Goal: Task Accomplishment & Management: Manage account settings

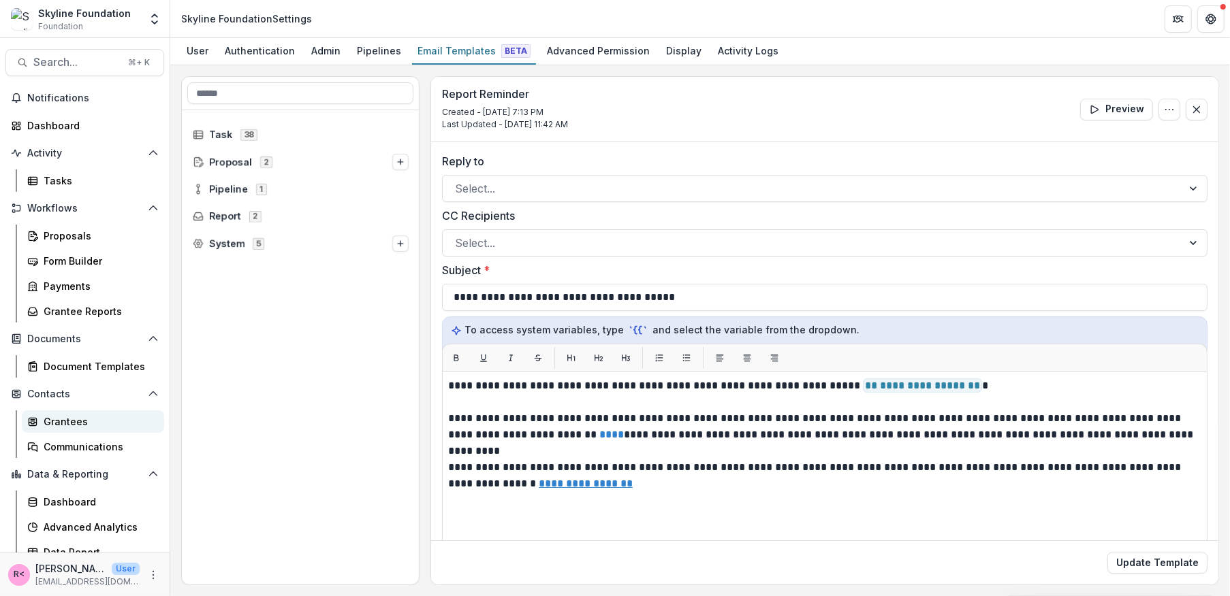
click at [95, 417] on div "Grantees" at bounding box center [99, 422] width 110 height 14
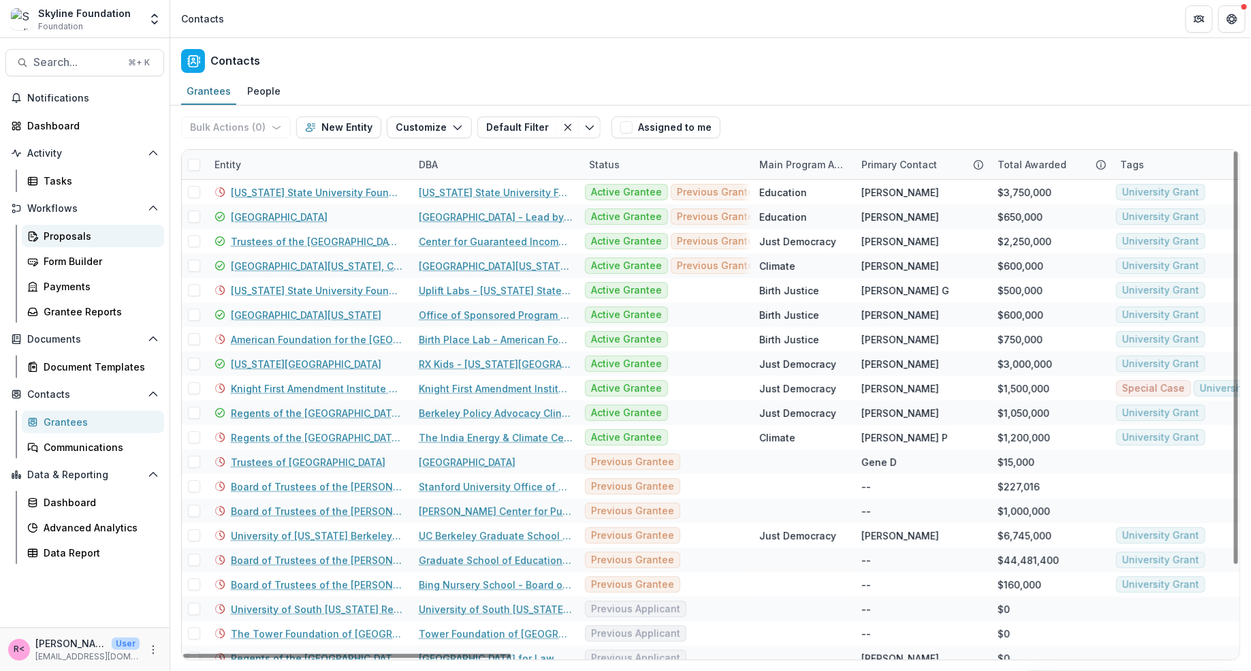
click at [116, 239] on div "Proposals" at bounding box center [99, 236] width 110 height 14
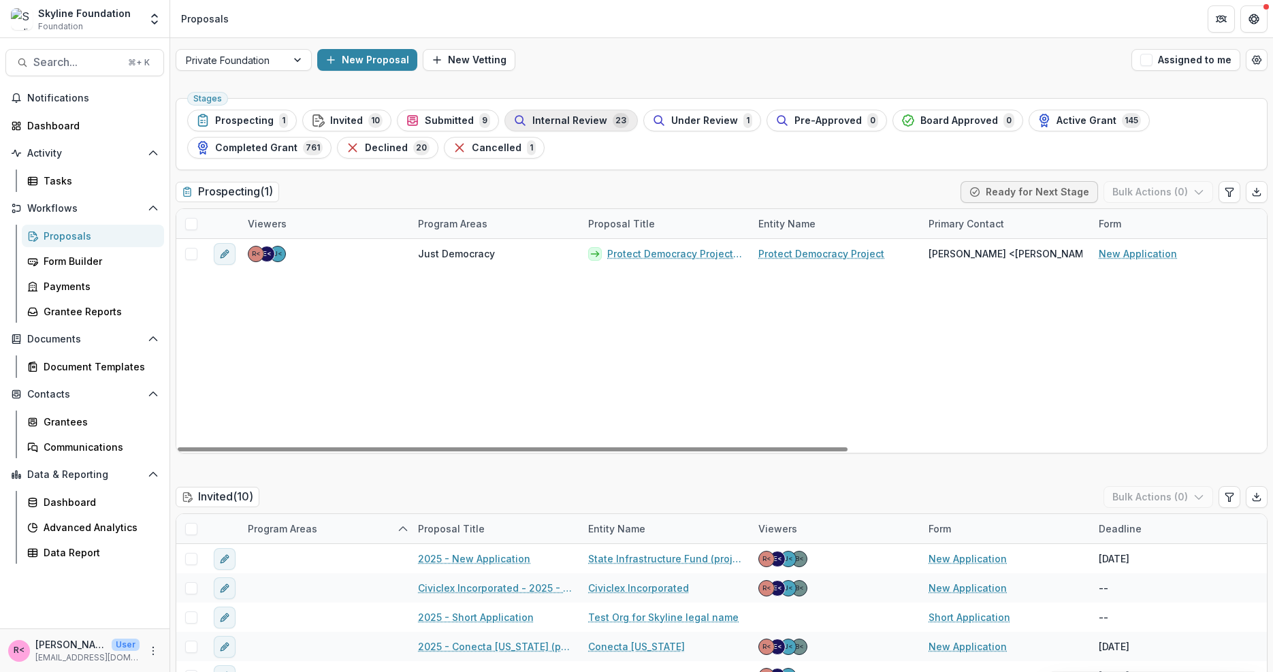
click at [567, 123] on span "Internal Review" at bounding box center [569, 121] width 75 height 12
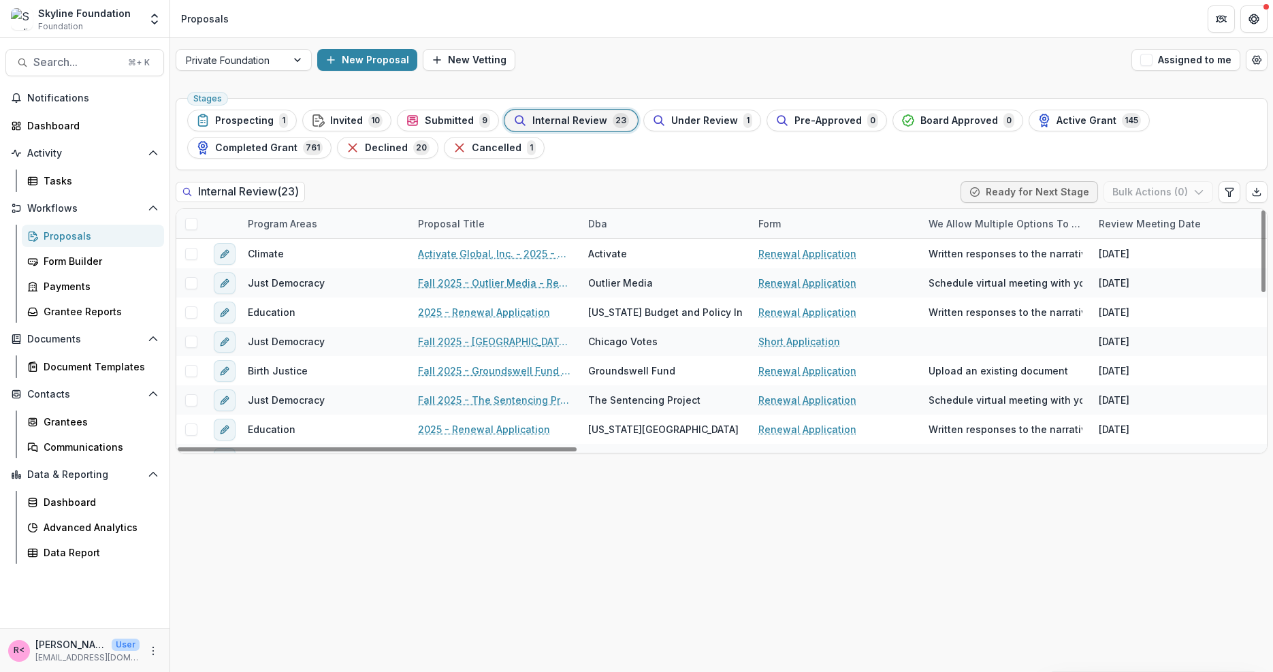
click at [1155, 226] on div "Review Meeting Date" at bounding box center [1150, 224] width 118 height 14
click at [1137, 285] on span "Sort Ascending" at bounding box center [1154, 282] width 72 height 12
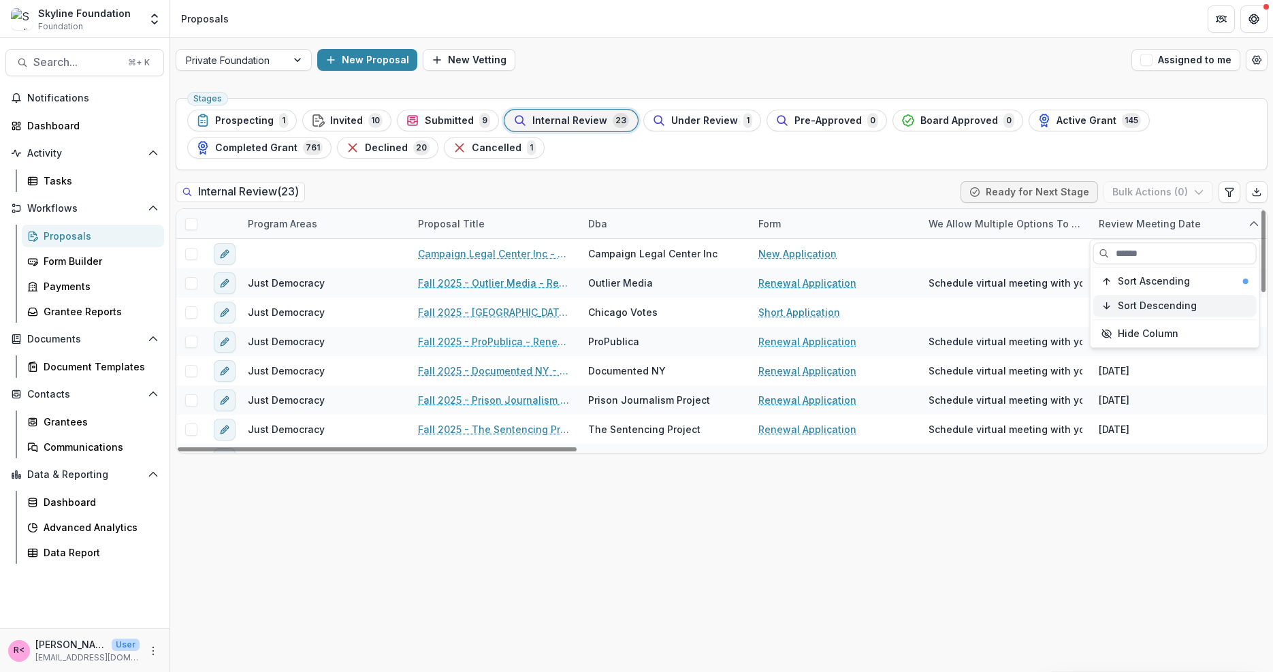
click at [1144, 308] on span "Sort Descending" at bounding box center [1157, 306] width 79 height 12
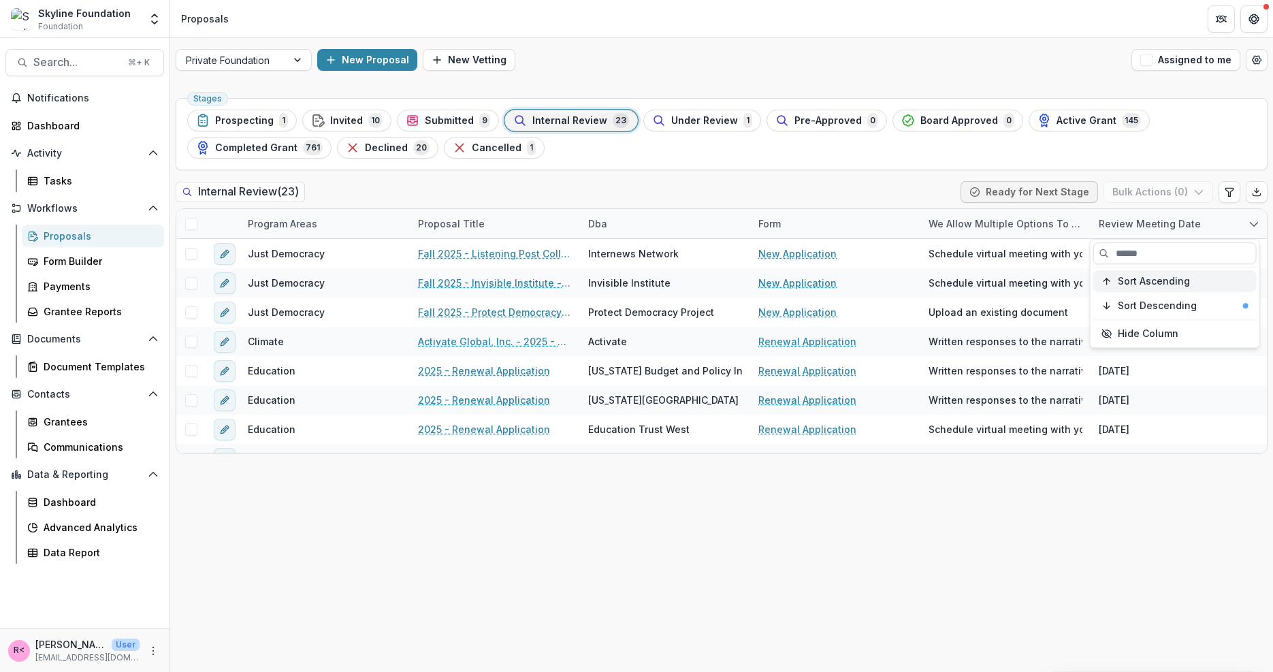
click at [1143, 276] on span "Sort Ascending" at bounding box center [1154, 282] width 72 height 12
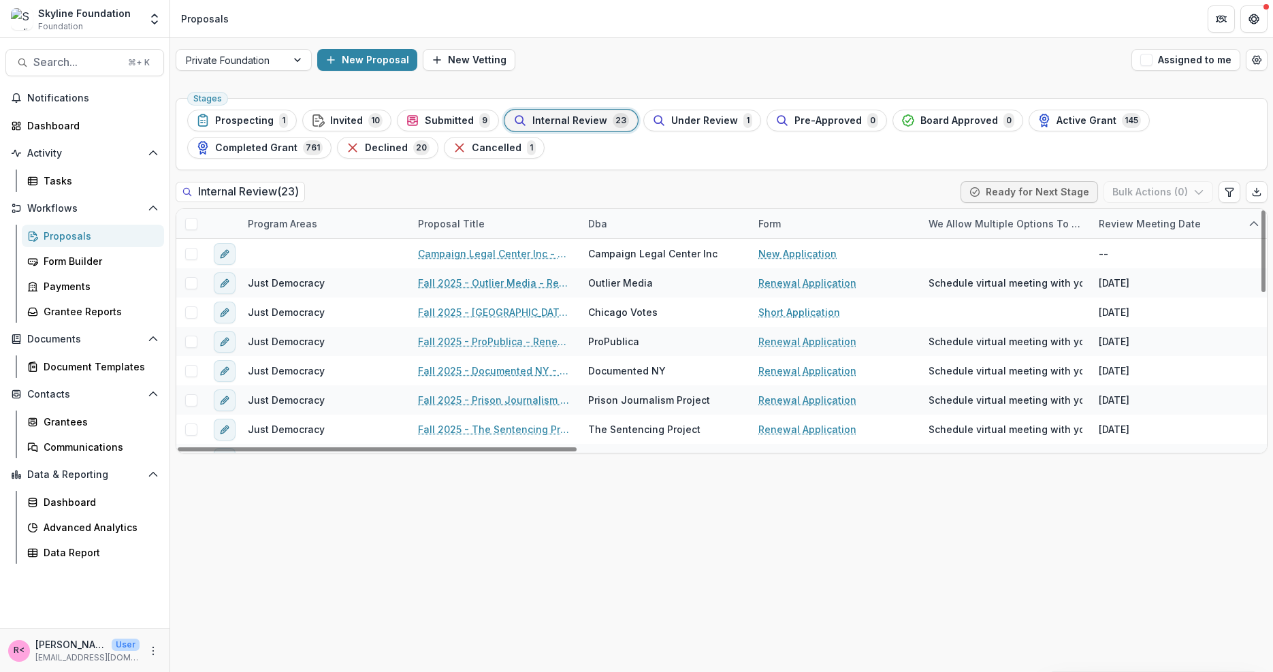
click at [1079, 550] on div "Stages Prospecting 1 Invited 10 Submitted 9 Internal Review 23 Under Review 1 P…" at bounding box center [721, 382] width 1103 height 579
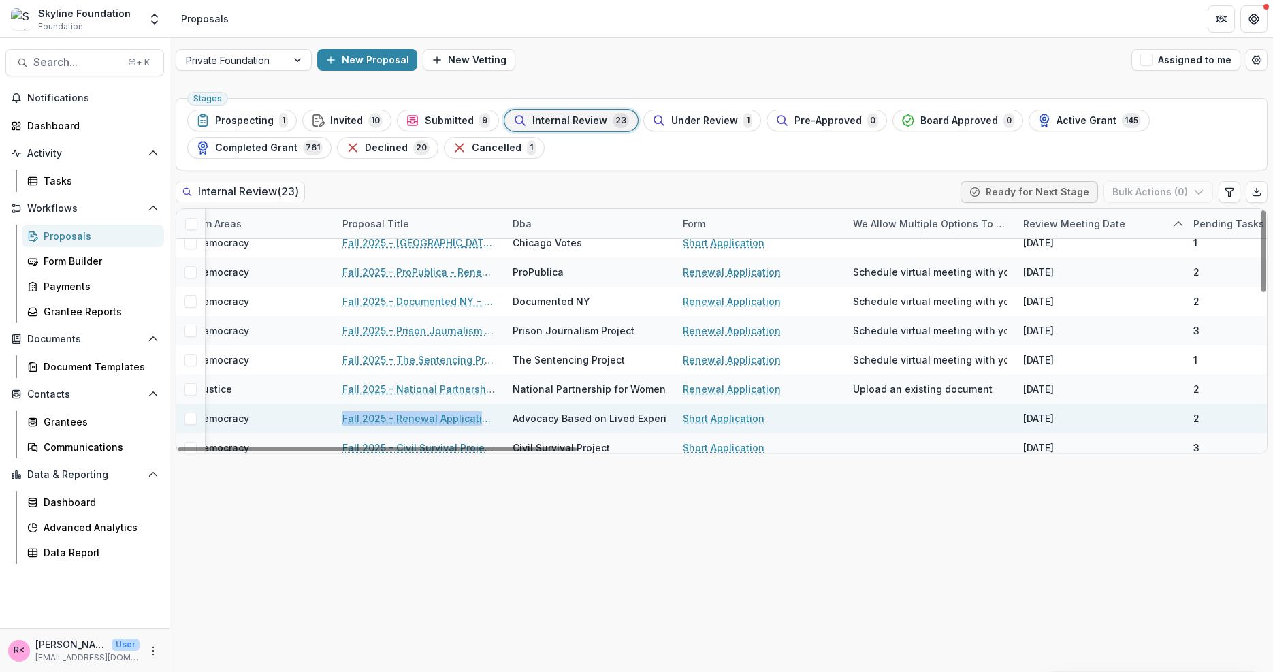
scroll to position [102, 76]
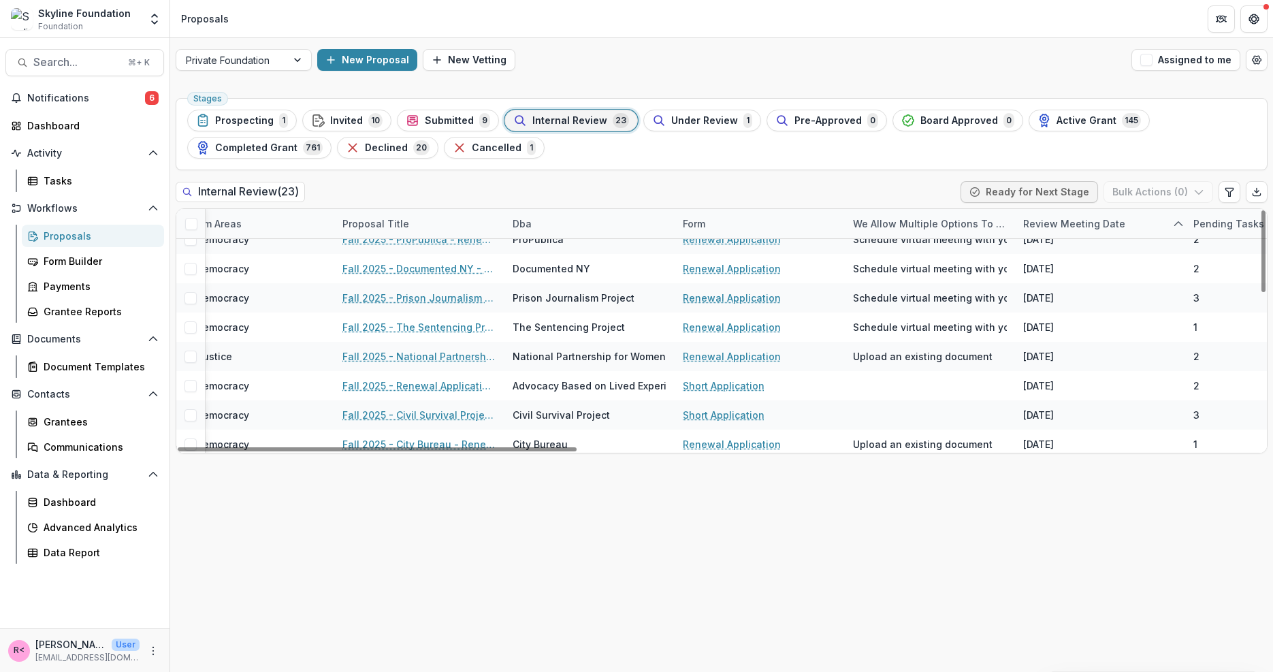
click at [718, 590] on div "Stages Prospecting 1 Invited 10 Submitted 9 Internal Review 23 Under Review 1 P…" at bounding box center [721, 382] width 1103 height 579
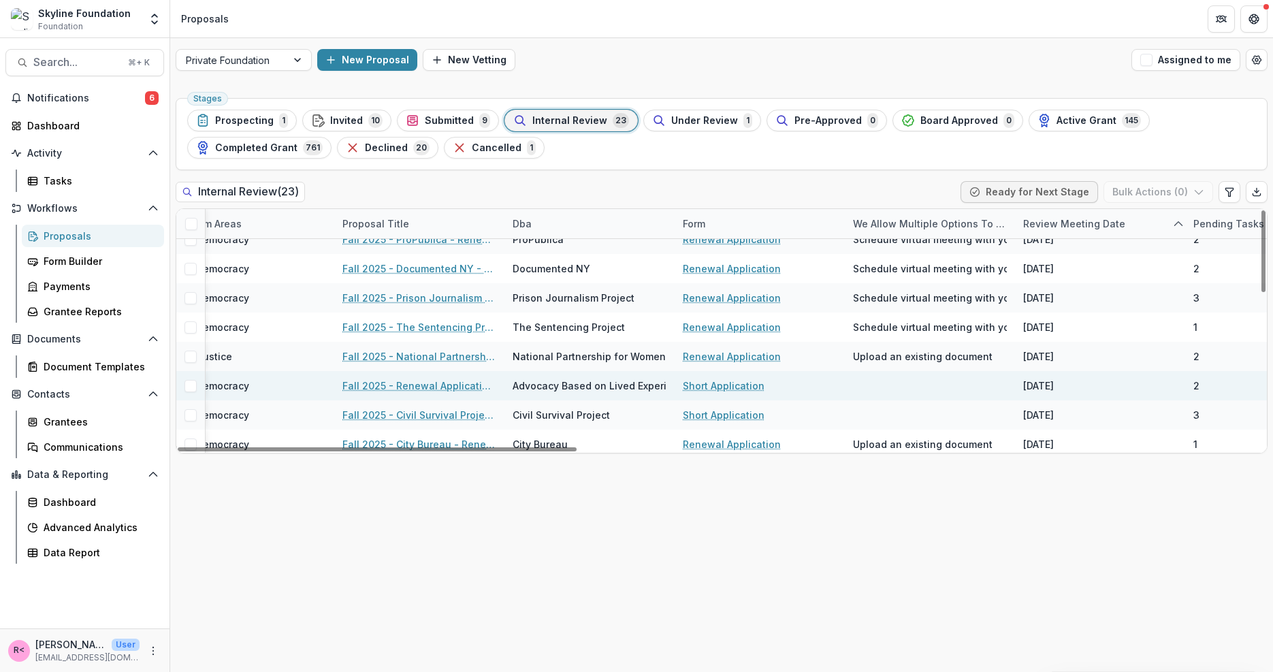
scroll to position [141, 76]
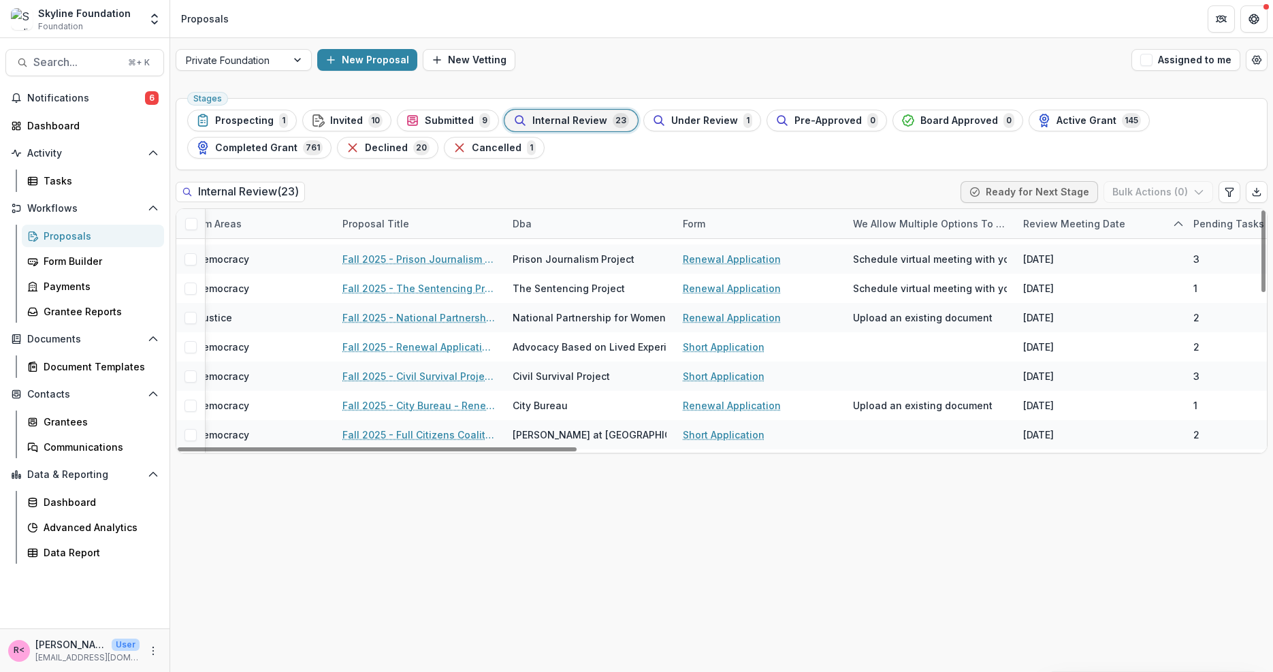
click at [1207, 226] on div "Pending Tasks" at bounding box center [1228, 224] width 87 height 14
click at [1192, 286] on span "Sort Ascending" at bounding box center [1167, 282] width 72 height 12
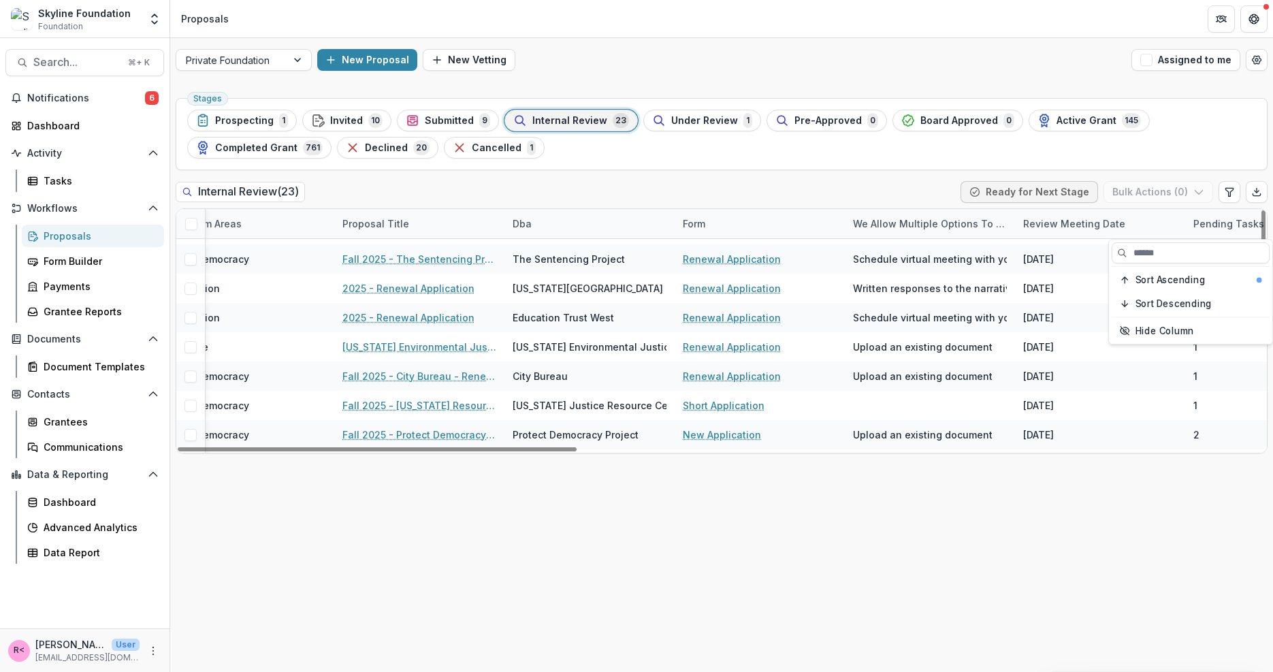
click at [1153, 537] on div "Stages Prospecting 1 Invited 10 Submitted 9 Internal Review 23 Under Review 1 P…" at bounding box center [721, 382] width 1103 height 579
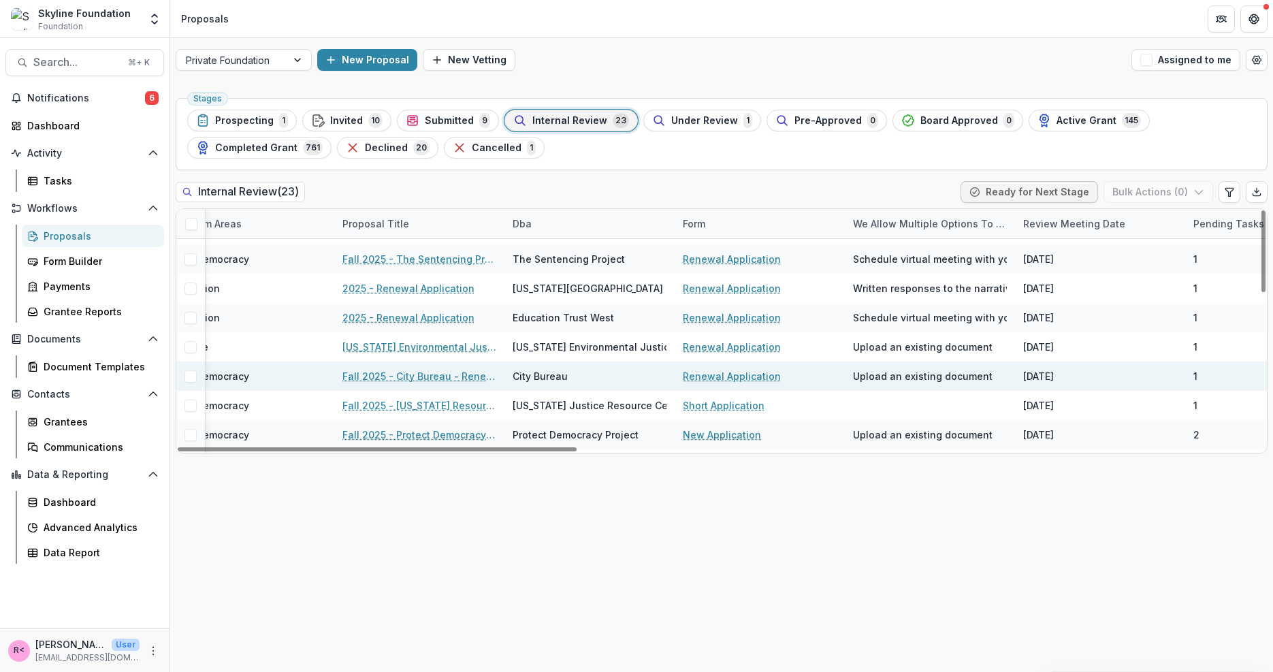
scroll to position [141, 0]
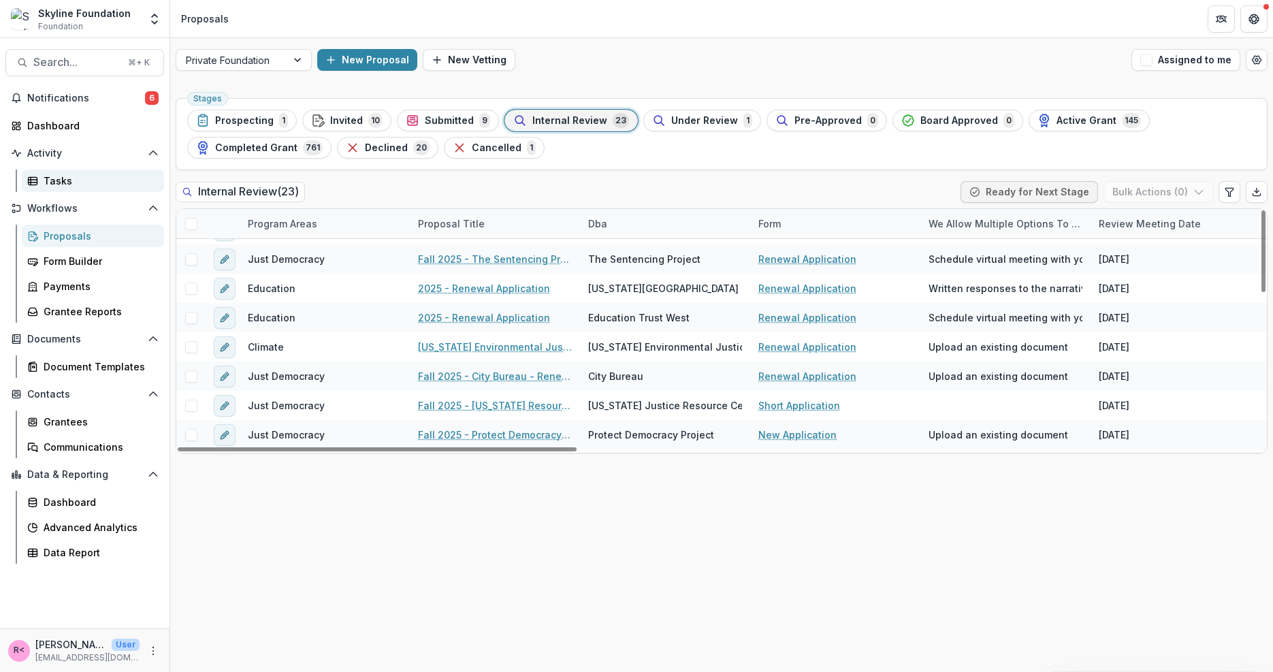
click at [77, 178] on div "Tasks" at bounding box center [99, 181] width 110 height 14
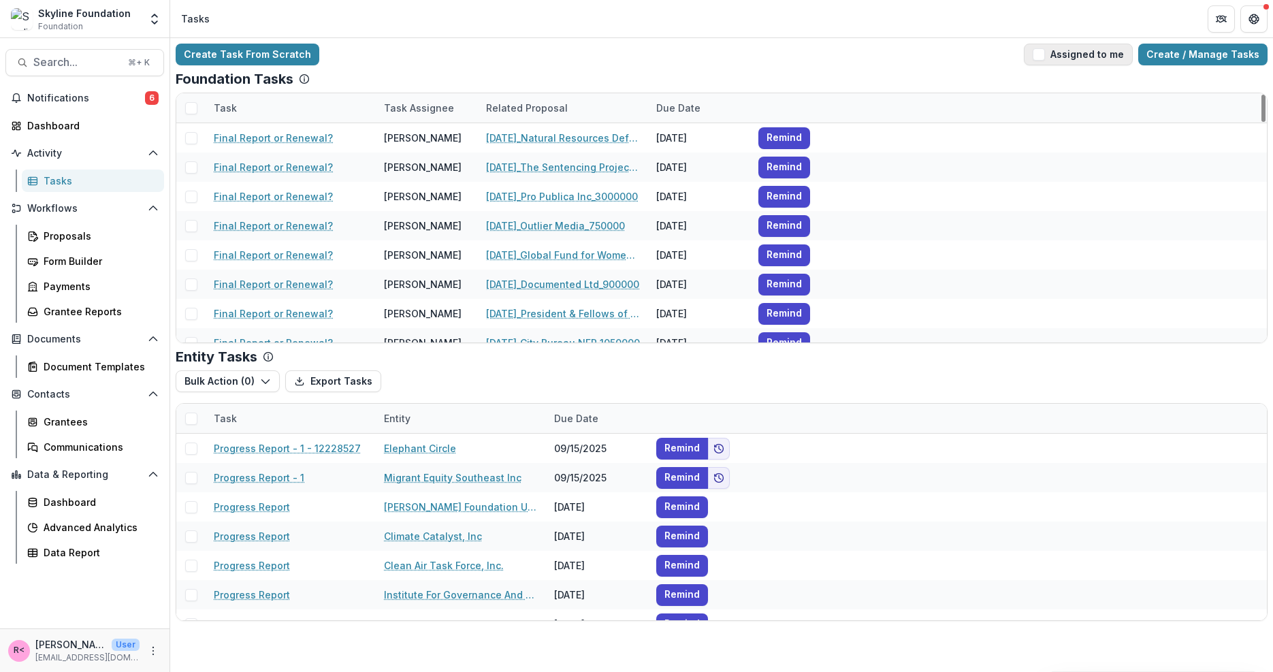
click at [1045, 54] on span "button" at bounding box center [1039, 54] width 12 height 12
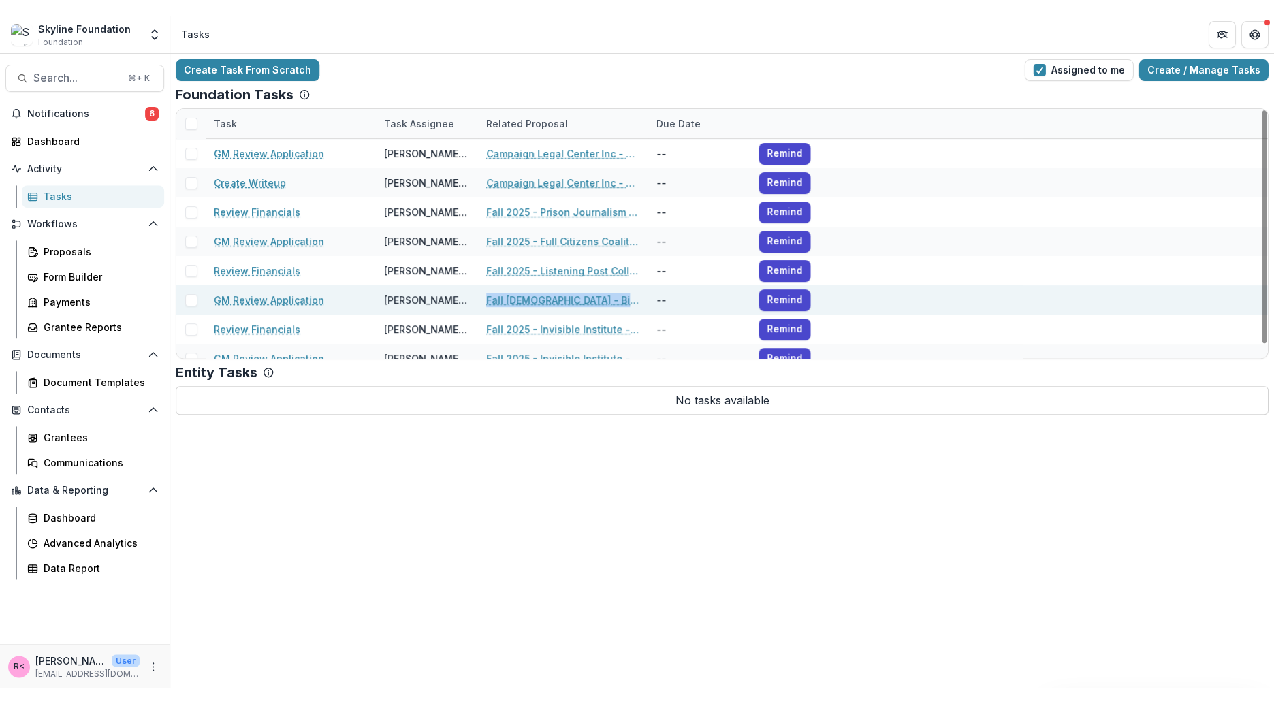
scroll to position [14, 0]
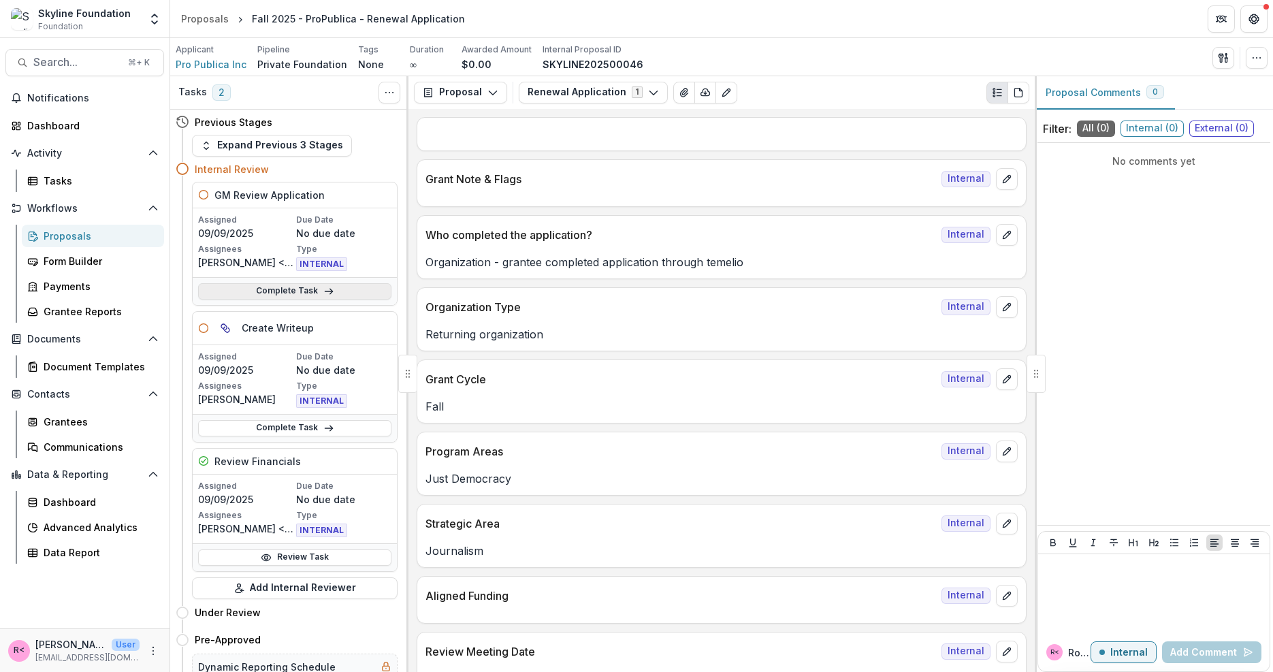
click at [323, 289] on icon at bounding box center [328, 291] width 11 height 11
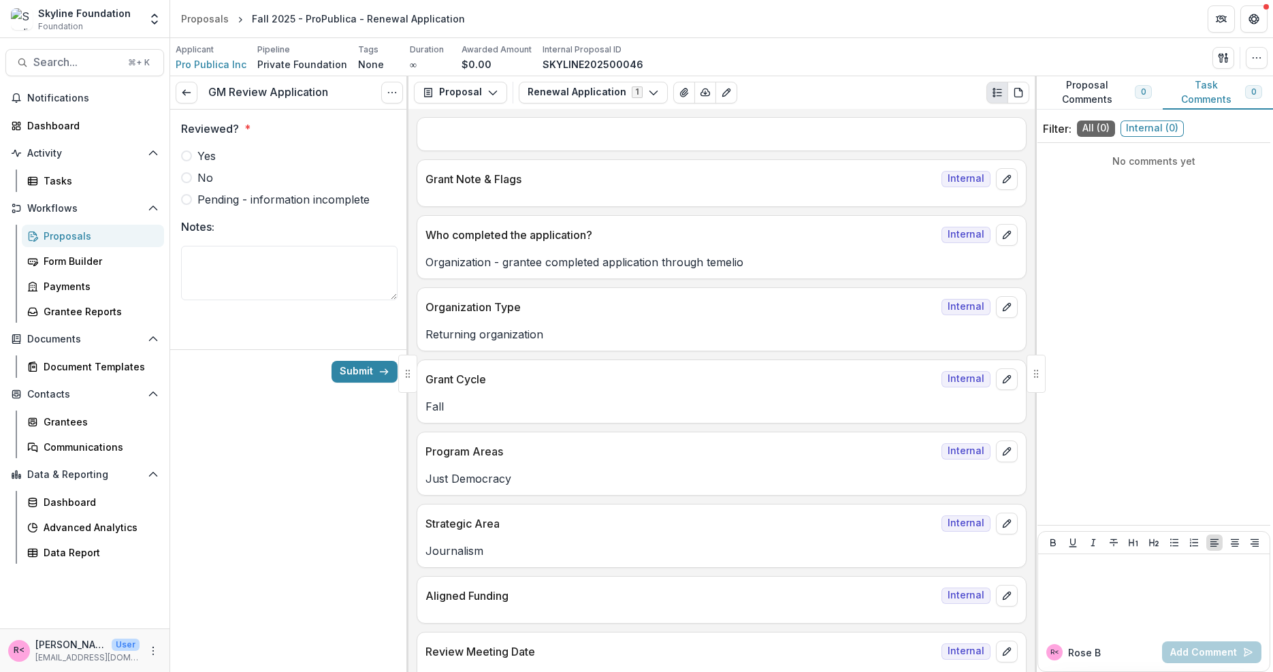
click at [268, 150] on label "Yes" at bounding box center [289, 156] width 217 height 16
click at [376, 386] on div "Submit" at bounding box center [289, 371] width 238 height 44
click at [366, 376] on button "Submit" at bounding box center [365, 372] width 66 height 22
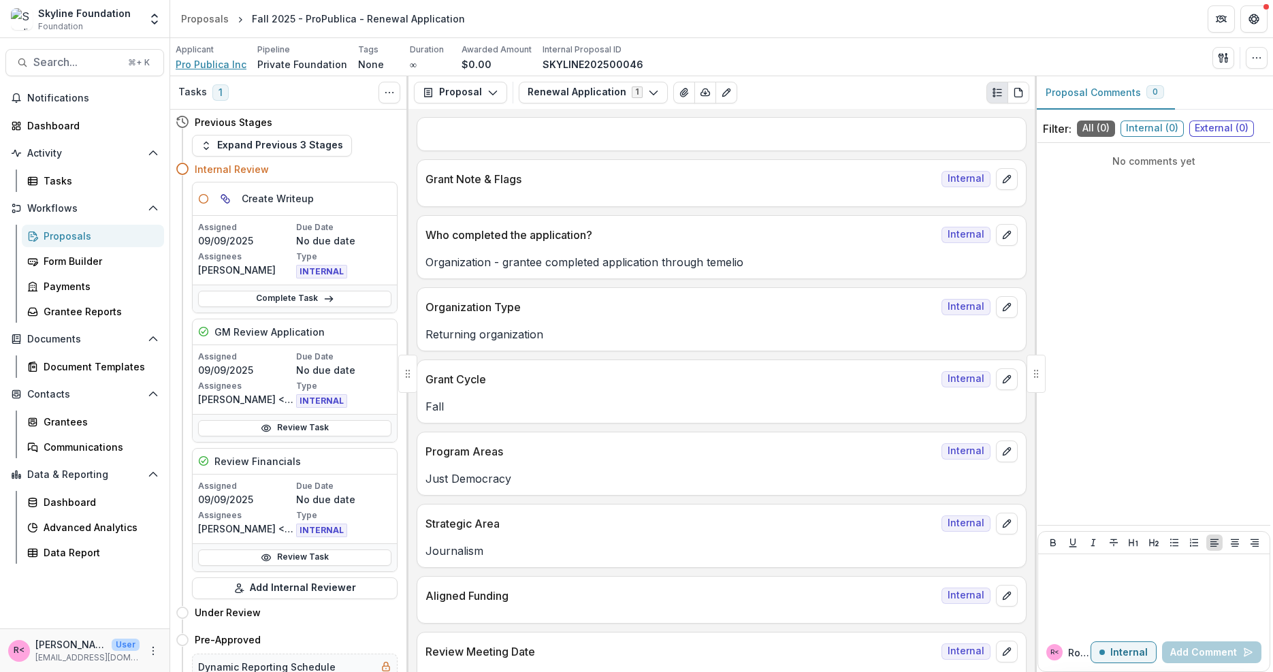
click at [217, 62] on span "Pro Publica Inc" at bounding box center [211, 64] width 71 height 14
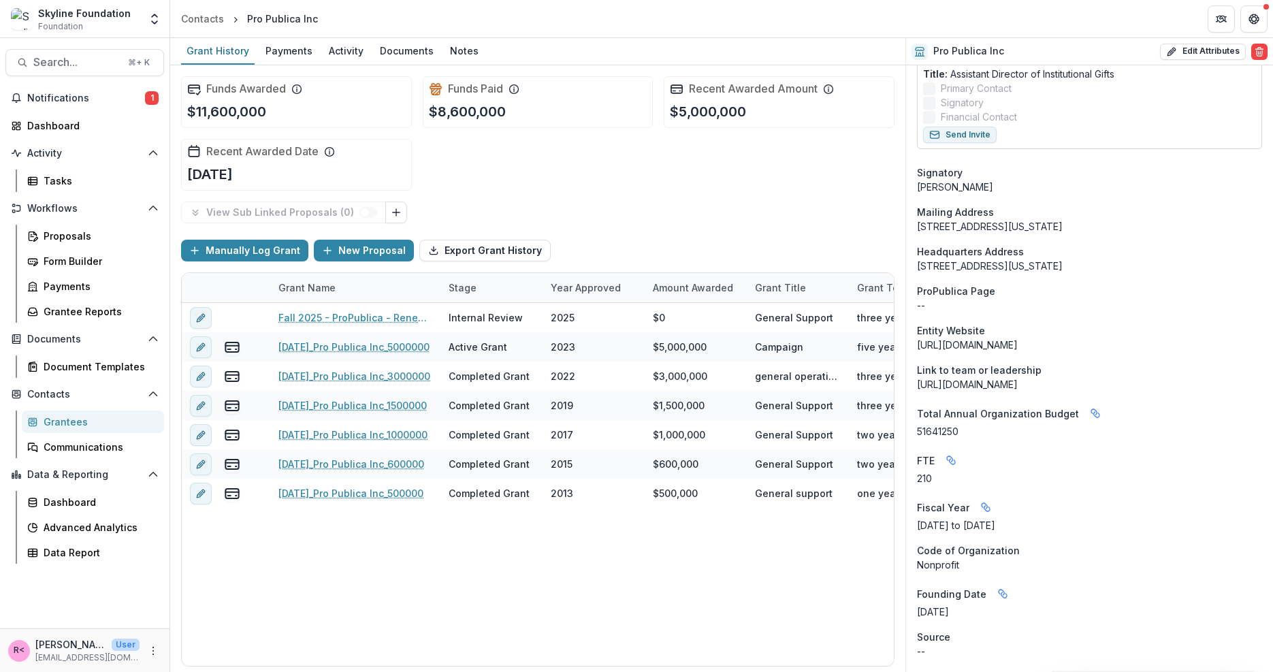
scroll to position [843, 0]
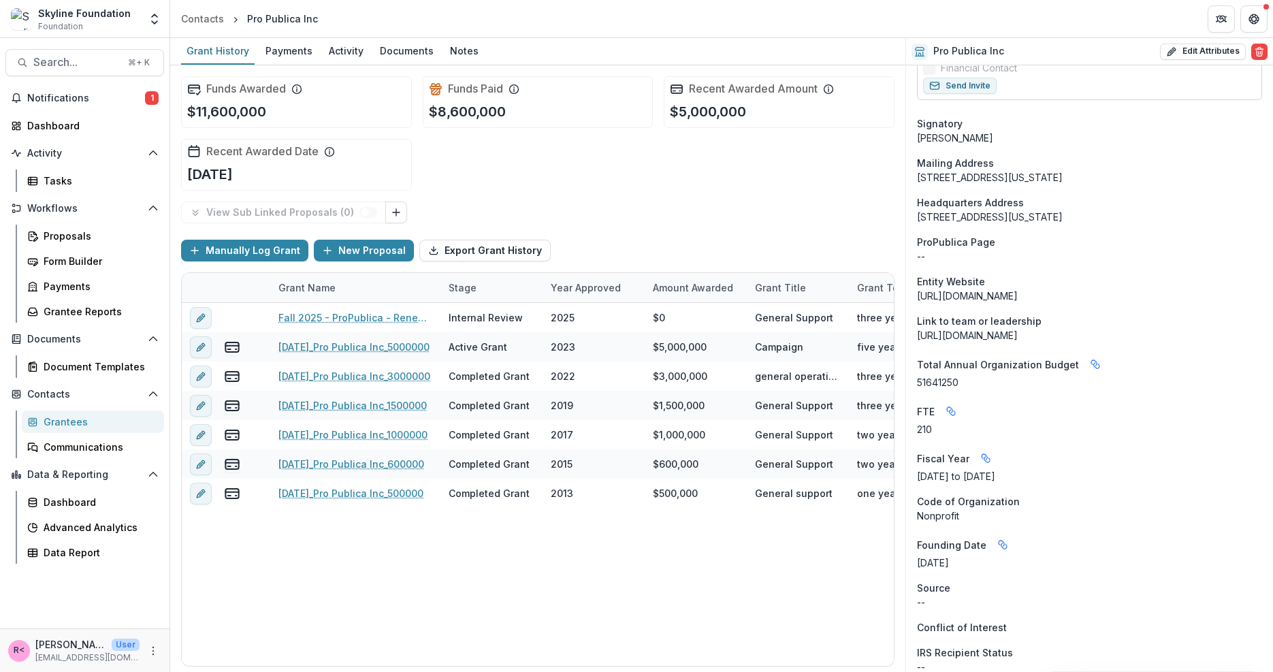
click at [954, 357] on span "Total Annual Organization Budget" at bounding box center [998, 364] width 162 height 14
copy div "Total Annual Organization Budget Data Pulled From Locations Total Annual Organi…"
click at [1214, 53] on button "Edit Attributes" at bounding box center [1203, 52] width 86 height 16
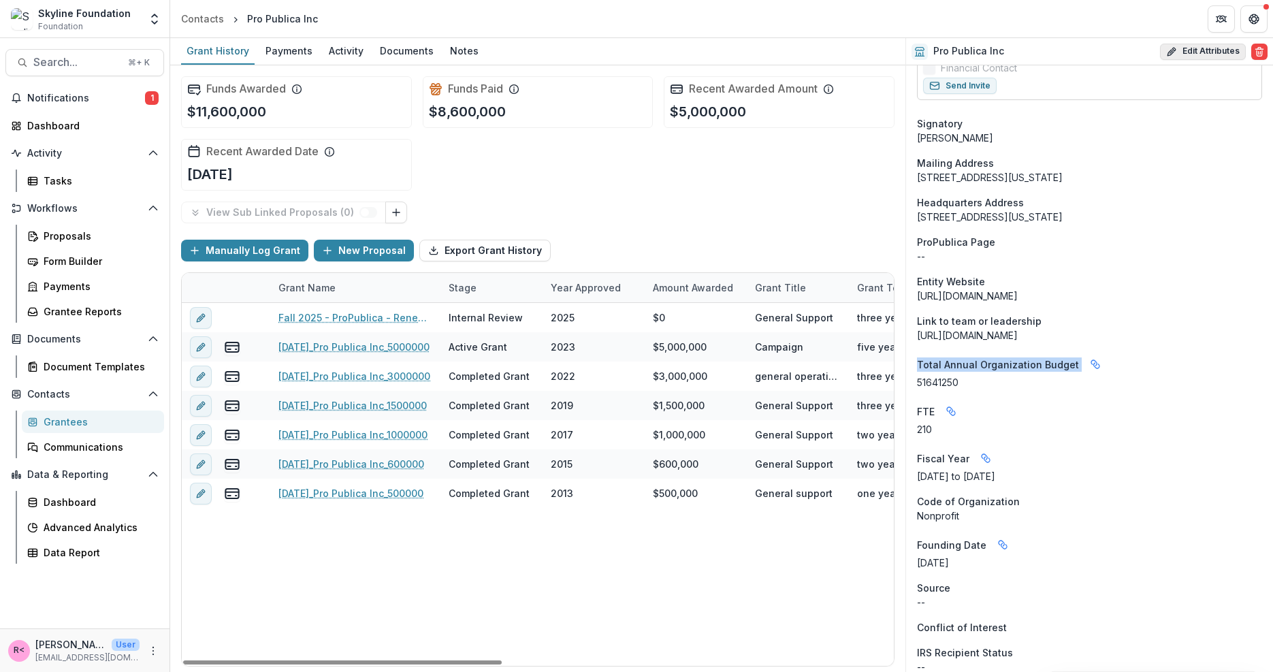
select select
select select "**********"
type input "**********"
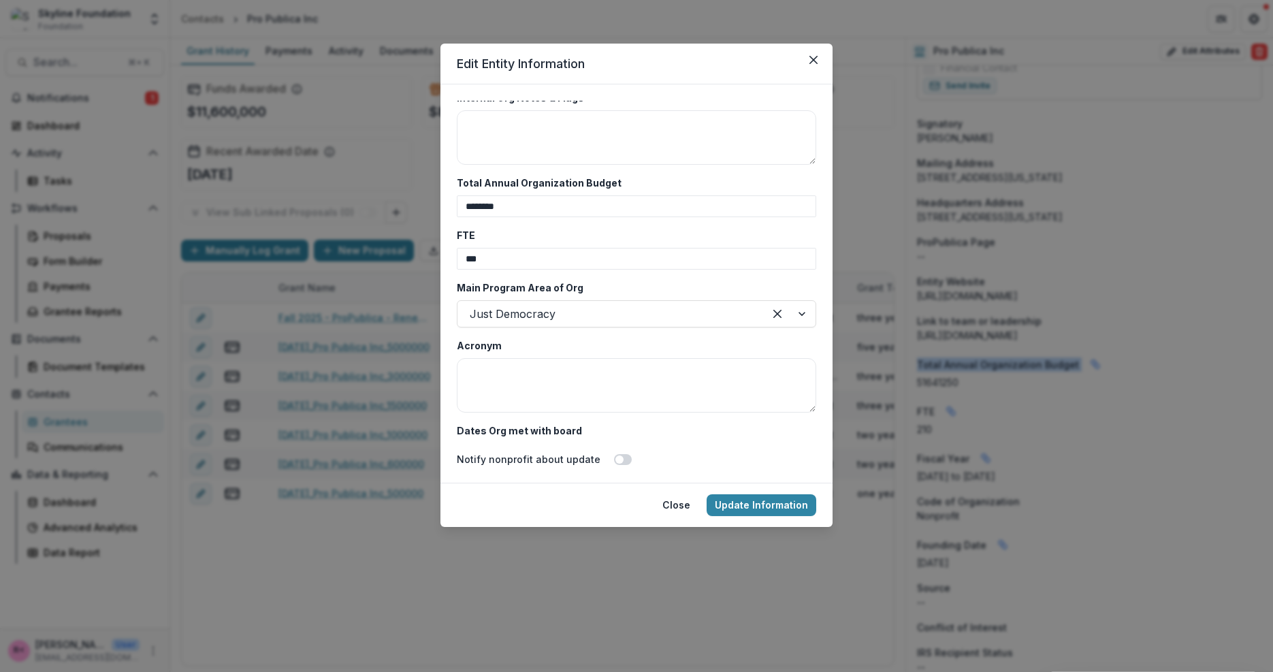
scroll to position [2421, 0]
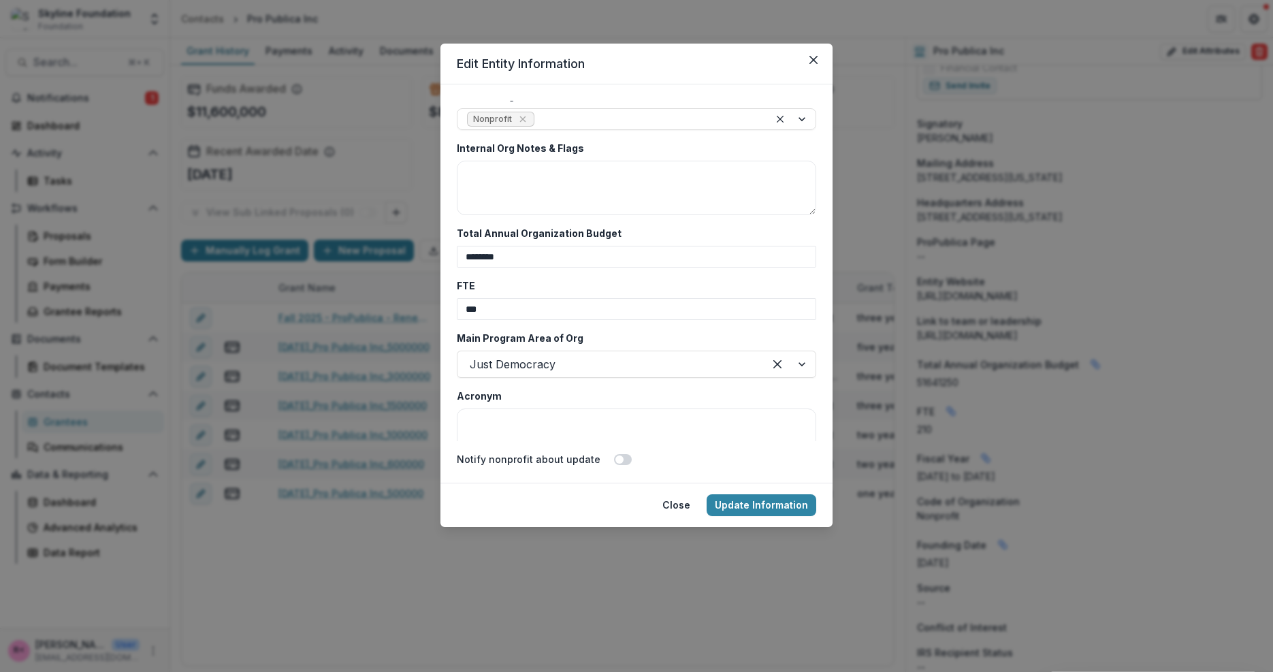
click at [564, 234] on label "Total Annual Organization Budget" at bounding box center [632, 233] width 351 height 14
click at [564, 246] on input "********" at bounding box center [637, 257] width 360 height 22
click at [452, 210] on form "**********" at bounding box center [637, 283] width 392 height 398
click at [467, 255] on input "********" at bounding box center [637, 257] width 360 height 22
click at [810, 59] on icon "Close" at bounding box center [814, 60] width 8 height 8
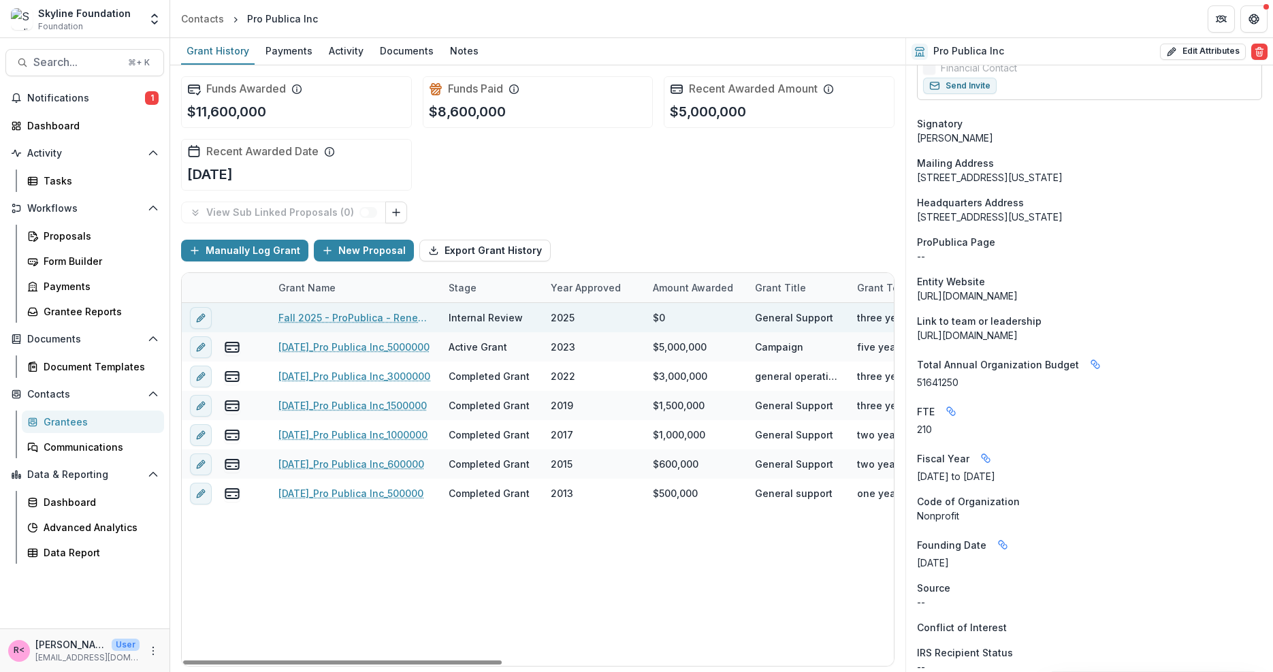
click at [388, 308] on div "Fall 2025 - ProPublica - Renewal Application" at bounding box center [355, 317] width 154 height 29
click at [387, 318] on link "Fall 2025 - ProPublica - Renewal Application" at bounding box center [355, 317] width 154 height 14
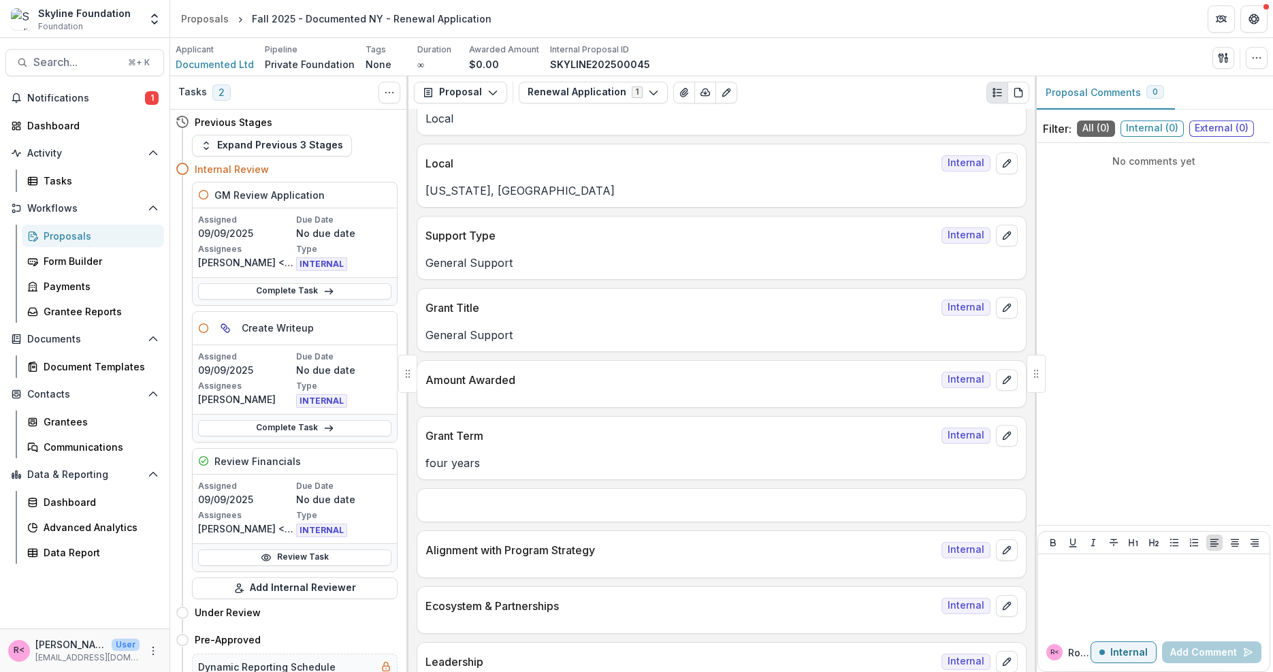
scroll to position [850, 0]
click at [1003, 431] on button "edit" at bounding box center [1007, 435] width 22 height 22
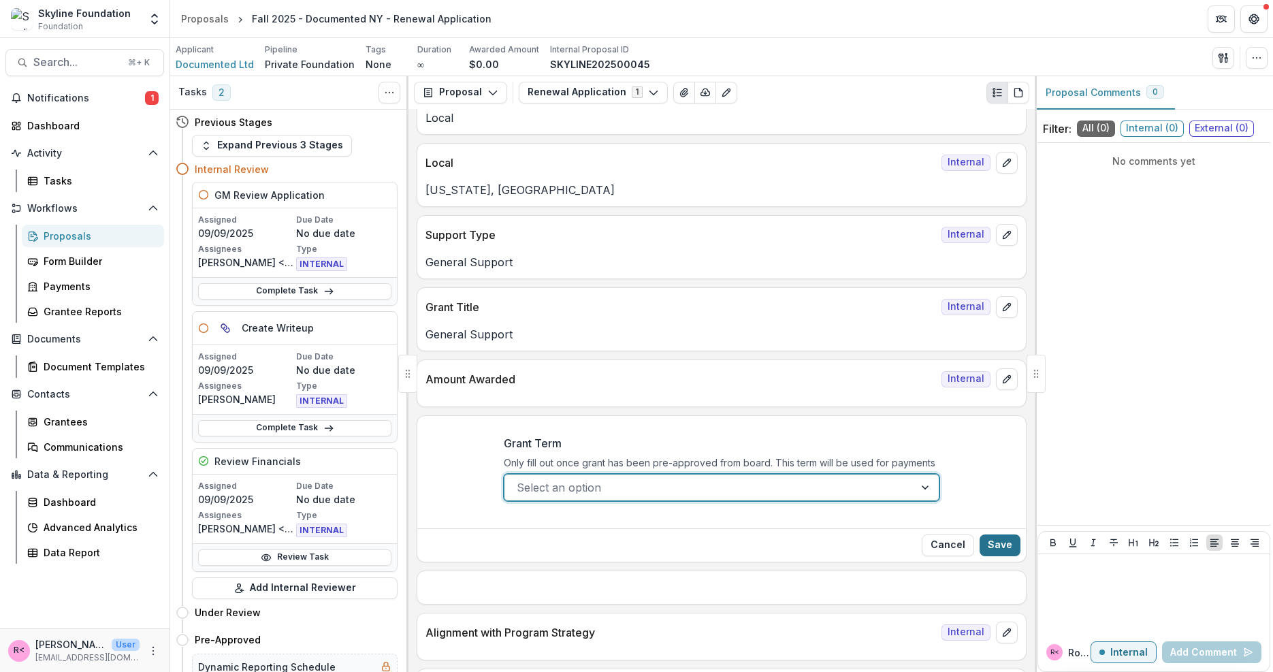
click at [991, 535] on button "Save" at bounding box center [1000, 546] width 41 height 22
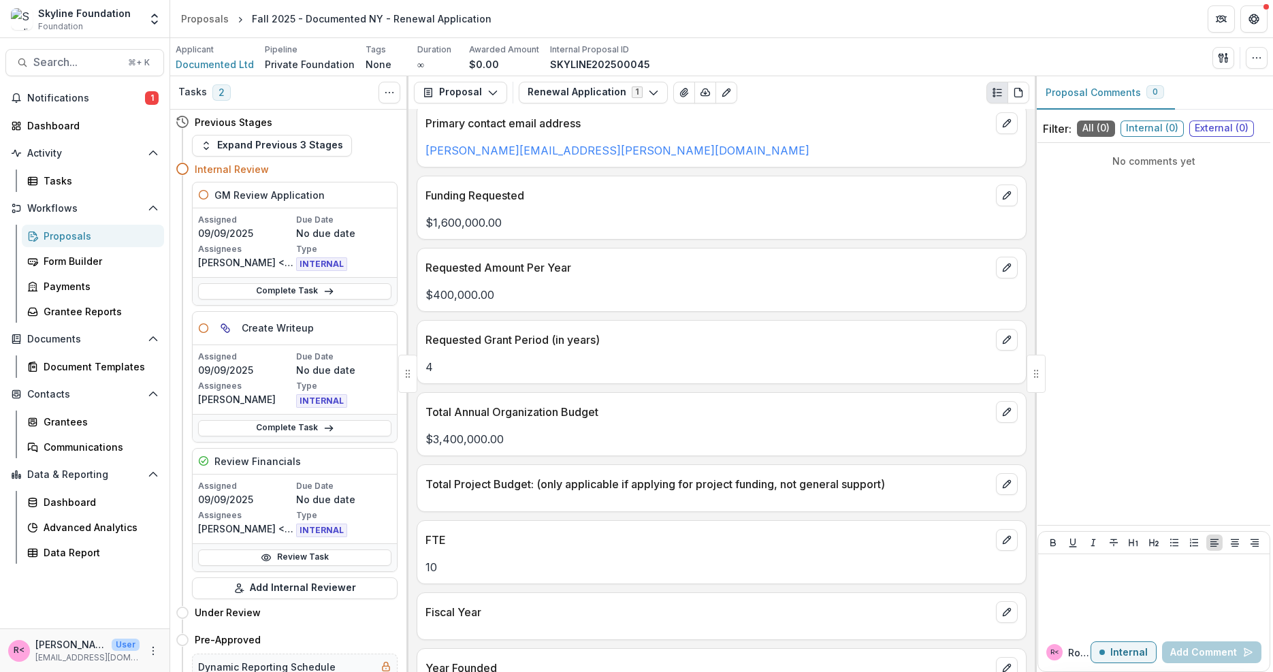
scroll to position [2376, 0]
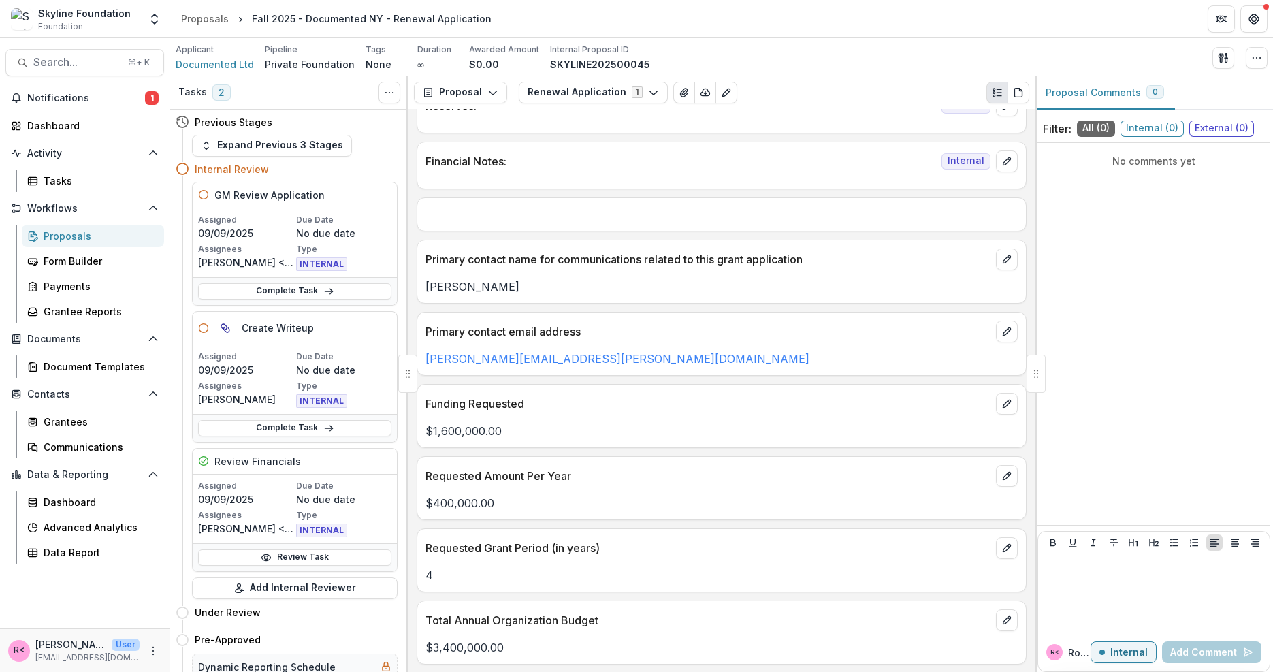
click at [226, 65] on span "Documented Ltd" at bounding box center [215, 64] width 78 height 14
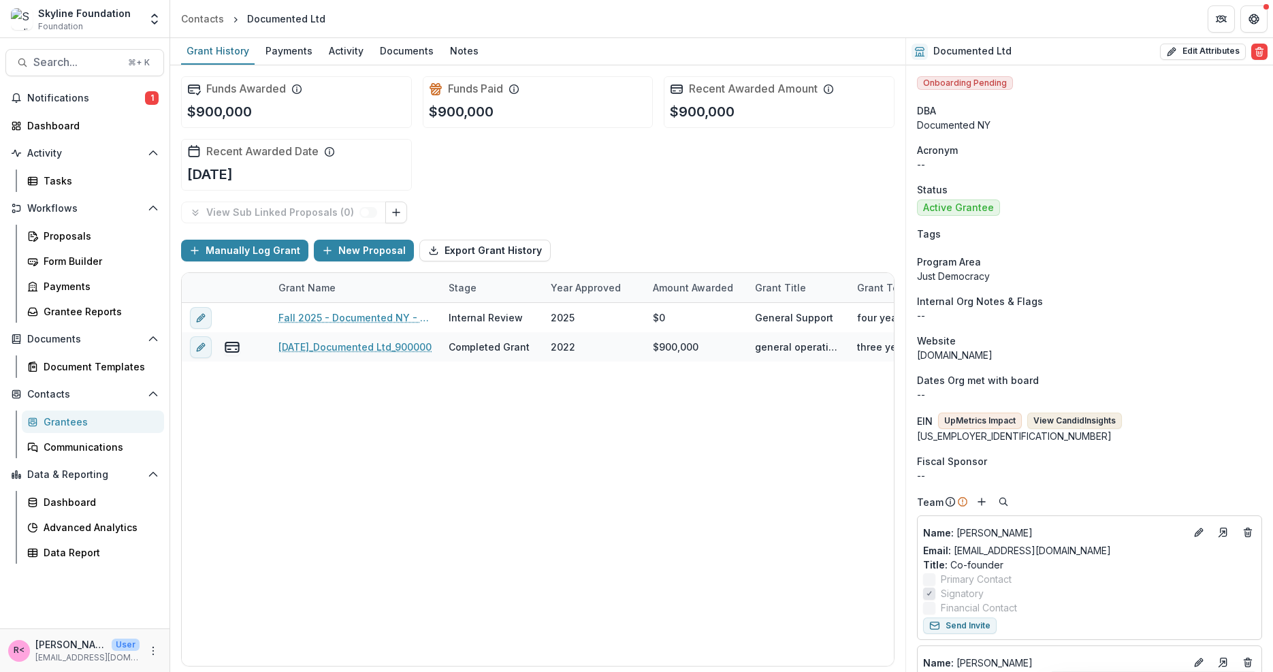
click at [1076, 421] on button "View Candid Insights" at bounding box center [1075, 421] width 95 height 16
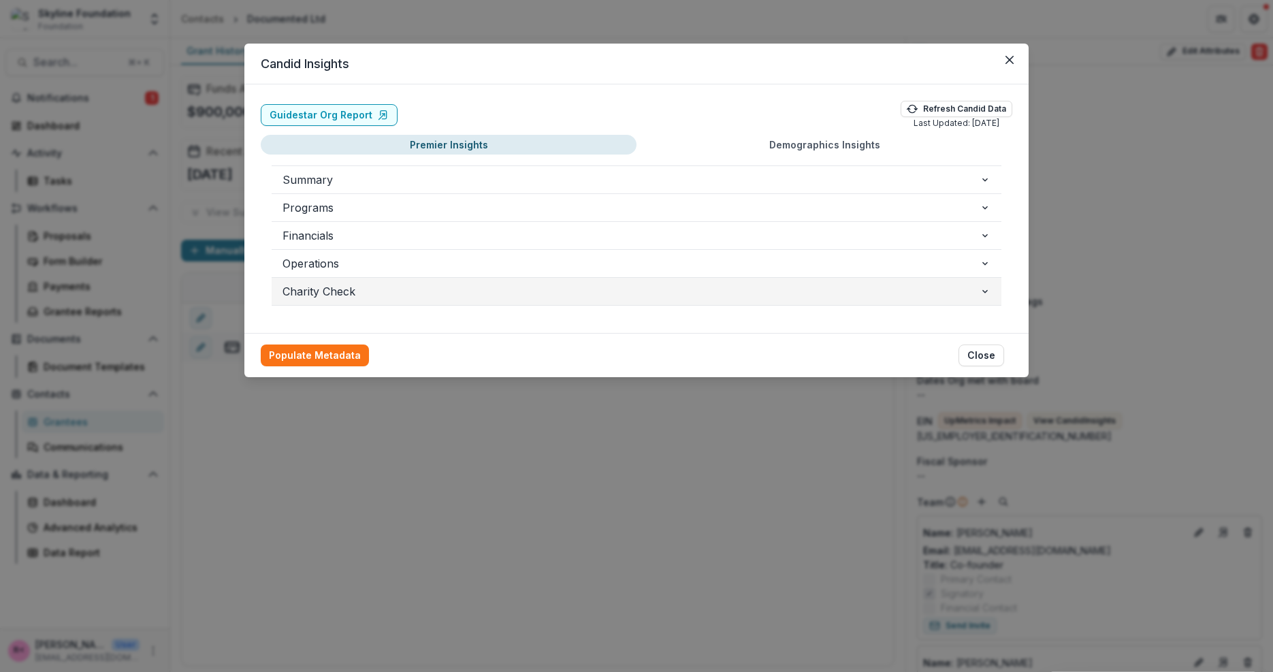
click at [372, 289] on span "Charity Check" at bounding box center [631, 291] width 697 height 16
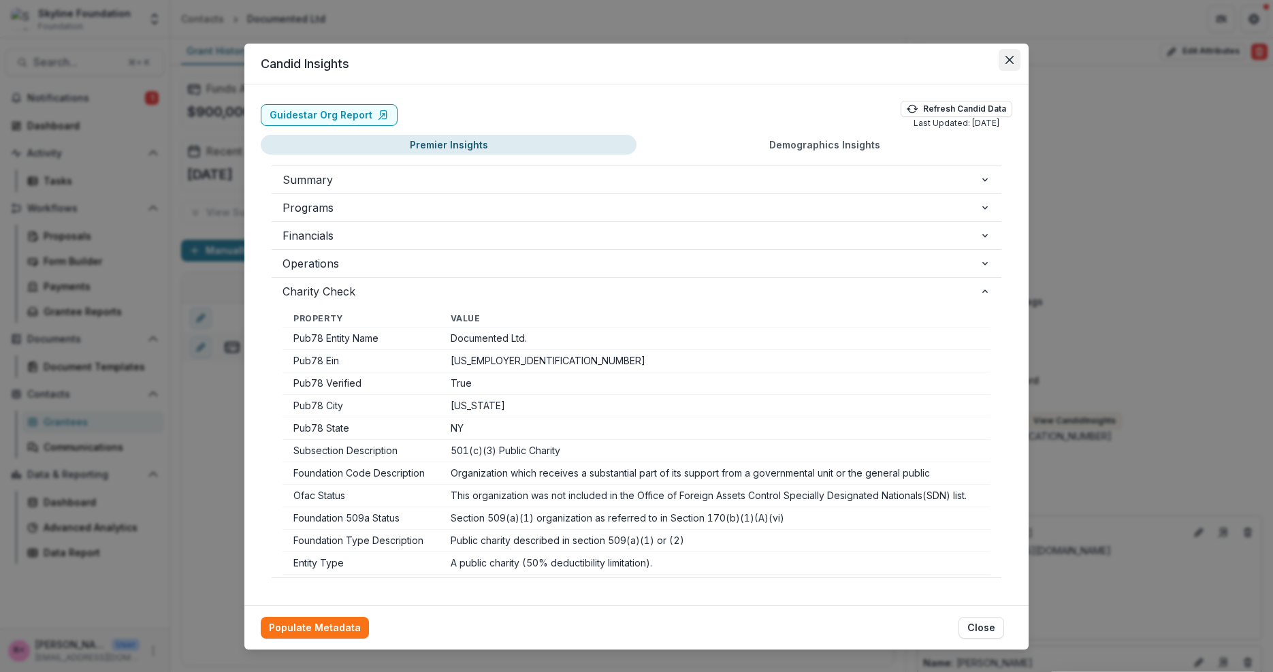
click at [1006, 59] on icon "Close" at bounding box center [1010, 60] width 8 height 8
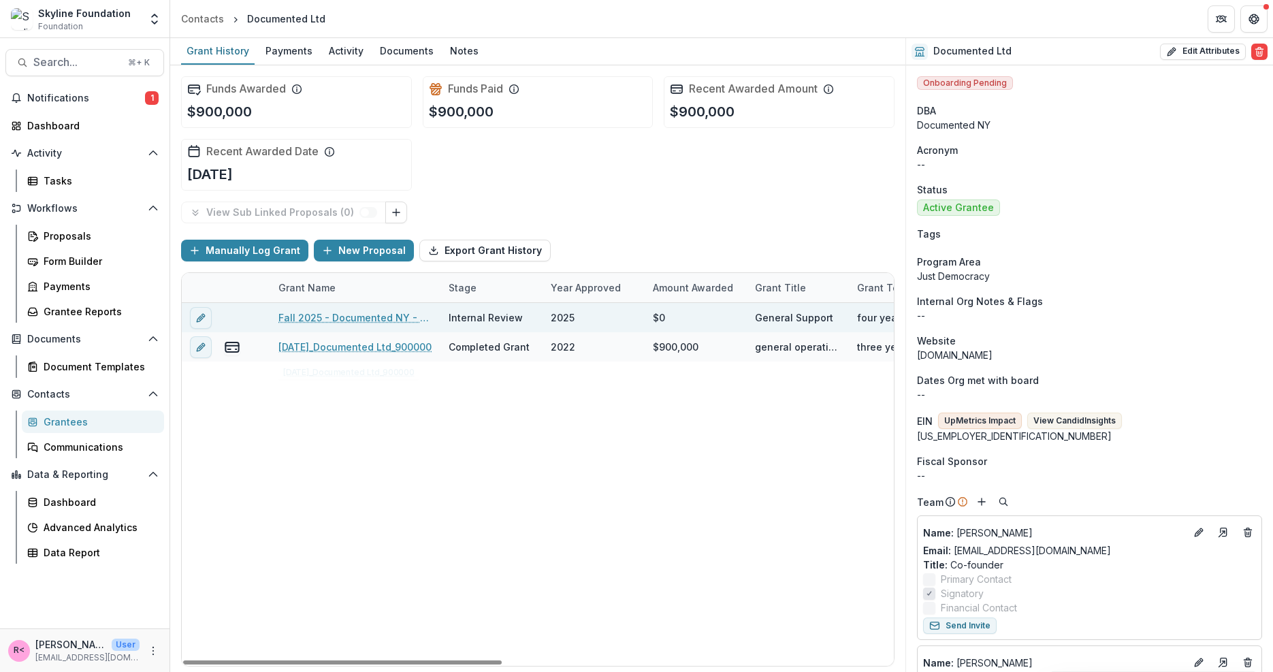
click at [362, 313] on link "Fall 2025 - Documented NY - Renewal Application" at bounding box center [355, 317] width 154 height 14
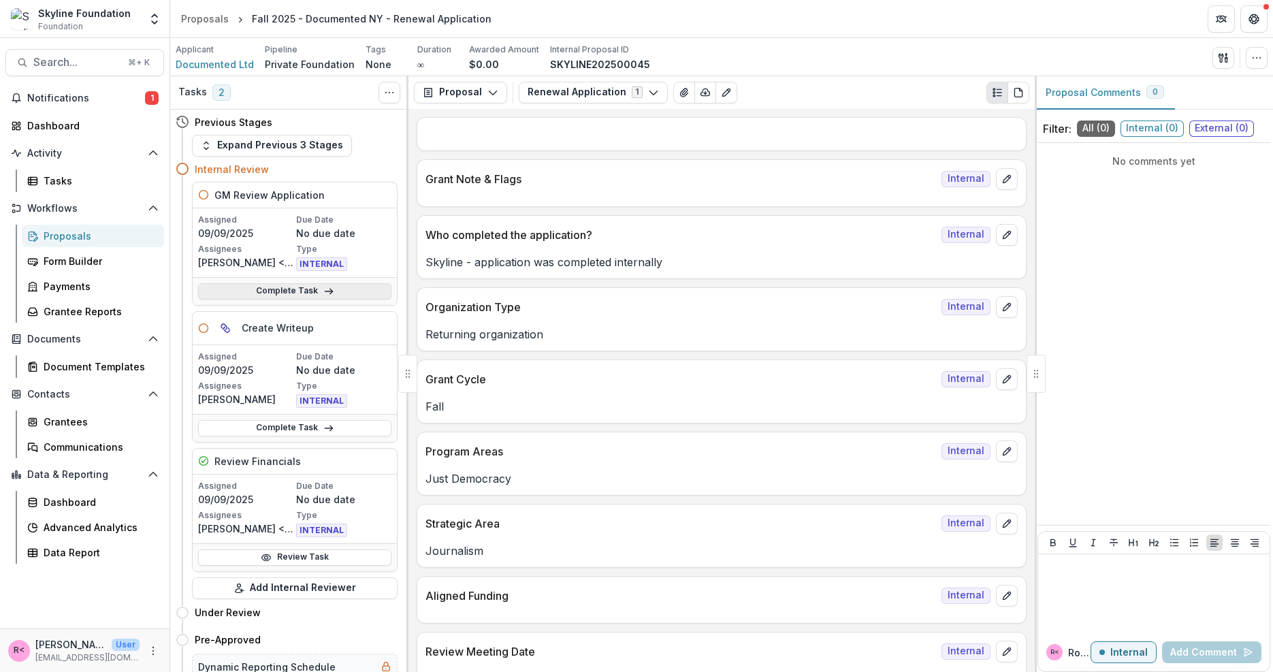
click at [308, 296] on link "Complete Task" at bounding box center [294, 291] width 193 height 16
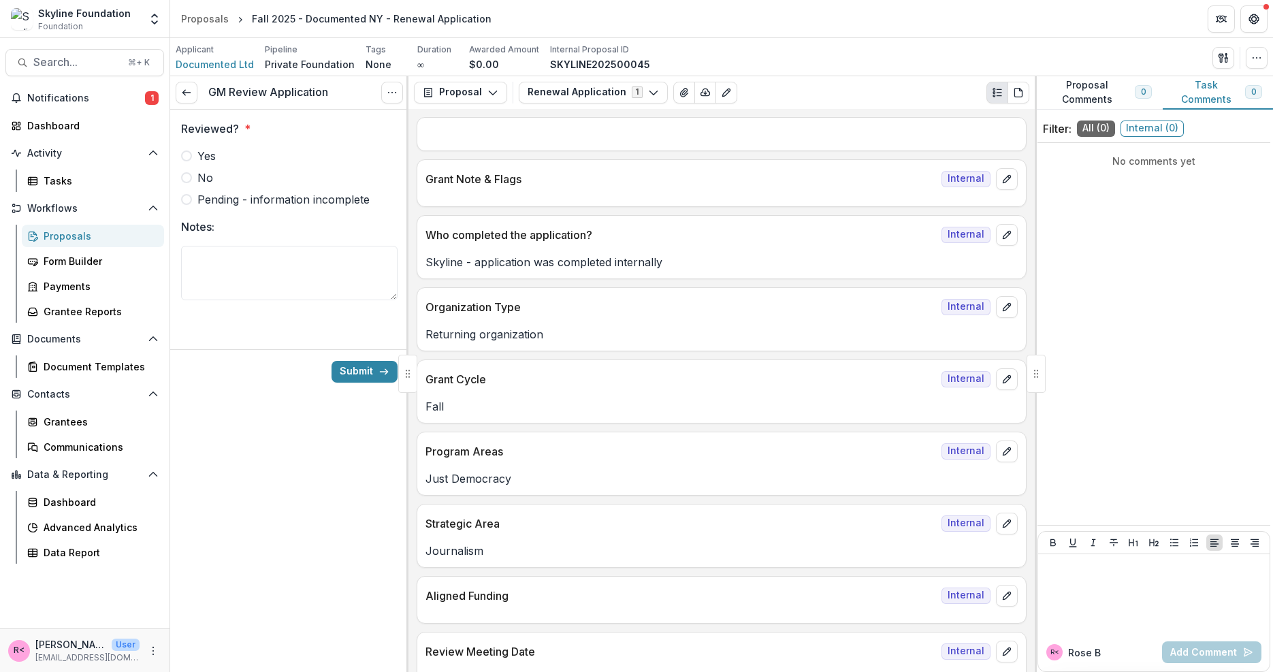
click at [291, 159] on label "Yes" at bounding box center [289, 156] width 217 height 16
click at [366, 362] on button "Submit" at bounding box center [365, 372] width 66 height 22
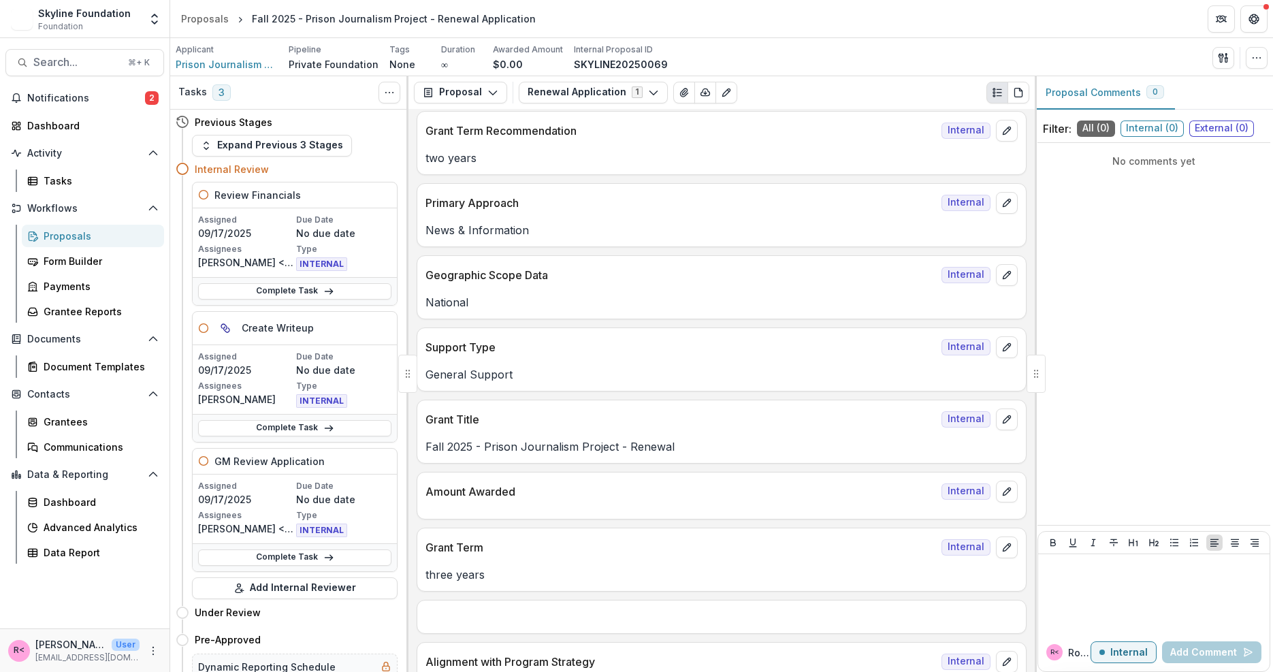
scroll to position [693, 0]
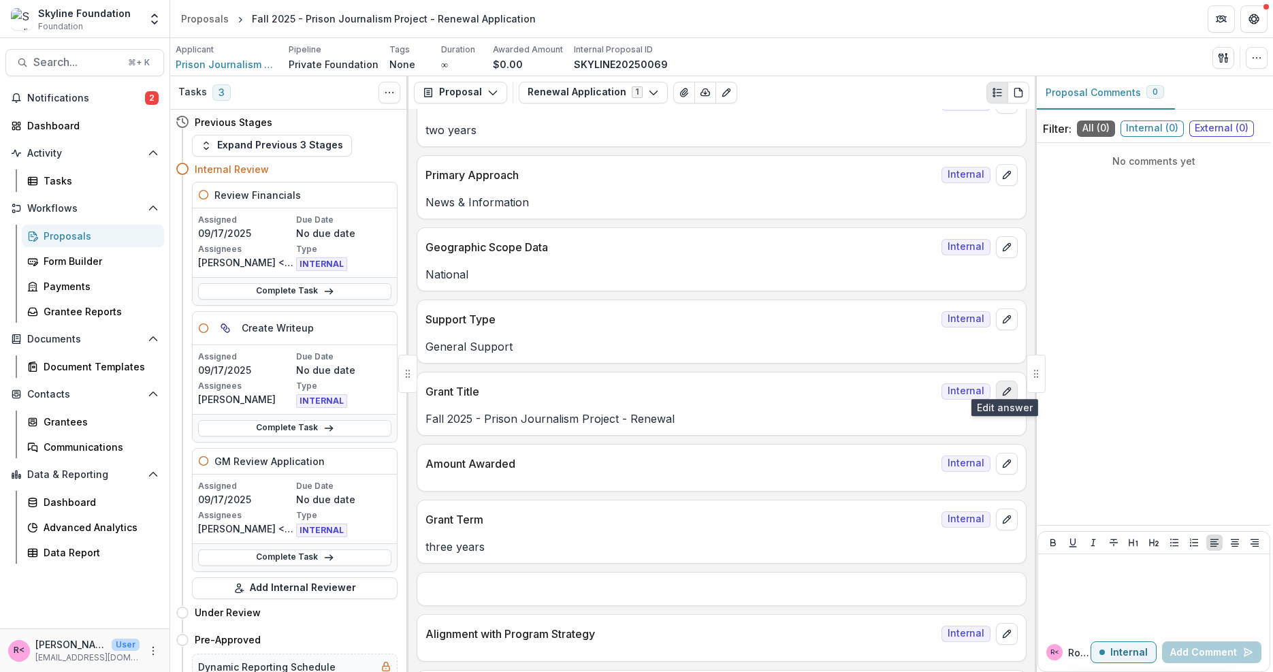
click at [1006, 386] on icon "edit" at bounding box center [1007, 391] width 11 height 11
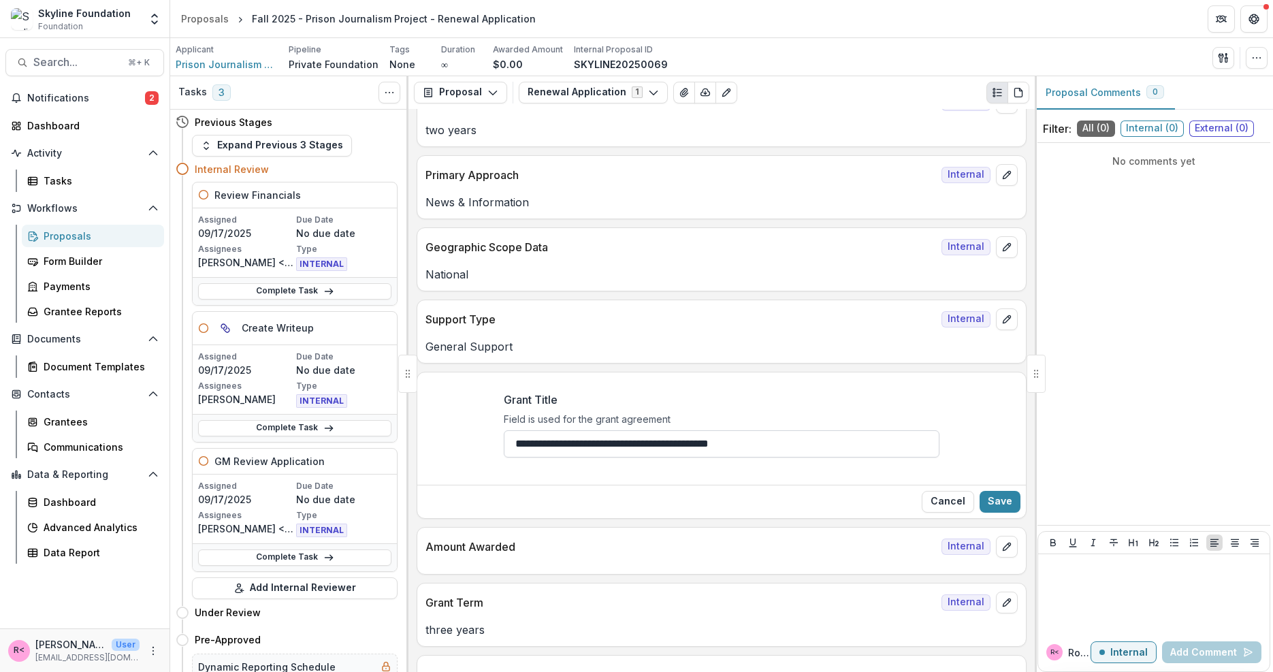
click at [847, 436] on input "**********" at bounding box center [722, 443] width 436 height 27
click at [934, 392] on div "Grant Title Field is used for the grant agreement" at bounding box center [722, 425] width 436 height 66
click at [1009, 491] on button "Save" at bounding box center [1000, 502] width 41 height 22
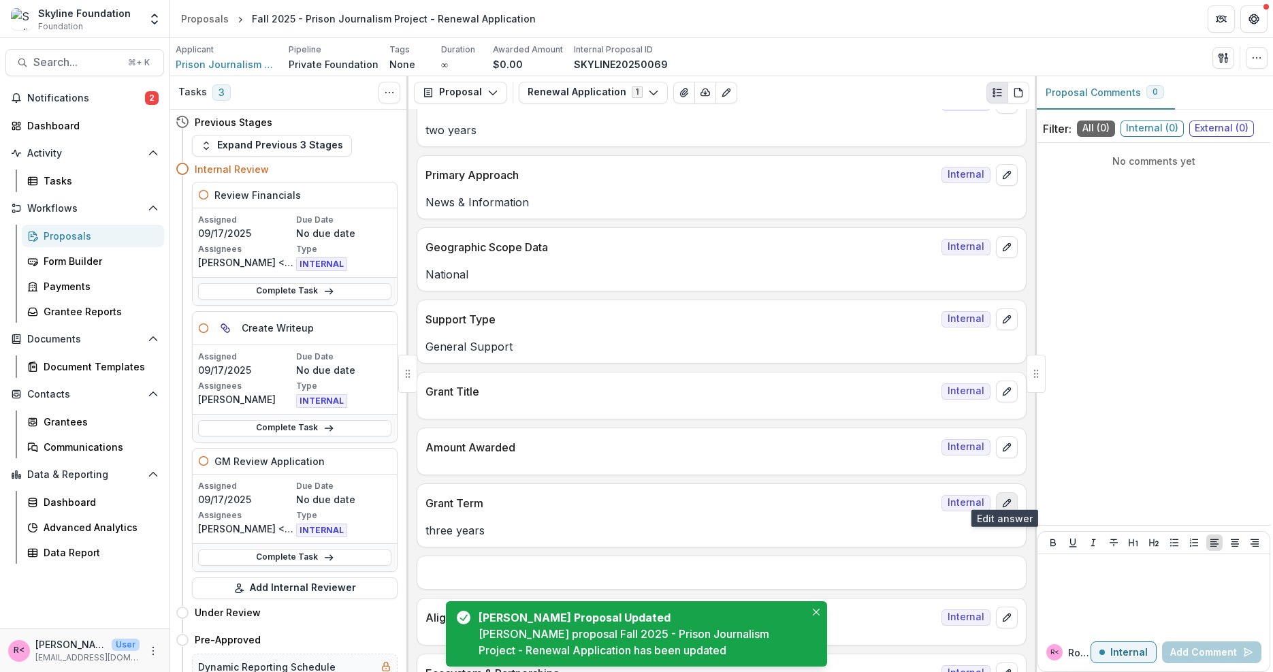
click at [1011, 492] on button "edit" at bounding box center [1007, 503] width 22 height 22
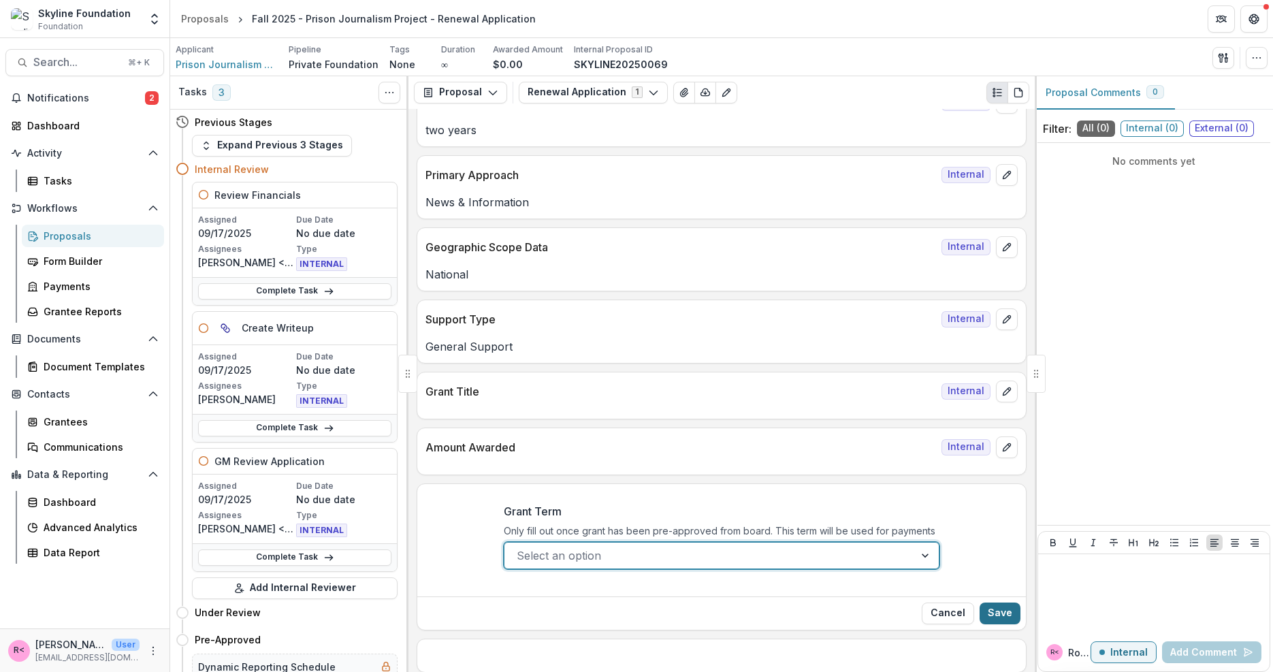
click at [1000, 603] on button "Save" at bounding box center [1000, 614] width 41 height 22
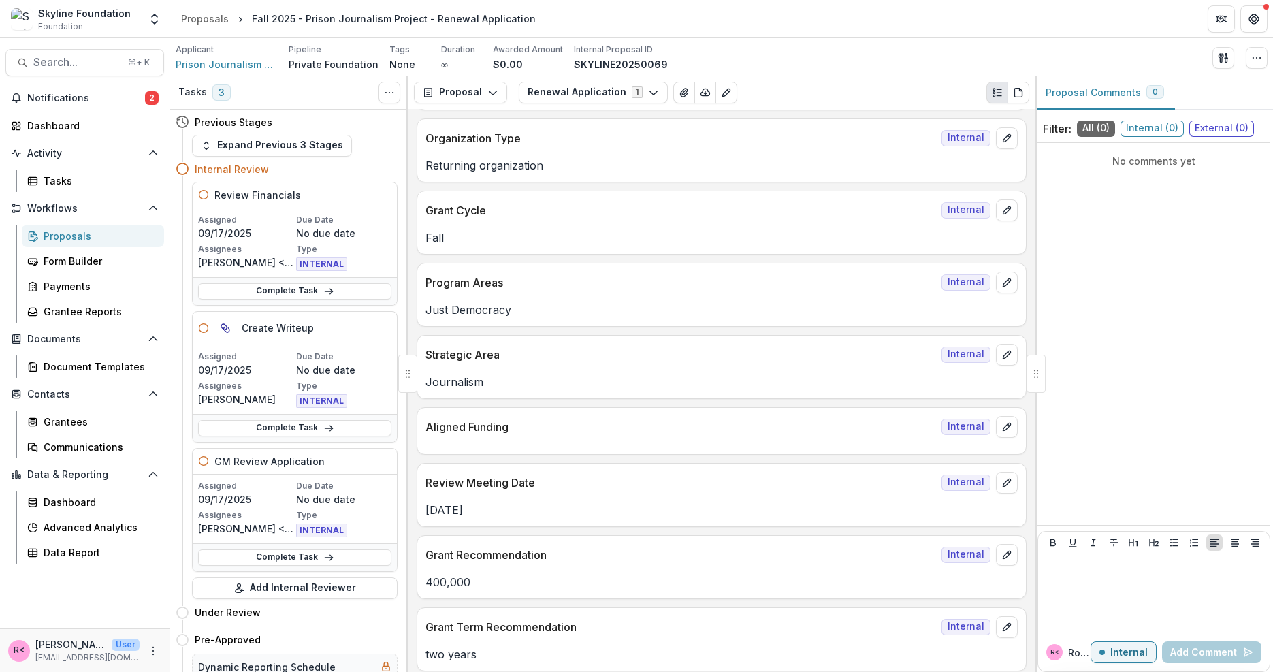
scroll to position [0, 0]
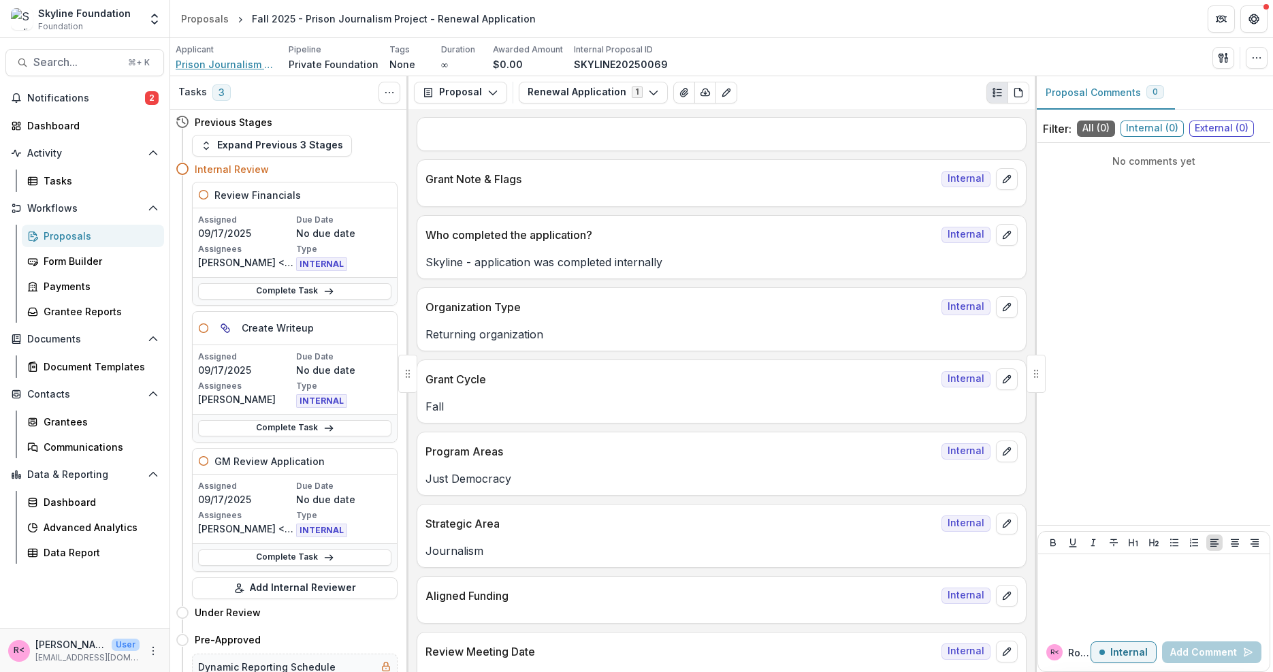
click at [240, 68] on span "Prison Journalism Project Incorporated" at bounding box center [227, 64] width 102 height 14
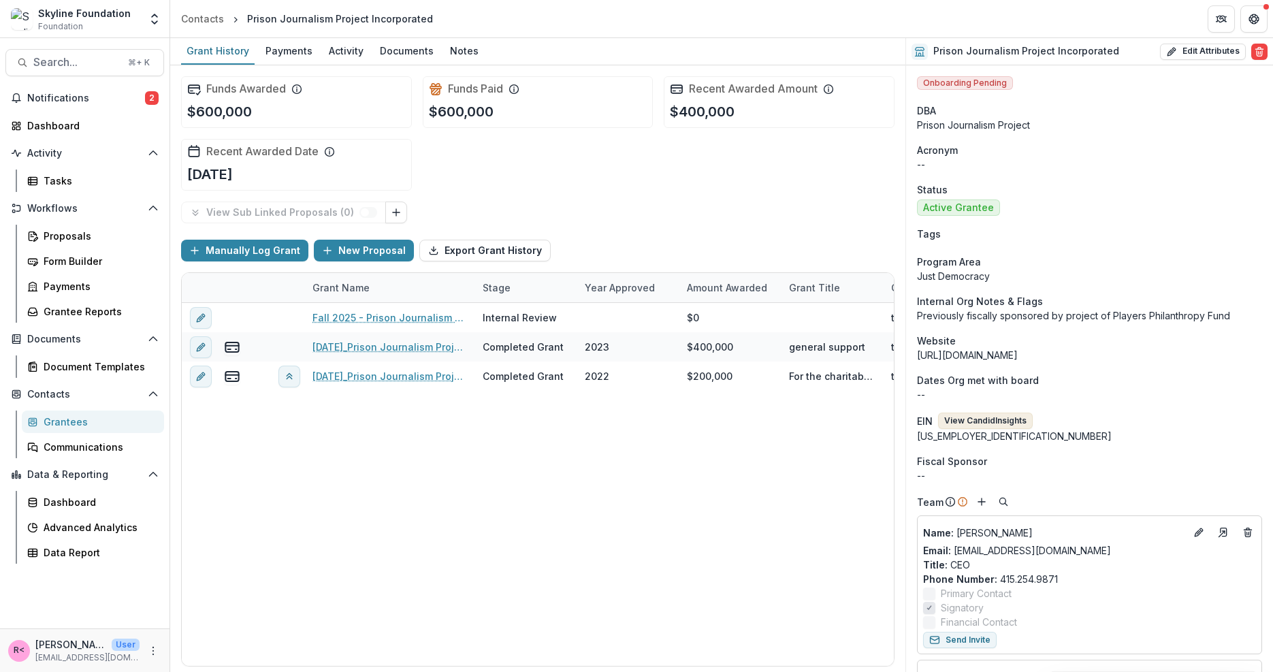
click at [988, 425] on button "View Candid Insights" at bounding box center [985, 421] width 95 height 16
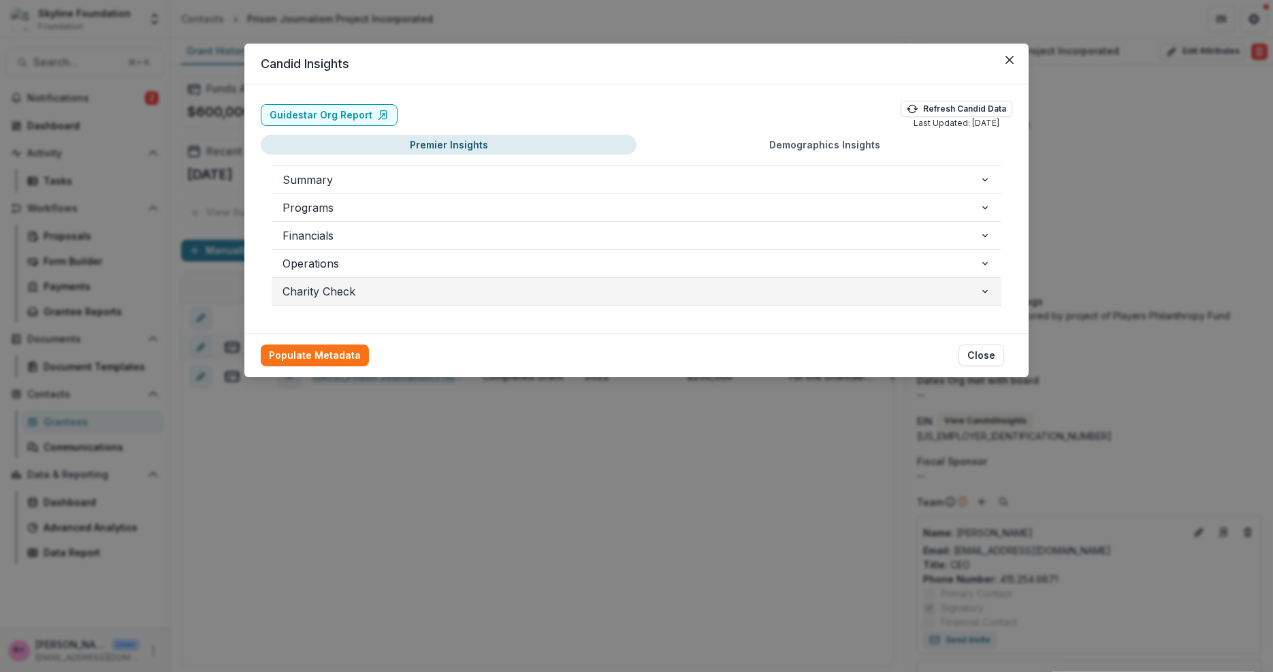
click at [378, 293] on span "Charity Check" at bounding box center [631, 291] width 697 height 16
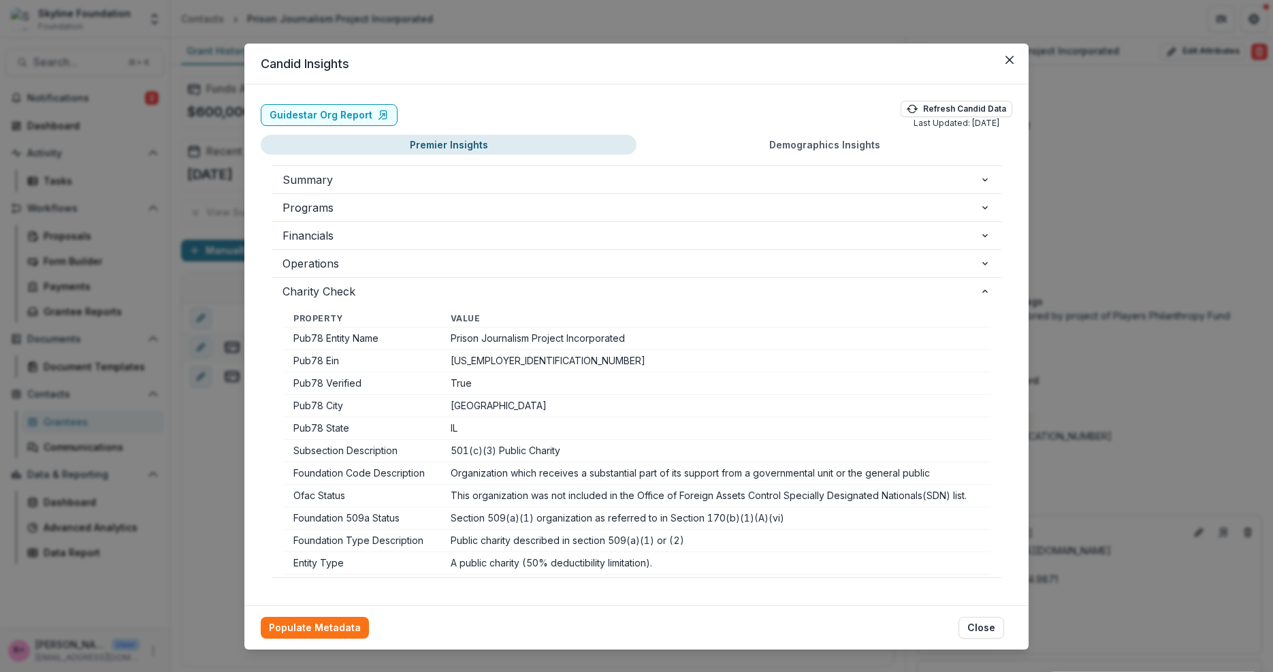
click at [481, 359] on td "87-3805290" at bounding box center [715, 361] width 551 height 22
copy td "87-3805290"
click at [1012, 52] on button "Close" at bounding box center [1010, 60] width 22 height 22
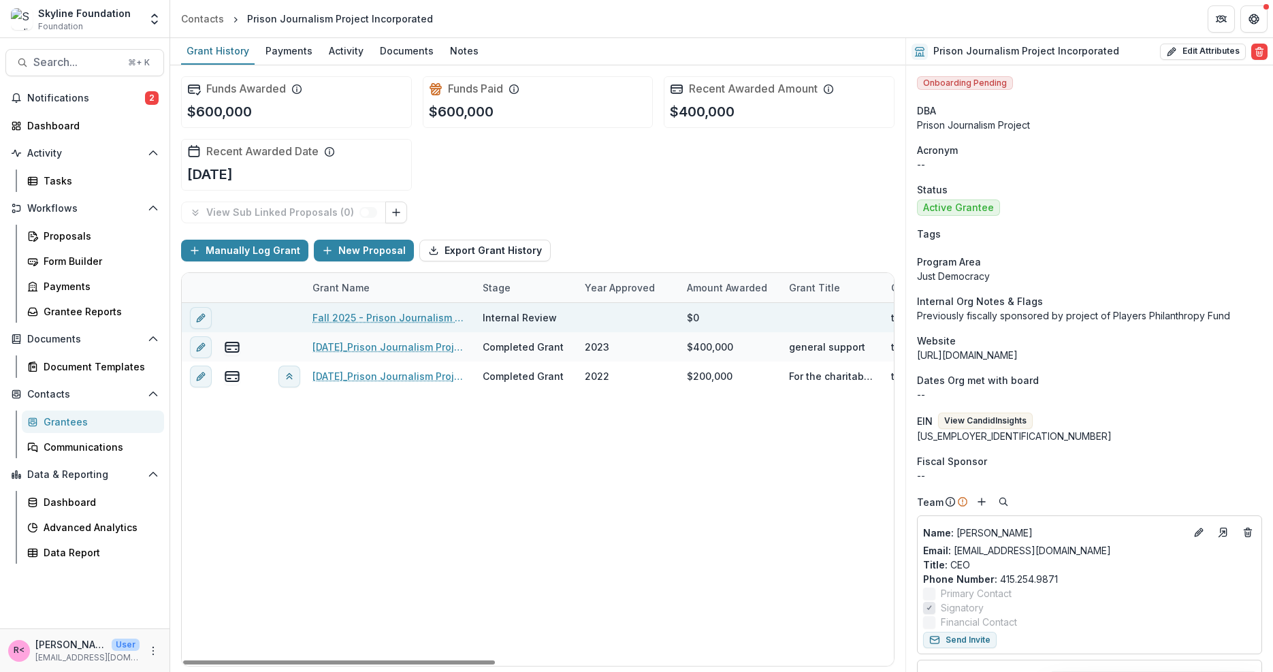
click at [376, 311] on link "Fall 2025 - Prison Journalism Project - Renewal Application" at bounding box center [390, 317] width 154 height 14
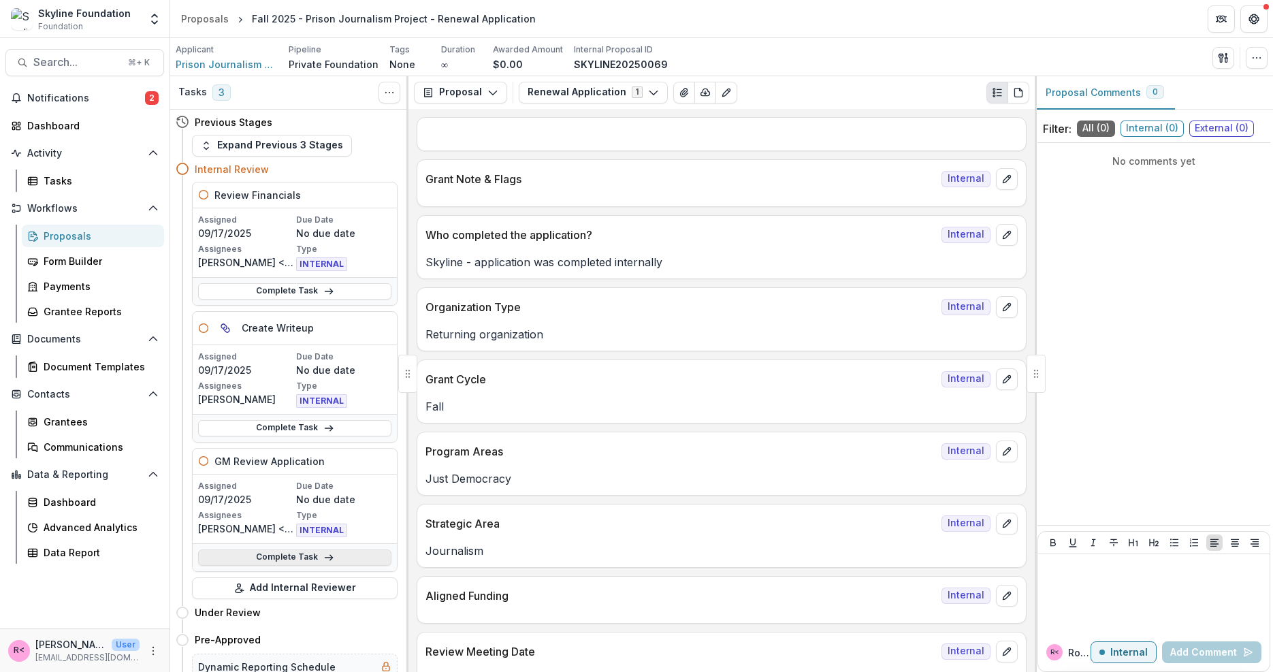
click at [317, 556] on link "Complete Task" at bounding box center [294, 558] width 193 height 16
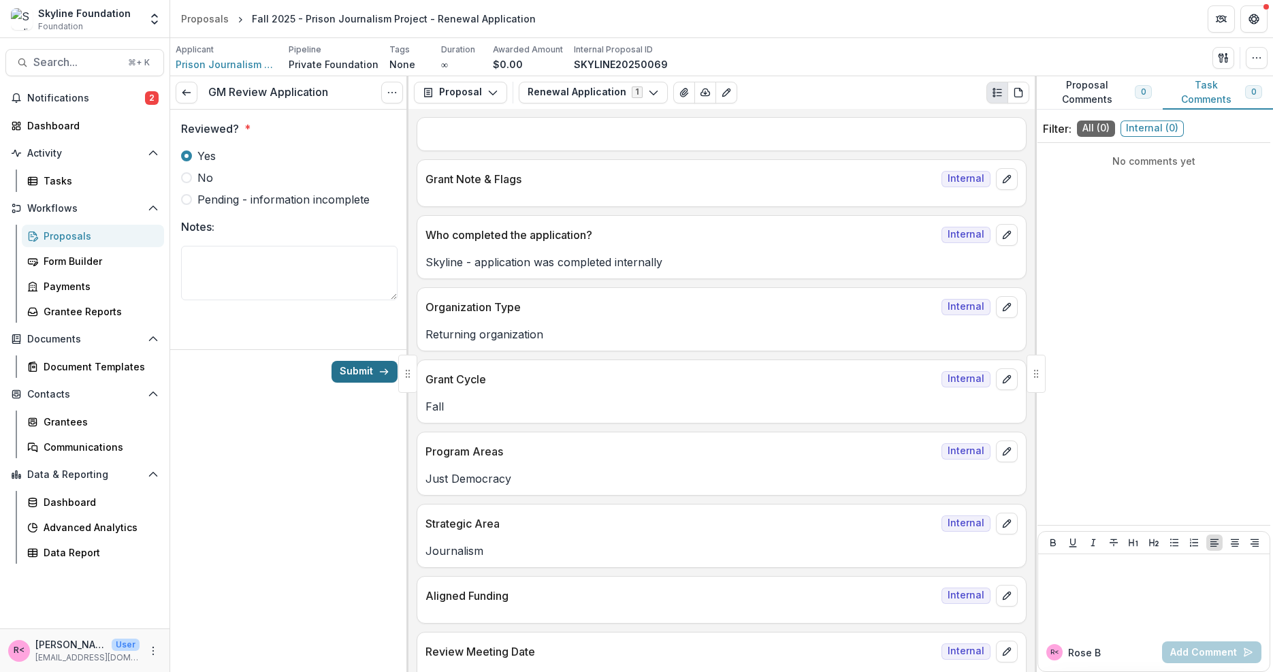
click at [370, 374] on button "Submit" at bounding box center [365, 372] width 66 height 22
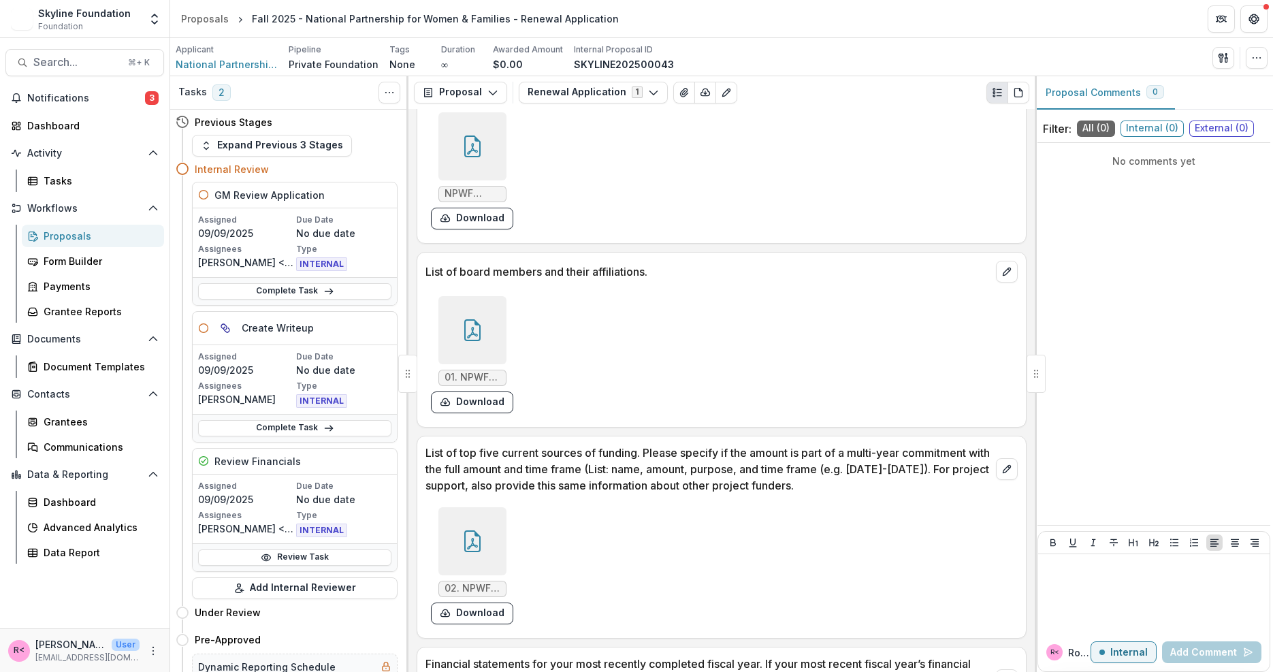
scroll to position [3413, 0]
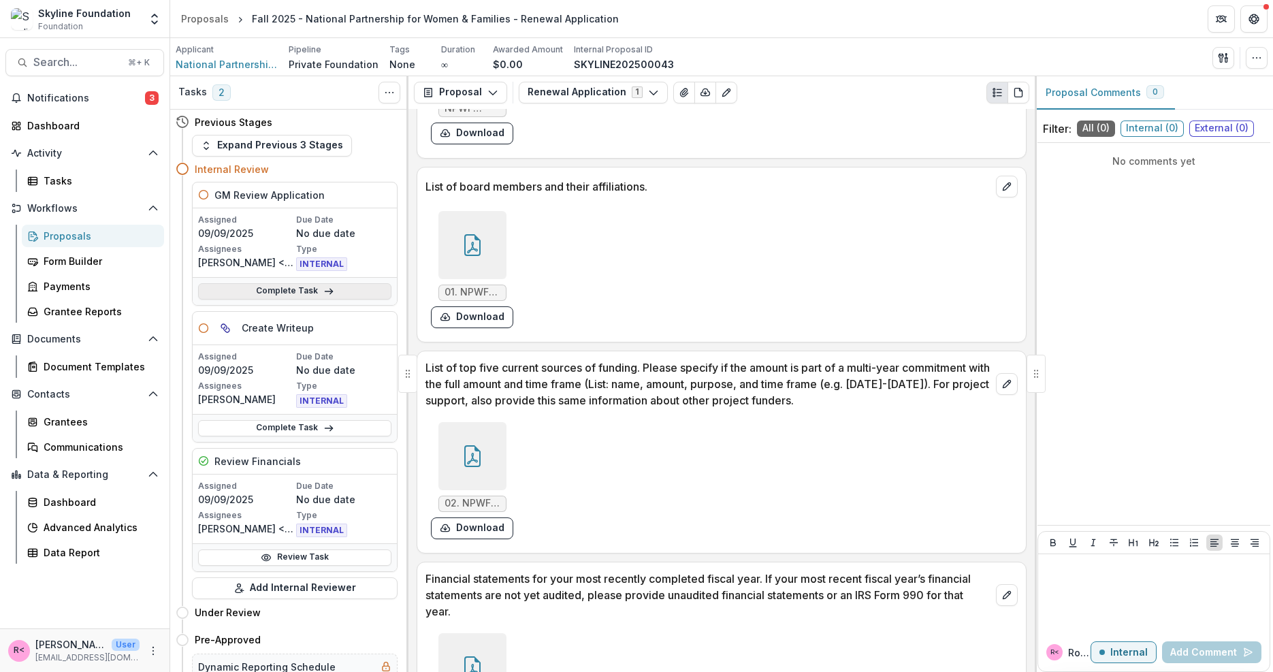
click at [285, 296] on link "Complete Task" at bounding box center [294, 291] width 193 height 16
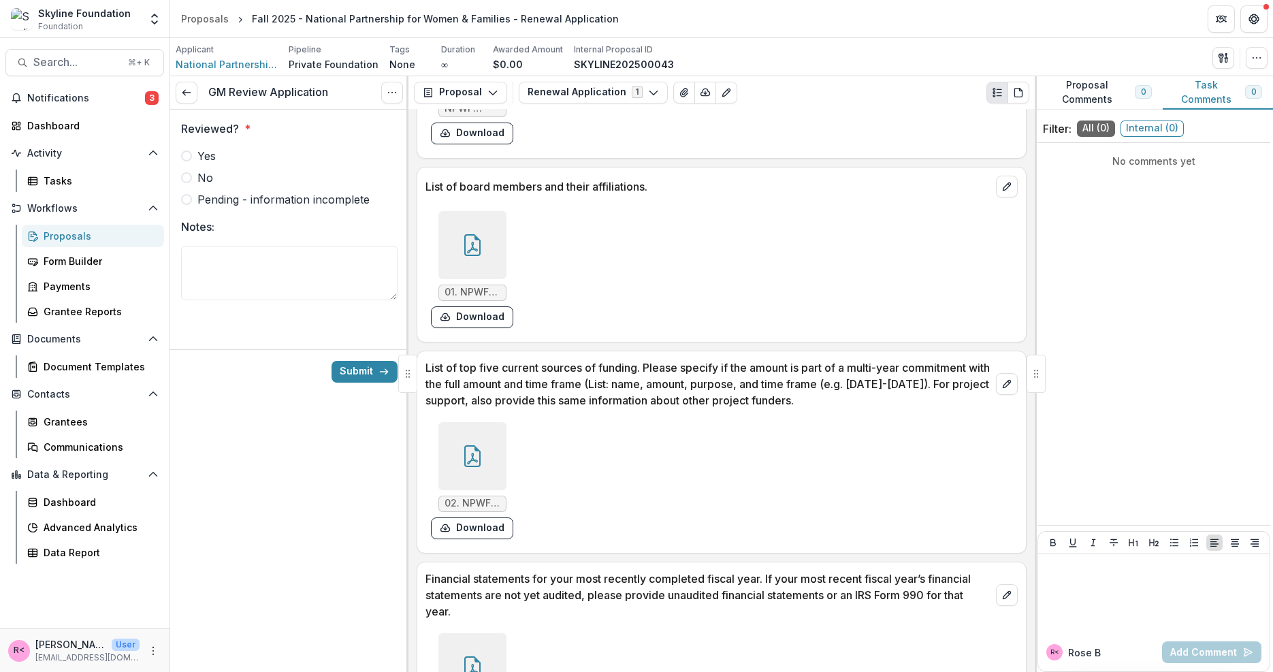
click at [229, 155] on label "Yes" at bounding box center [289, 156] width 217 height 16
click at [358, 372] on button "Submit" at bounding box center [365, 372] width 66 height 22
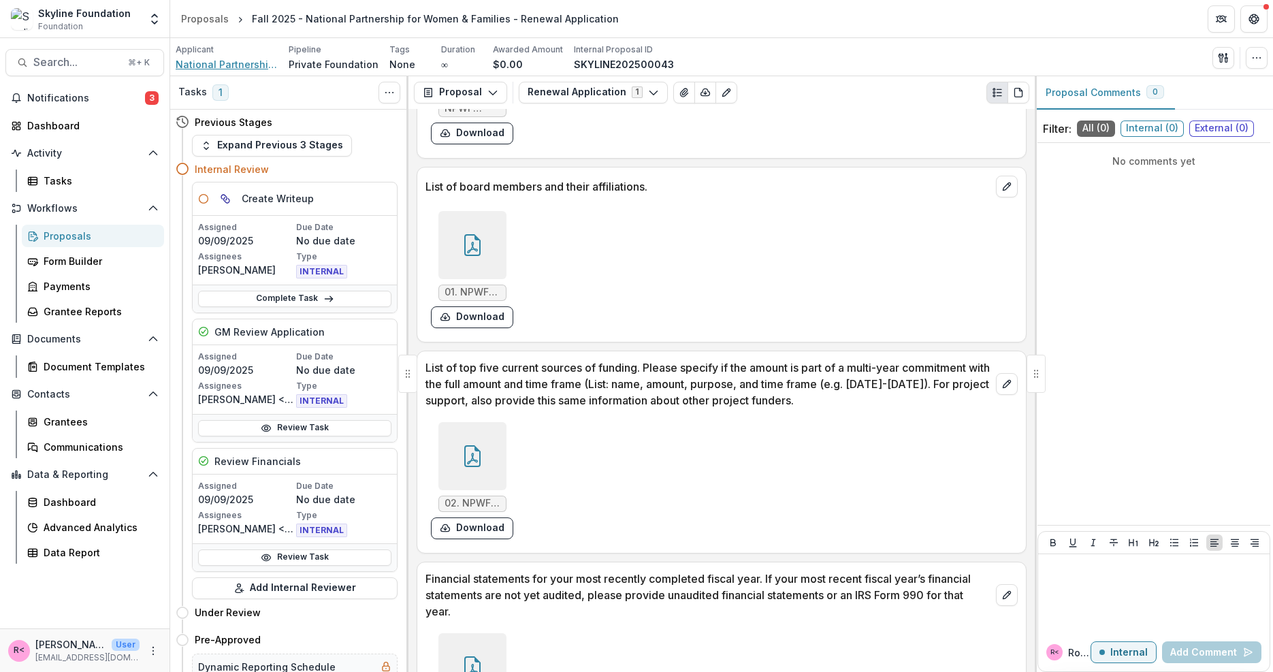
click at [221, 64] on span "National Partnership for Women & Families" at bounding box center [227, 64] width 102 height 14
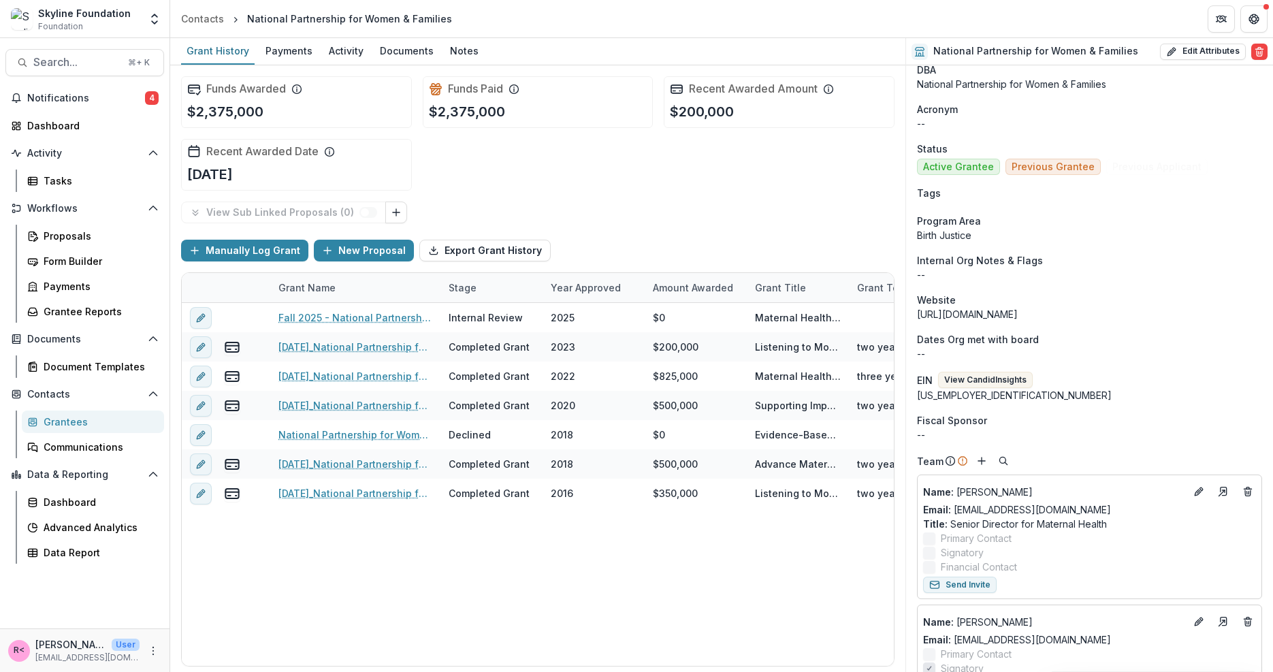
scroll to position [366, 0]
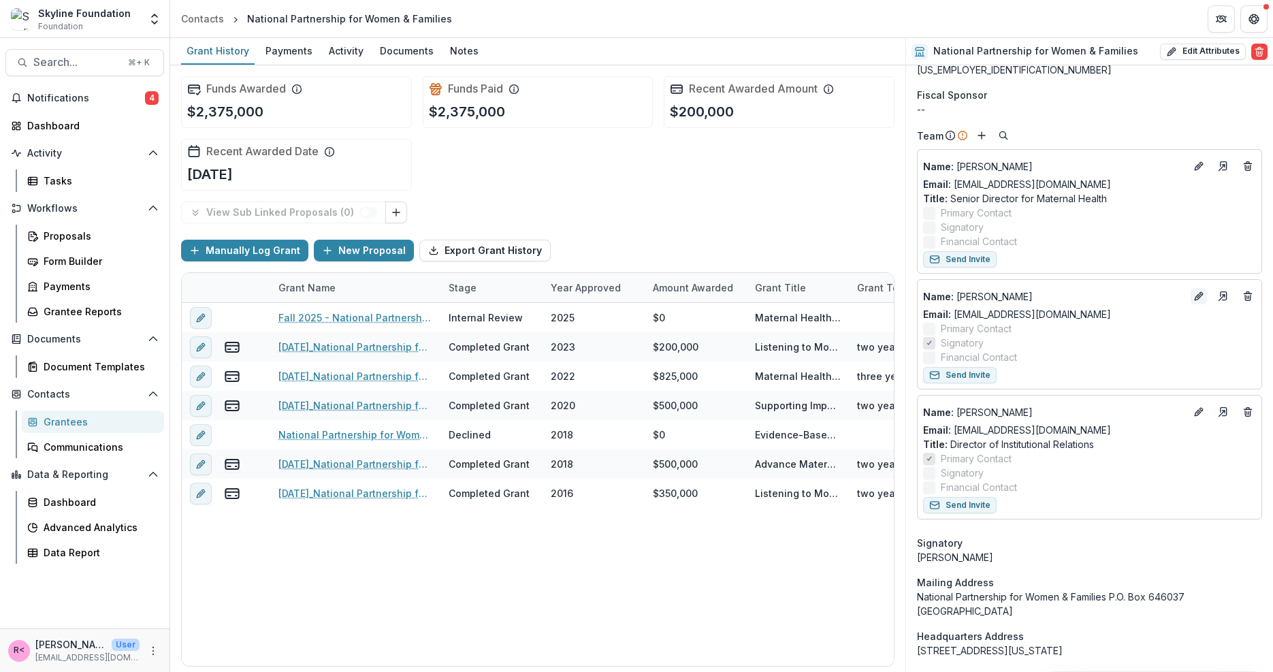
click at [1194, 294] on icon "Edit" at bounding box center [1199, 296] width 11 height 11
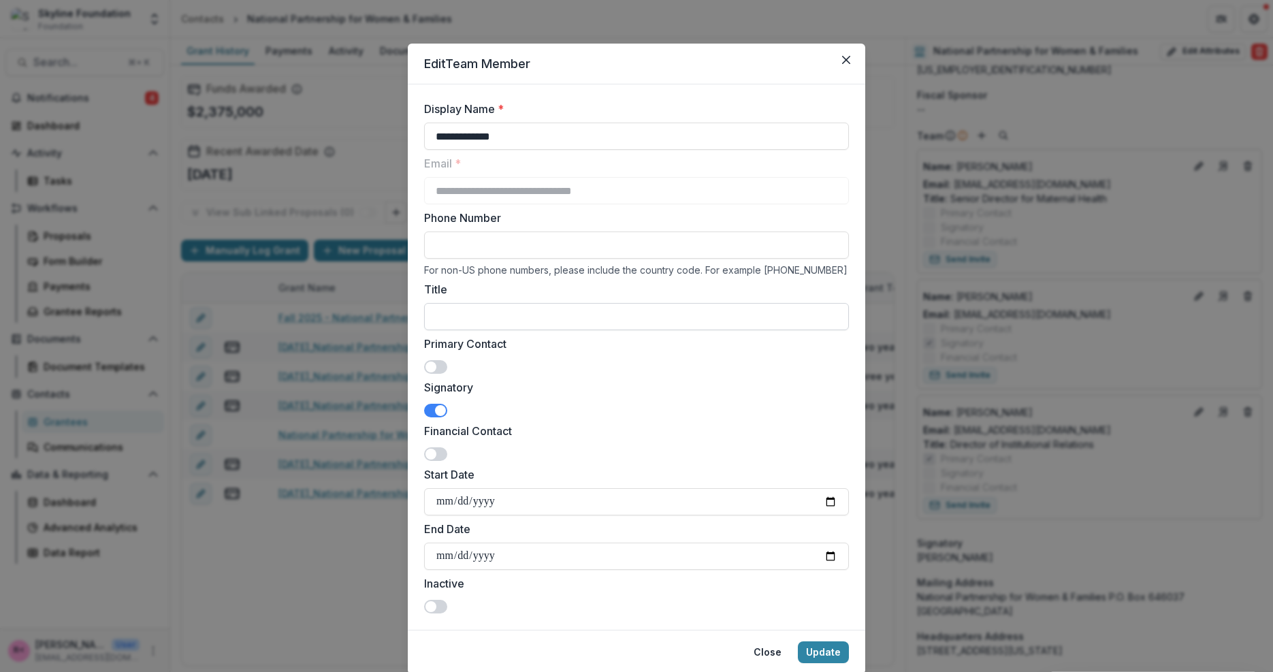
click at [564, 316] on input "Title" at bounding box center [636, 316] width 425 height 27
paste input "**********"
click at [435, 321] on input "**********" at bounding box center [636, 316] width 425 height 27
click at [468, 315] on input "**********" at bounding box center [636, 316] width 425 height 27
click at [524, 320] on input "**********" at bounding box center [636, 316] width 425 height 27
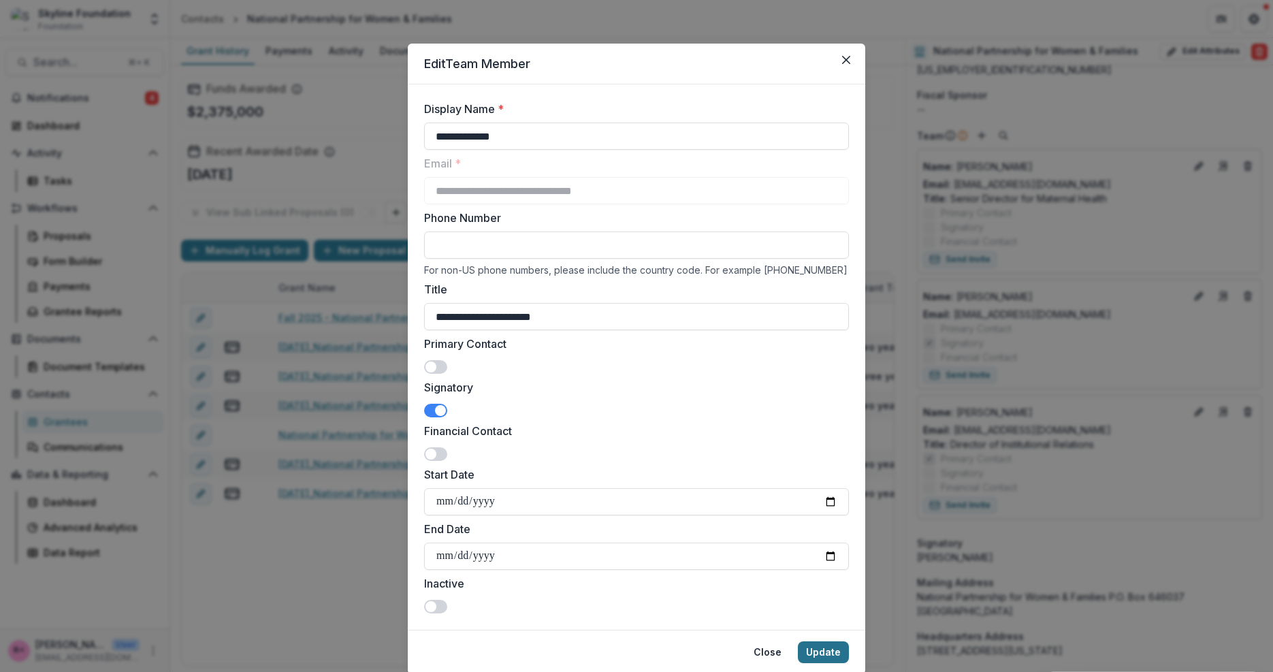
type input "**********"
click at [828, 656] on button "Update" at bounding box center [823, 652] width 51 height 22
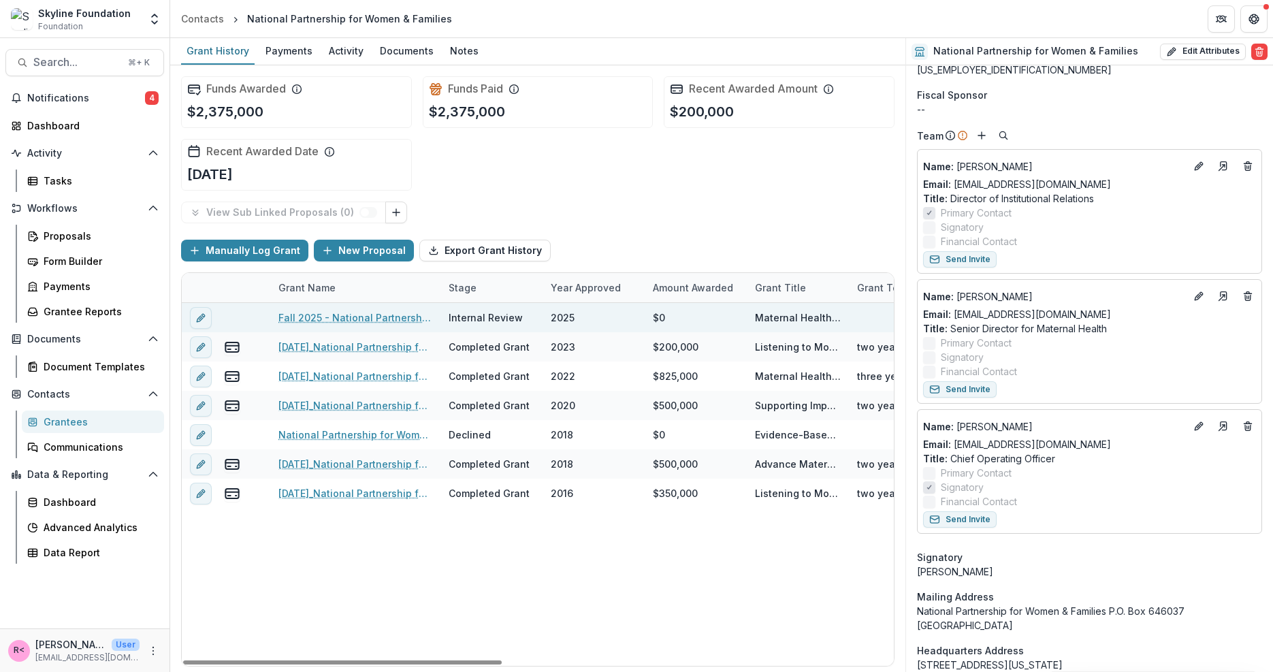
click at [313, 317] on link "Fall 2025 - National Partnership for Women & Families - Renewal Application" at bounding box center [355, 317] width 154 height 14
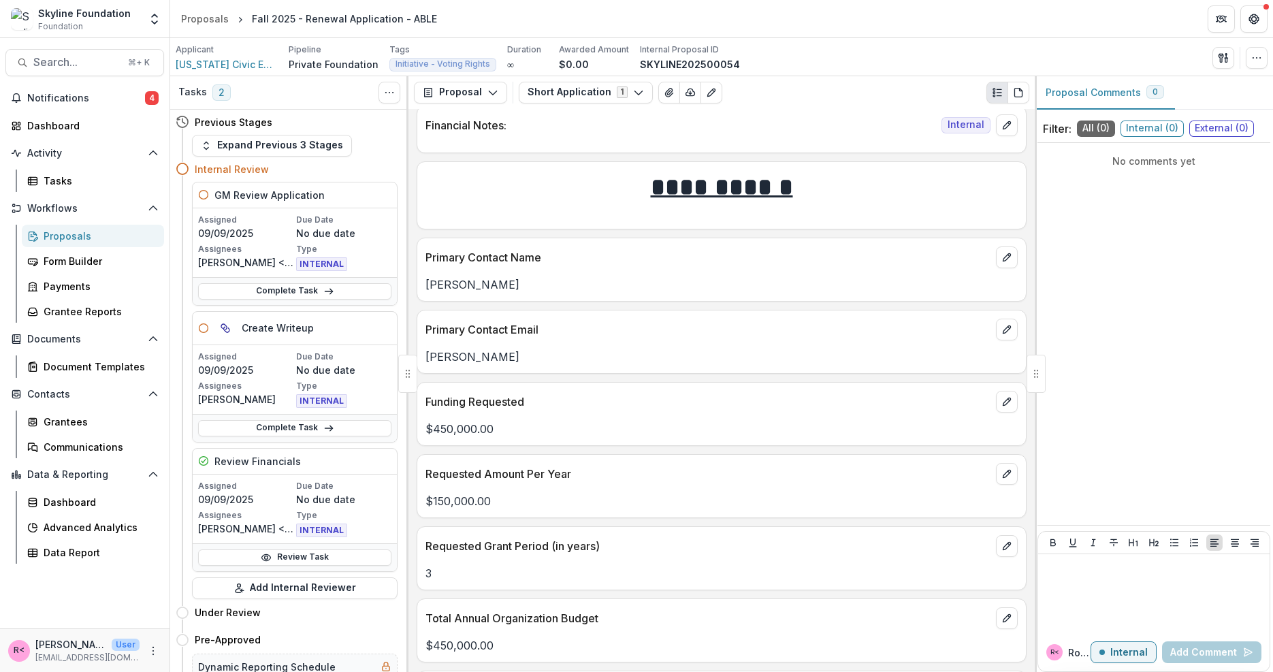
scroll to position [2374, 0]
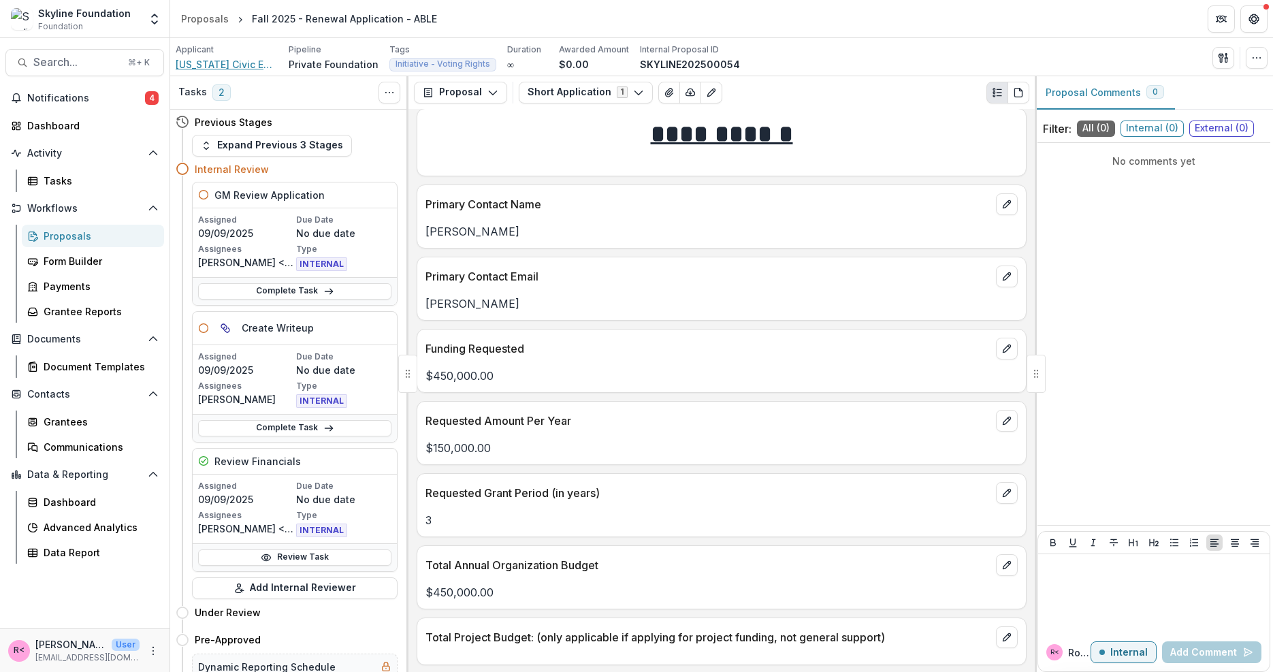
click at [244, 65] on span "[US_STATE] Civic Engagement Table" at bounding box center [227, 64] width 102 height 14
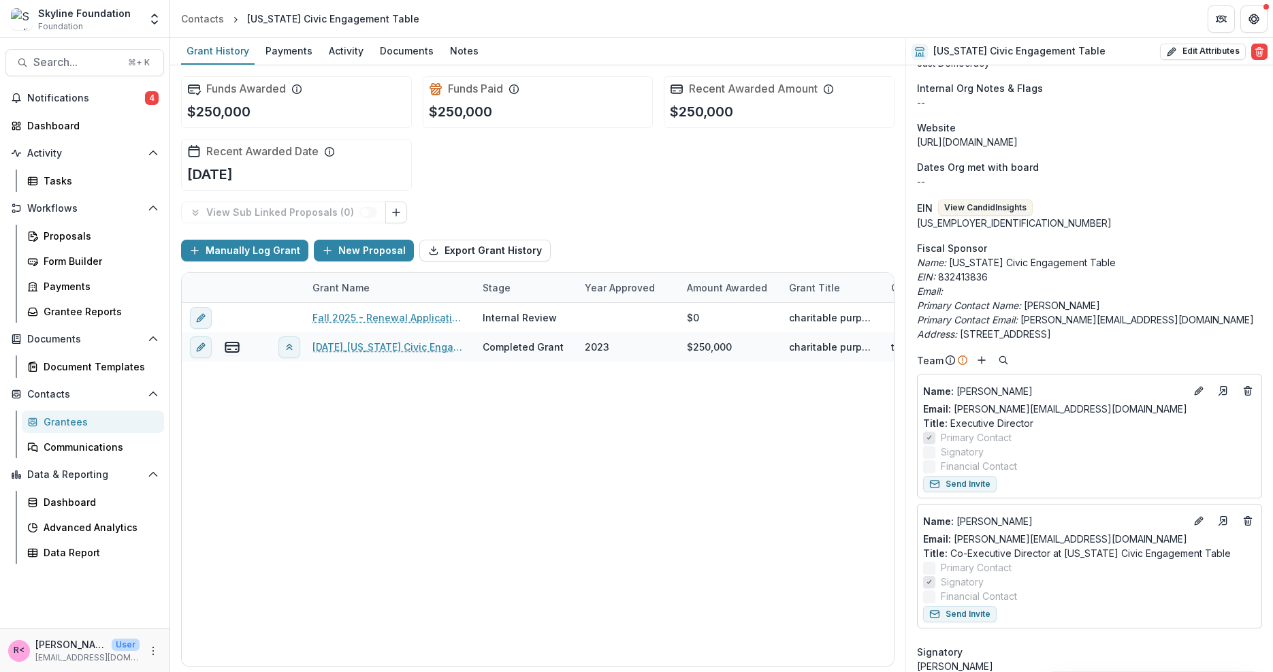
scroll to position [245, 0]
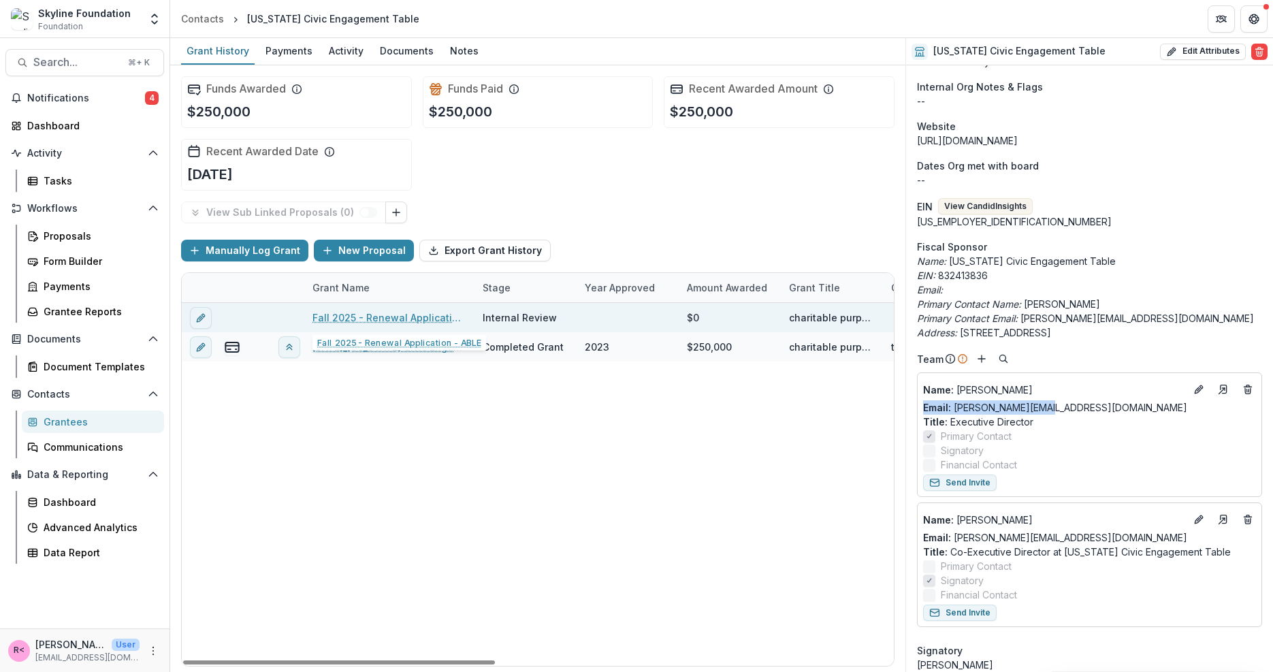
click at [424, 319] on link "Fall 2025 - Renewal Application - ABLE" at bounding box center [390, 317] width 154 height 14
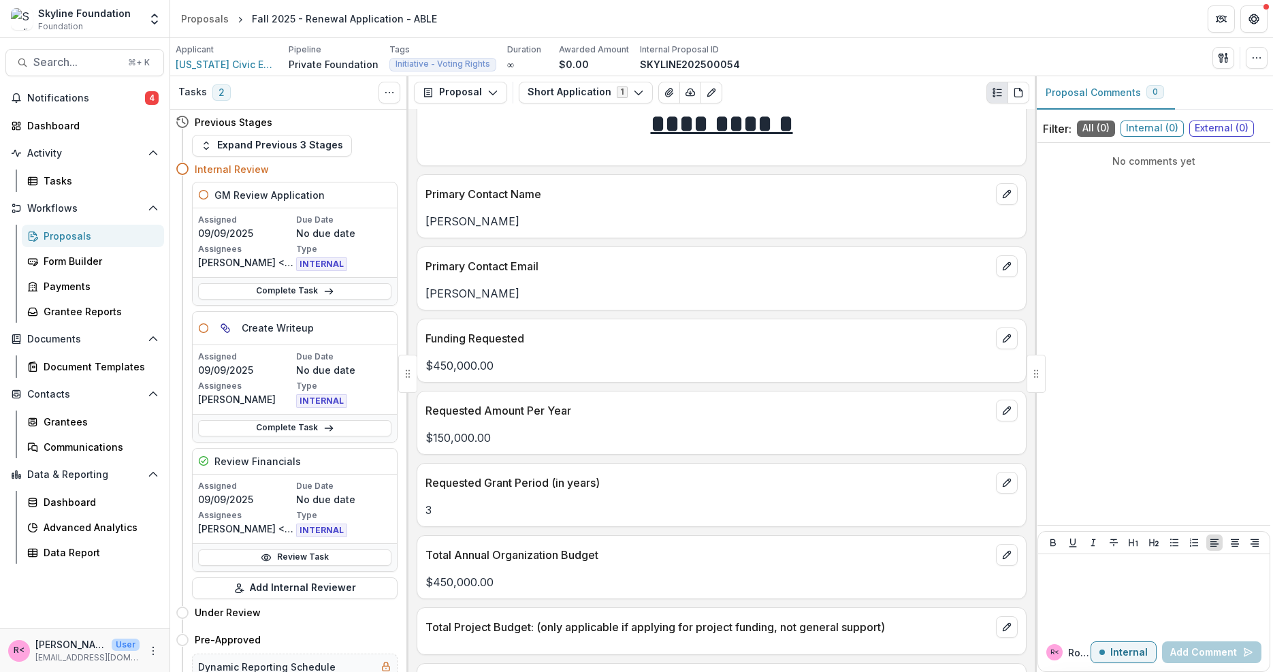
scroll to position [2382, 0]
click at [1004, 263] on icon "edit" at bounding box center [1007, 268] width 11 height 11
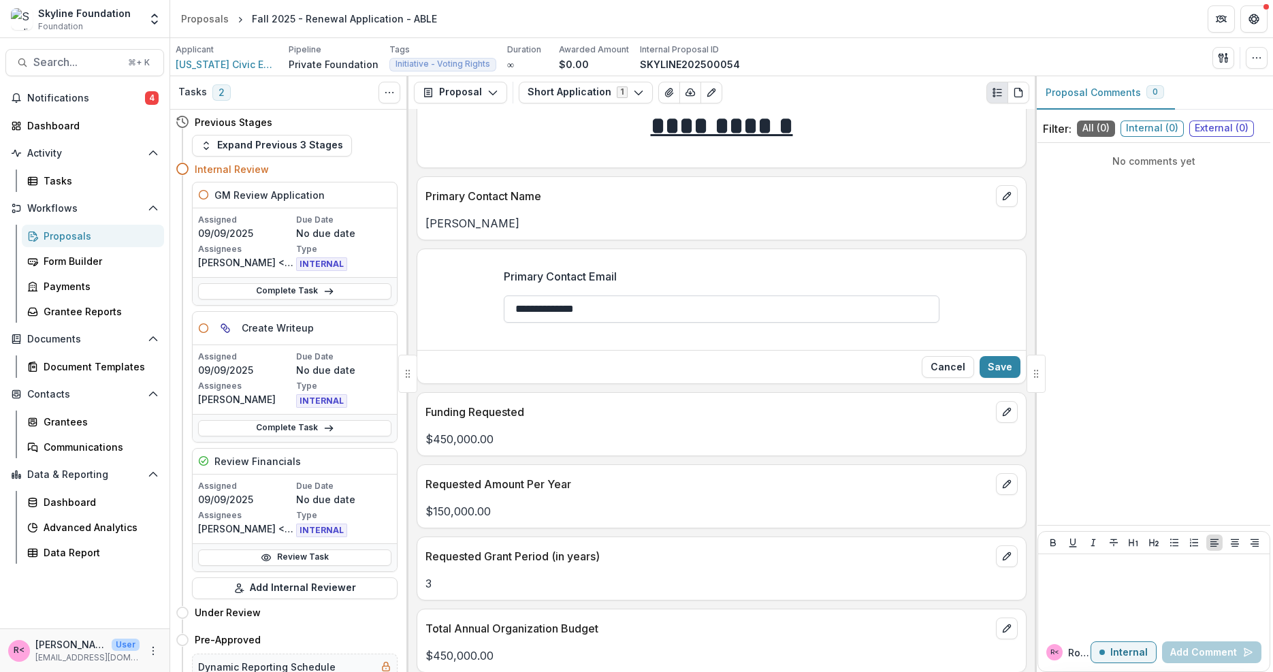
click at [688, 296] on input "**********" at bounding box center [722, 309] width 436 height 27
paste input "**********"
drag, startPoint x: 549, startPoint y: 285, endPoint x: 485, endPoint y: 283, distance: 64.1
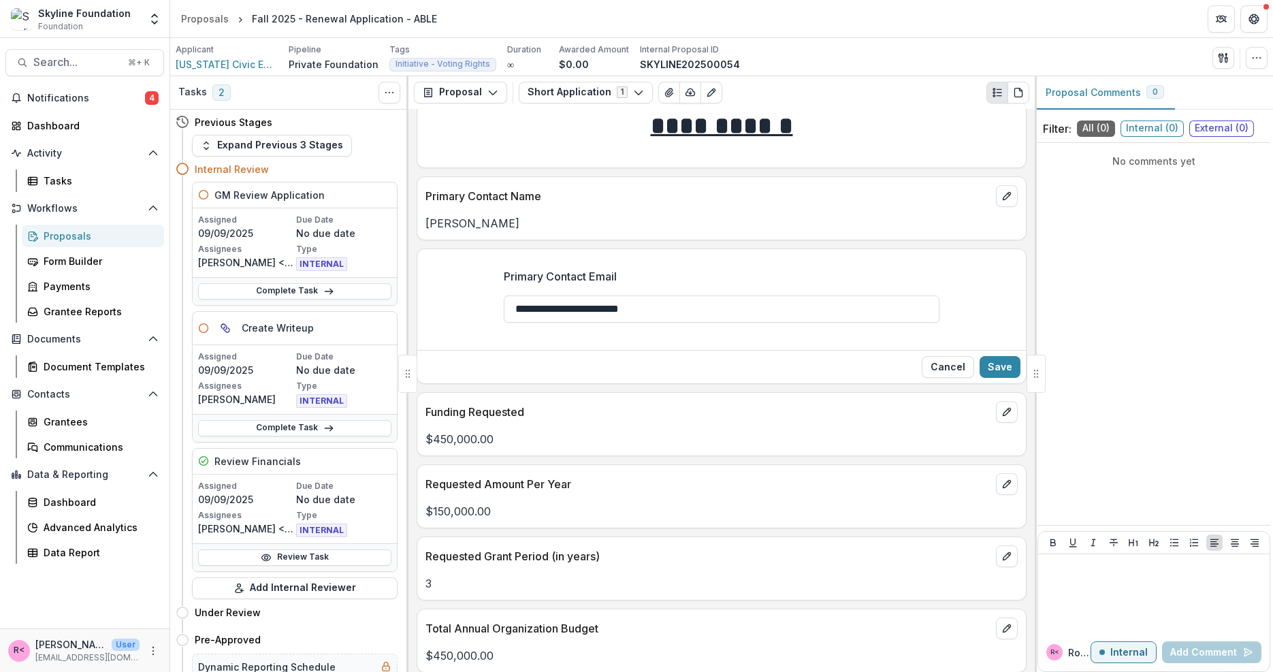
click at [485, 283] on div "**********" at bounding box center [721, 300] width 609 height 87
type input "**********"
click at [1004, 356] on button "Save" at bounding box center [1000, 367] width 41 height 22
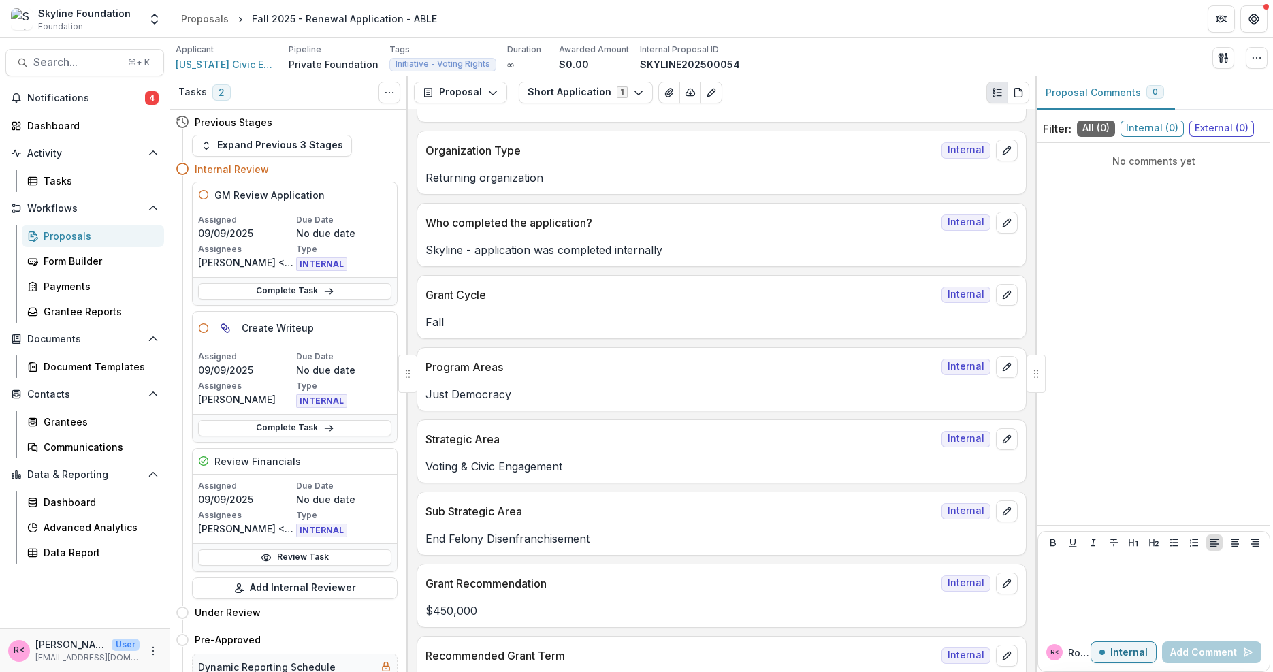
scroll to position [0, 0]
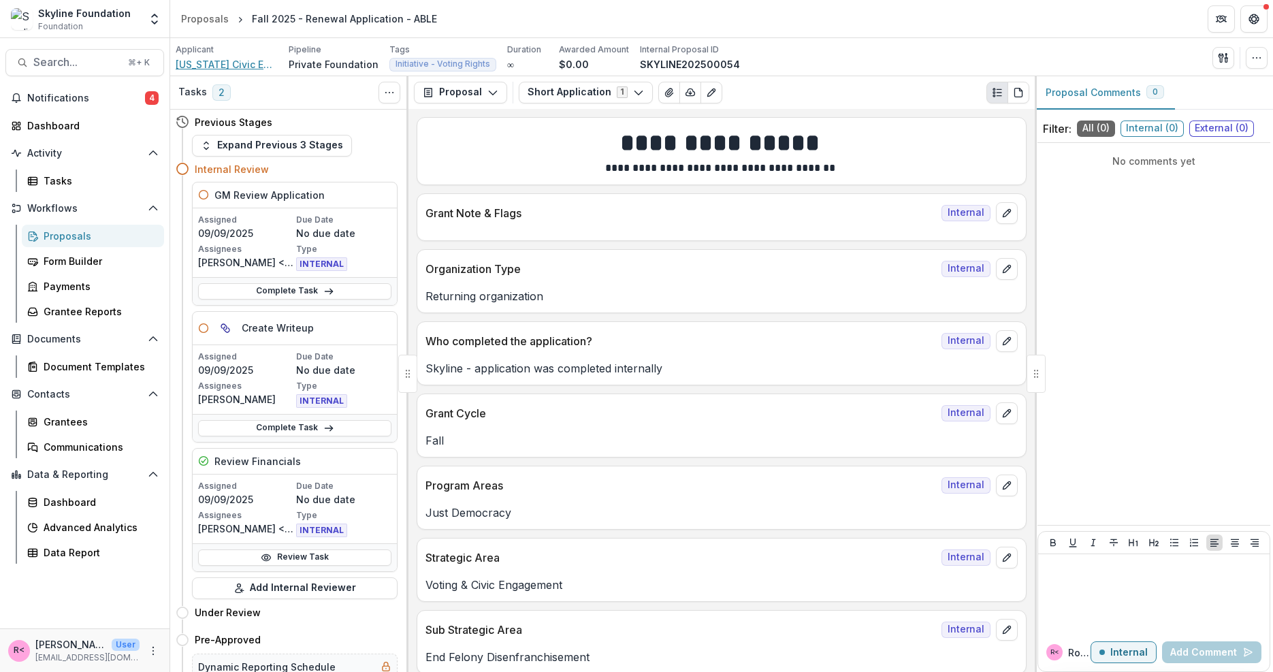
click at [232, 62] on span "Kentucky Civic Engagement Table" at bounding box center [227, 64] width 102 height 14
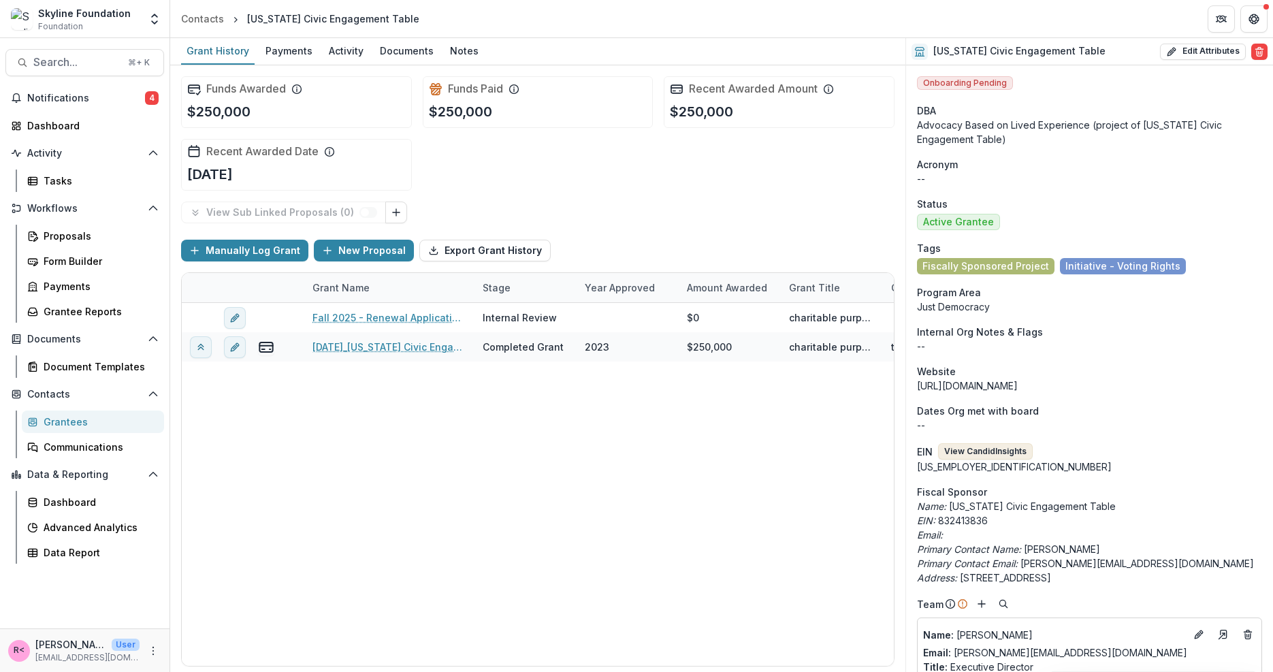
click at [1006, 451] on button "View Candid Insights" at bounding box center [985, 451] width 95 height 16
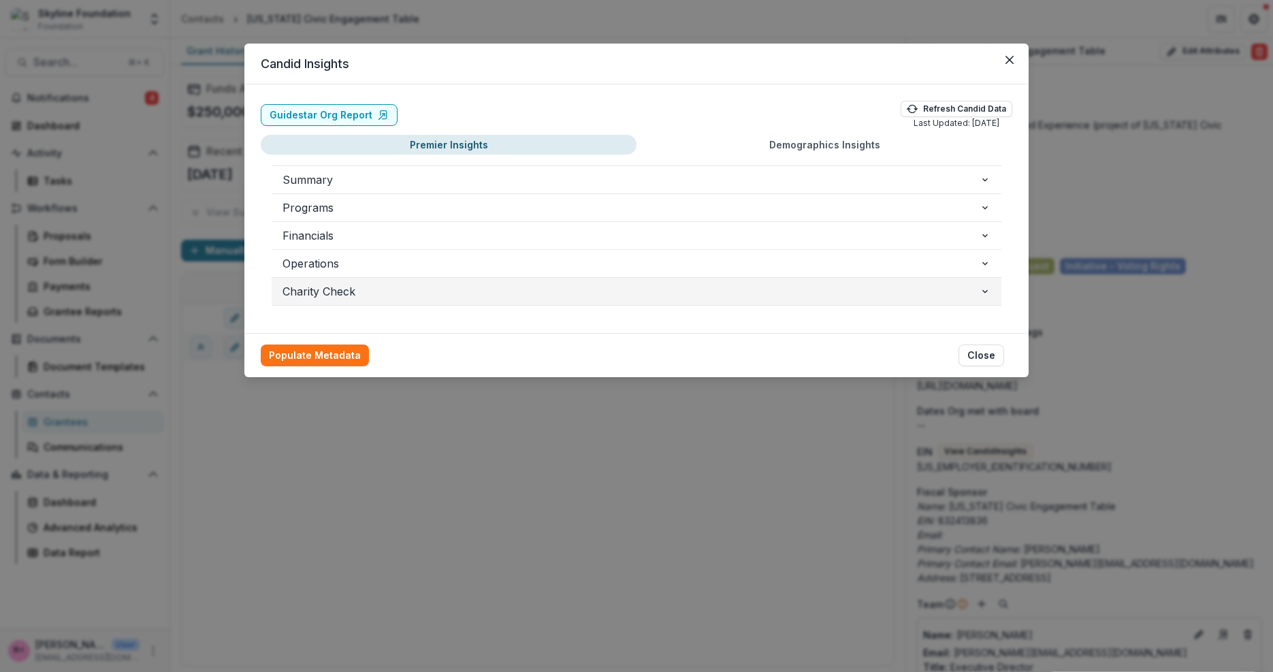
click at [364, 292] on span "Charity Check" at bounding box center [631, 291] width 697 height 16
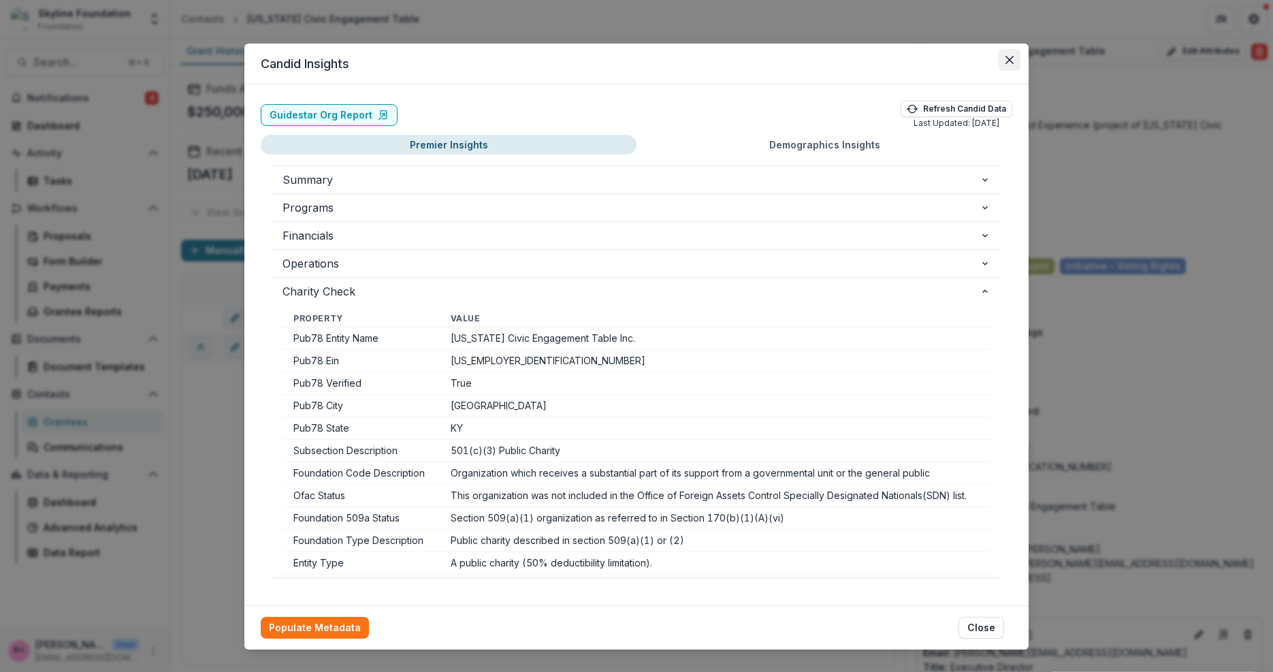
click at [1010, 61] on icon "Close" at bounding box center [1010, 60] width 8 height 8
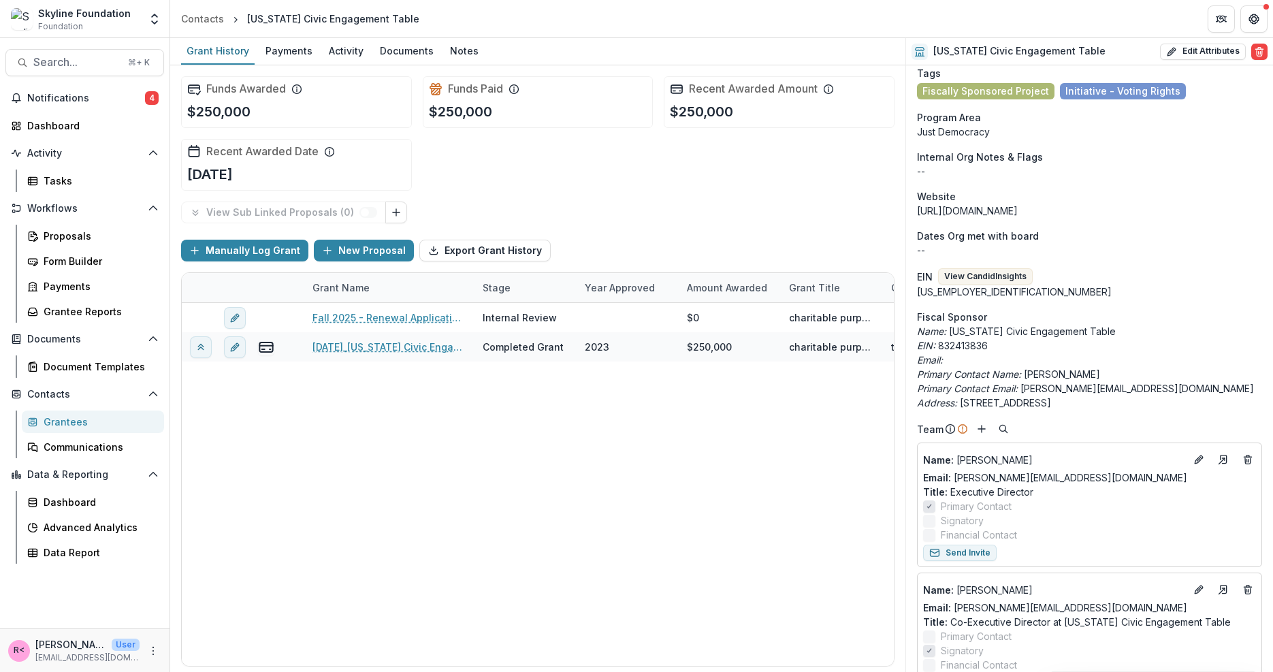
scroll to position [176, 0]
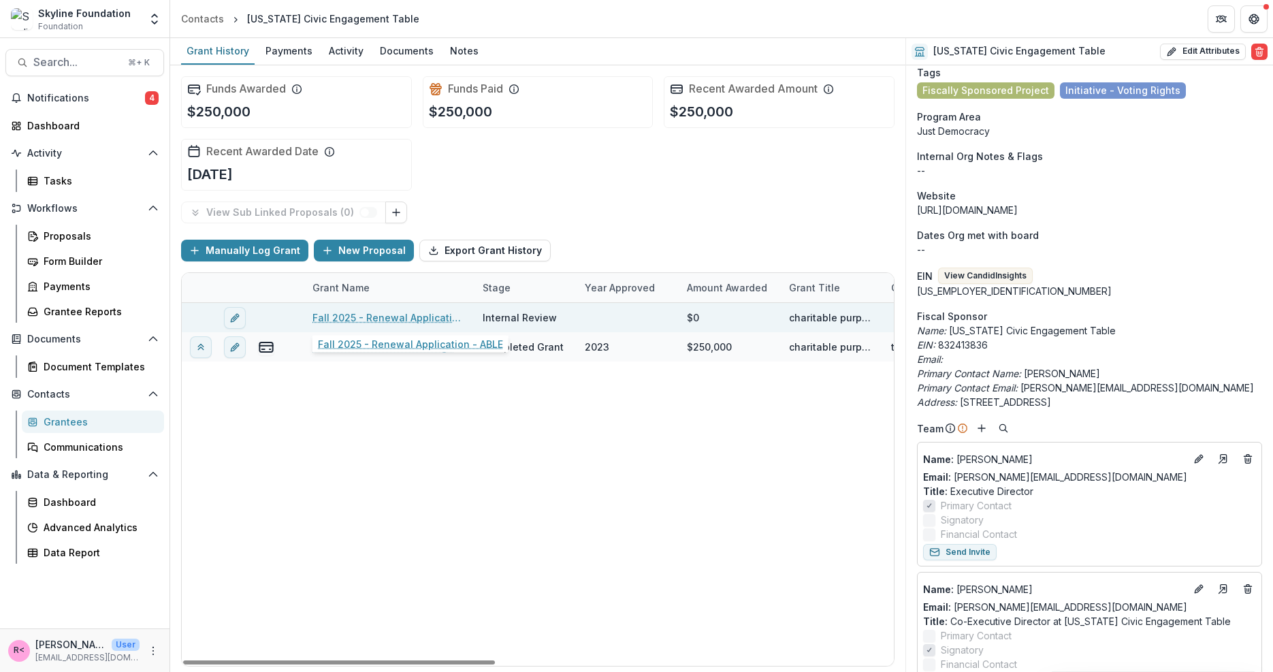
click at [417, 320] on link "Fall 2025 - Renewal Application - ABLE" at bounding box center [390, 317] width 154 height 14
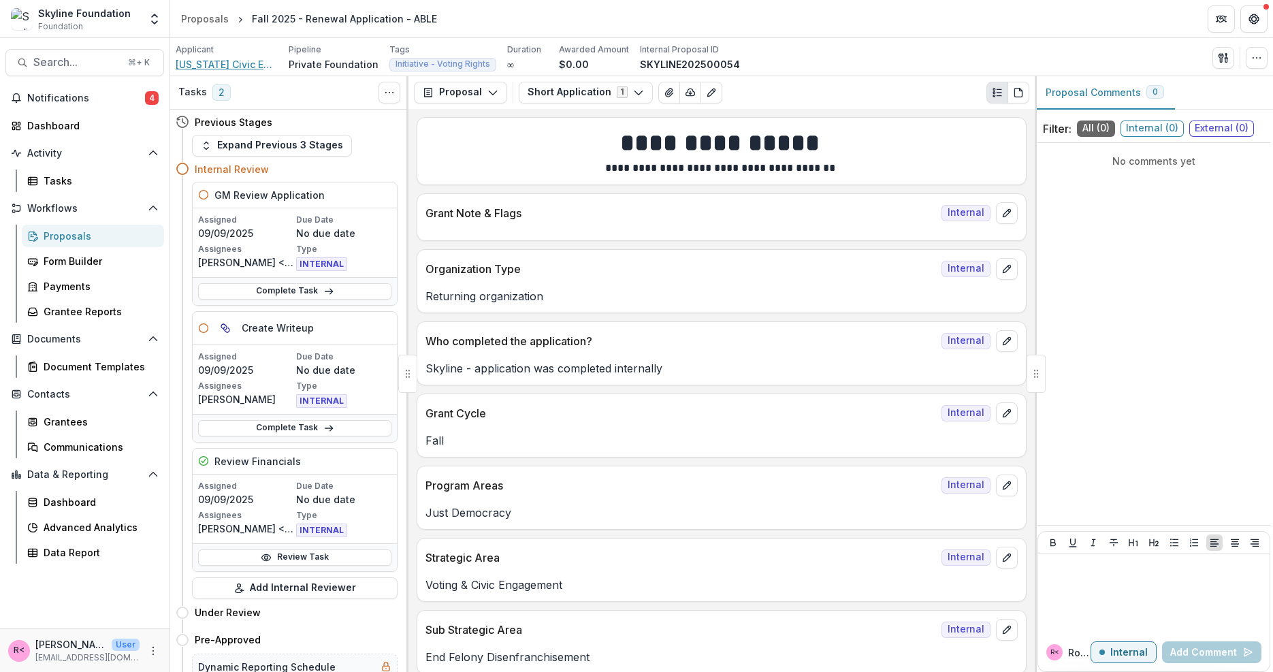
click at [203, 62] on span "Kentucky Civic Engagement Table" at bounding box center [227, 64] width 102 height 14
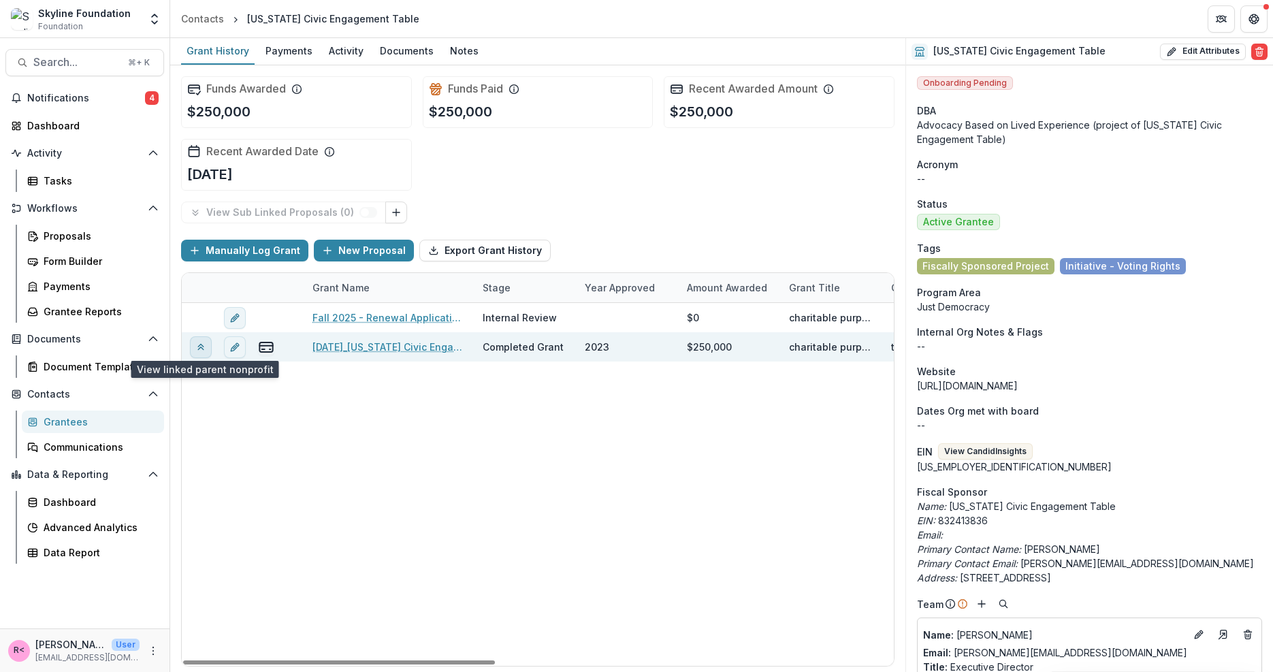
click at [203, 347] on polyline "View linked parent" at bounding box center [200, 348] width 5 height 3
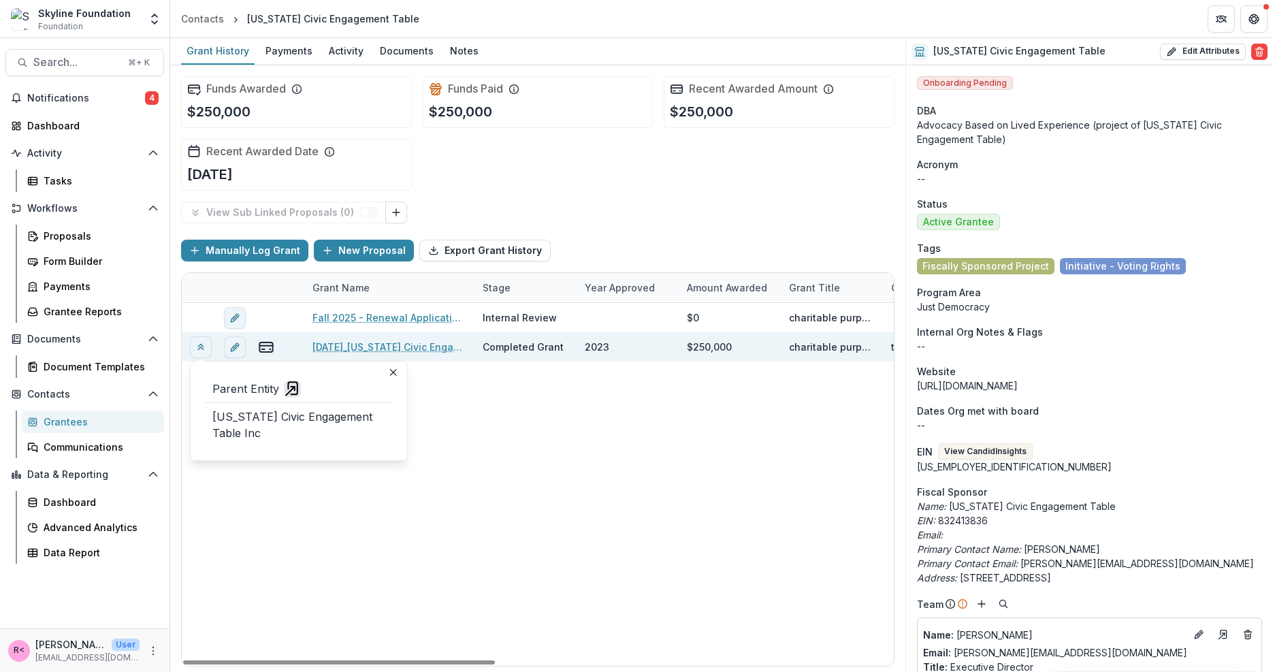
click at [288, 390] on line "view-parent-entity" at bounding box center [290, 391] width 9 height 9
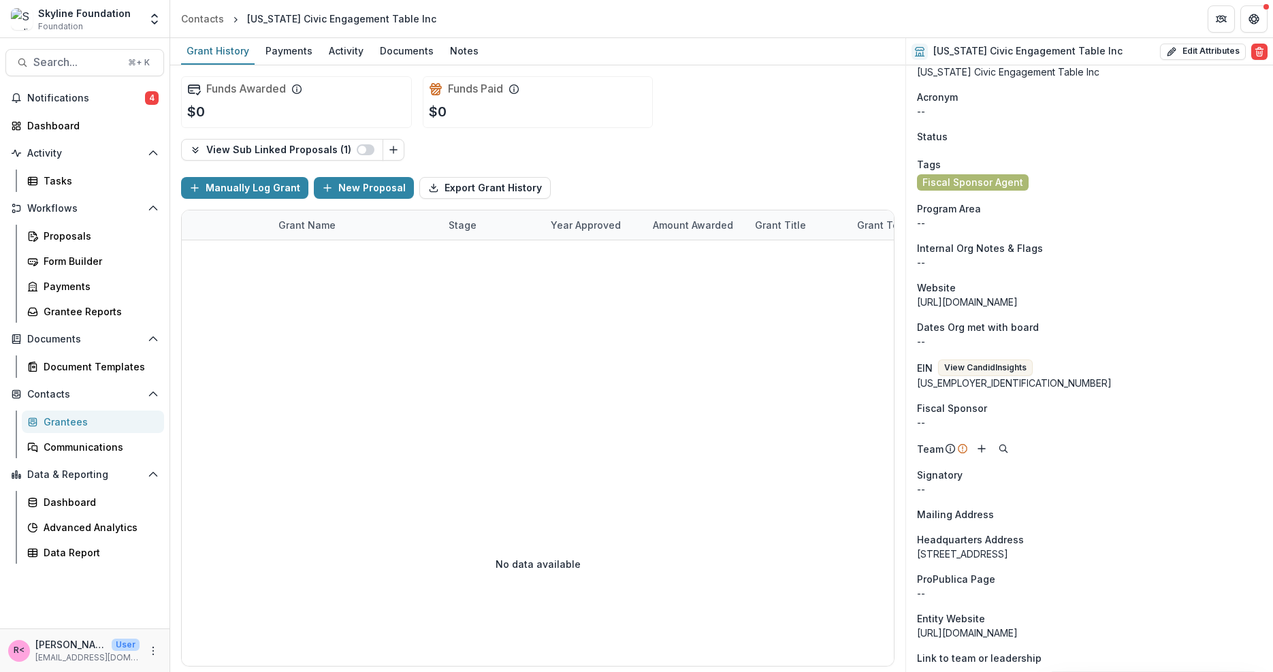
scroll to position [56, 0]
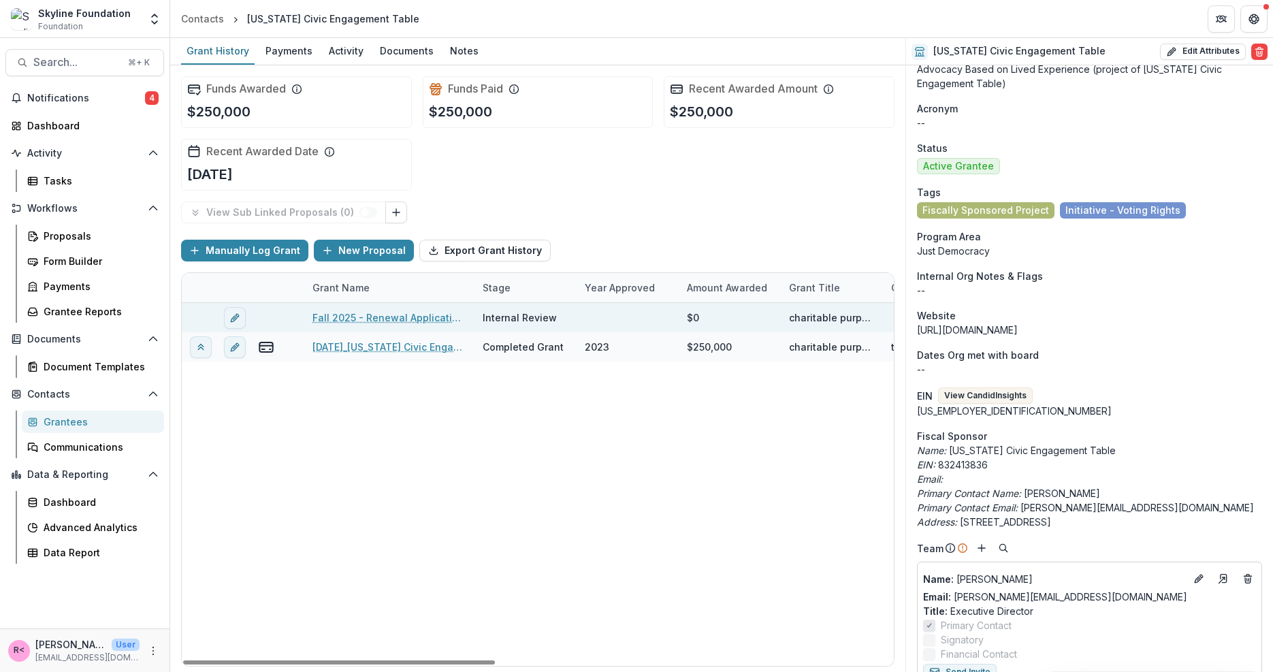
click at [382, 316] on link "Fall 2025 - Renewal Application - ABLE" at bounding box center [390, 317] width 154 height 14
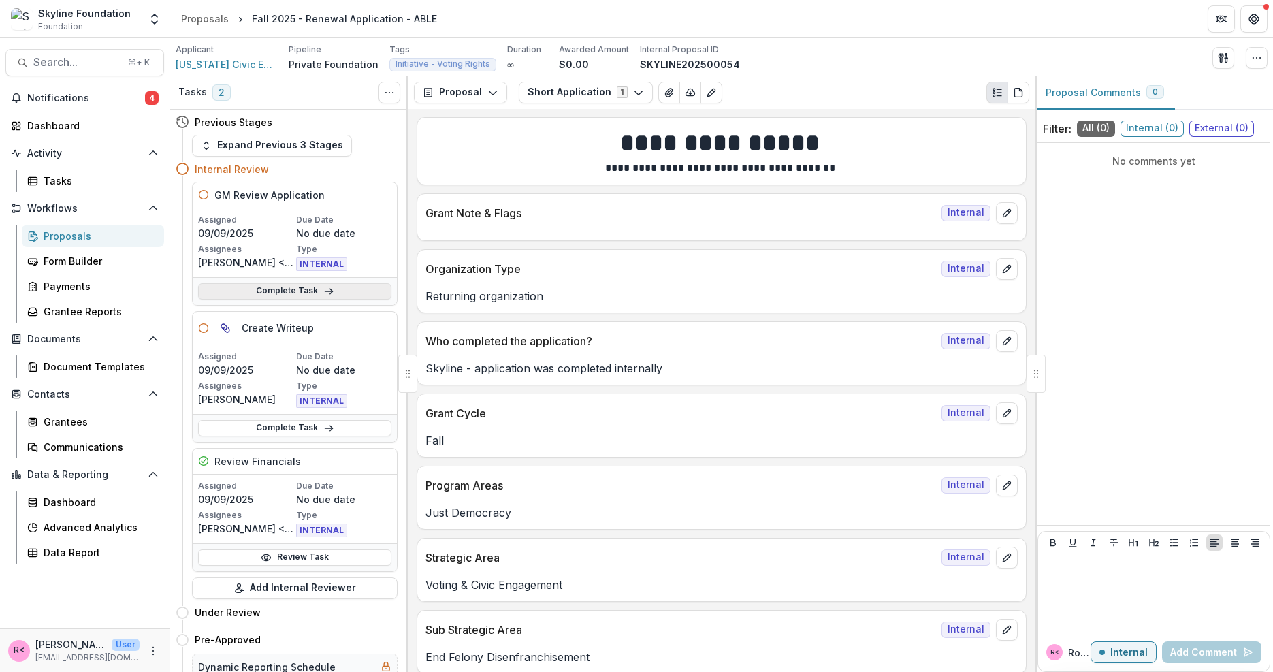
click at [290, 291] on link "Complete Task" at bounding box center [294, 291] width 193 height 16
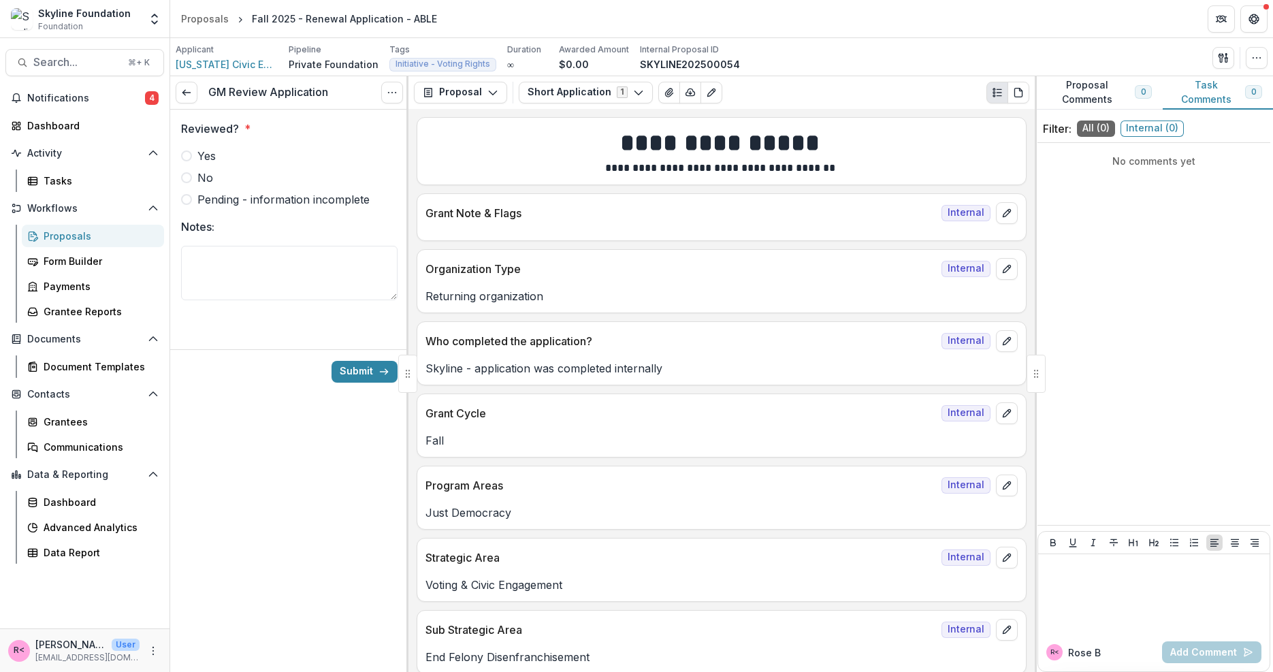
click at [224, 154] on label "Yes" at bounding box center [289, 156] width 217 height 16
click at [356, 366] on button "Submit" at bounding box center [365, 372] width 66 height 22
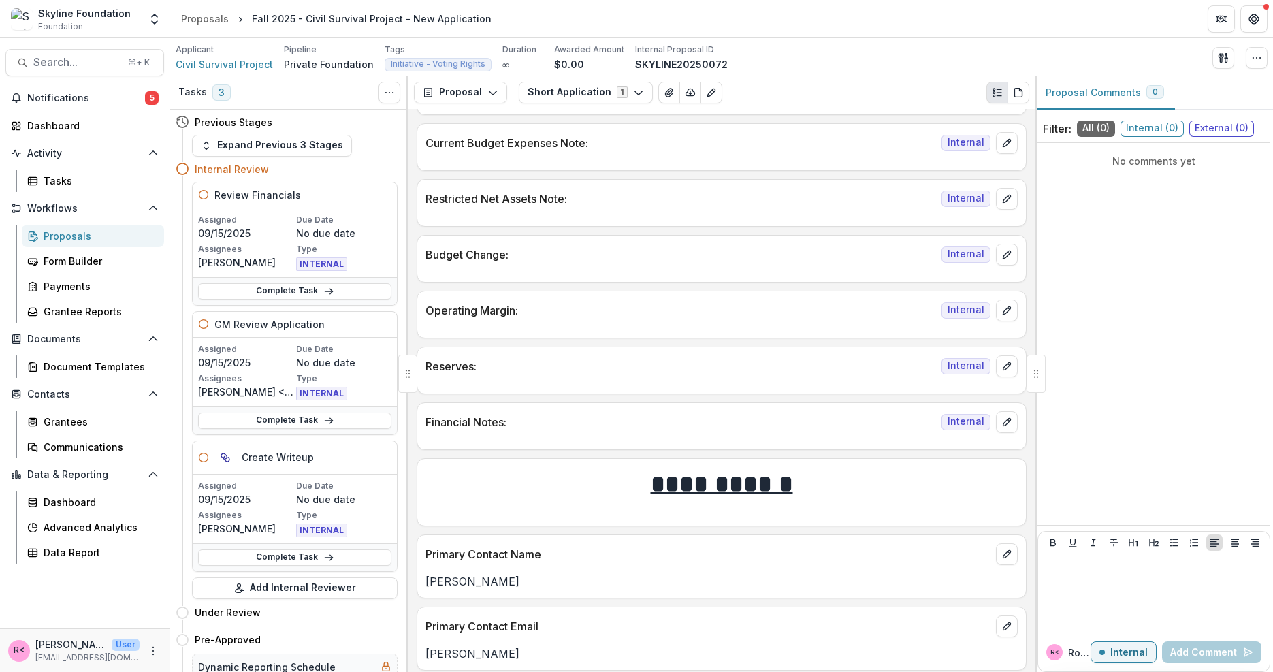
scroll to position [1988, 0]
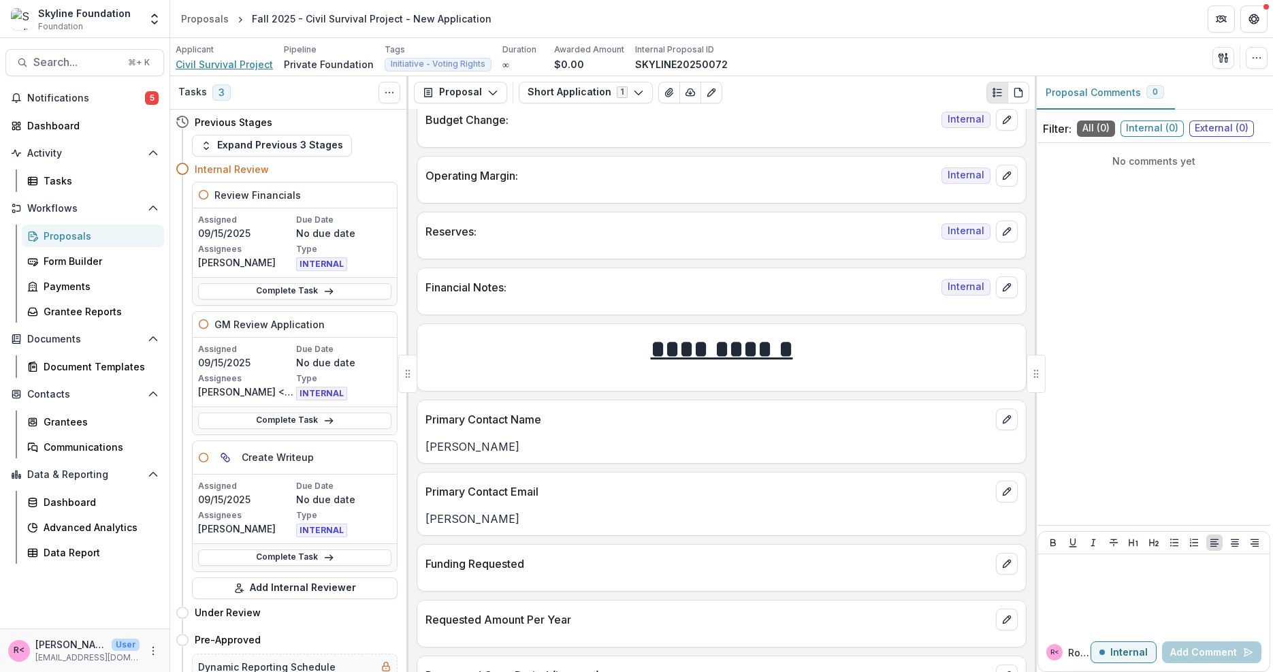
click at [248, 63] on span "Civil Survival Project" at bounding box center [224, 64] width 97 height 14
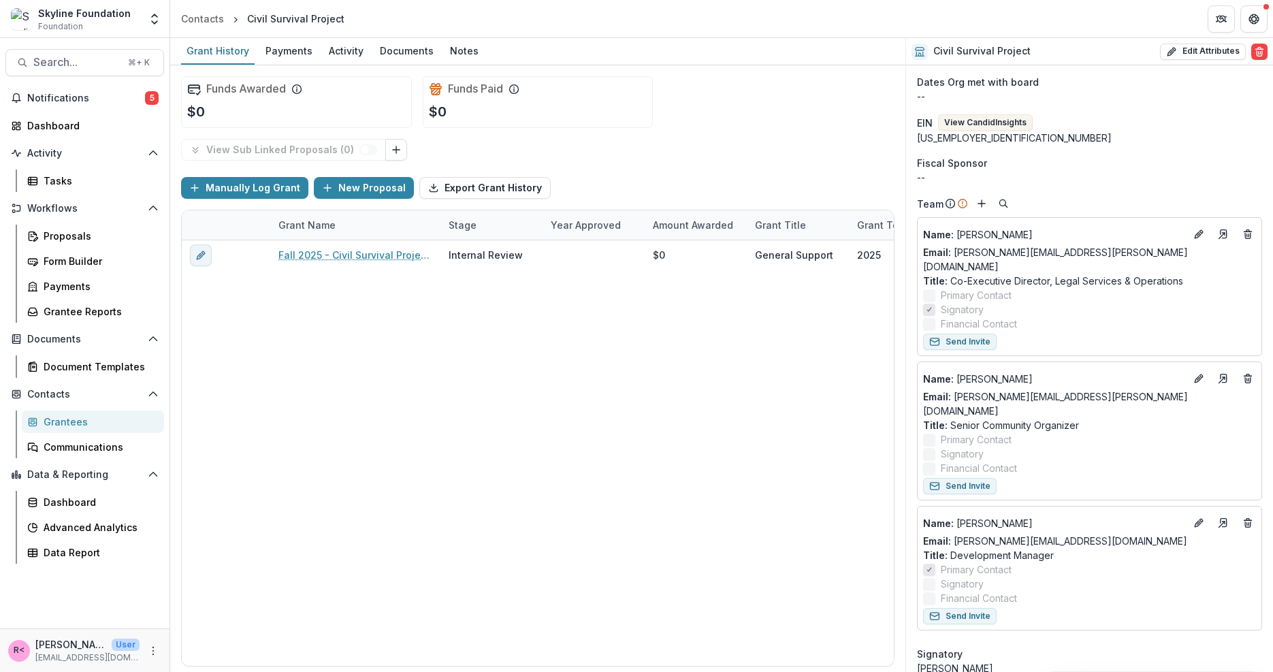
scroll to position [480, 0]
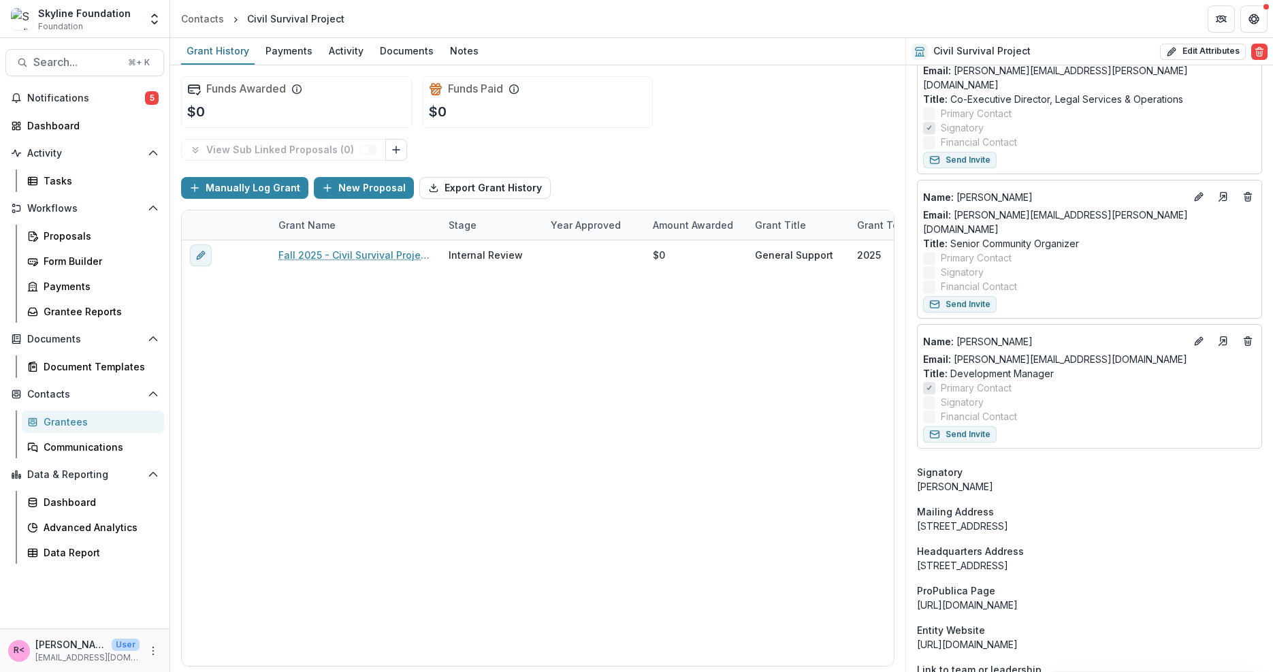
click at [1195, 208] on div "Email: [PERSON_NAME][EMAIL_ADDRESS][PERSON_NAME][DOMAIN_NAME]" at bounding box center [1089, 222] width 333 height 29
click at [1195, 191] on icon "Edit" at bounding box center [1199, 196] width 11 height 11
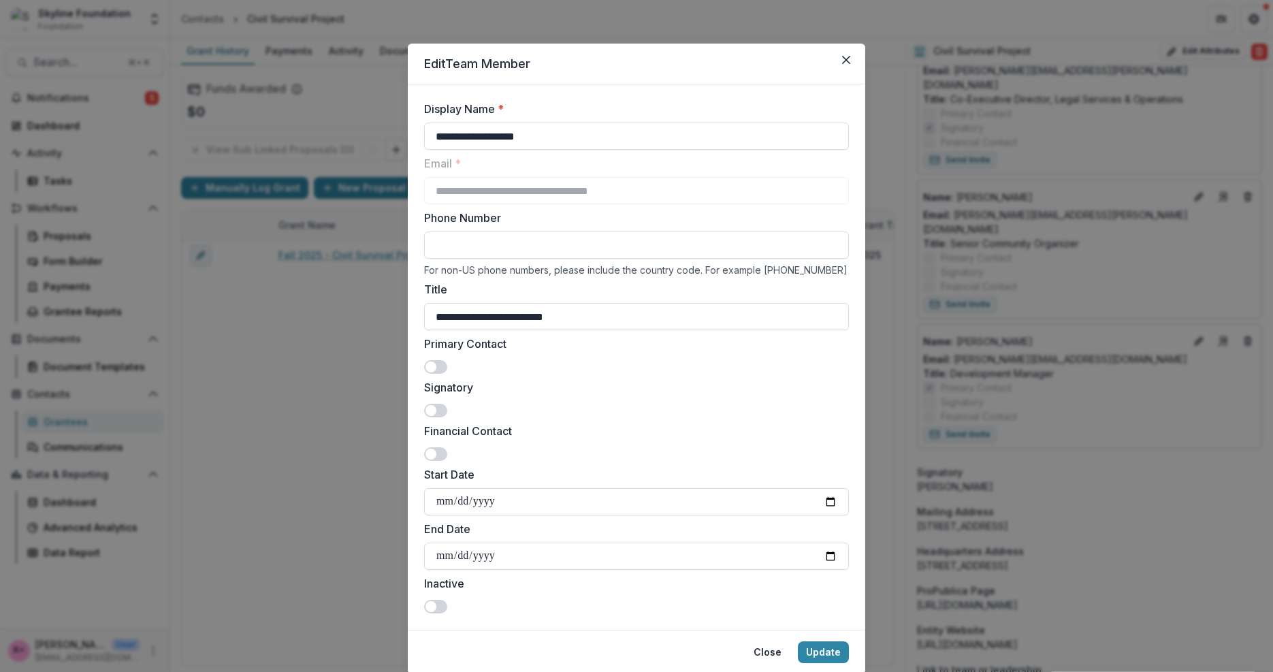
click at [443, 369] on span at bounding box center [435, 367] width 23 height 14
click at [823, 645] on button "Update" at bounding box center [823, 652] width 51 height 22
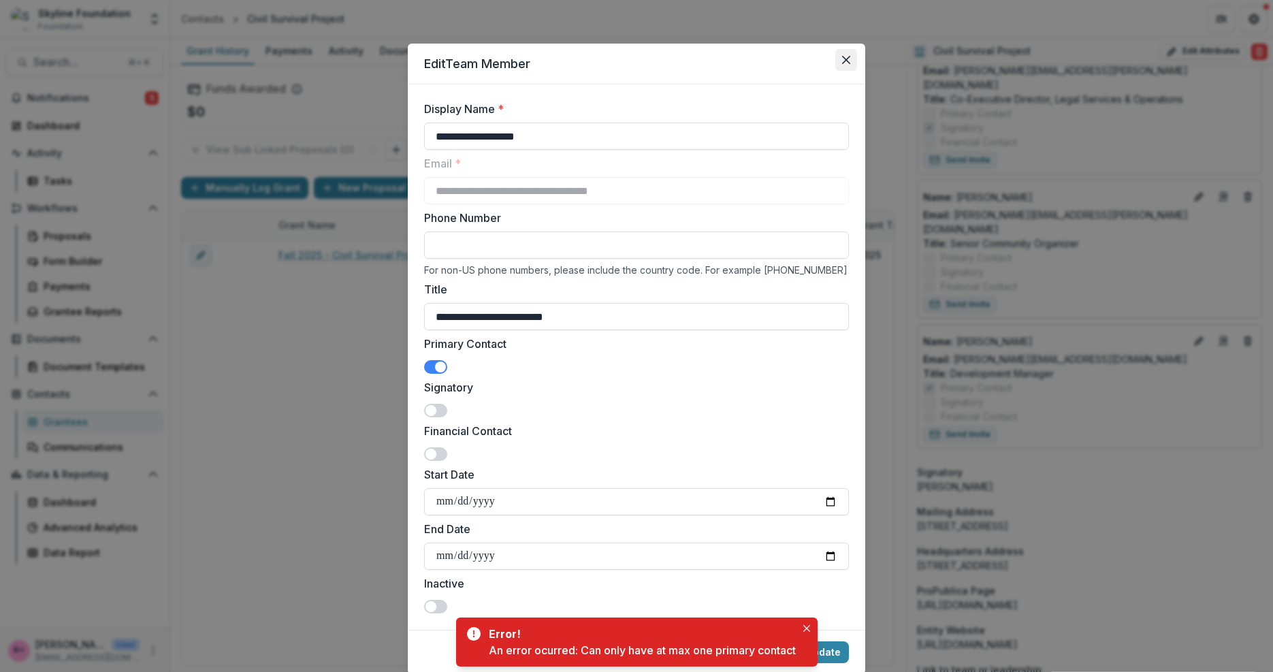
click at [838, 65] on button "Close" at bounding box center [846, 60] width 22 height 22
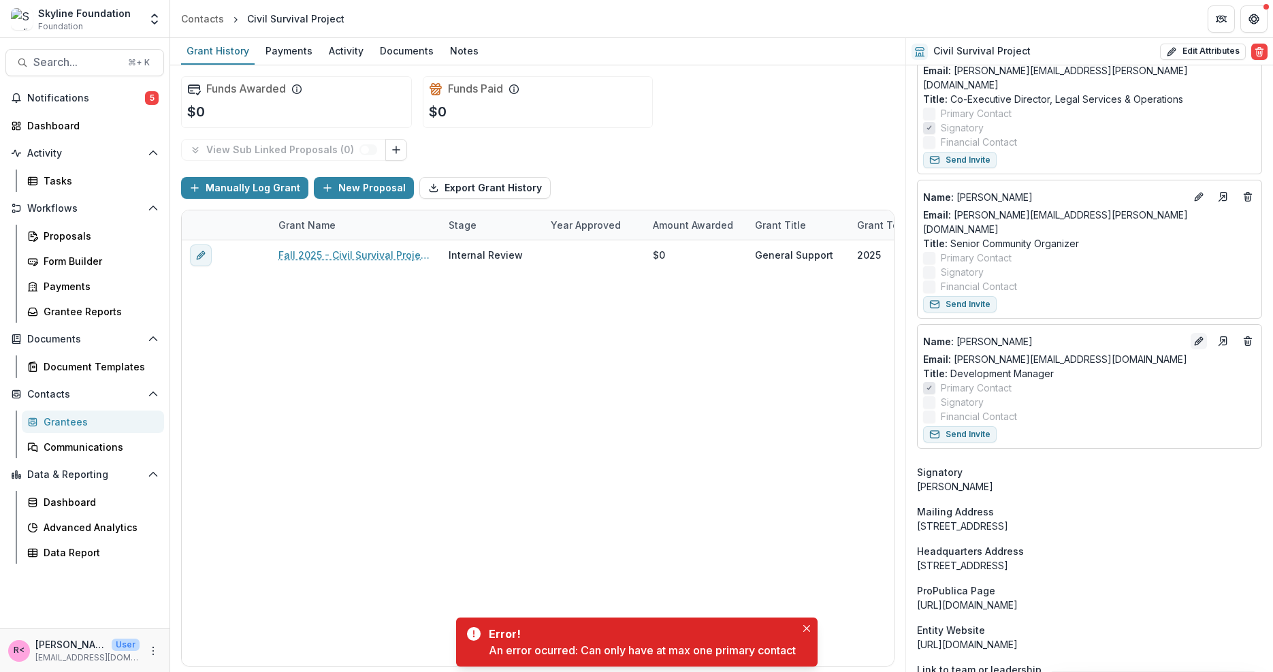
click at [1197, 336] on icon "Edit" at bounding box center [1199, 341] width 11 height 11
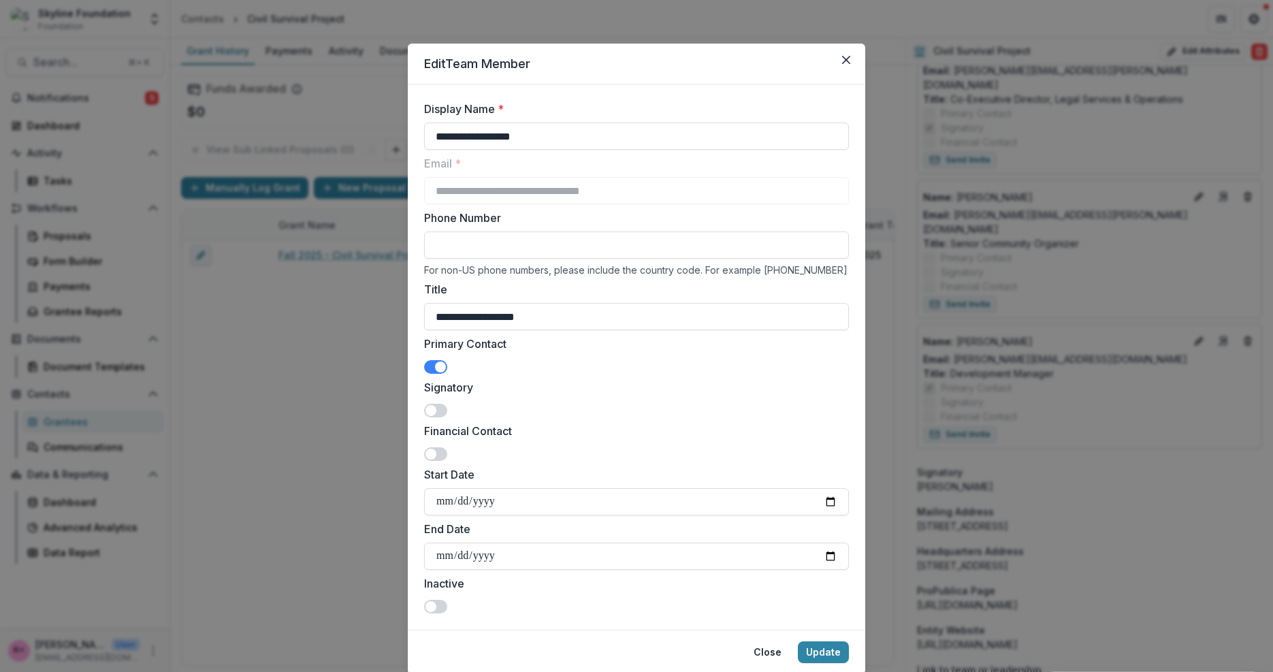
click at [429, 369] on span at bounding box center [435, 367] width 23 height 14
click at [827, 647] on button "Update" at bounding box center [823, 652] width 51 height 22
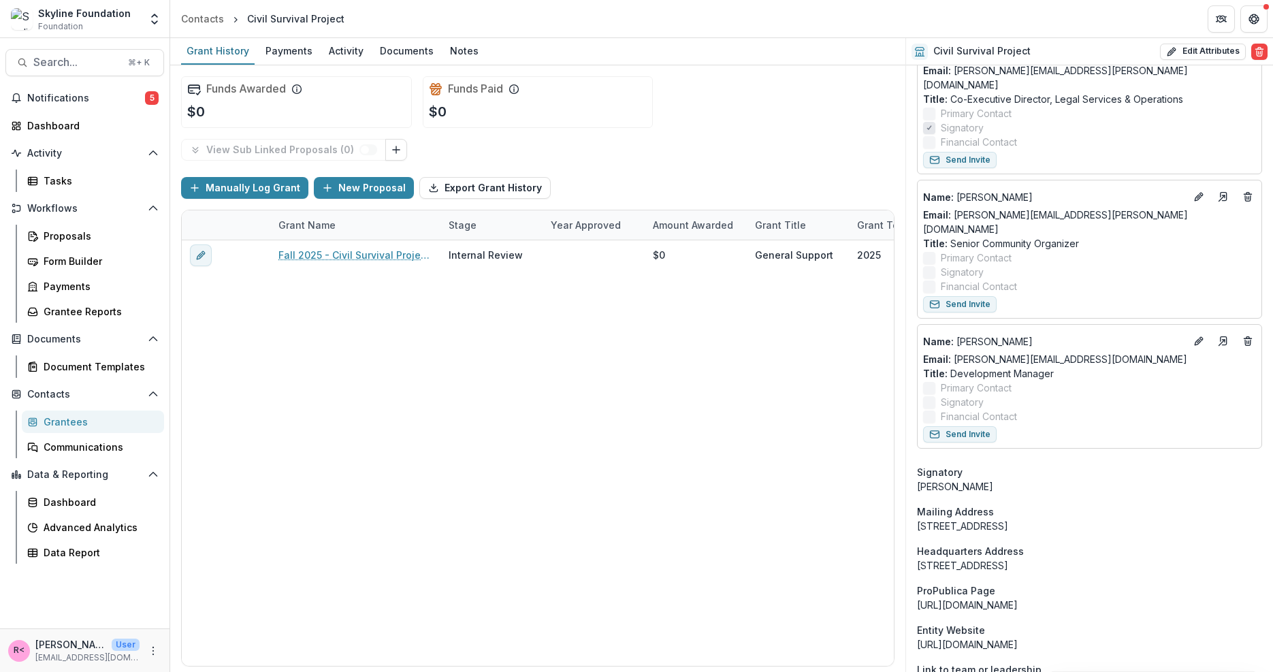
click at [1195, 191] on icon "Edit" at bounding box center [1199, 196] width 11 height 11
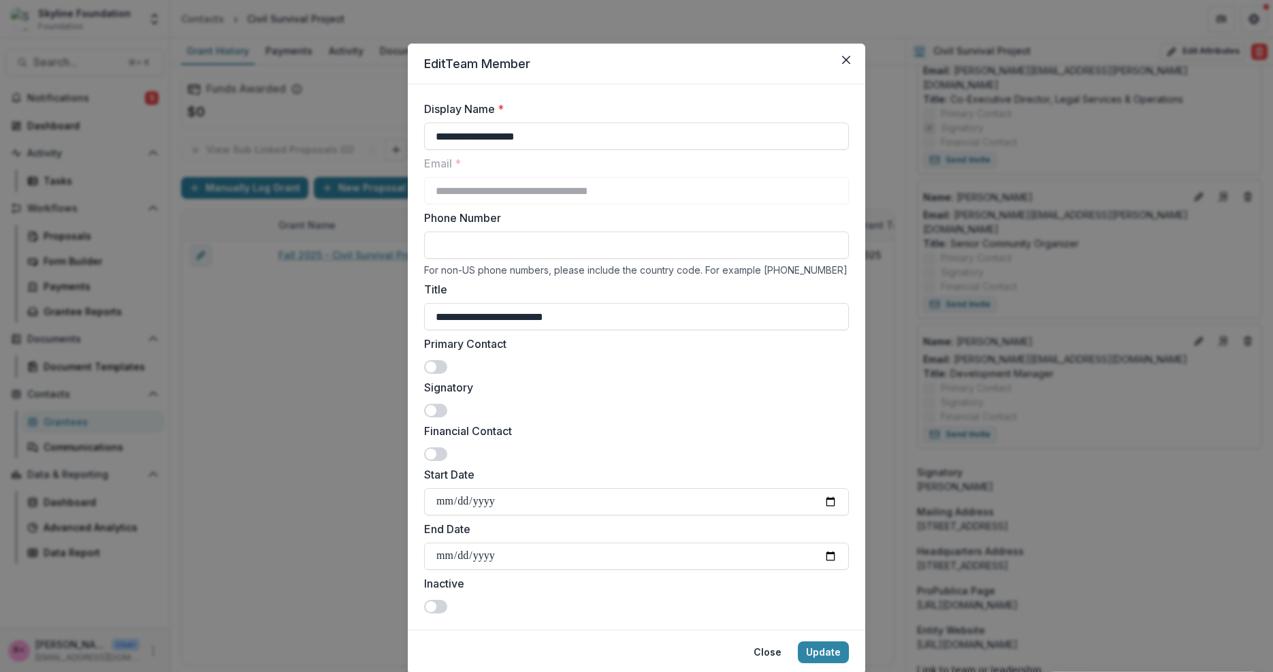
click at [443, 364] on span at bounding box center [435, 367] width 23 height 14
click at [825, 656] on button "Update" at bounding box center [823, 652] width 51 height 22
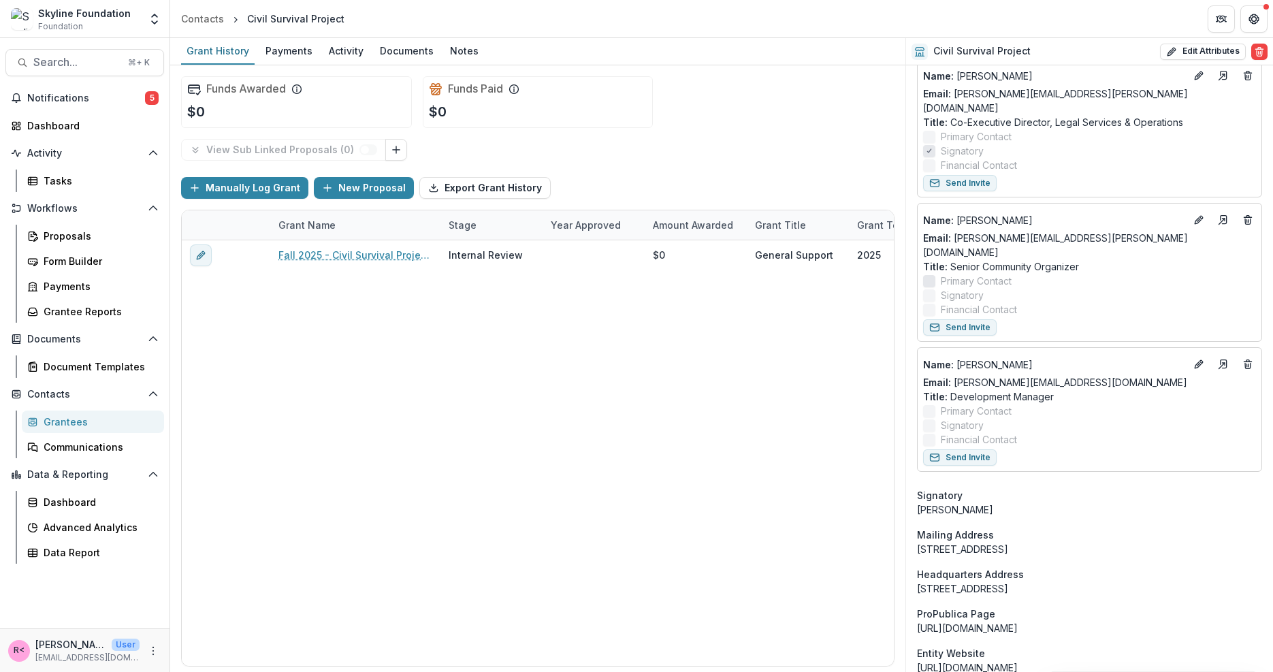
scroll to position [448, 0]
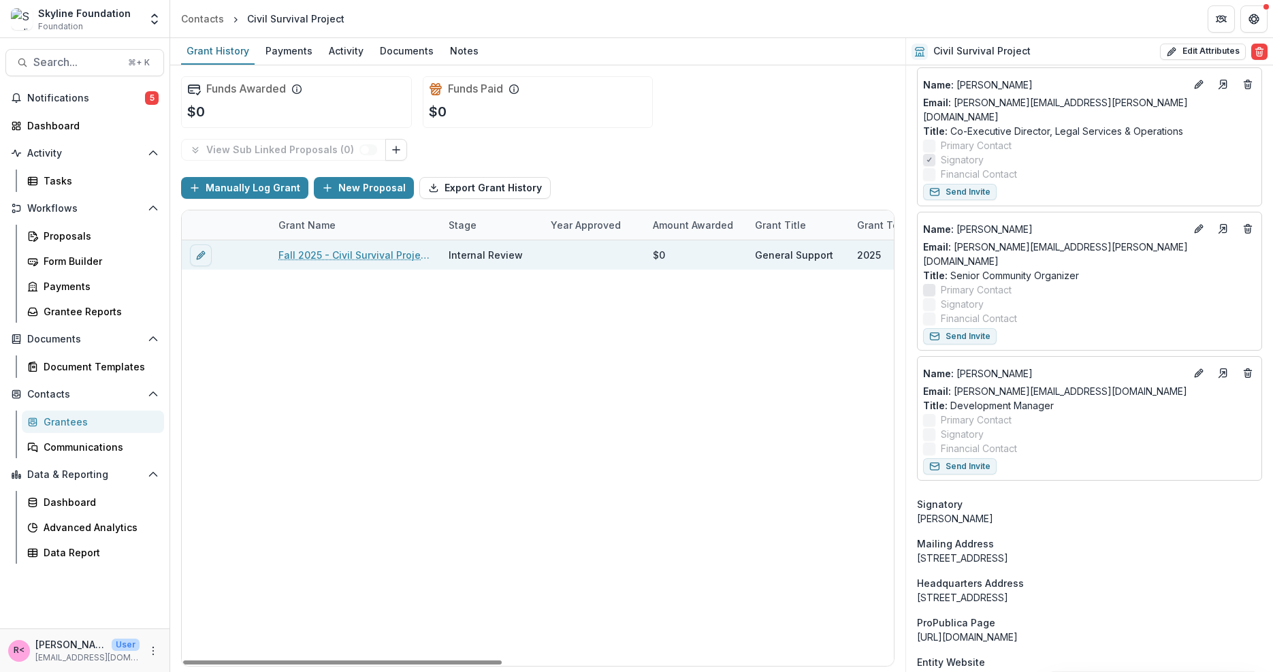
click at [365, 255] on link "Fall 2025 - Civil Survival Project - New Application" at bounding box center [355, 255] width 154 height 14
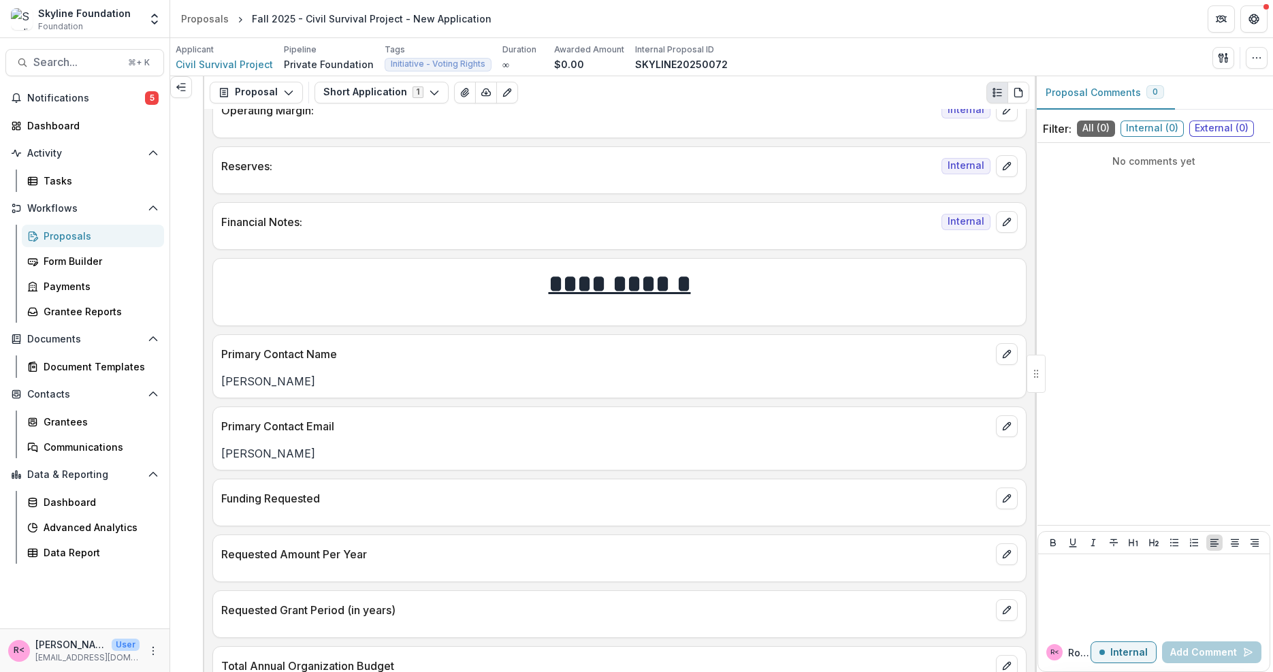
scroll to position [2118, 0]
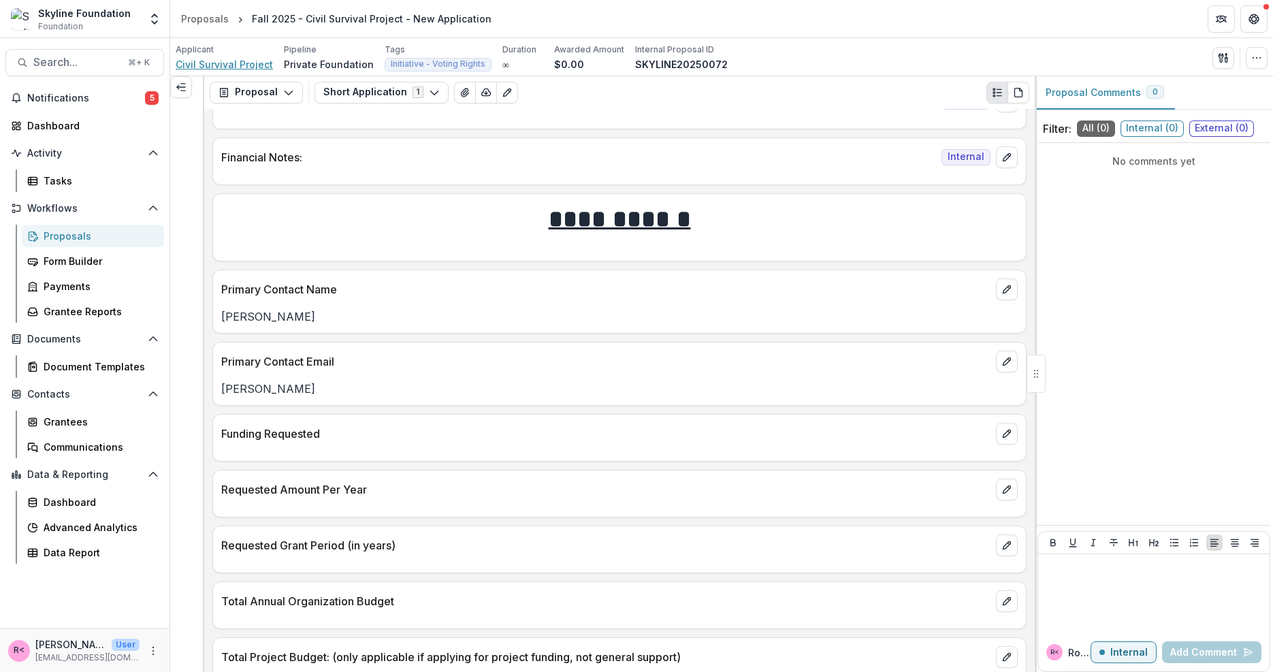
click at [252, 60] on span "Civil Survival Project" at bounding box center [224, 64] width 97 height 14
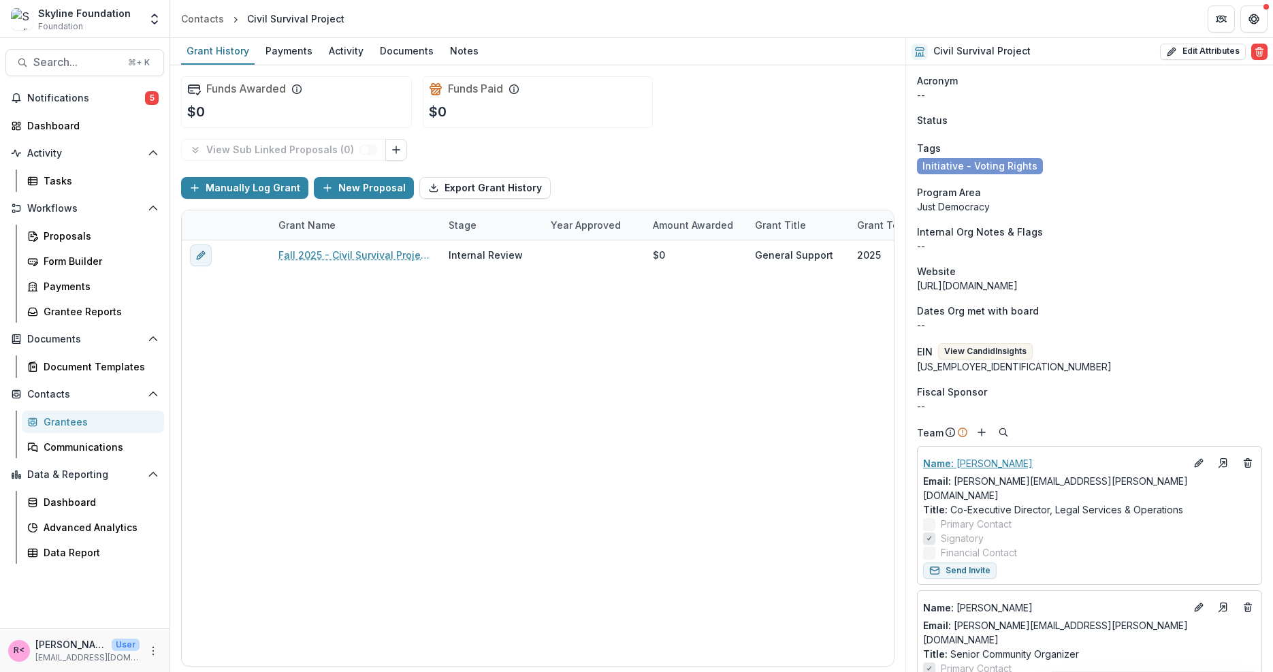
scroll to position [94, 0]
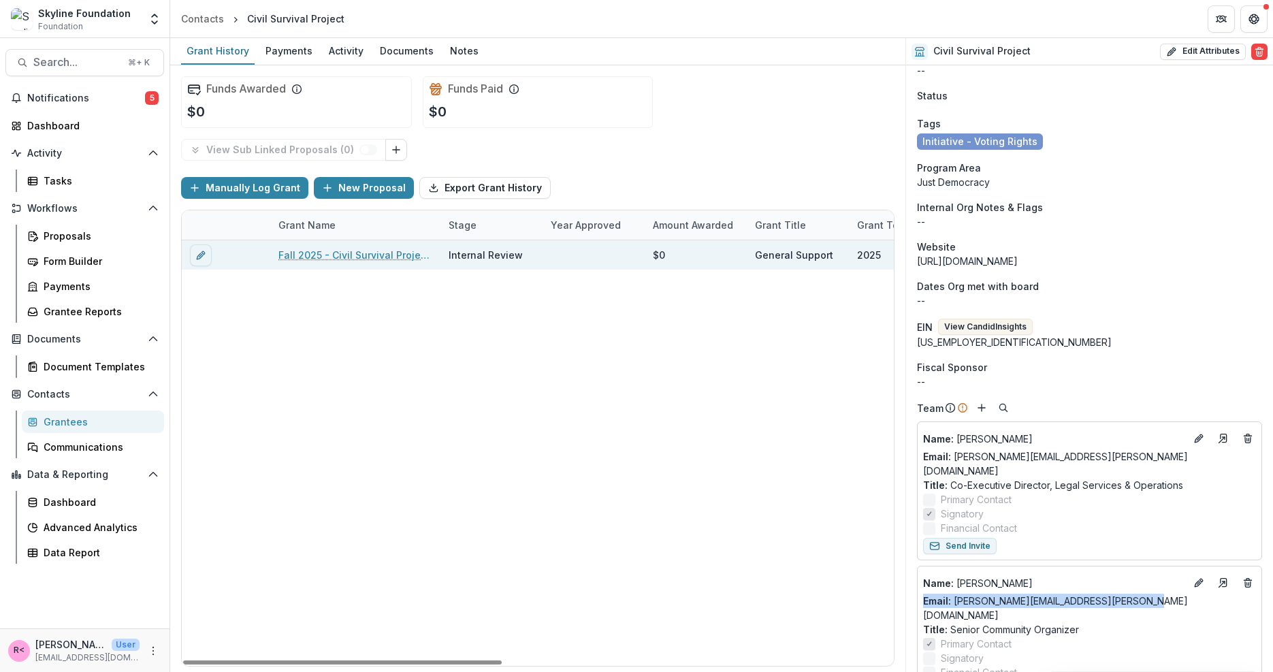
click at [381, 253] on link "Fall 2025 - Civil Survival Project - New Application" at bounding box center [355, 255] width 154 height 14
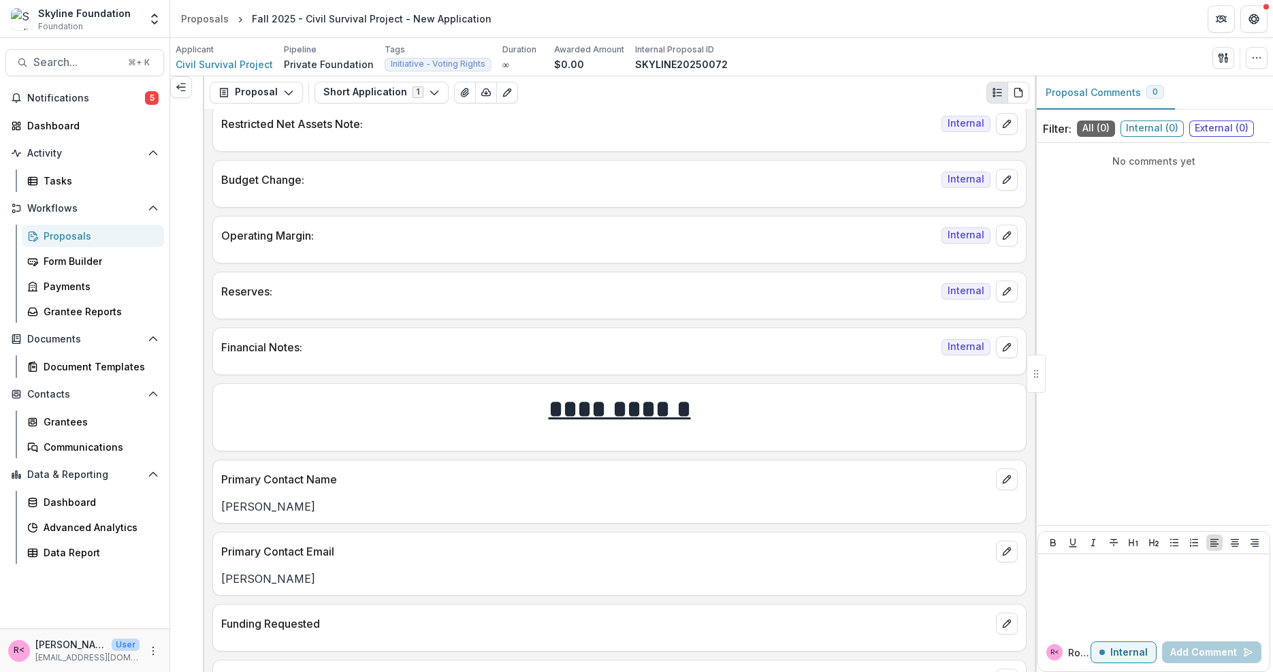
scroll to position [2041, 0]
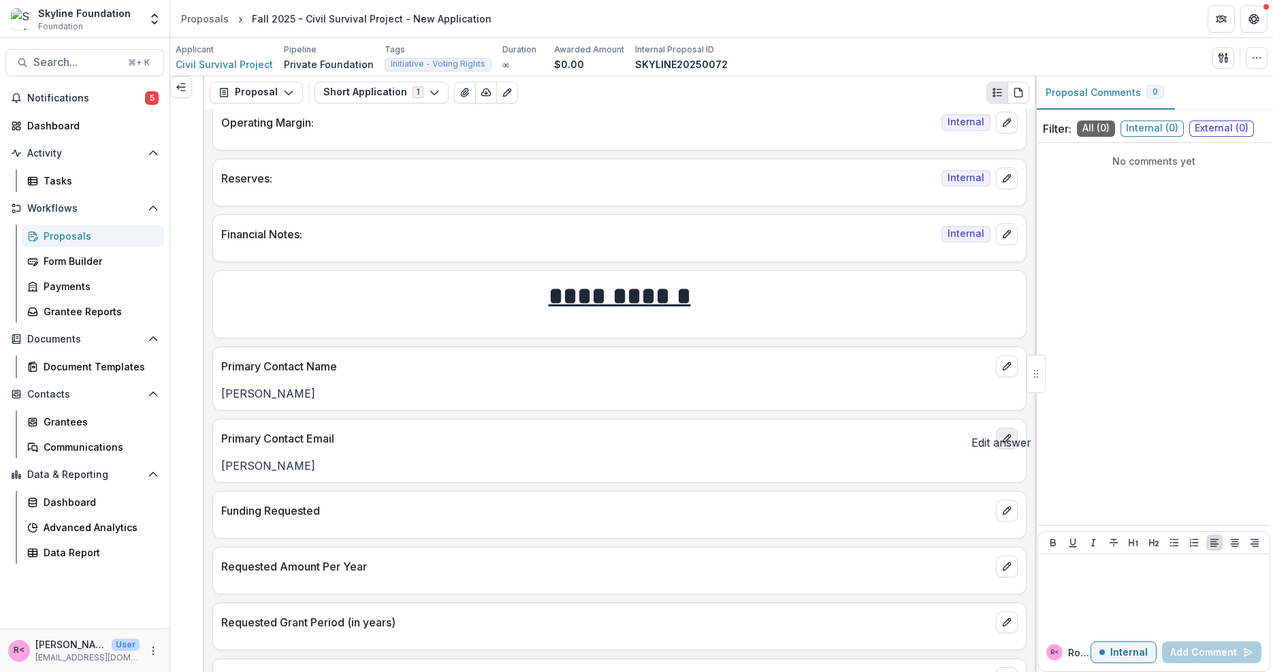
click at [1007, 433] on icon "edit" at bounding box center [1007, 438] width 11 height 11
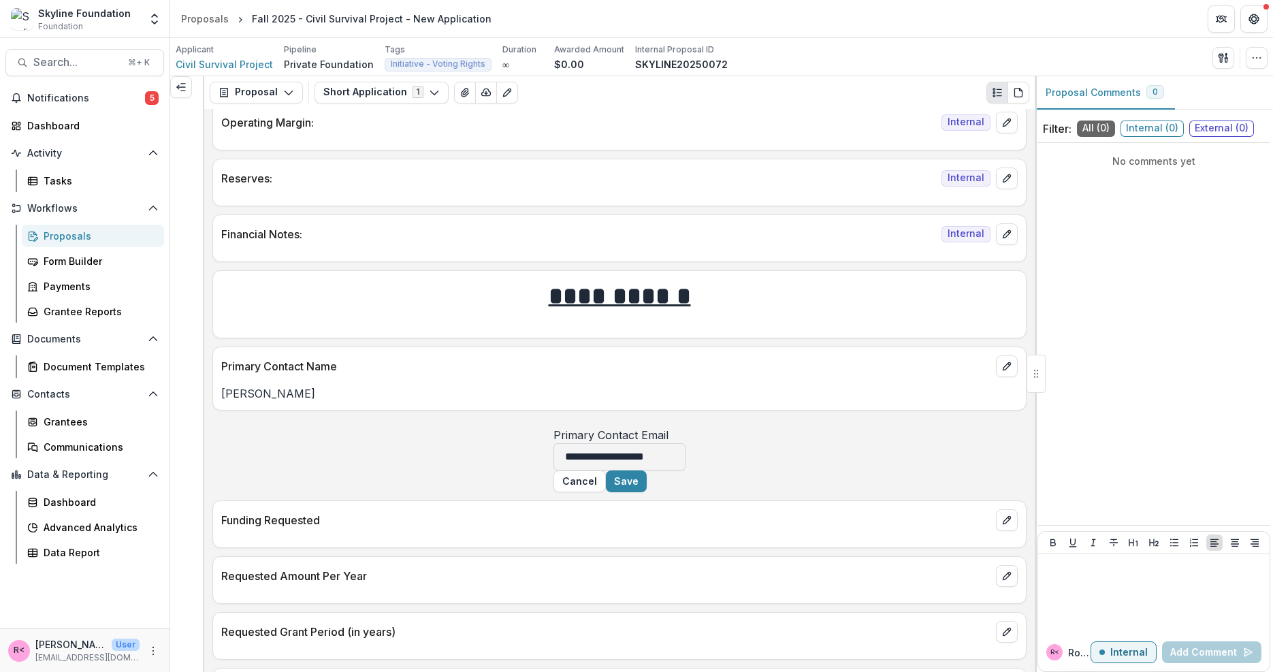
click at [567, 460] on input "**********" at bounding box center [620, 456] width 132 height 27
paste input "**********"
drag, startPoint x: 444, startPoint y: 459, endPoint x: 379, endPoint y: 447, distance: 65.8
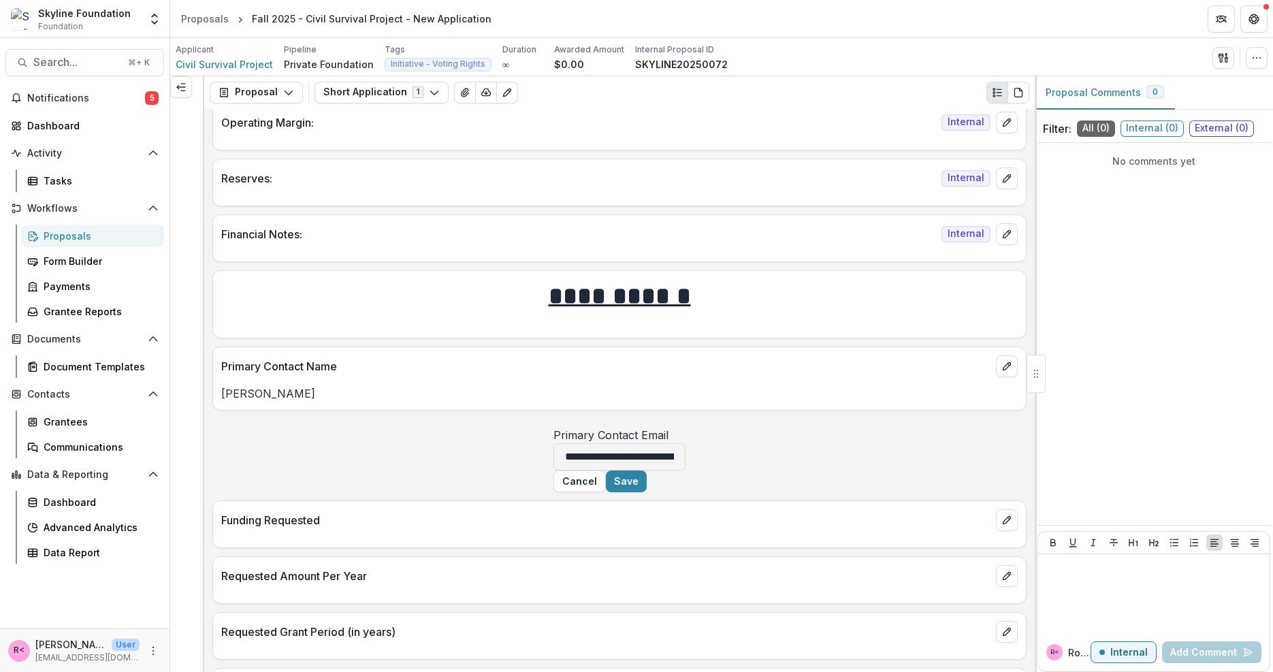
click at [554, 447] on div "**********" at bounding box center [620, 449] width 132 height 44
type input "**********"
click at [647, 492] on button "Save" at bounding box center [626, 482] width 41 height 22
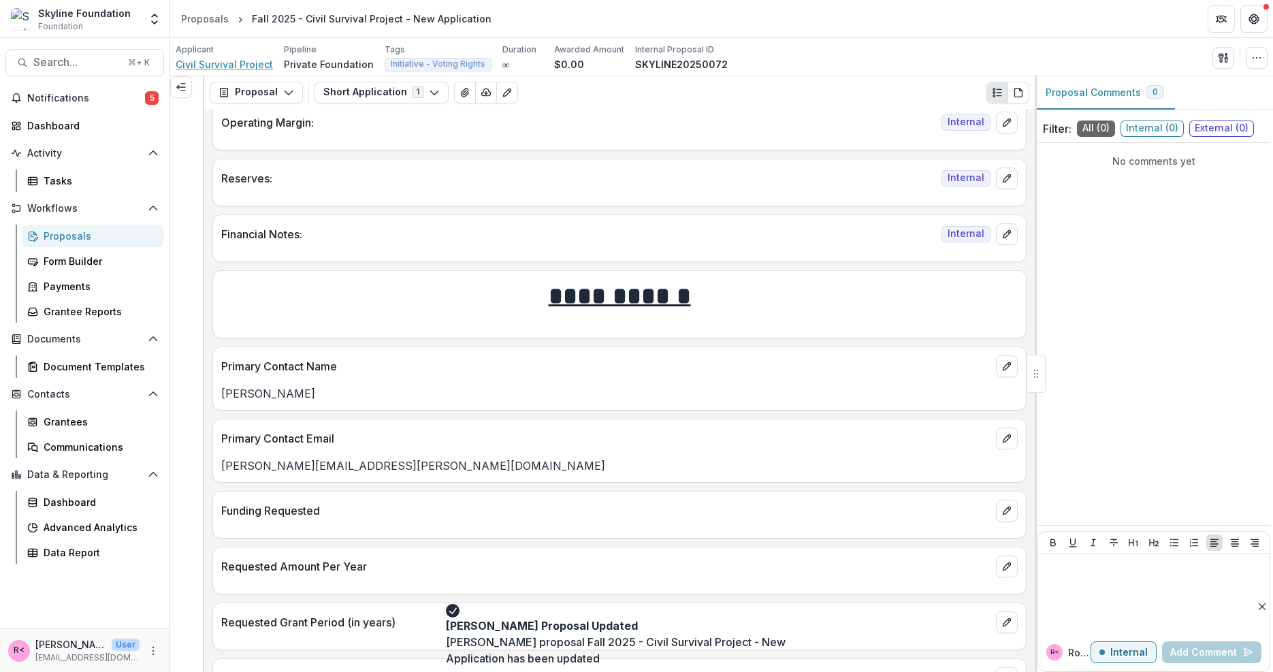
click at [251, 66] on span "Civil Survival Project" at bounding box center [224, 64] width 97 height 14
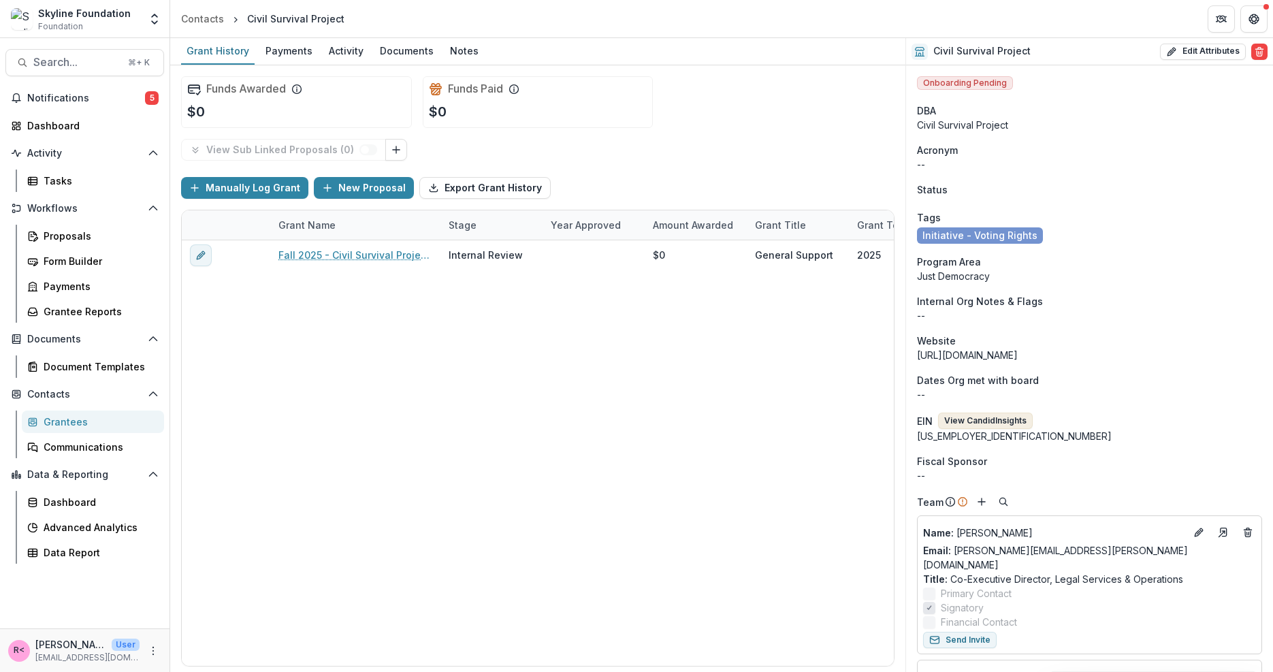
click at [978, 422] on button "View Candid Insights" at bounding box center [985, 421] width 95 height 16
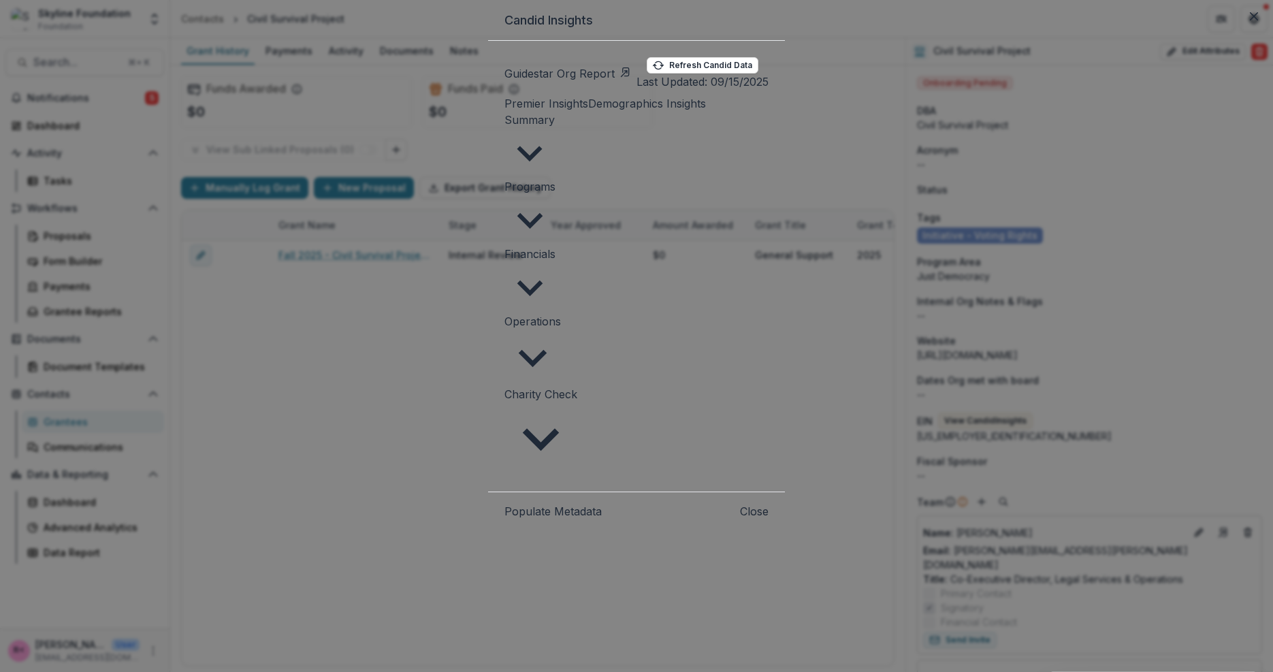
click at [505, 387] on span "Charity Check" at bounding box center [541, 394] width 73 height 14
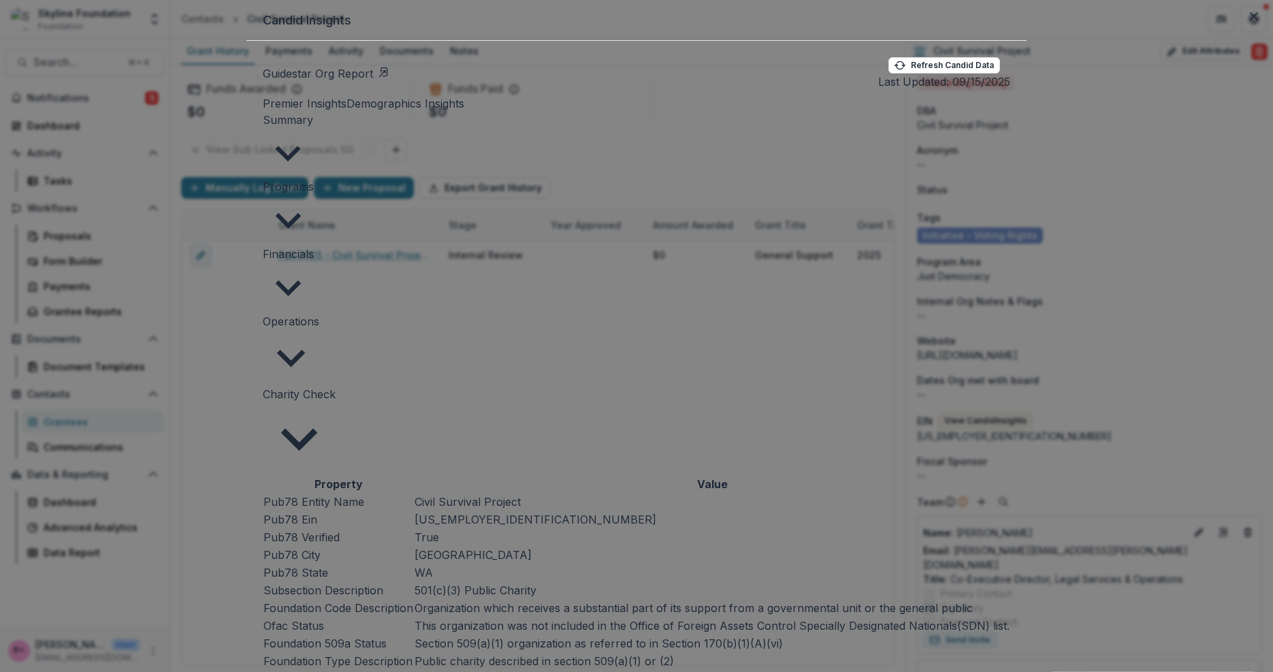
click at [1243, 27] on button "Close" at bounding box center [1254, 16] width 22 height 22
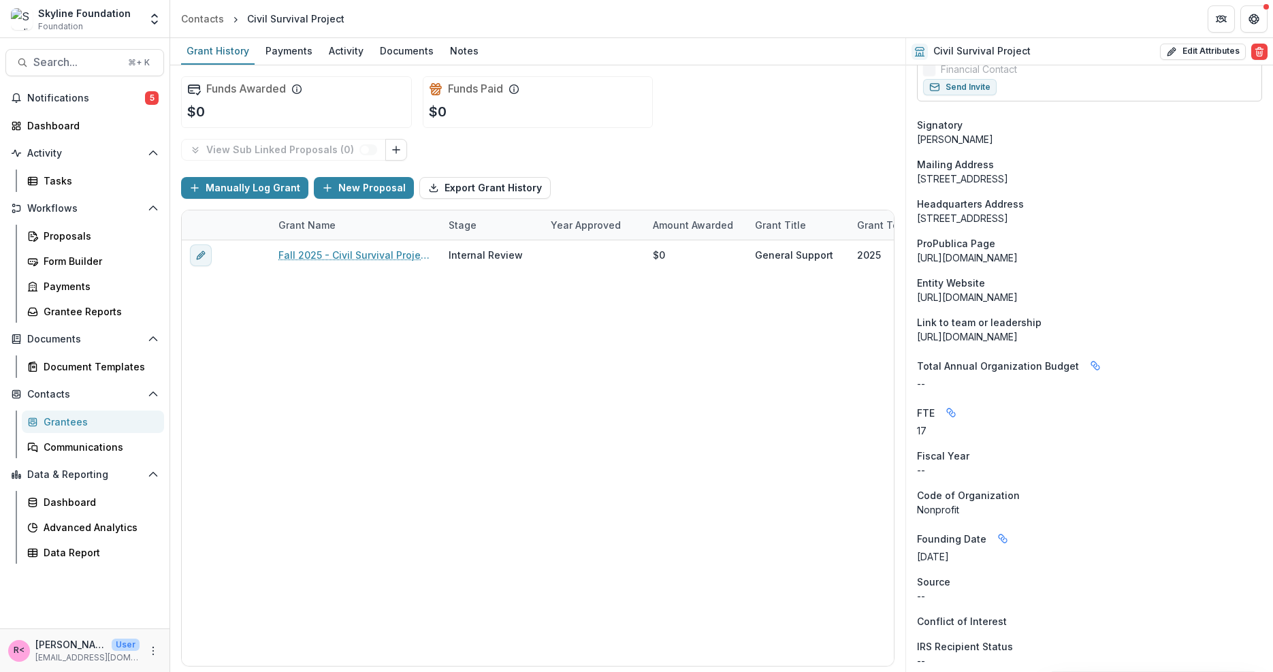
scroll to position [836, 0]
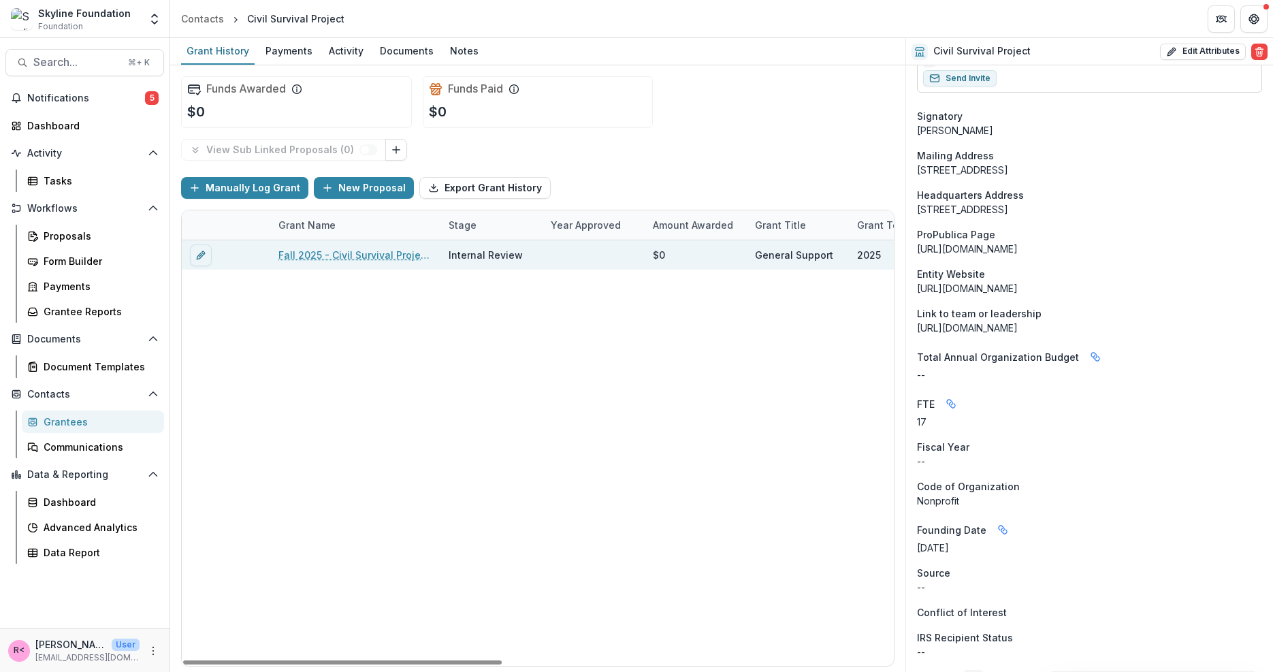
click at [358, 256] on link "Fall 2025 - Civil Survival Project - New Application" at bounding box center [355, 255] width 154 height 14
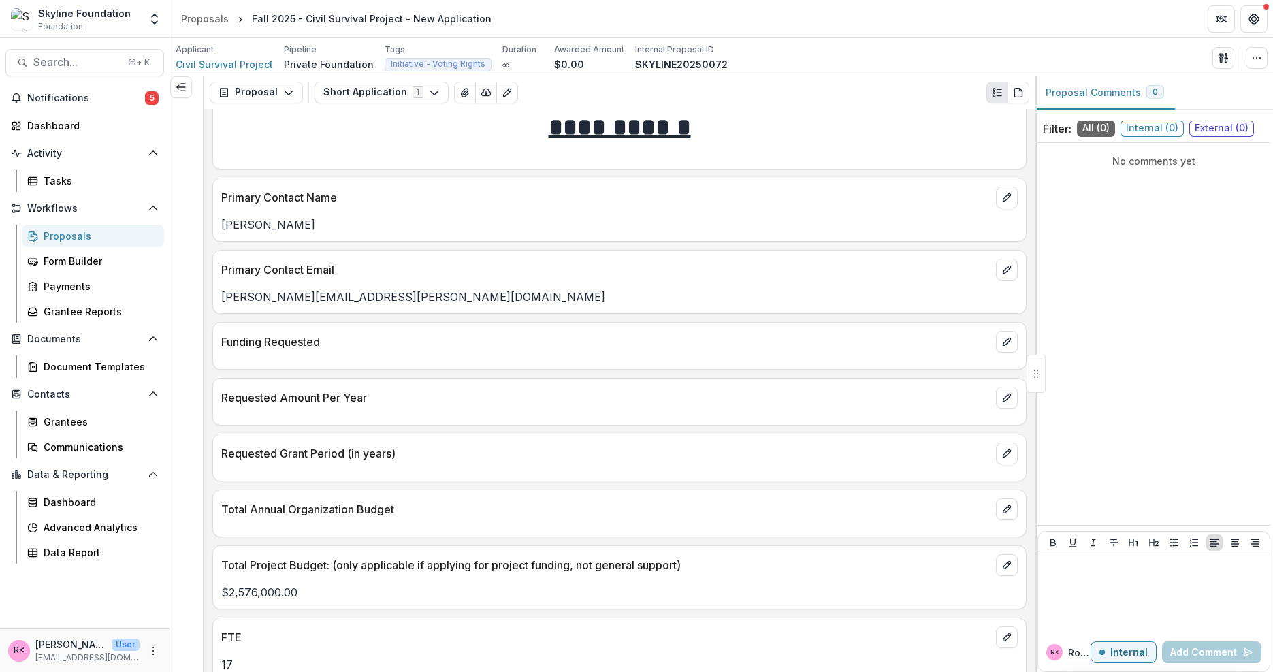
scroll to position [2673, 0]
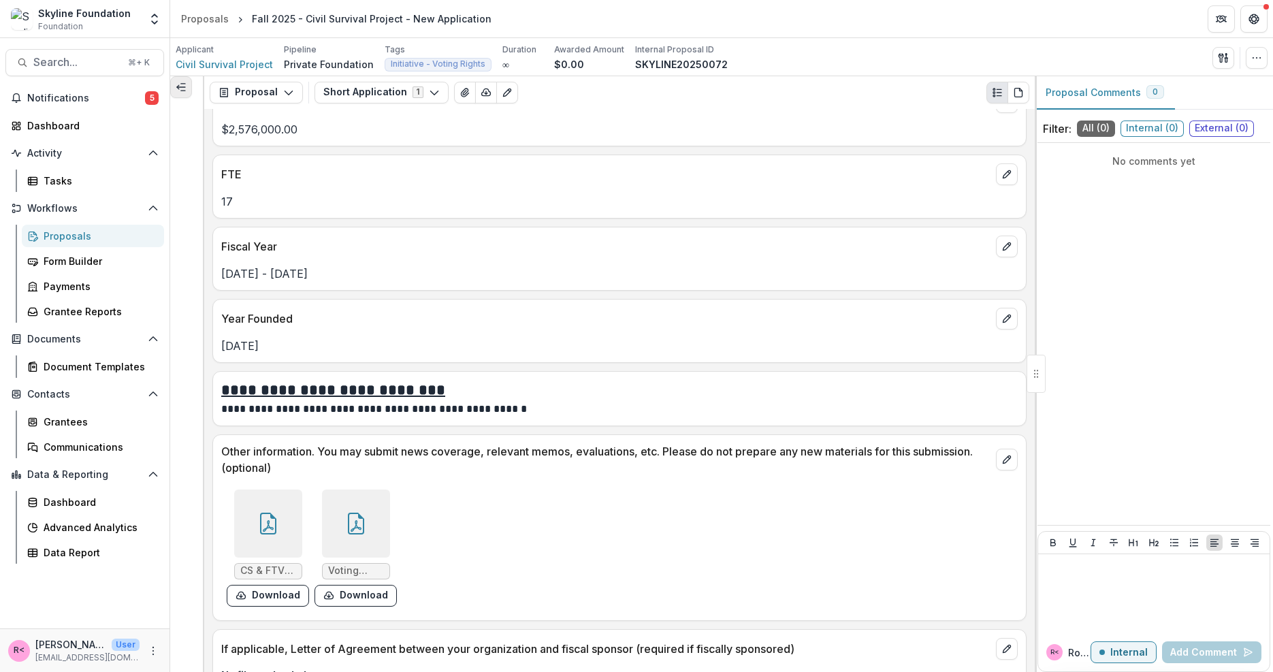
click at [187, 89] on icon "Expand left" at bounding box center [181, 87] width 11 height 11
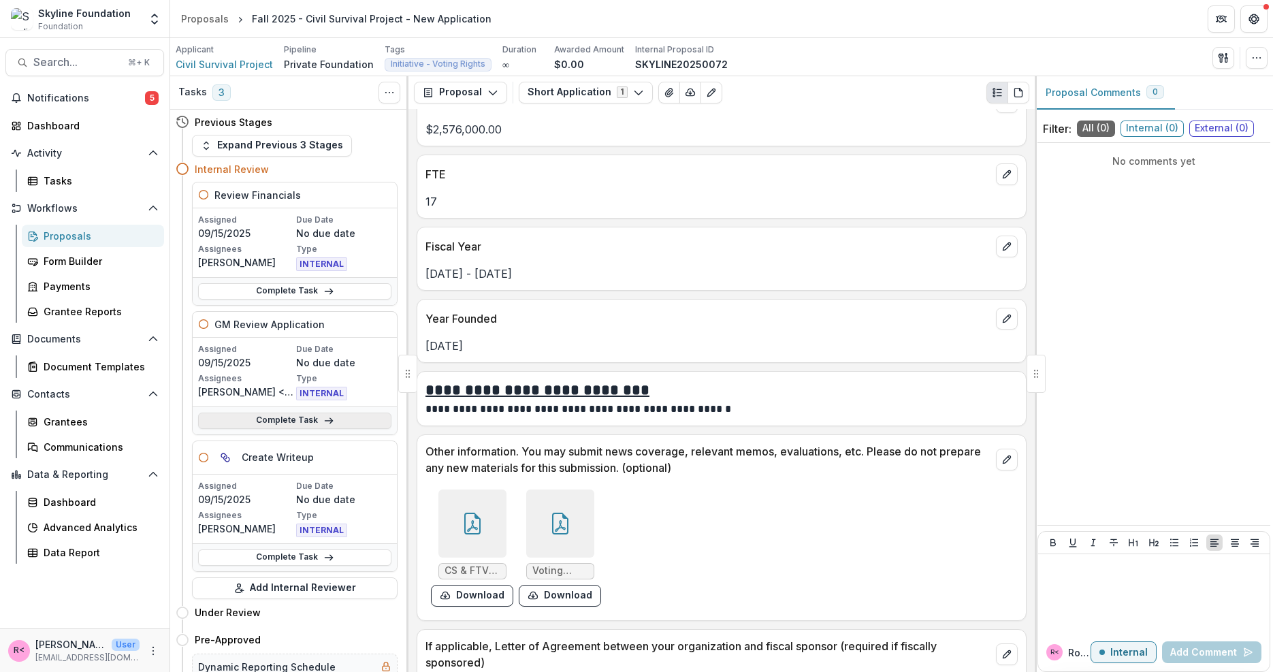
click at [301, 413] on link "Complete Task" at bounding box center [294, 421] width 193 height 16
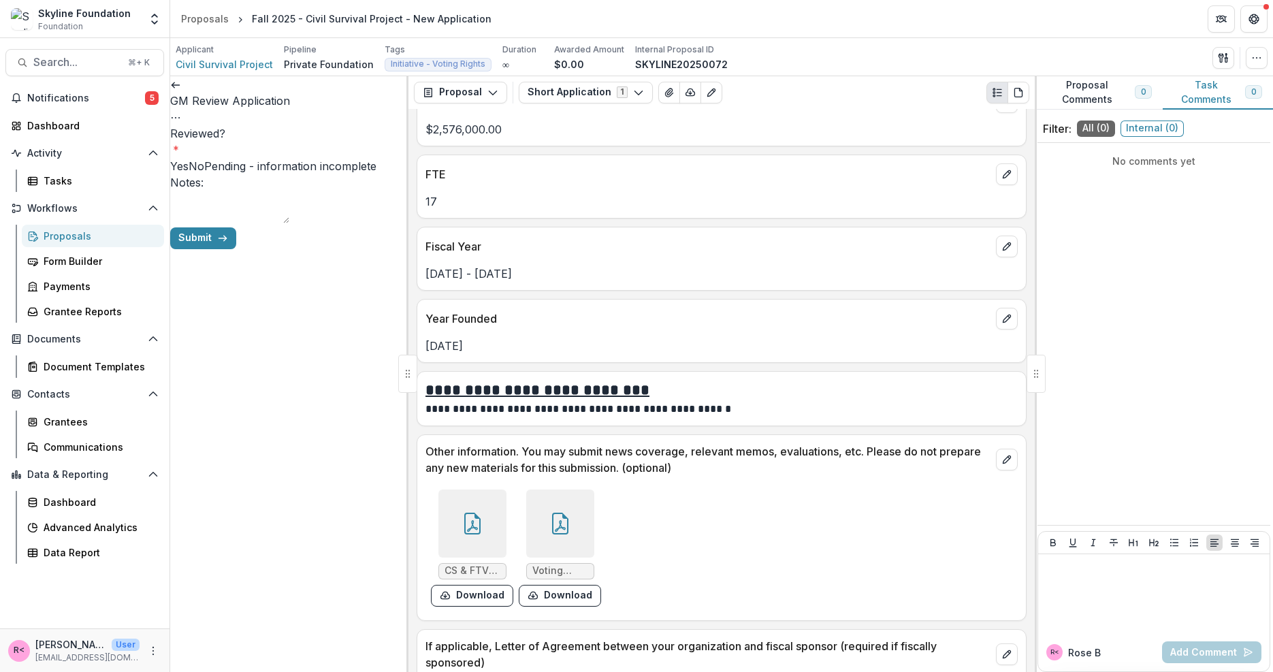
click at [189, 159] on label "Yes" at bounding box center [179, 166] width 18 height 14
click at [236, 249] on button "Submit" at bounding box center [203, 238] width 66 height 22
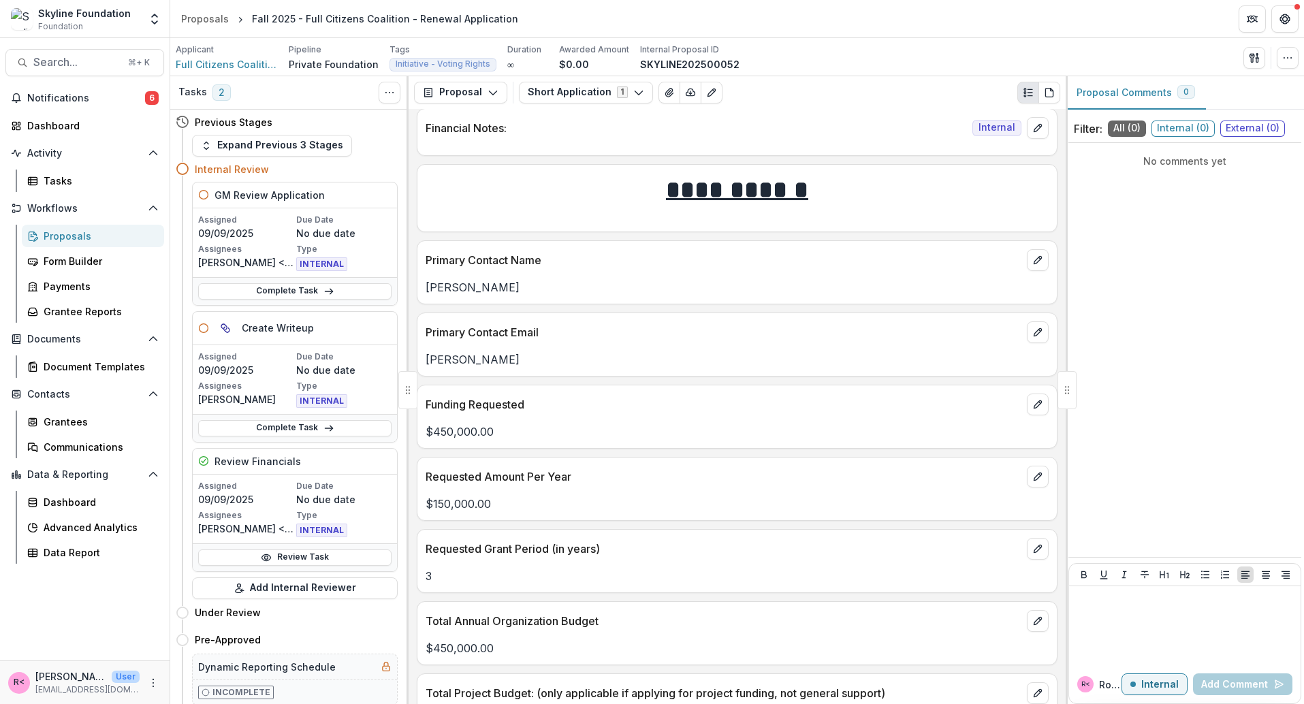
scroll to position [2289, 0]
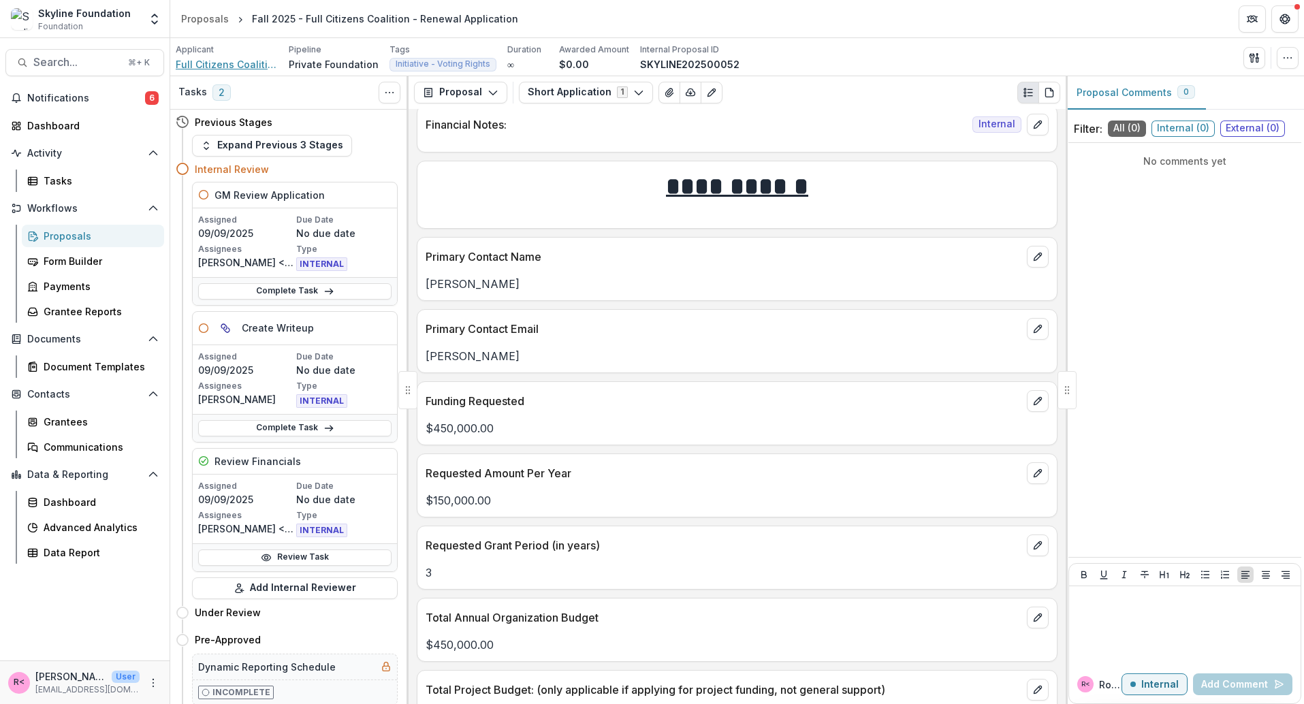
click at [255, 62] on span "Full Citizens Coalition (project of [PERSON_NAME] at [GEOGRAPHIC_DATA])" at bounding box center [227, 64] width 102 height 14
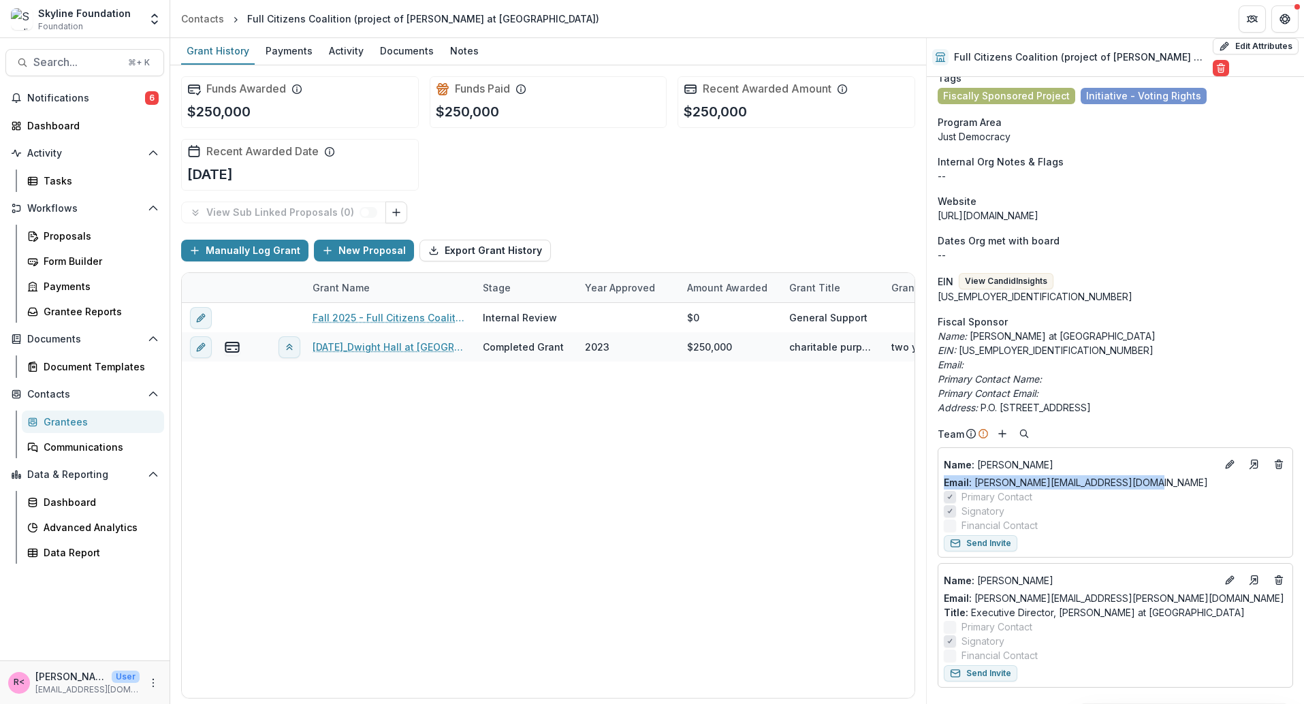
scroll to position [172, 0]
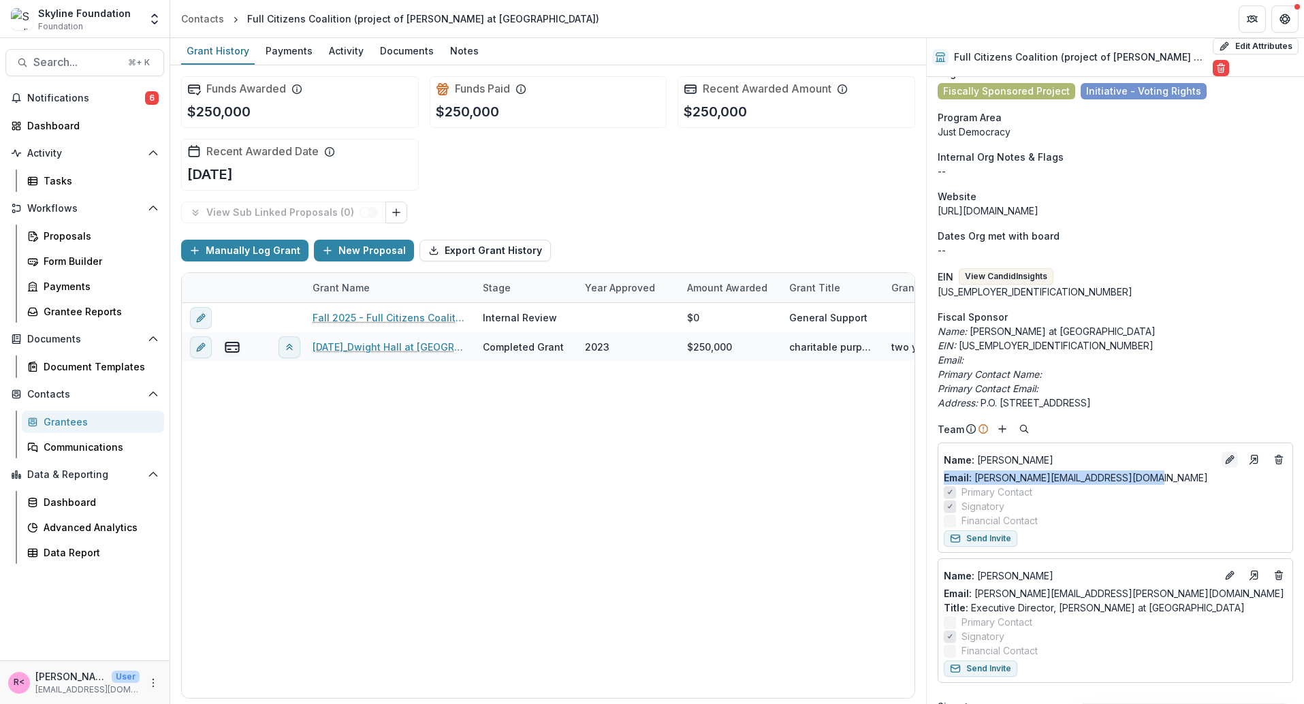
click at [1227, 460] on icon "Edit" at bounding box center [1229, 459] width 11 height 11
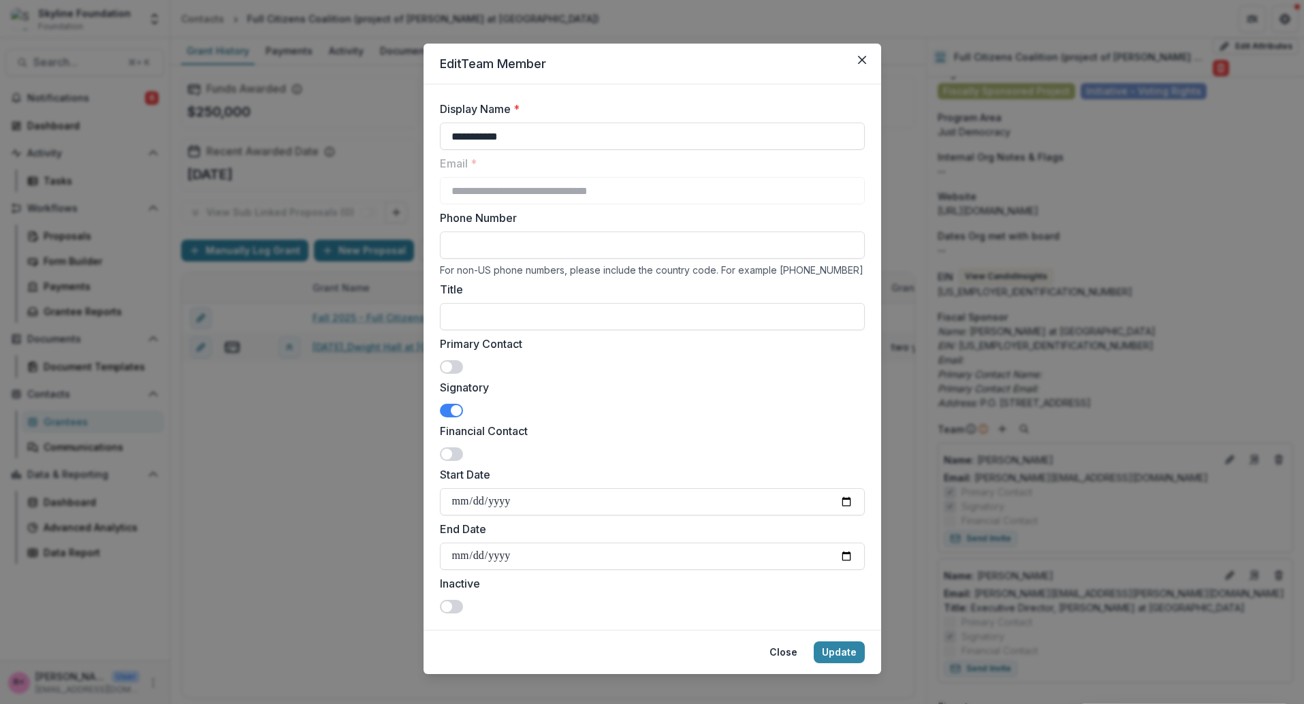
click at [444, 404] on span at bounding box center [451, 411] width 23 height 14
click at [843, 648] on button "Update" at bounding box center [839, 652] width 51 height 22
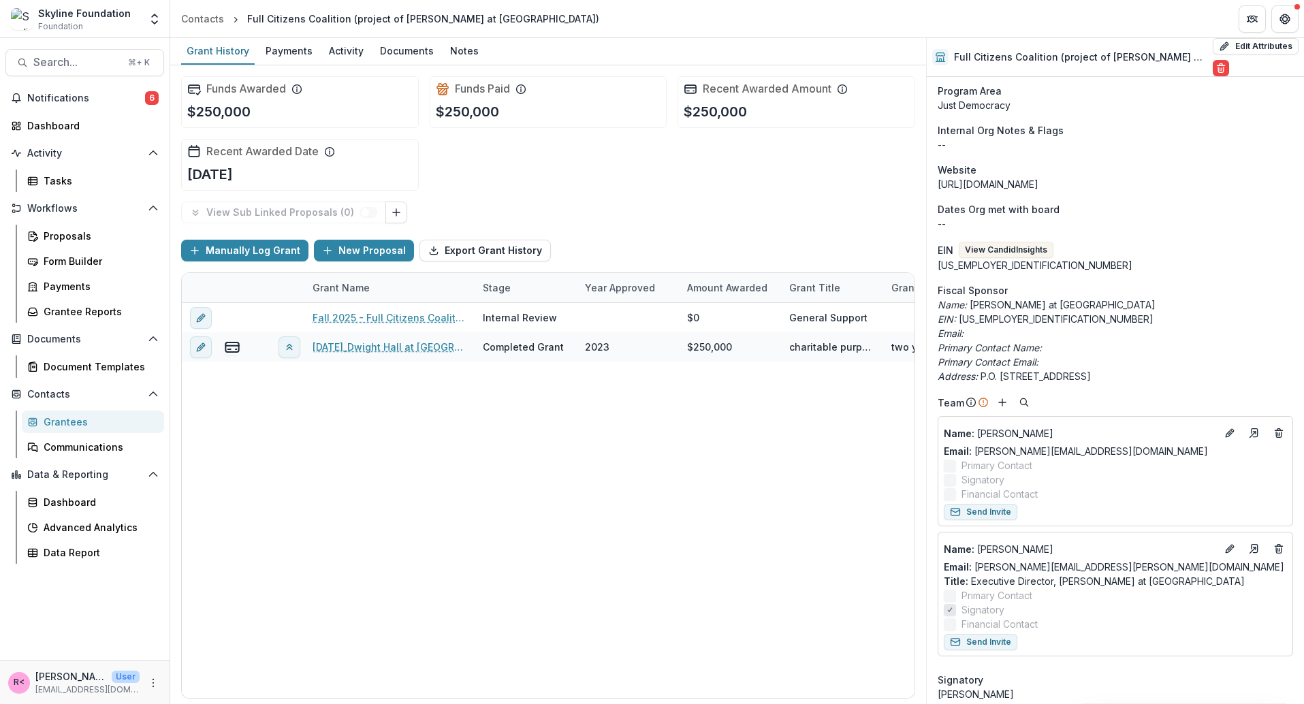
scroll to position [203, 0]
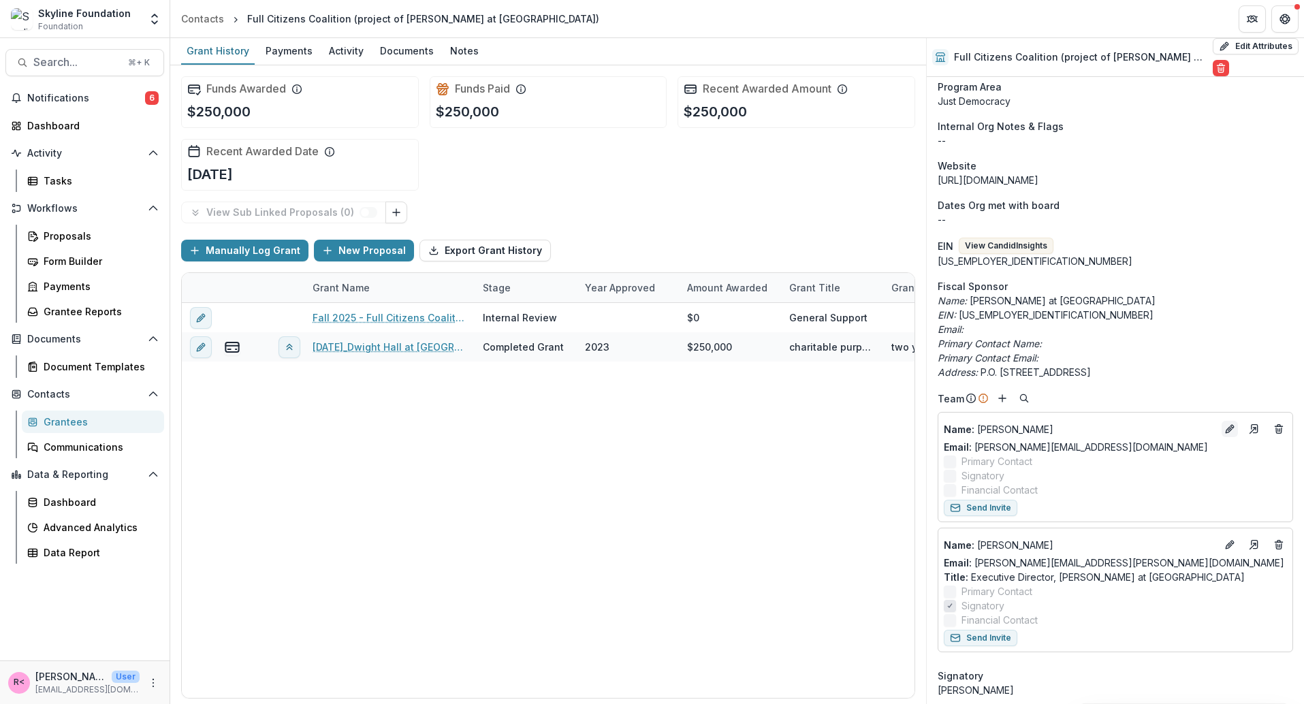
click at [1230, 430] on icon "Edit" at bounding box center [1229, 429] width 11 height 11
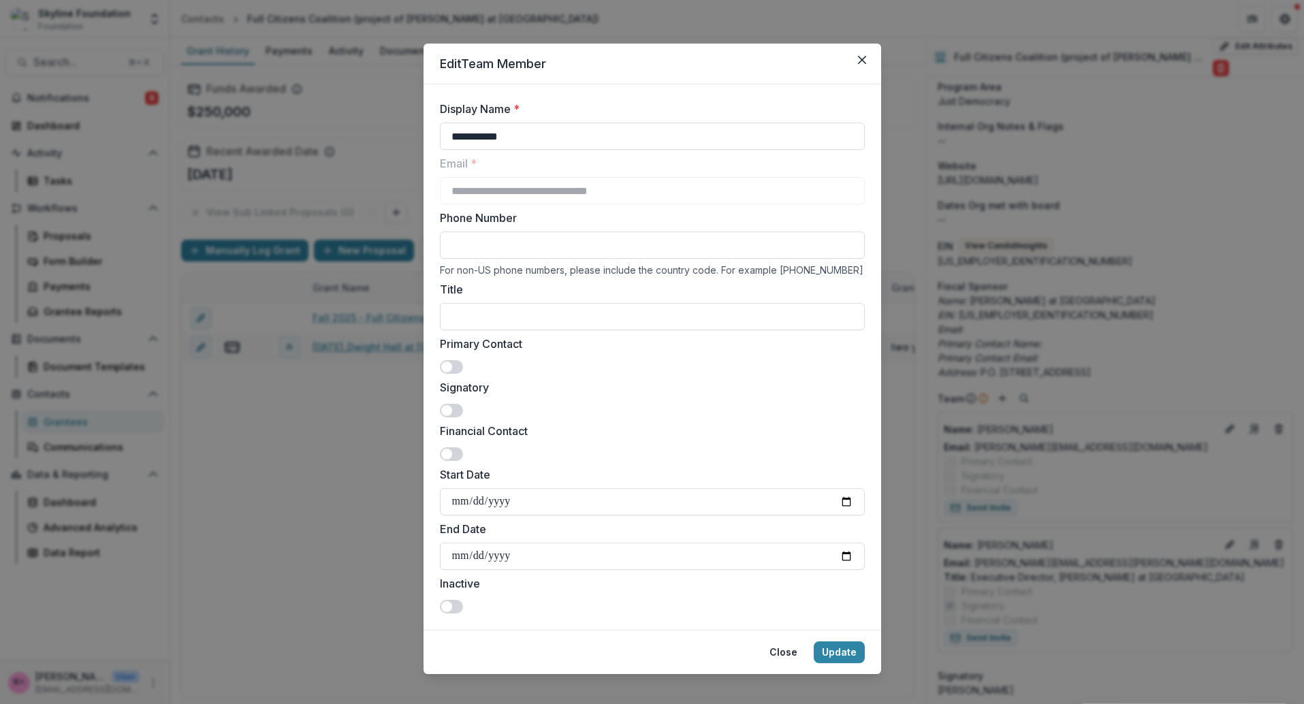
click at [461, 366] on div "Primary Contact" at bounding box center [652, 355] width 425 height 38
click at [450, 364] on span at bounding box center [451, 367] width 23 height 14
click at [848, 655] on button "Update" at bounding box center [839, 652] width 51 height 22
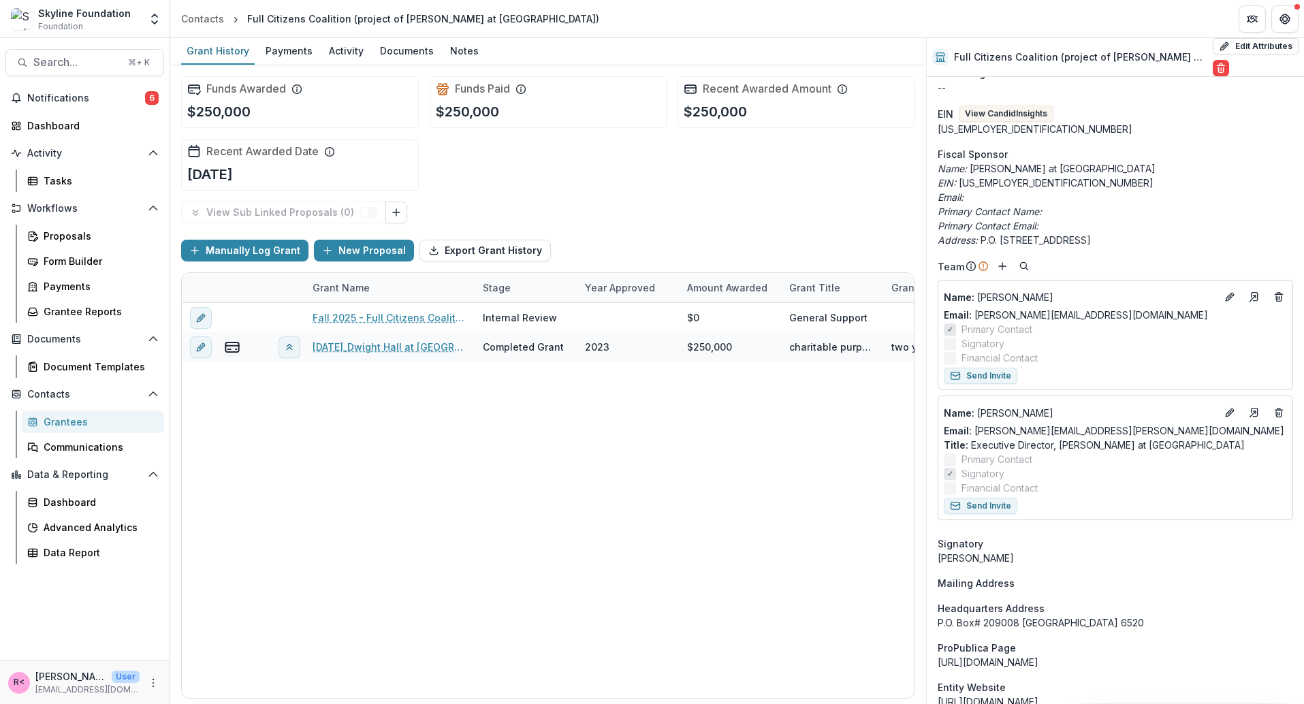
scroll to position [441, 0]
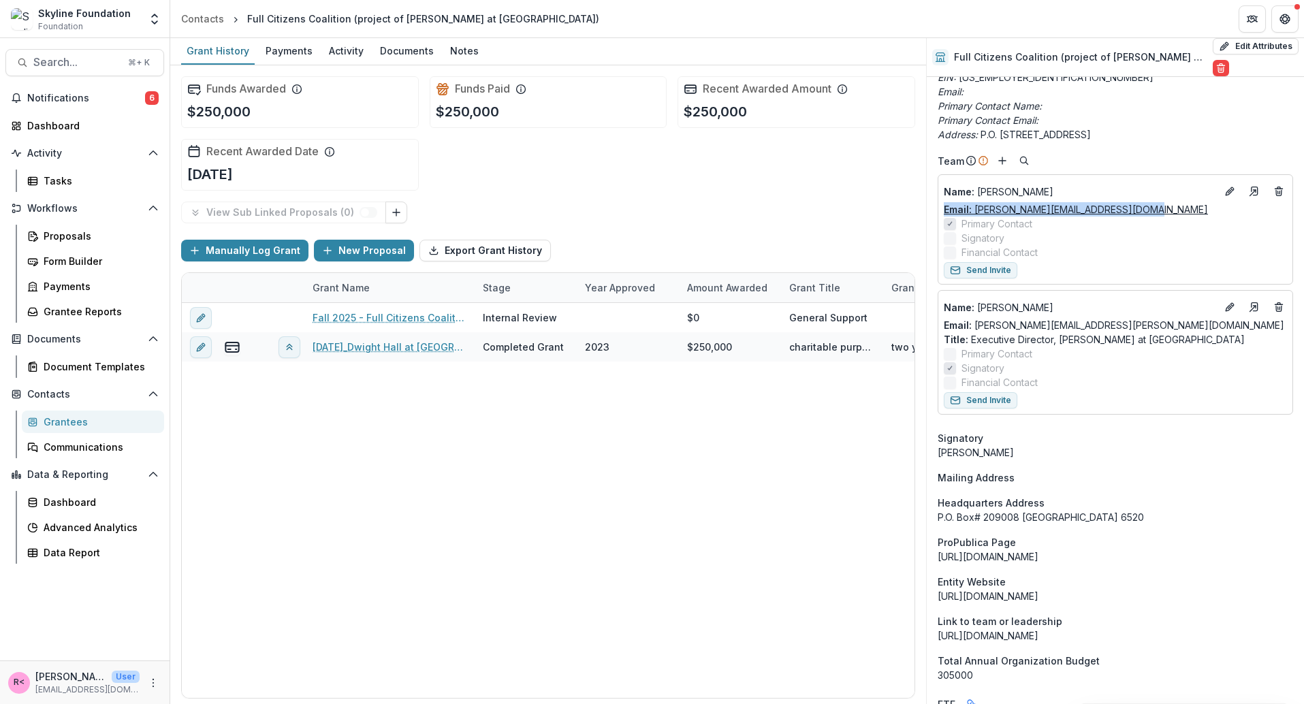
copy link "Email: j.jeter@fullcitizenscoalition.org"
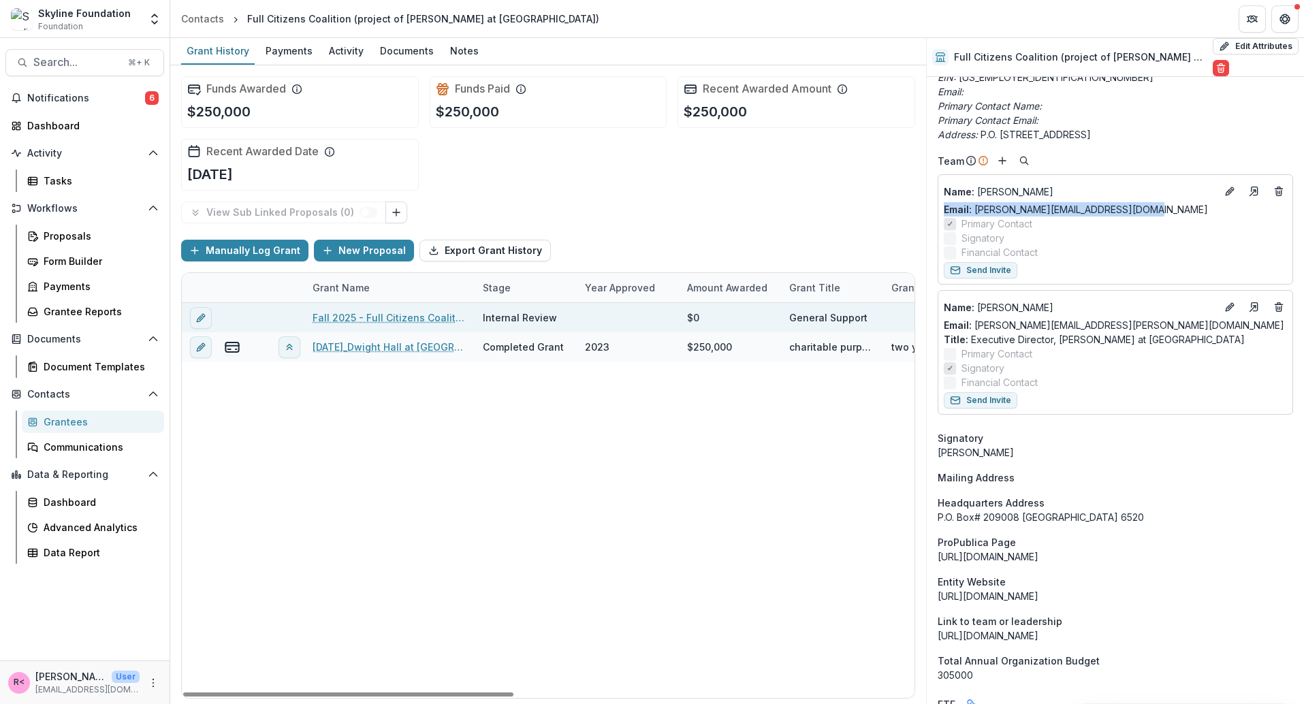
click at [398, 318] on link "Fall 2025 - Full Citizens Coalition - Renewal Application" at bounding box center [390, 317] width 154 height 14
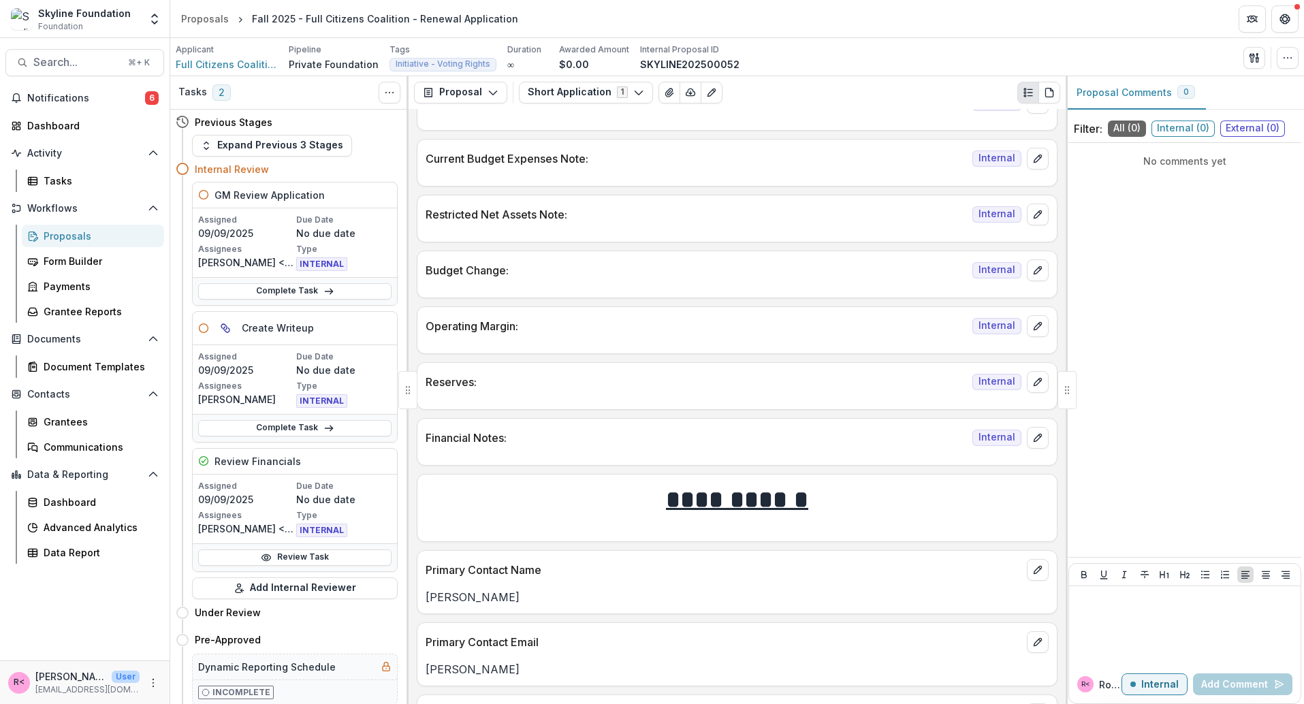
scroll to position [2228, 0]
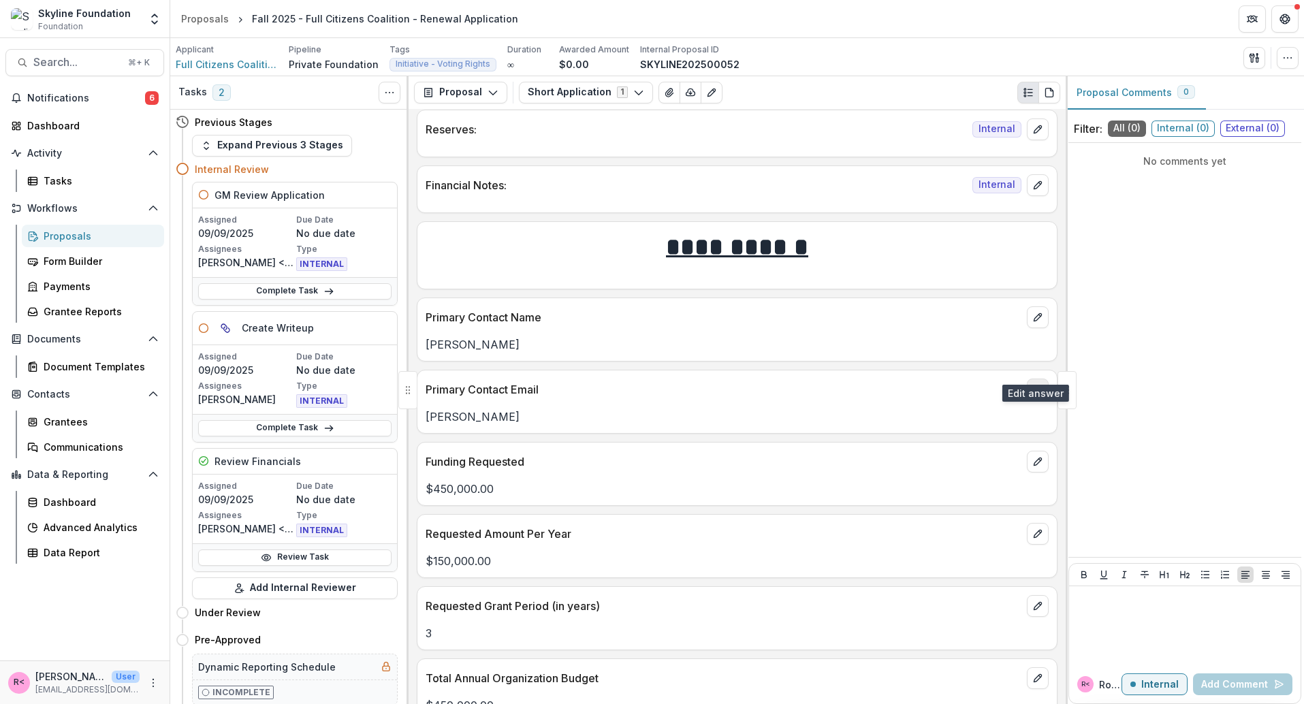
click at [1039, 379] on button "edit" at bounding box center [1038, 390] width 22 height 22
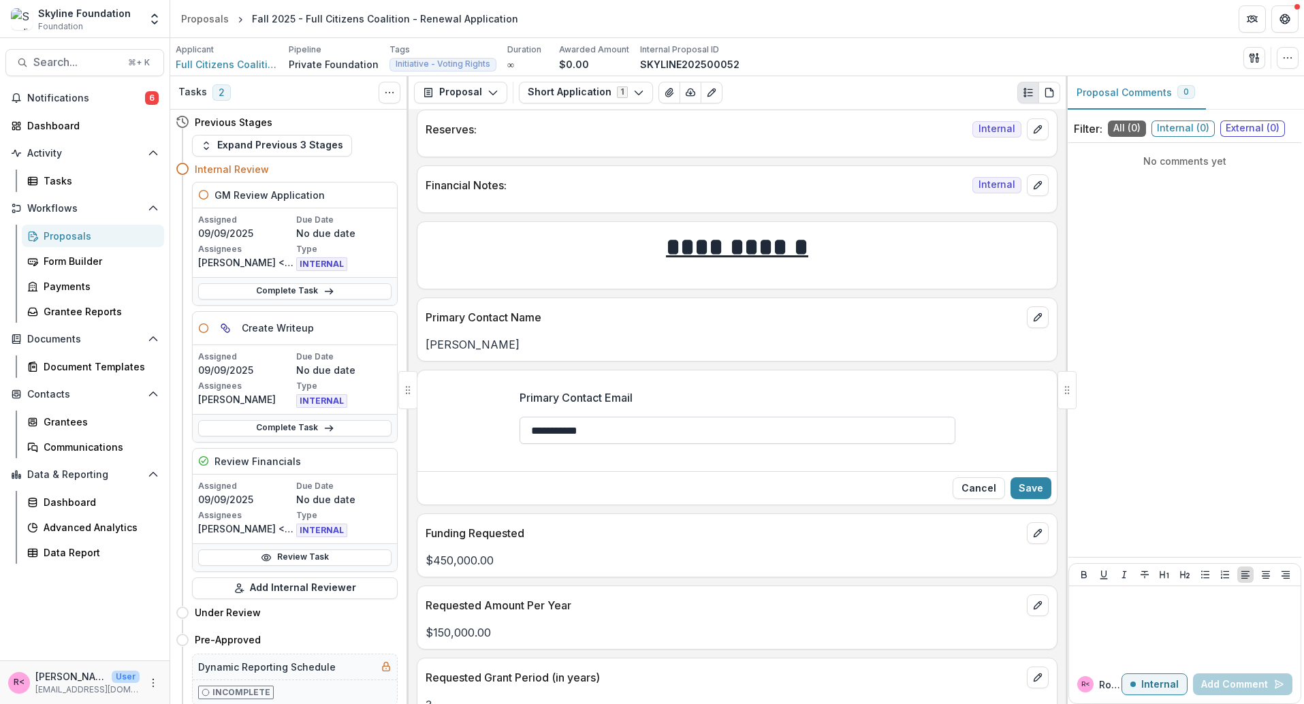
click at [687, 417] on input "**********" at bounding box center [738, 430] width 436 height 27
paste input "**********"
drag, startPoint x: 562, startPoint y: 410, endPoint x: 509, endPoint y: 402, distance: 53.7
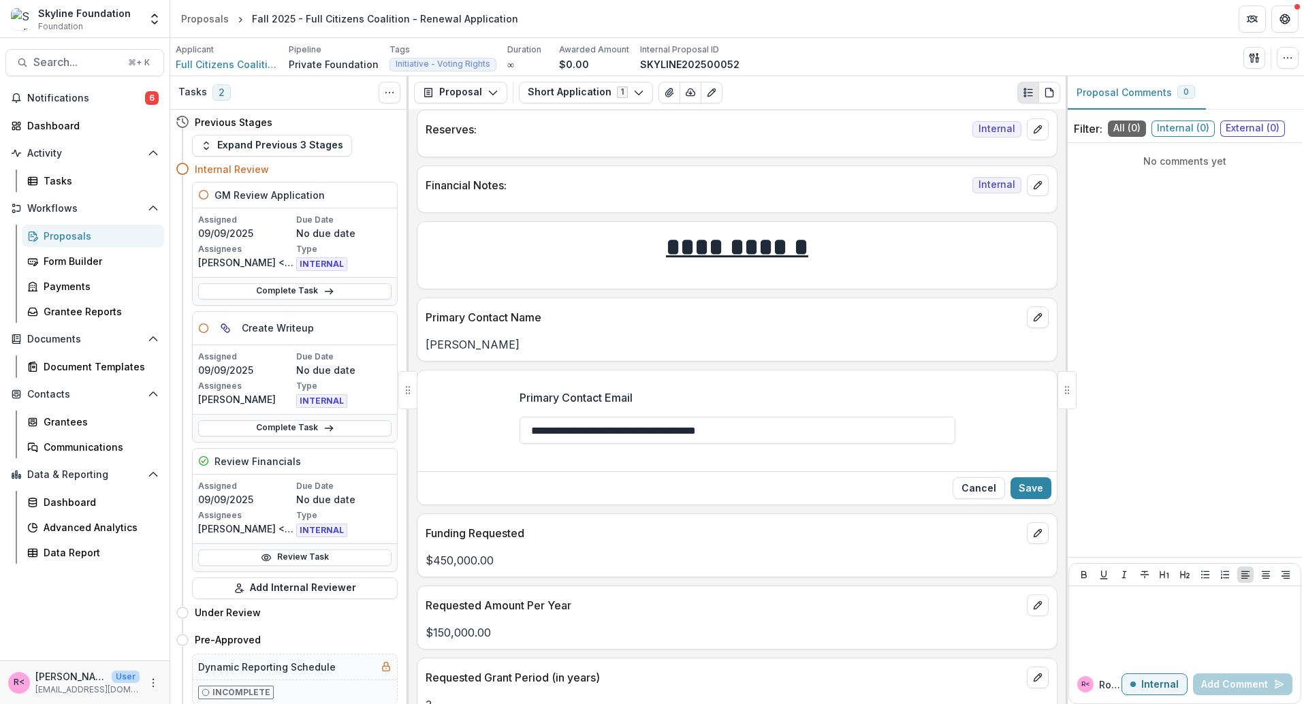
click at [509, 404] on div "**********" at bounding box center [738, 422] width 458 height 87
type input "**********"
click at [1023, 477] on button "Save" at bounding box center [1030, 488] width 41 height 22
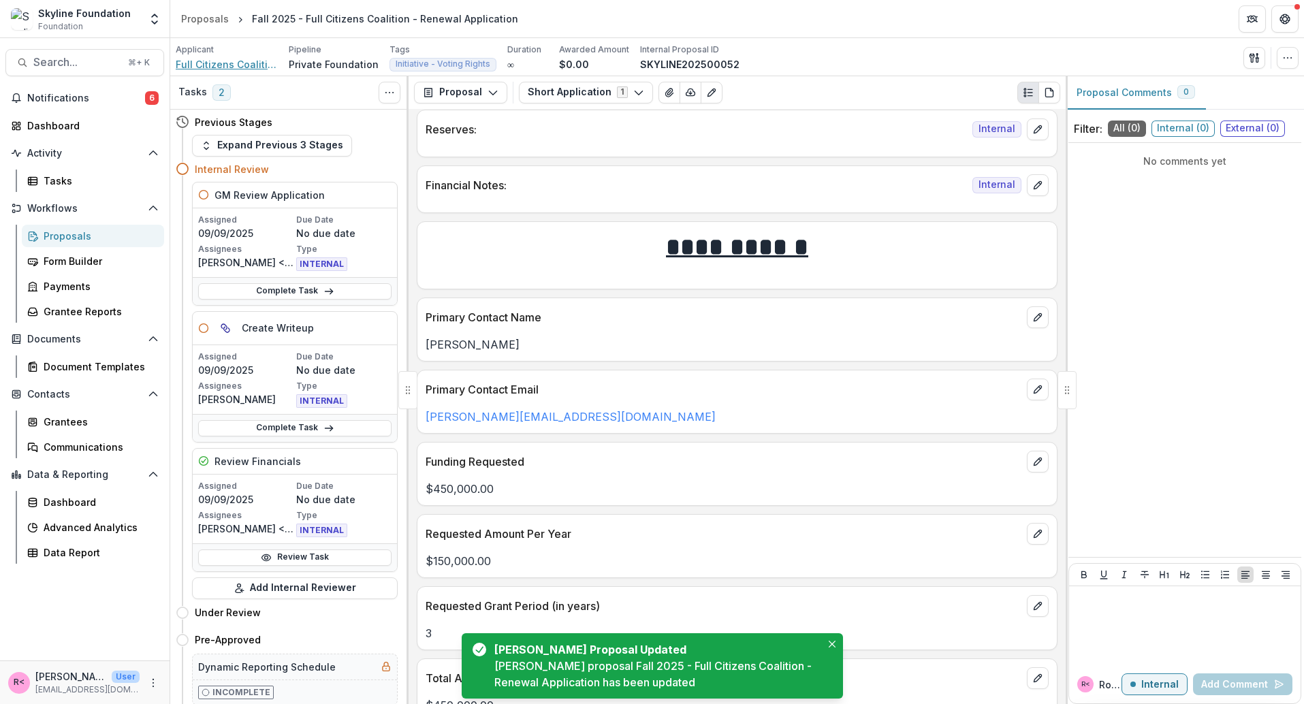
click at [240, 67] on span "Full Citizens Coalition (project of Dwight Hall at Yale)" at bounding box center [227, 64] width 102 height 14
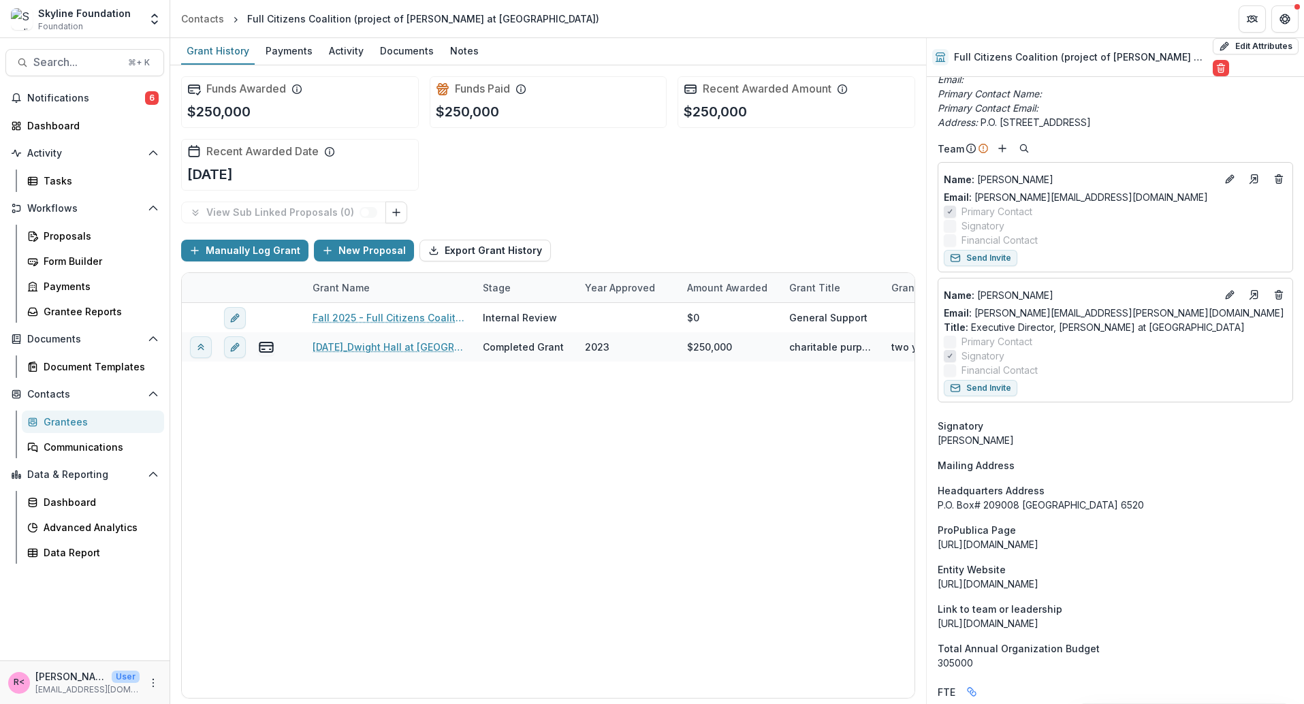
scroll to position [451, 0]
click at [1044, 507] on div "P.O. Box# 209008 New Haven CT United States 6520" at bounding box center [1115, 506] width 355 height 14
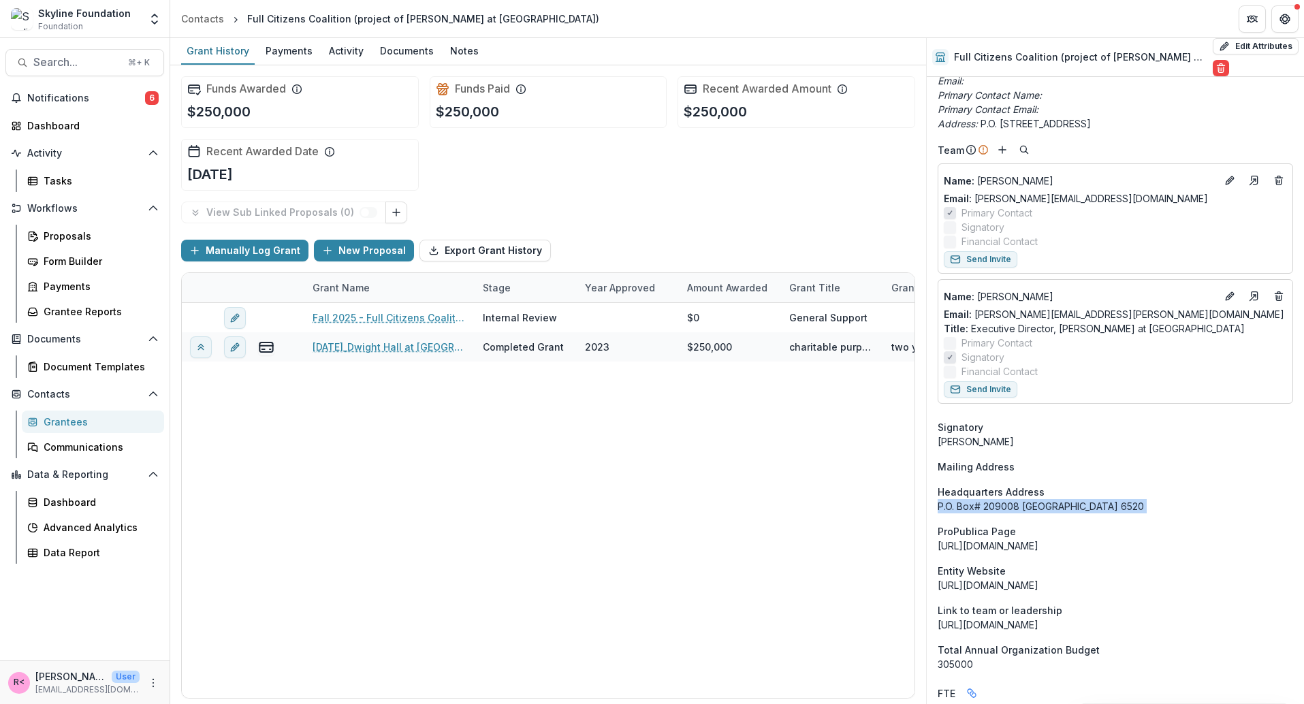
copy div "P.O. Box# 209008 New Haven CT United States 6520"
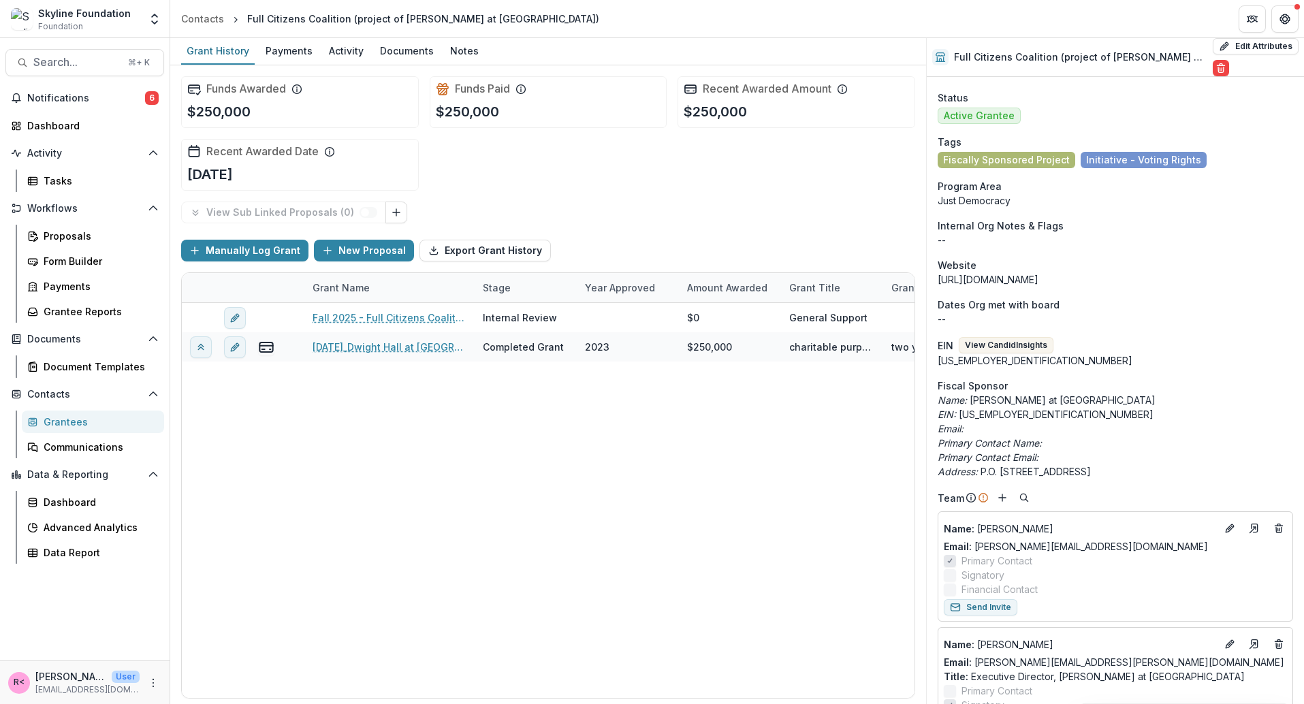
scroll to position [0, 0]
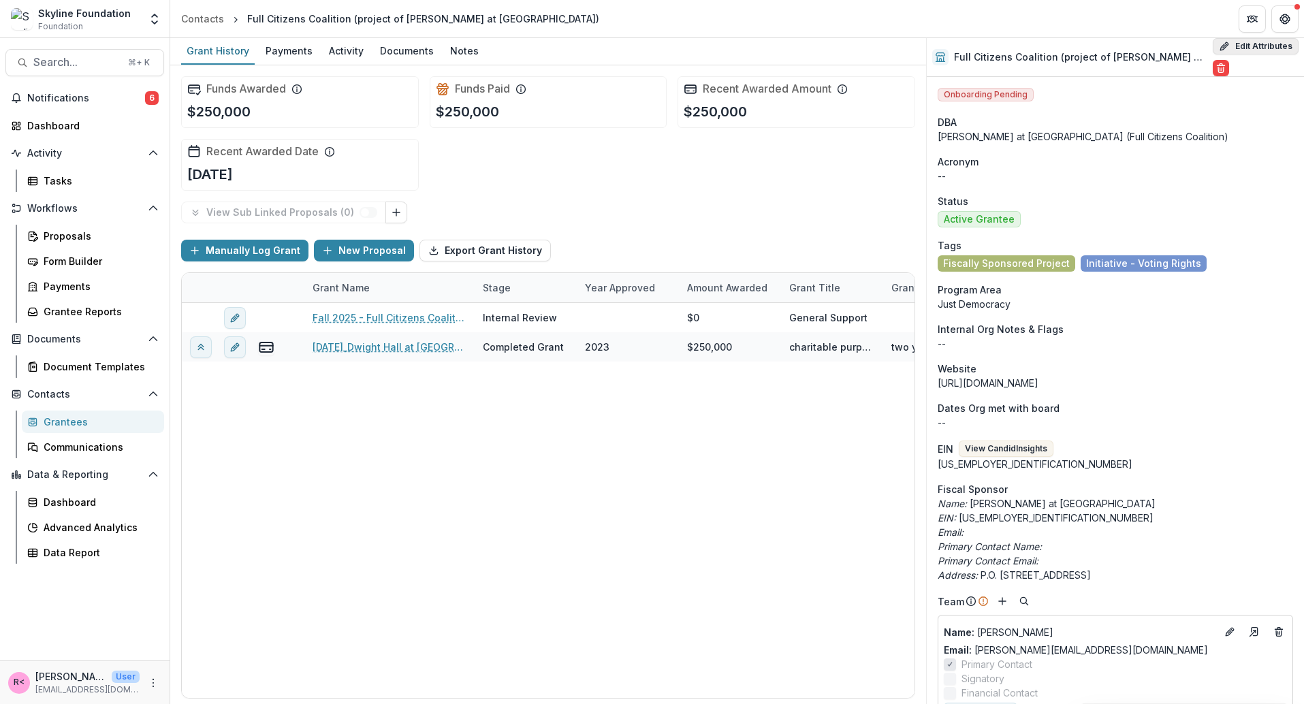
click at [1230, 48] on button "Edit Attributes" at bounding box center [1256, 46] width 86 height 16
select select
select select "**********"
type input "**********"
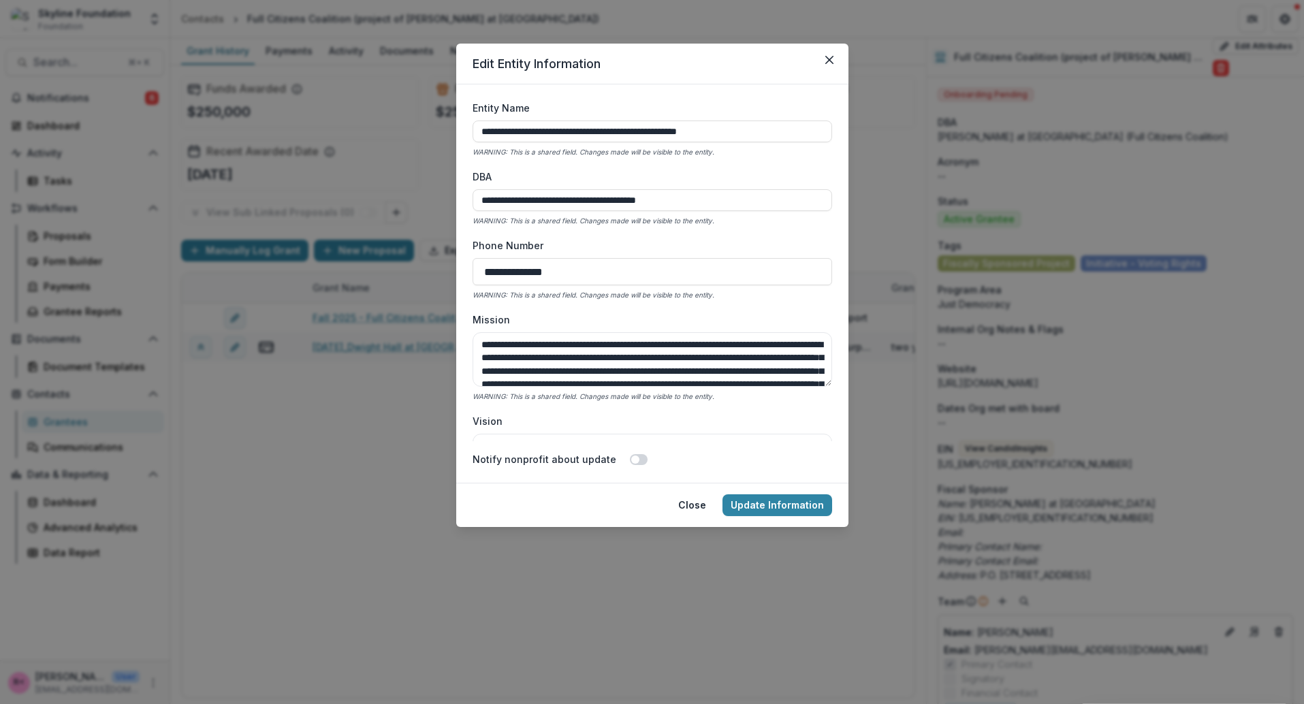
drag, startPoint x: 635, startPoint y: 133, endPoint x: 446, endPoint y: 129, distance: 188.6
click at [446, 129] on div "**********" at bounding box center [652, 352] width 1304 height 704
click at [630, 125] on input "**********" at bounding box center [653, 132] width 360 height 22
click at [609, 133] on input "**********" at bounding box center [653, 132] width 360 height 22
type input "**********"
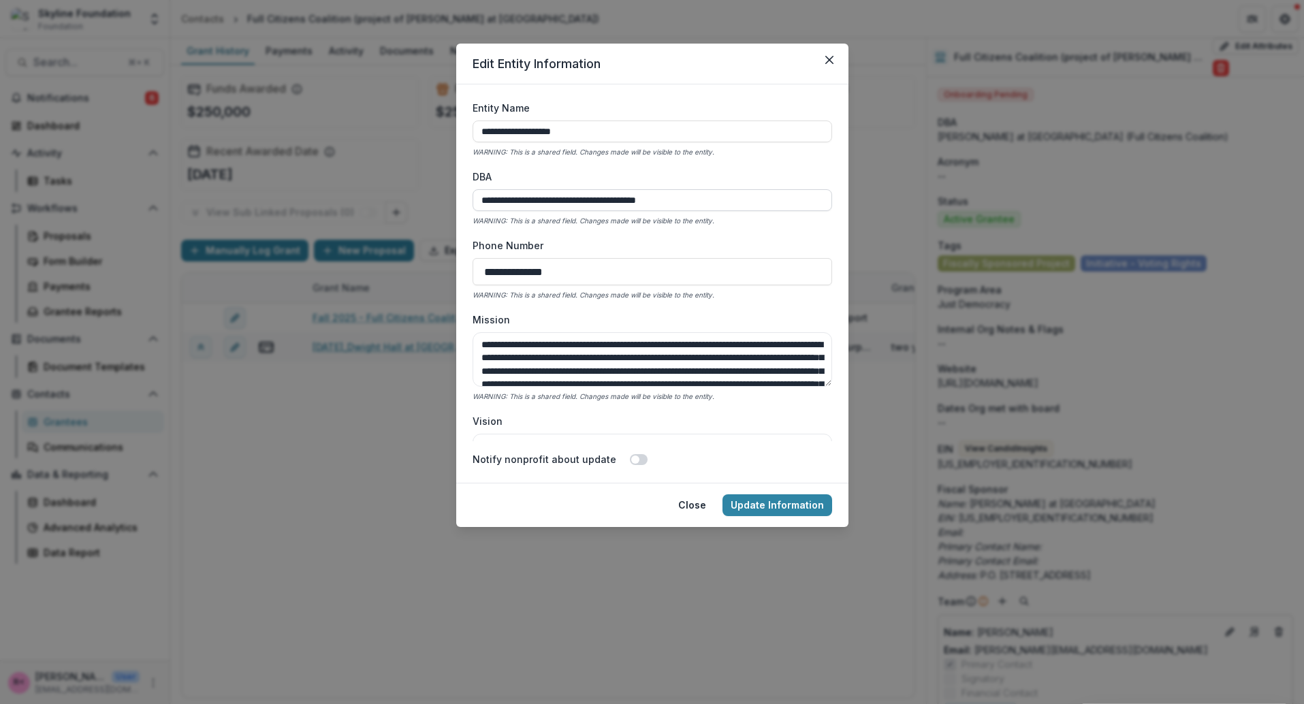
click at [572, 204] on input "**********" at bounding box center [653, 200] width 360 height 22
drag, startPoint x: 573, startPoint y: 200, endPoint x: 439, endPoint y: 190, distance: 134.5
click at [439, 190] on div "**********" at bounding box center [652, 352] width 1304 height 704
click at [616, 205] on input "**********" at bounding box center [653, 200] width 360 height 22
paste input "**********"
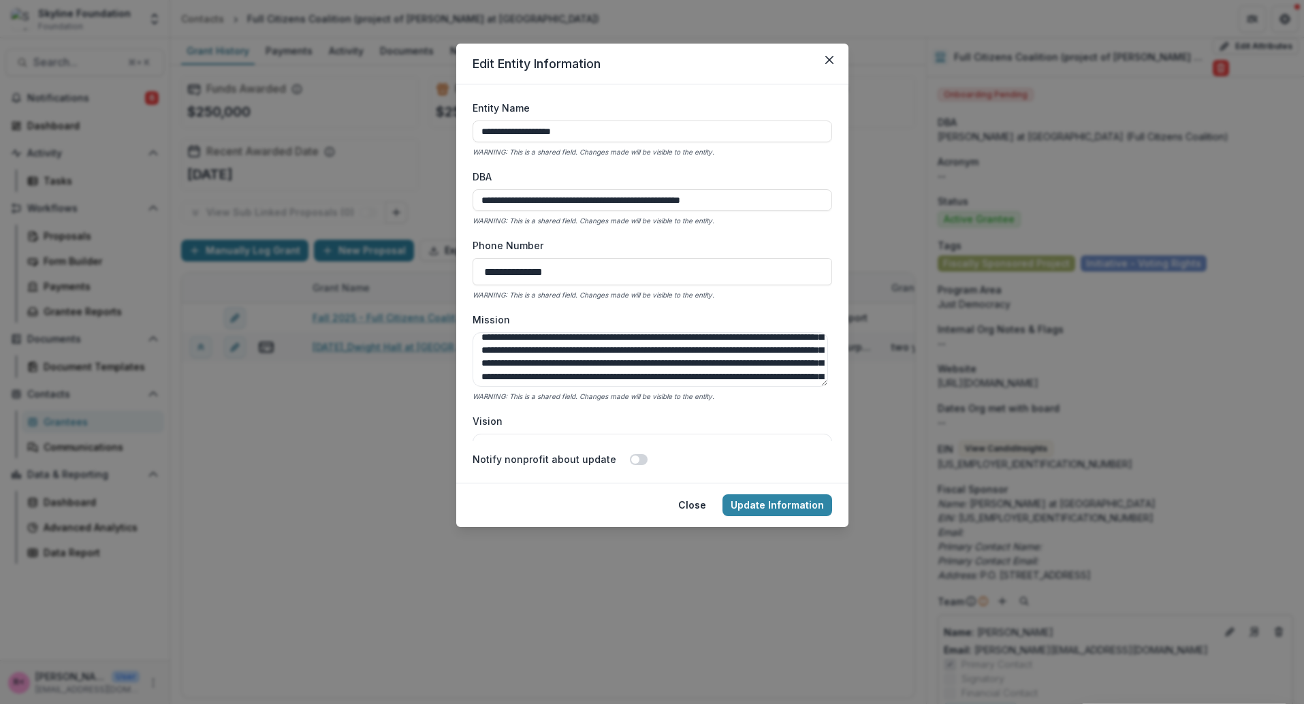
scroll to position [172, 0]
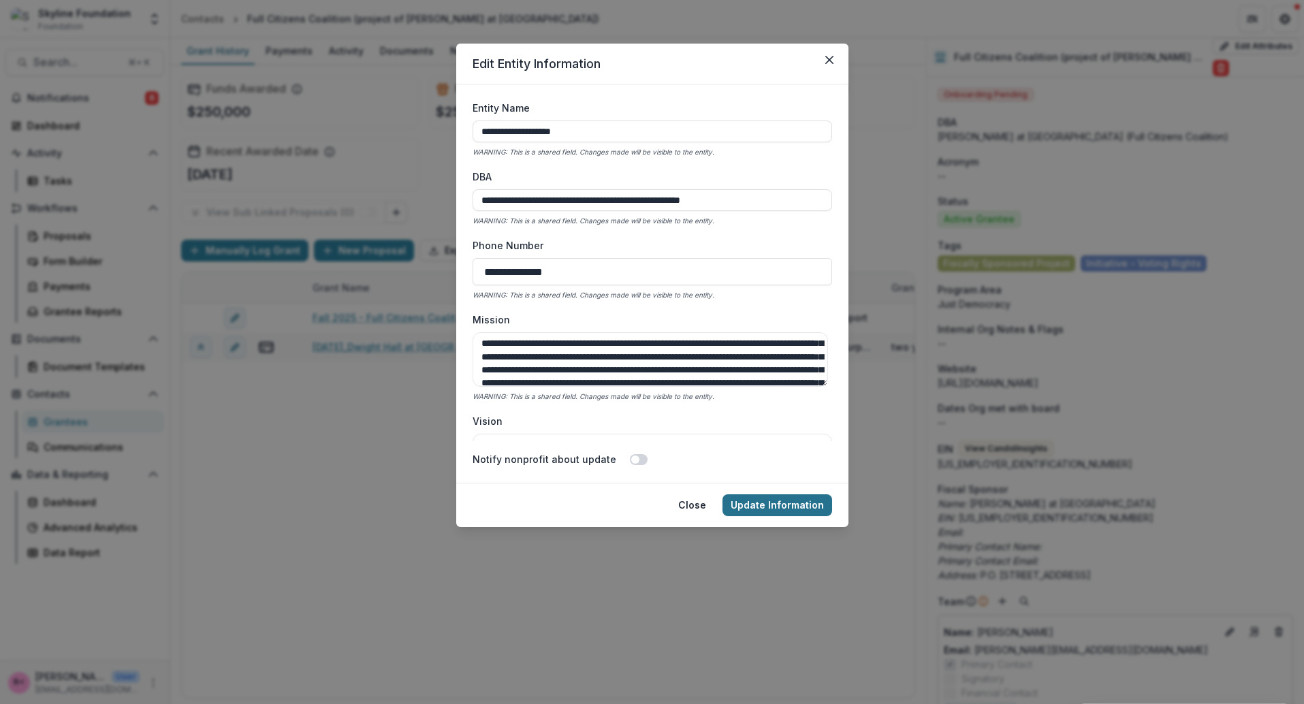
type input "**********"
click at [774, 503] on button "Update Information" at bounding box center [777, 505] width 110 height 22
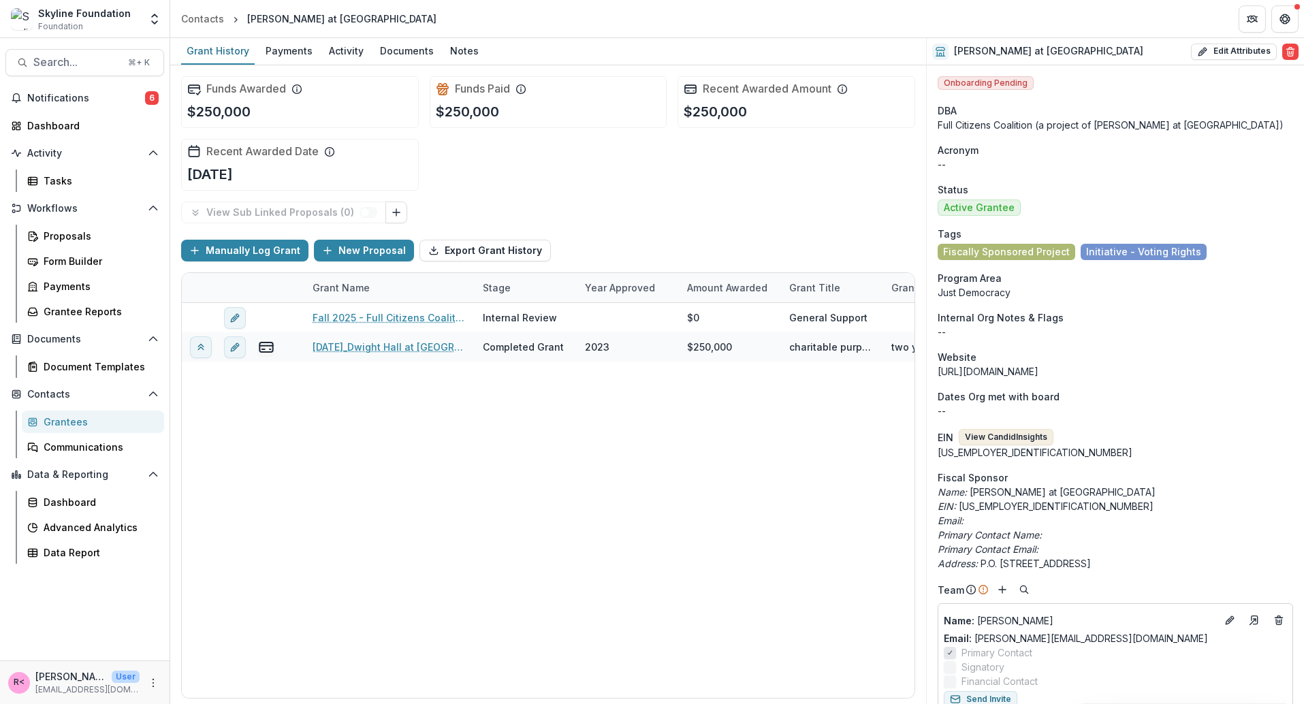
click at [996, 444] on button "View Candid Insights" at bounding box center [1006, 437] width 95 height 16
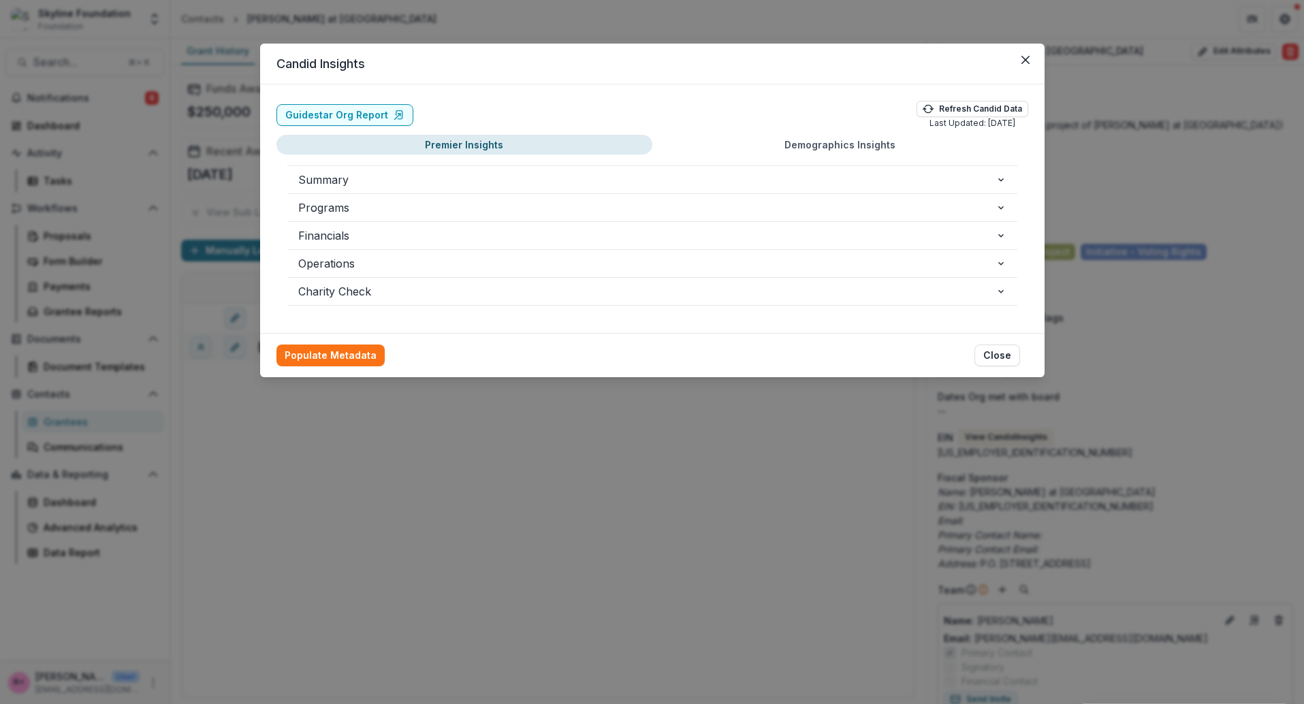
click at [416, 304] on div "Charity Check Property Value Pub78 Entity Name Dwight Hall at Yale Pub78 Ein 06…" at bounding box center [652, 291] width 730 height 29
click at [412, 295] on span "Charity Check" at bounding box center [646, 291] width 697 height 16
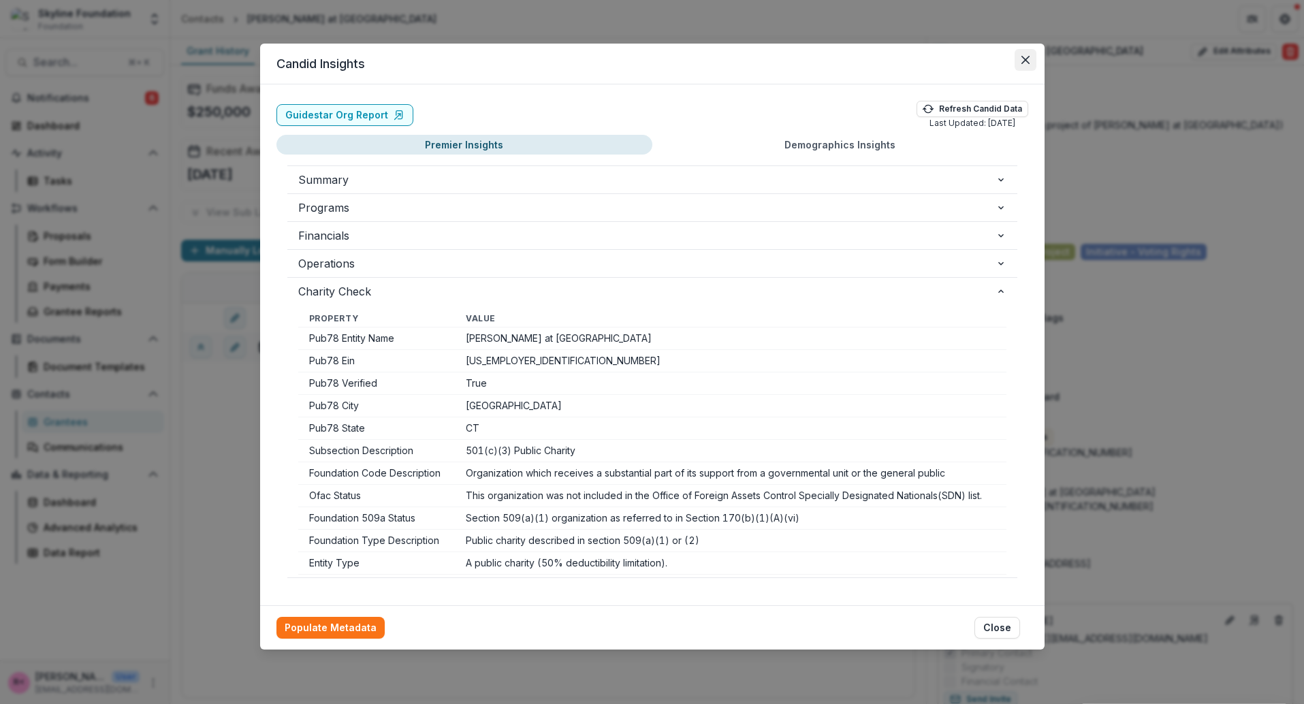
click at [1027, 57] on icon "Close" at bounding box center [1025, 60] width 8 height 8
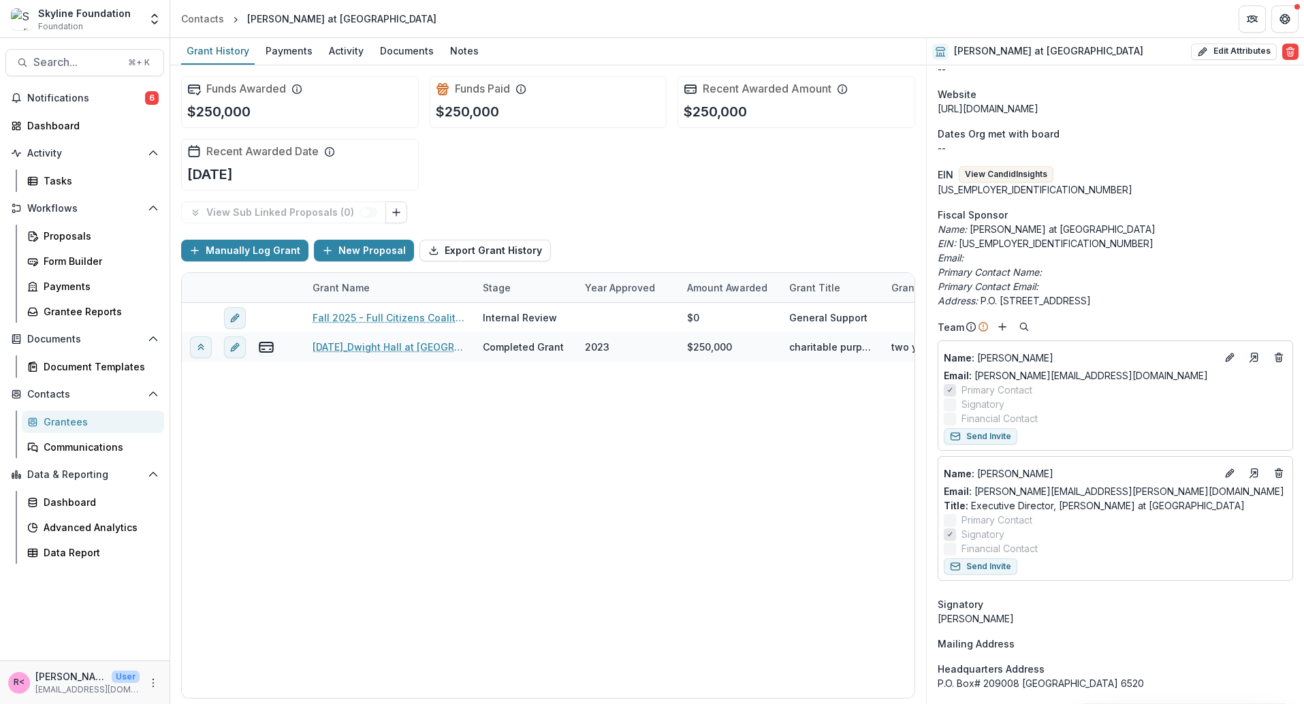
scroll to position [264, 0]
copy link "Email: peter.crumlish@yale.edu"
click at [1040, 505] on p "Title : Executive Director, Dwight Hall at Yale" at bounding box center [1115, 504] width 343 height 14
drag, startPoint x: 1143, startPoint y: 502, endPoint x: 934, endPoint y: 479, distance: 210.3
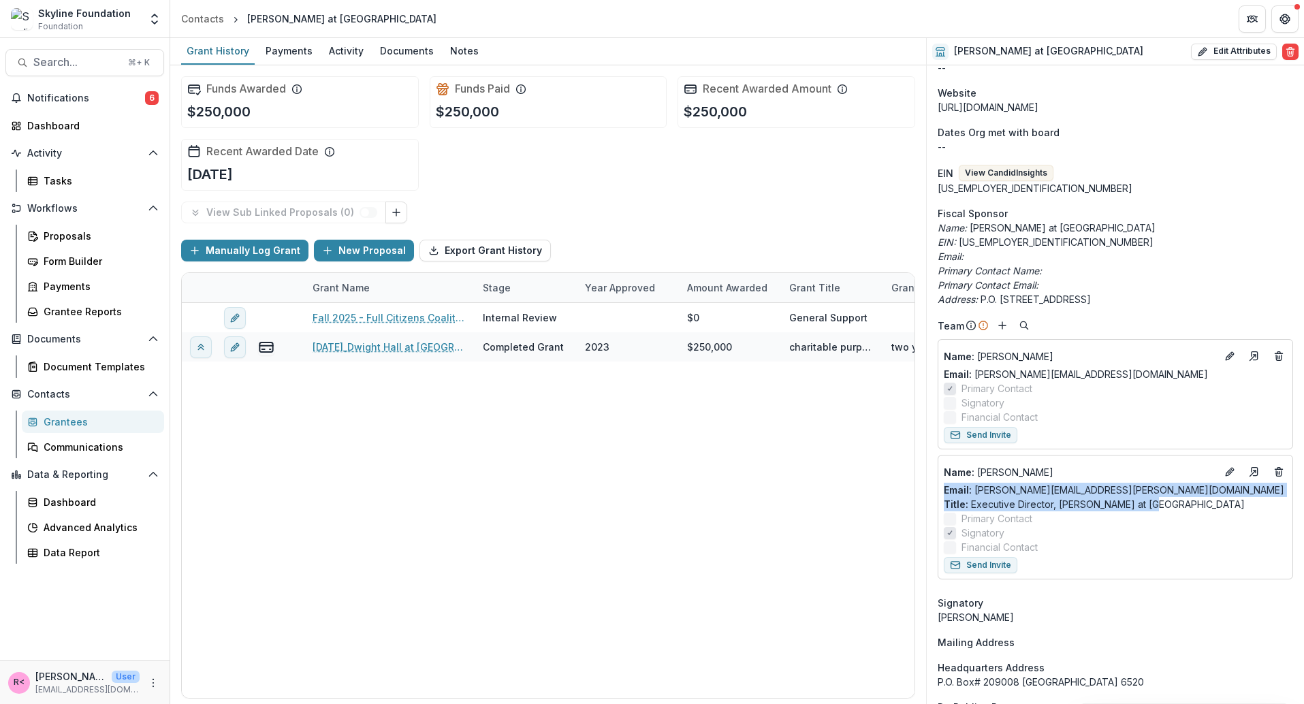
copy div "Email: peter.crumlish@yale.edu Title : Executive Director, Dwight Hall at Yale"
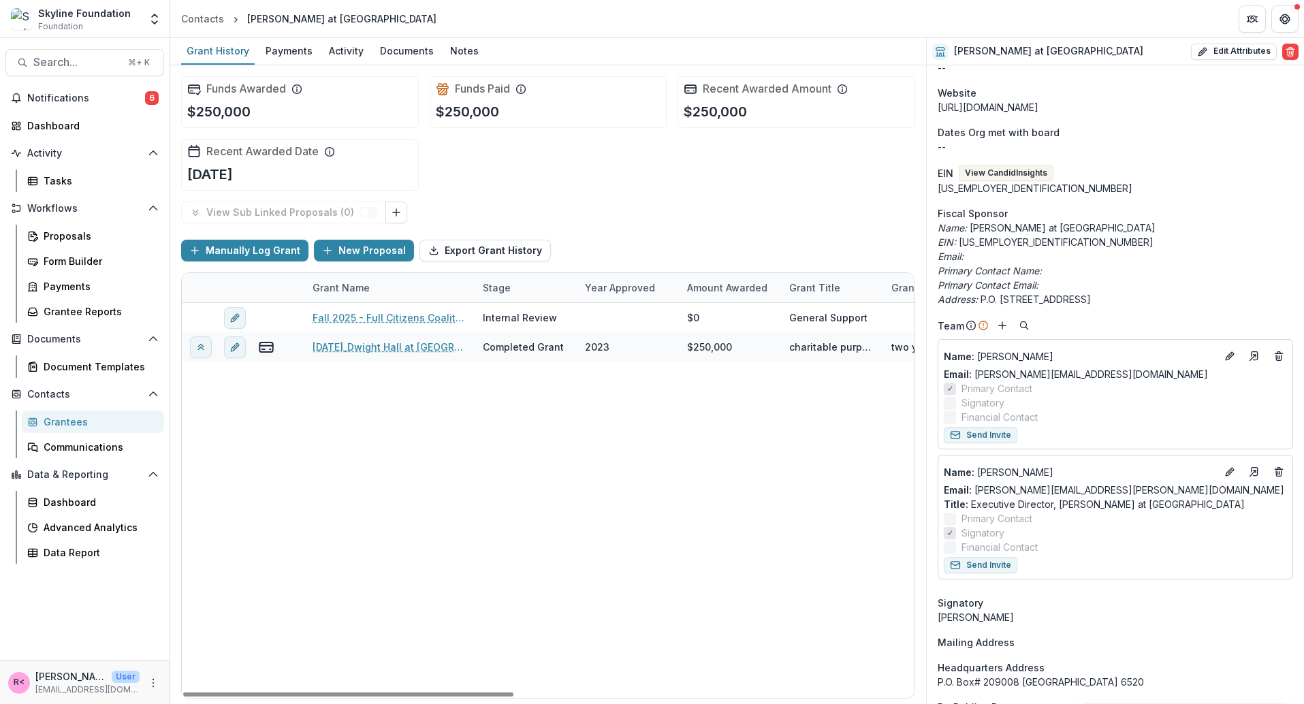
click at [816, 582] on div "Fall 2025 - Full Citizens Coalition - Renewal Application Internal Review $0 Ge…" at bounding box center [992, 500] width 1621 height 395
click at [1041, 671] on div "P.O. Box# 209008 New Haven CT United States 6520" at bounding box center [1115, 682] width 355 height 14
copy div "P.O. Box# 209008 New Haven CT United States 6520"
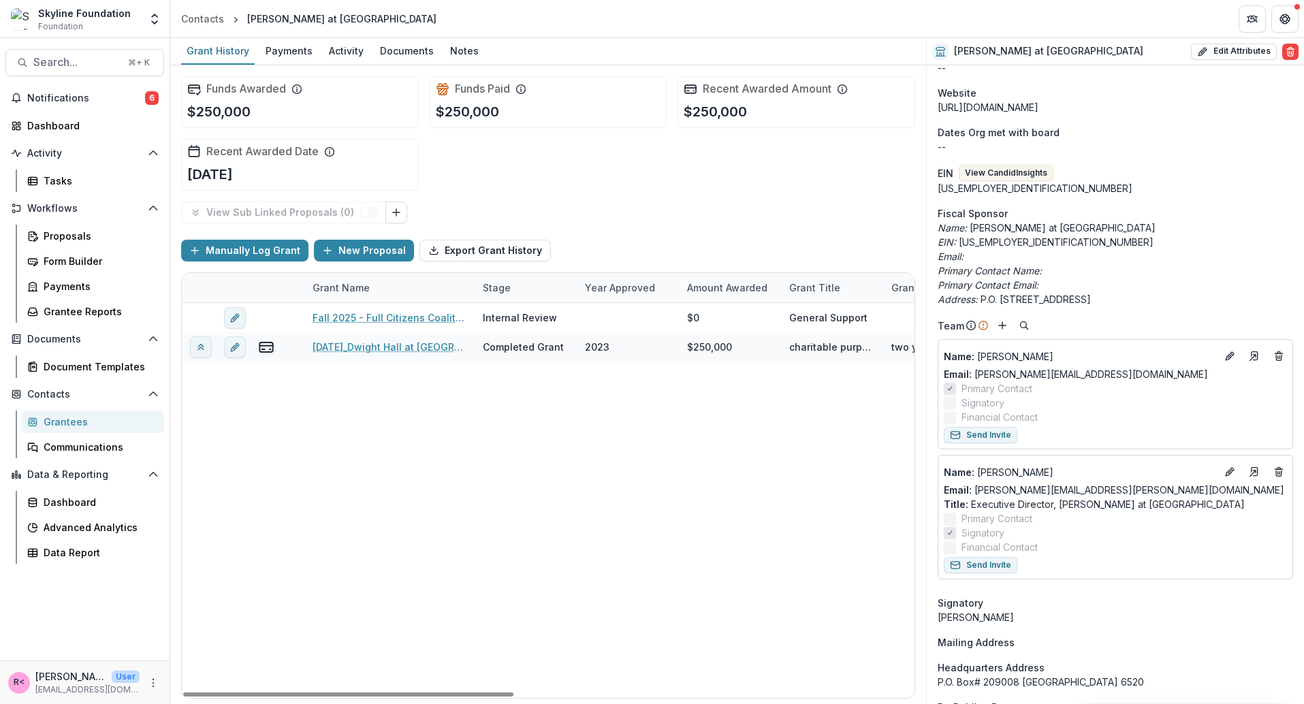
click at [853, 594] on div "Fall 2025 - Full Citizens Coalition - Renewal Application Internal Review $0 Ge…" at bounding box center [992, 500] width 1621 height 395
click at [991, 176] on button "View Candid Insights" at bounding box center [1006, 173] width 95 height 16
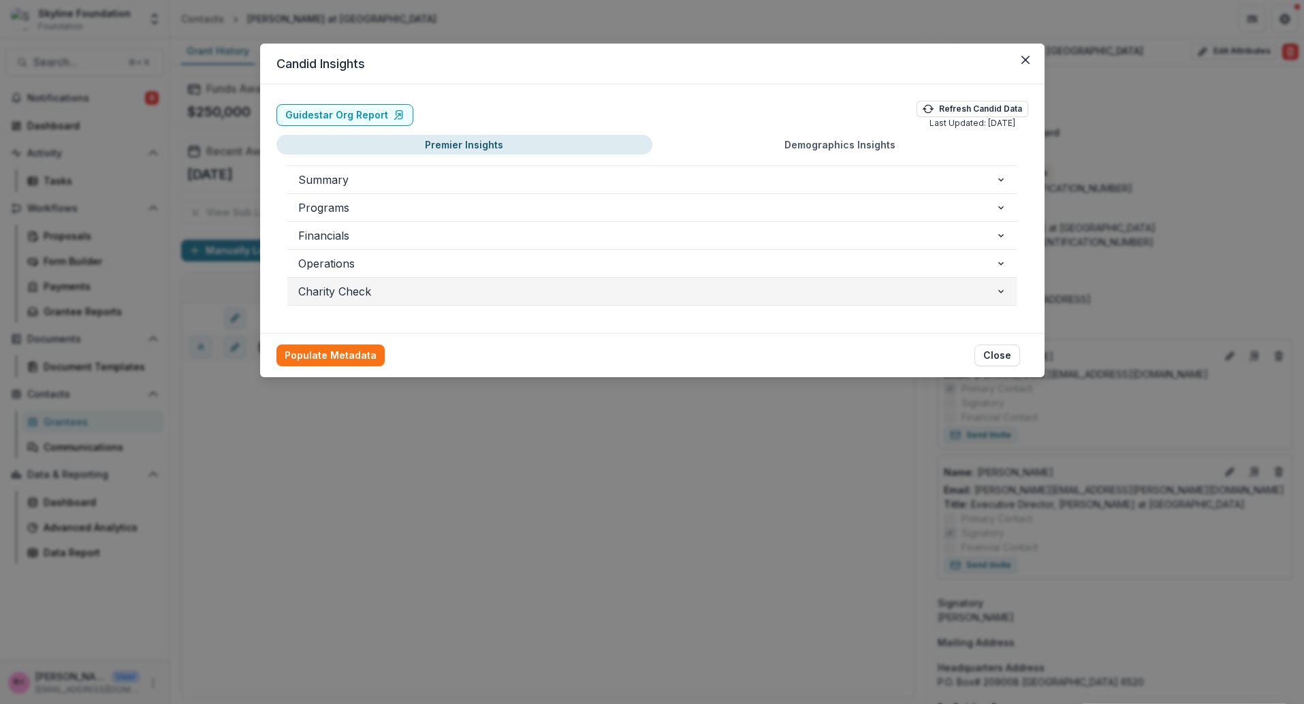
click at [473, 286] on span "Charity Check" at bounding box center [646, 291] width 697 height 16
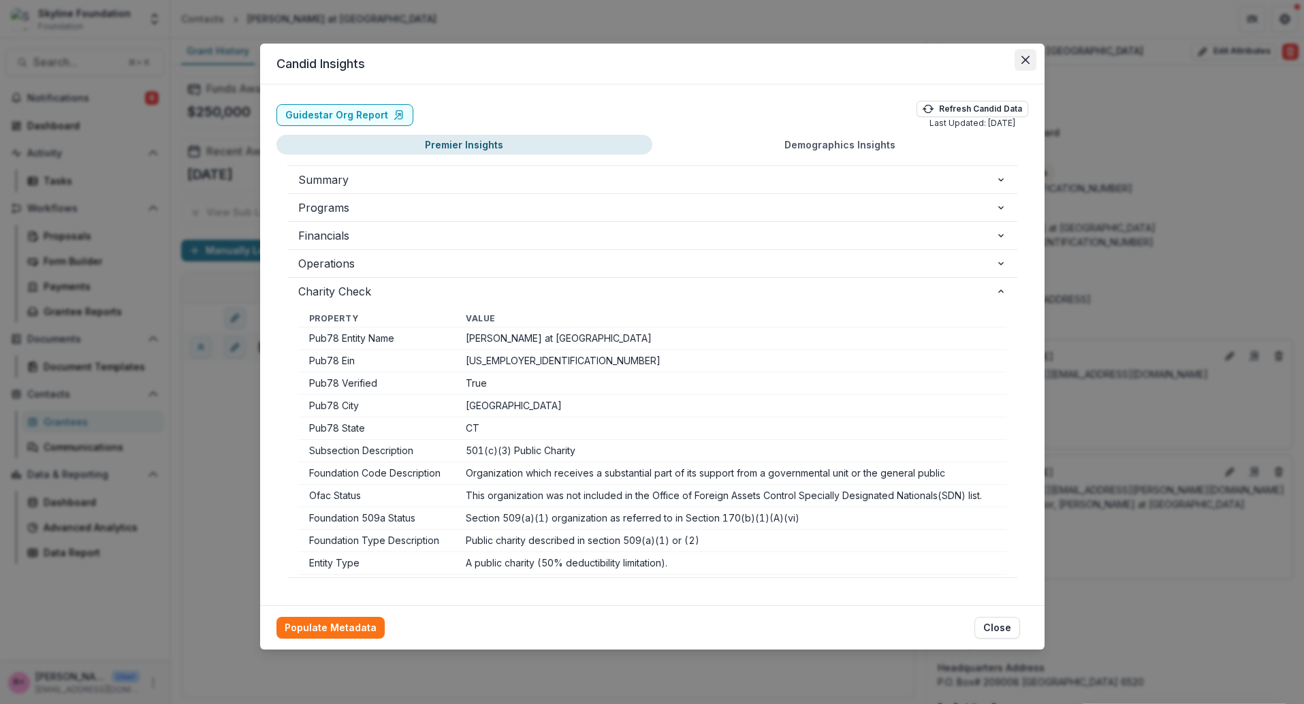
click at [1025, 53] on button "Close" at bounding box center [1026, 60] width 22 height 22
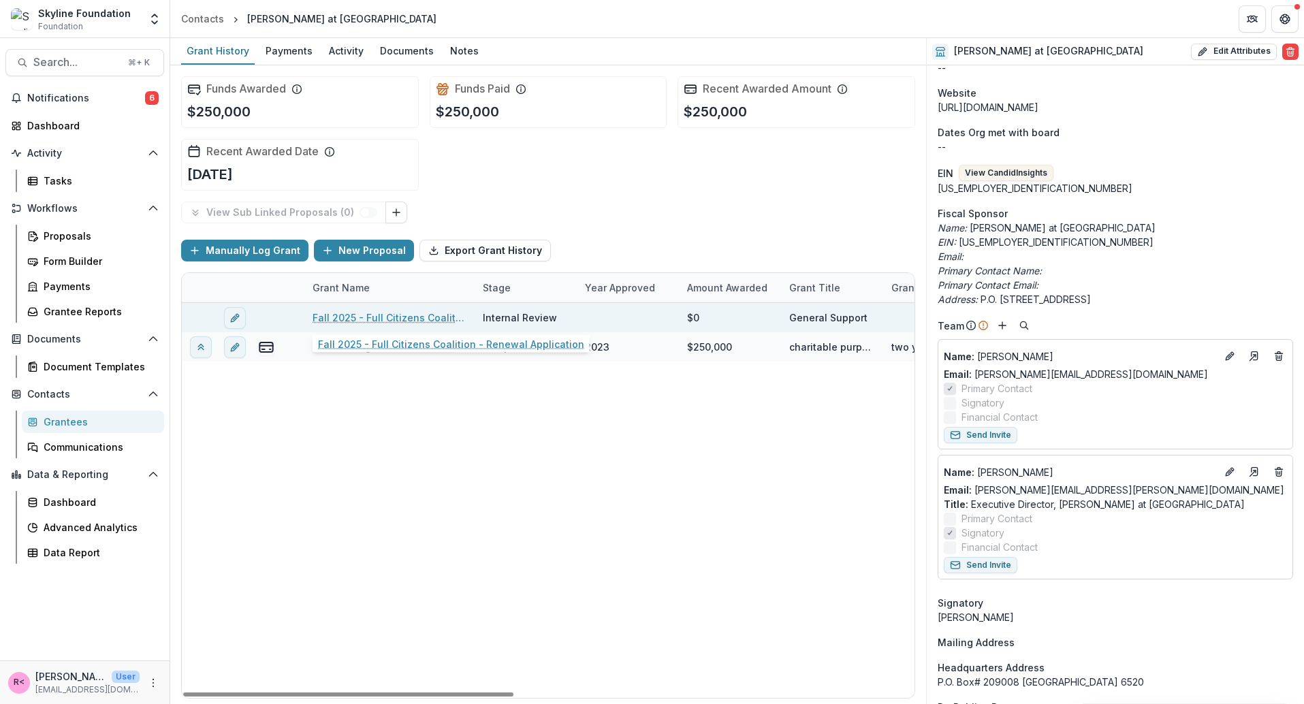
click at [394, 320] on link "Fall 2025 - Full Citizens Coalition - Renewal Application" at bounding box center [390, 317] width 154 height 14
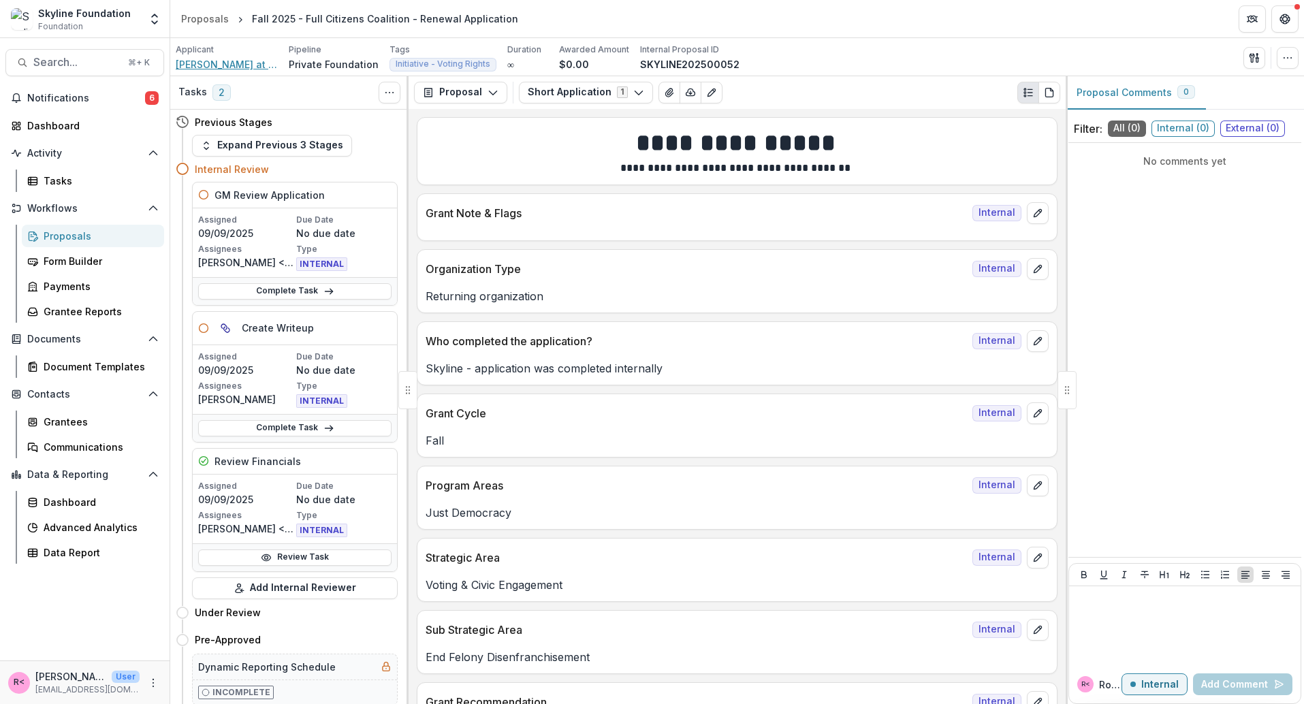
click at [223, 67] on span "Dwight Hall at Yale" at bounding box center [227, 64] width 102 height 14
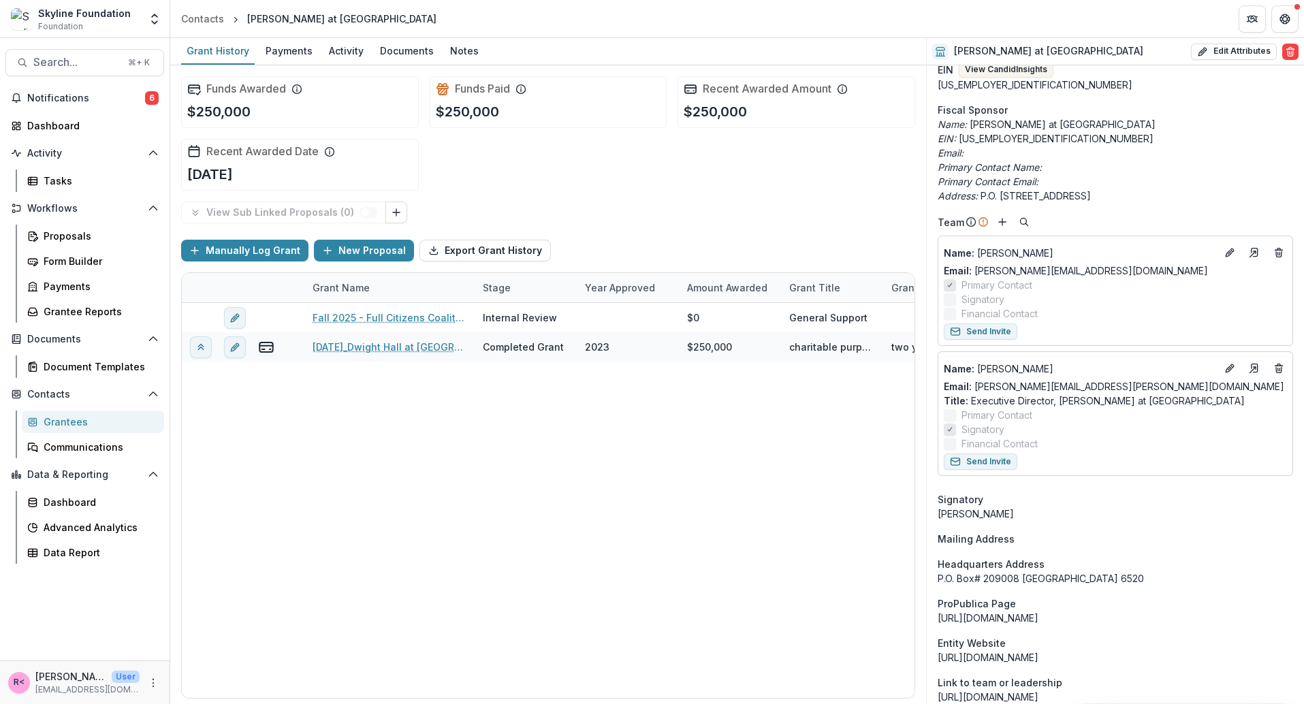
scroll to position [455, 0]
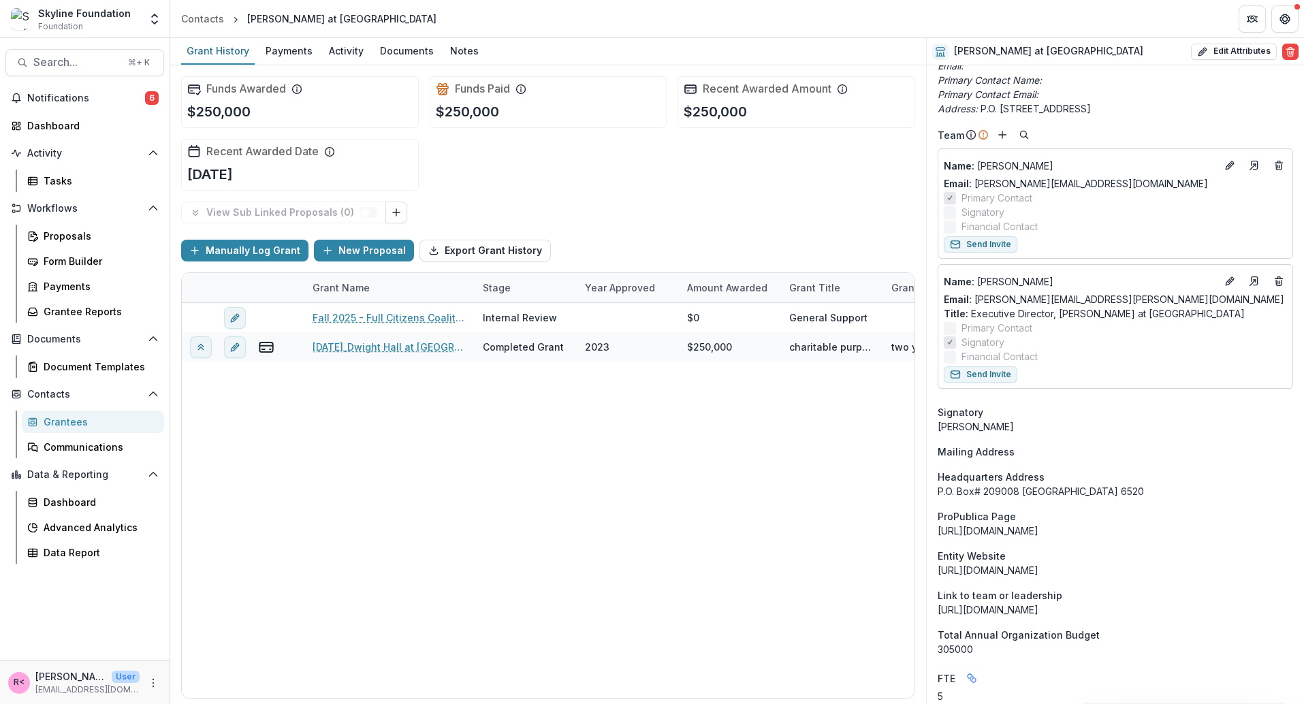
click at [1042, 485] on div "P.O. Box# 209008 New Haven CT United States 6520" at bounding box center [1115, 491] width 355 height 14
copy div "P.O. Box# 209008 New Haven CT United States 6520"
click at [1237, 54] on button "Edit Attributes" at bounding box center [1234, 52] width 86 height 16
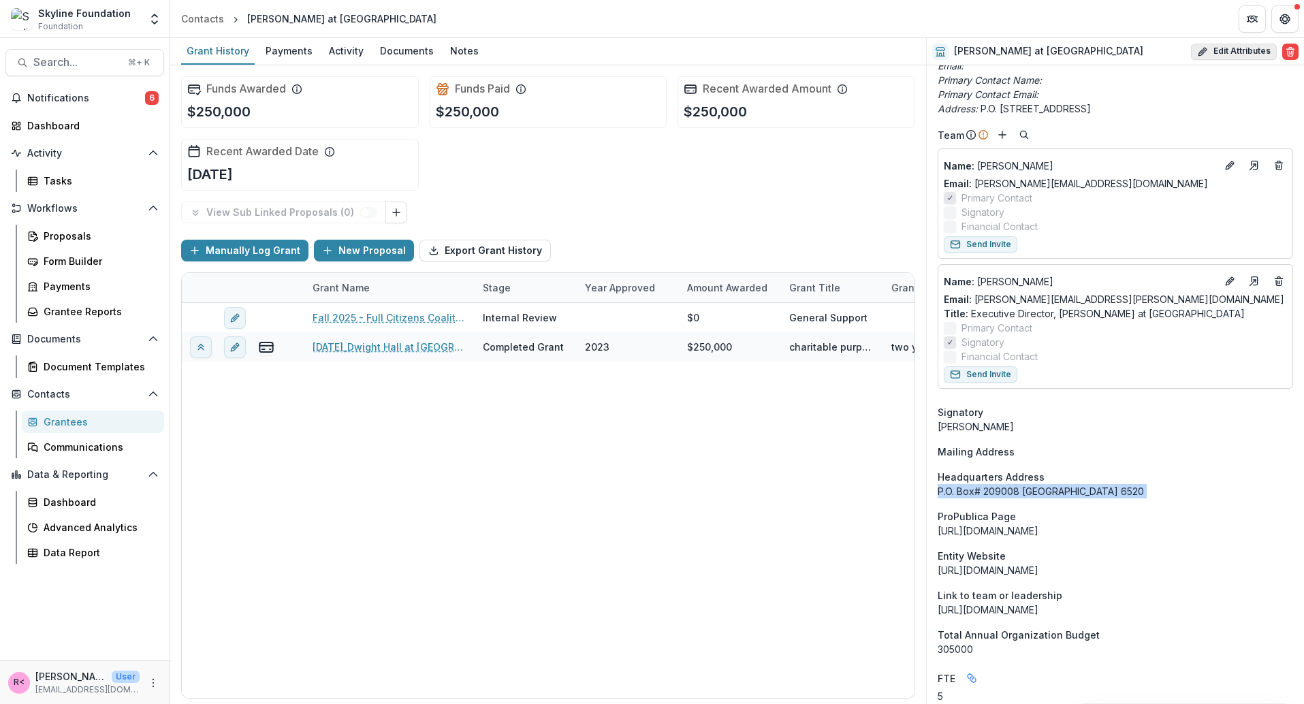
select select
select select "**********"
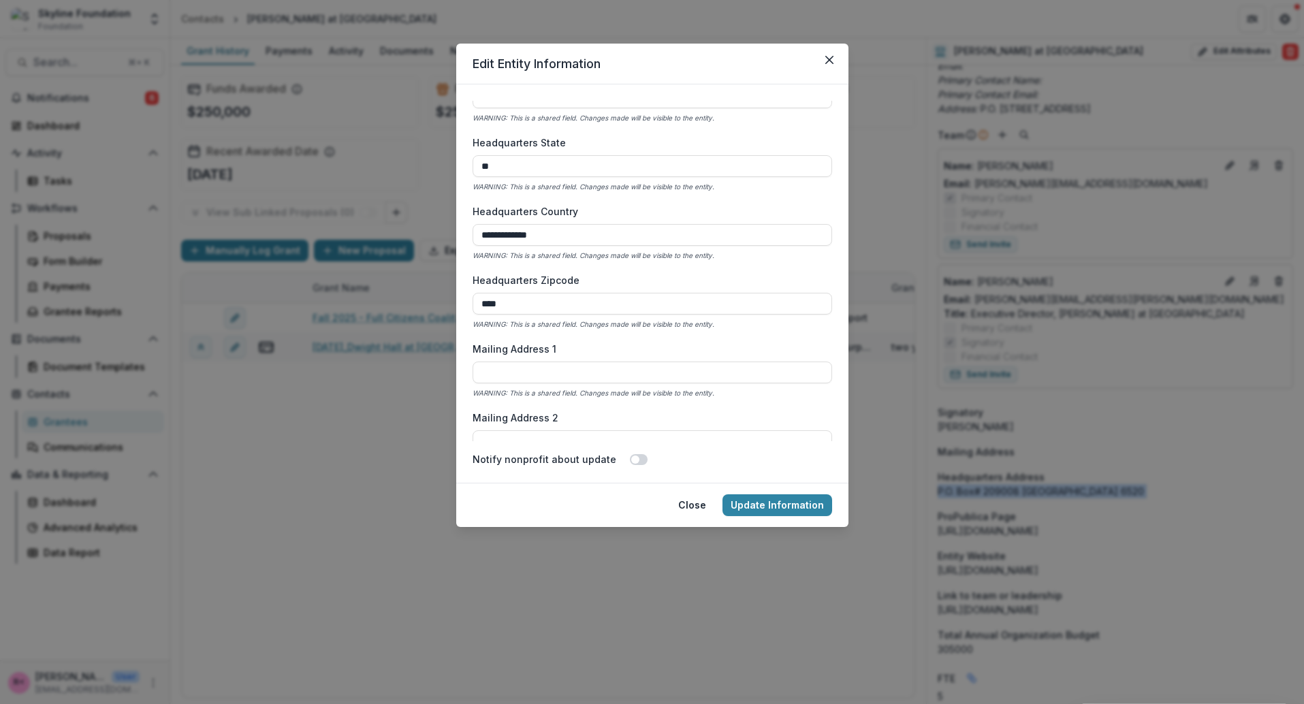
scroll to position [1751, 0]
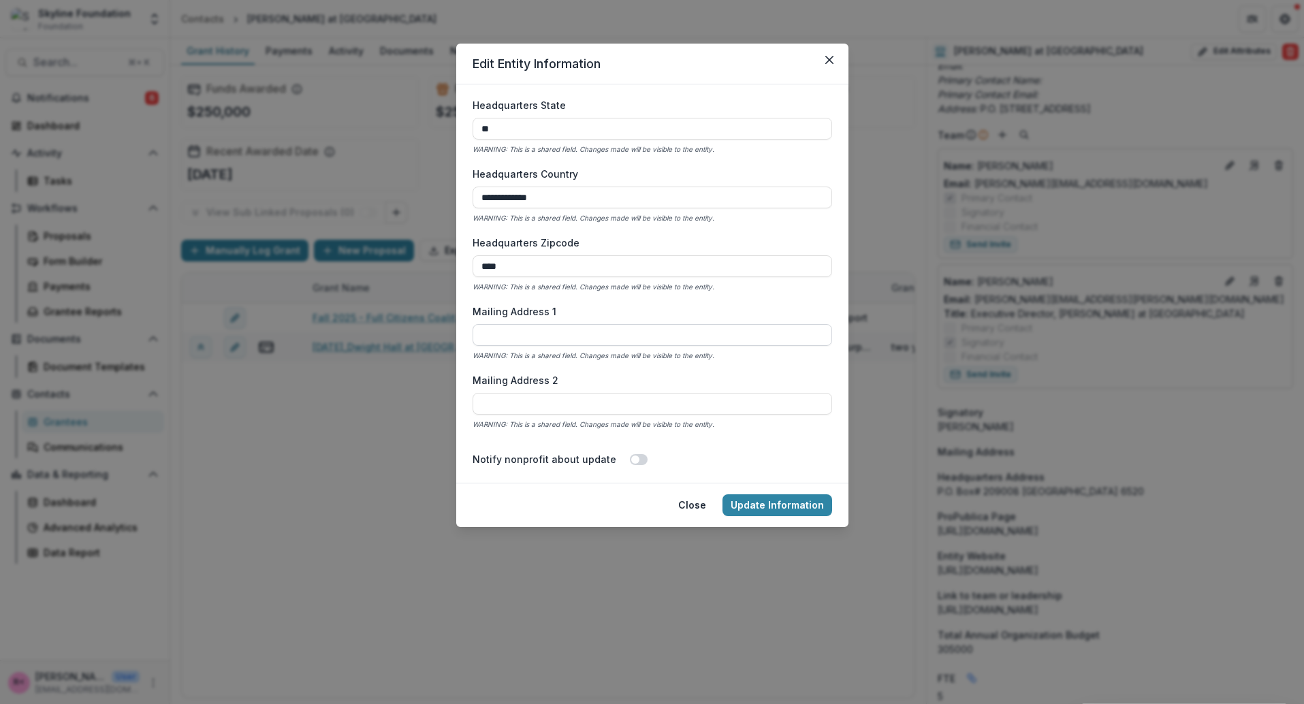
click at [584, 333] on input "Mailing Address 1" at bounding box center [653, 335] width 360 height 22
paste input "**********"
drag, startPoint x: 565, startPoint y: 333, endPoint x: 774, endPoint y: 334, distance: 209.0
click at [774, 334] on input "**********" at bounding box center [653, 335] width 360 height 22
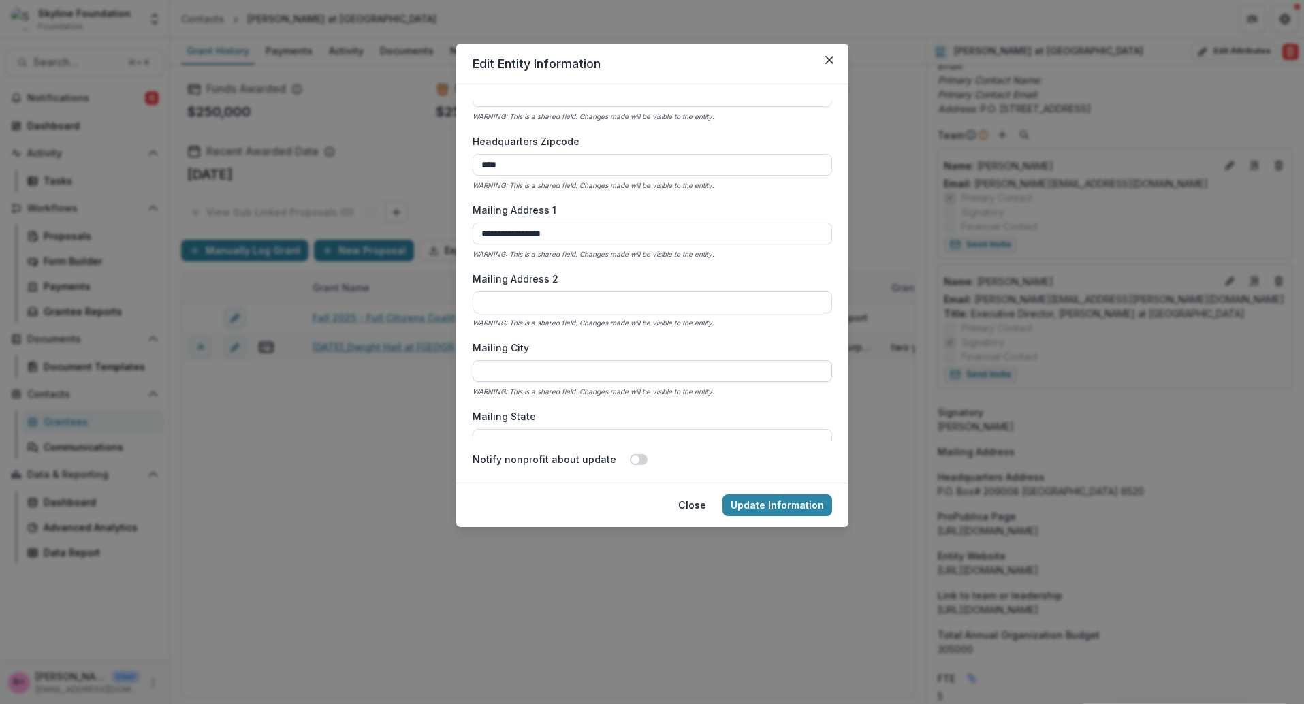
type input "**********"
click at [577, 378] on input "Mailing City" at bounding box center [653, 371] width 360 height 22
paste input "**********"
drag, startPoint x: 535, startPoint y: 372, endPoint x: 651, endPoint y: 367, distance: 115.9
click at [651, 367] on input "**********" at bounding box center [653, 371] width 360 height 22
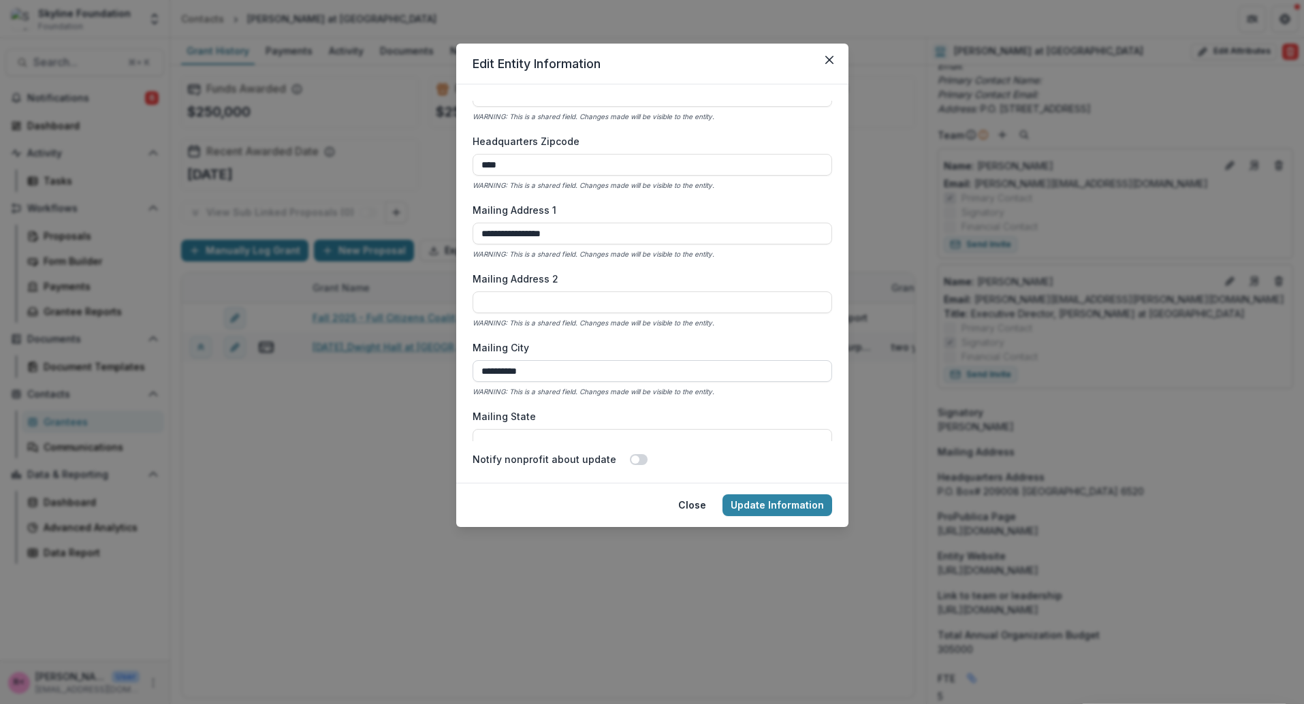
scroll to position [1944, 0]
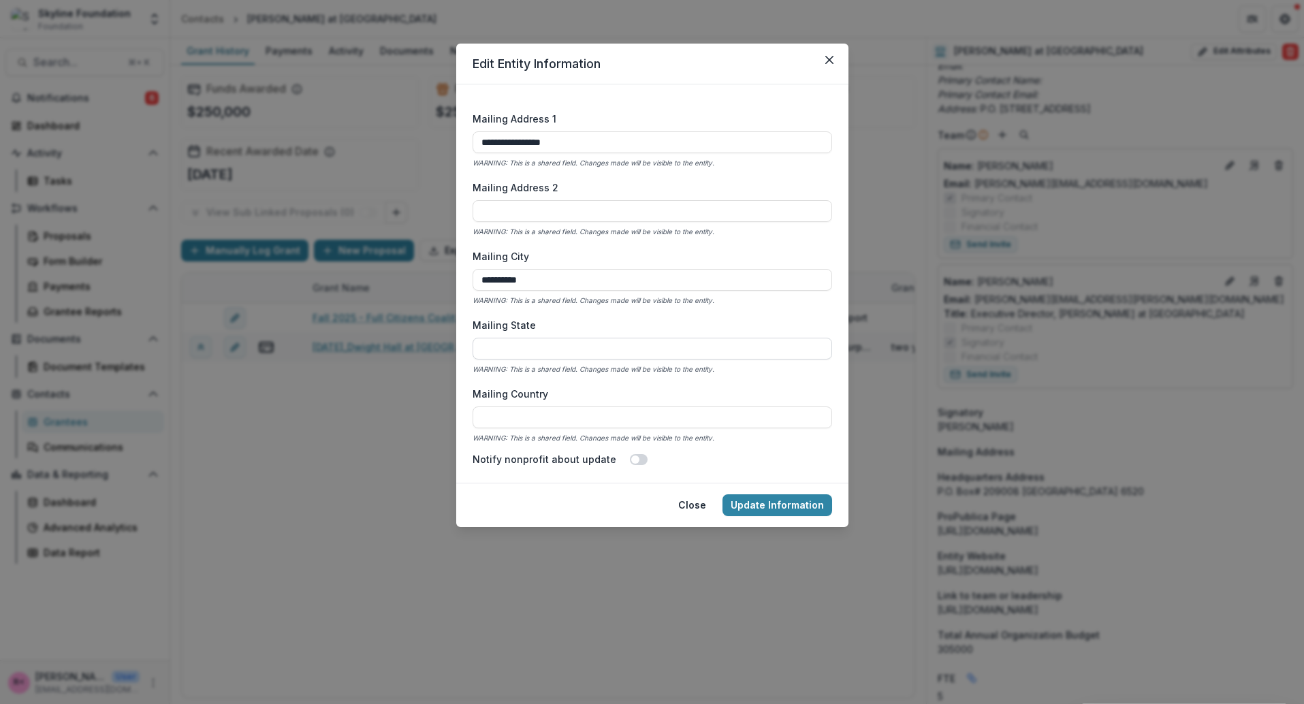
type input "*********"
click at [592, 350] on input "Mailing State" at bounding box center [653, 349] width 360 height 22
type input "**"
click at [621, 315] on div "**********" at bounding box center [653, 271] width 360 height 340
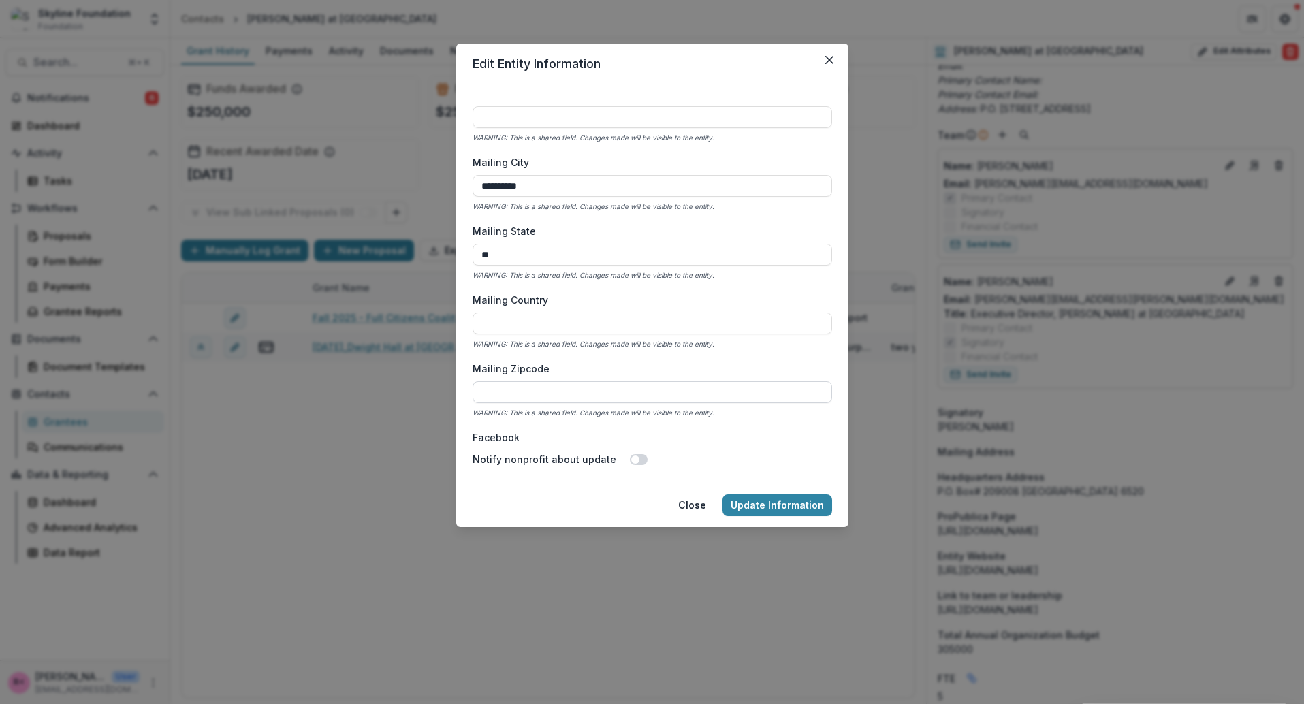
click at [550, 392] on input "Mailing Zipcode" at bounding box center [653, 392] width 360 height 22
paste input "**********"
drag, startPoint x: 558, startPoint y: 391, endPoint x: 384, endPoint y: 375, distance: 175.0
click at [384, 375] on div "**********" at bounding box center [652, 352] width 1304 height 704
type input "****"
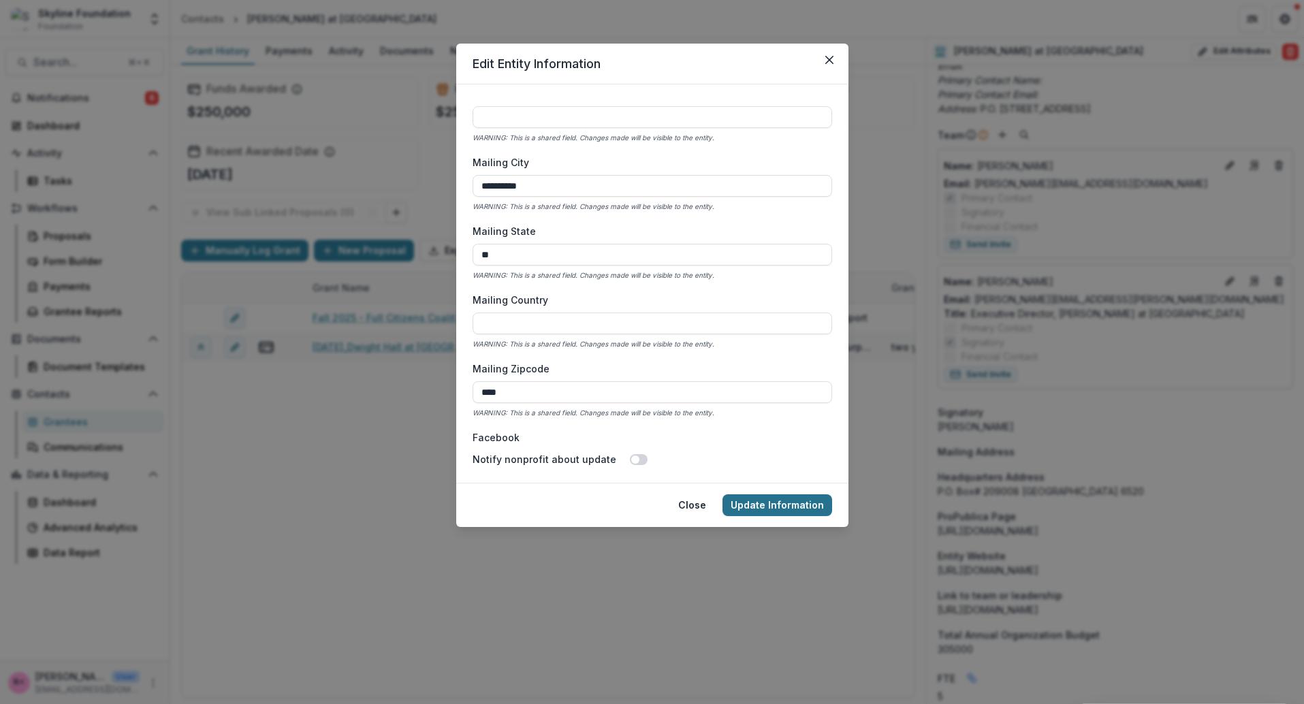
click at [778, 500] on button "Update Information" at bounding box center [777, 505] width 110 height 22
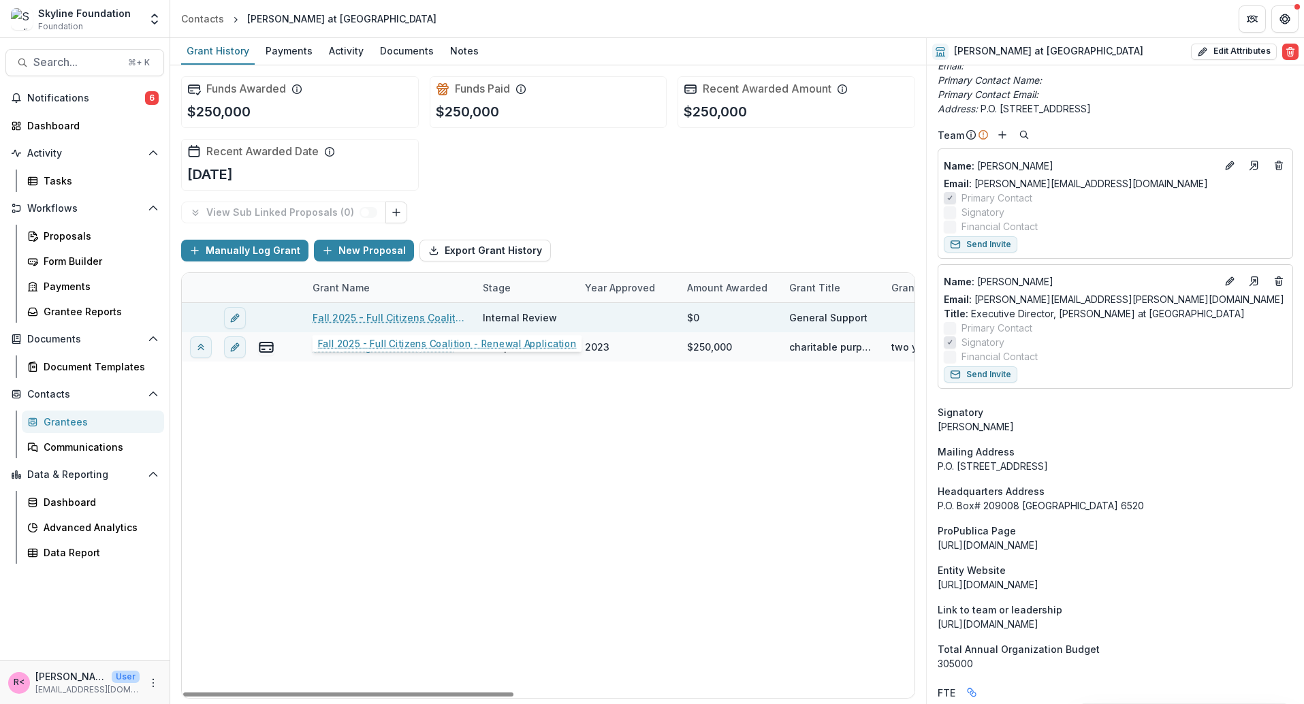
click at [370, 315] on link "Fall 2025 - Full Citizens Coalition - Renewal Application" at bounding box center [390, 317] width 154 height 14
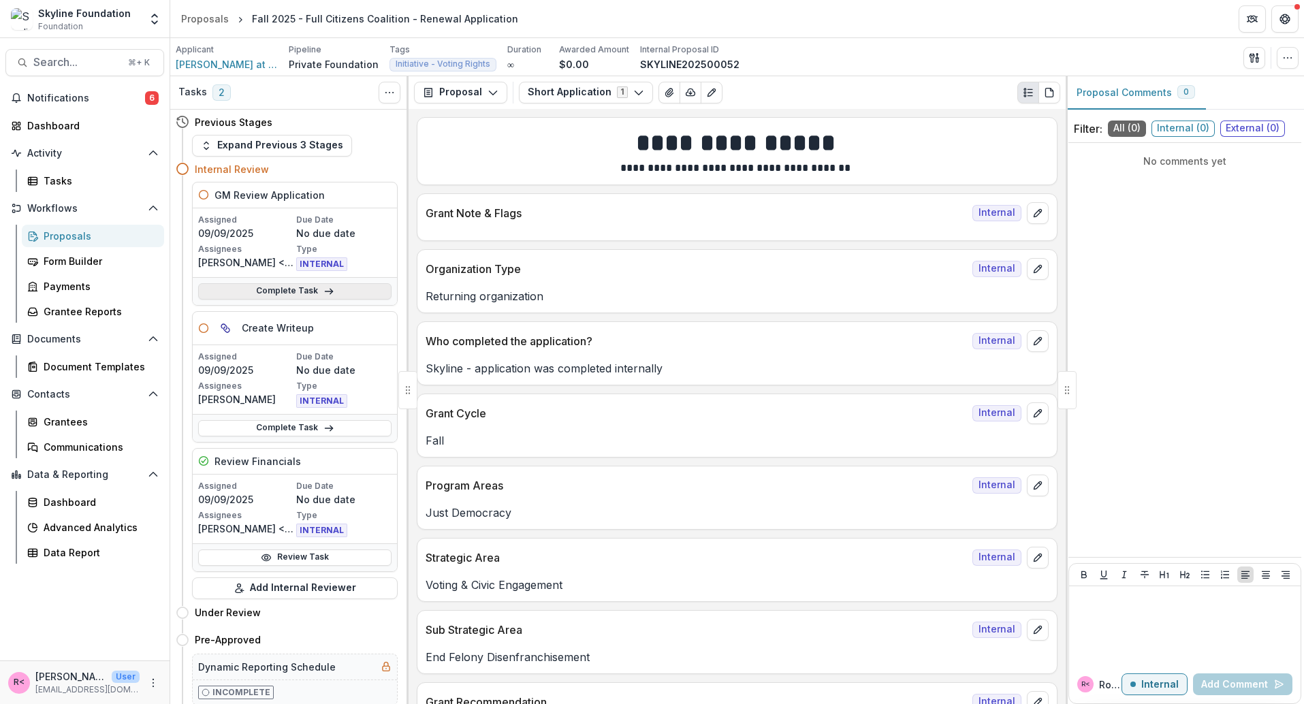
click at [323, 292] on icon at bounding box center [328, 291] width 11 height 11
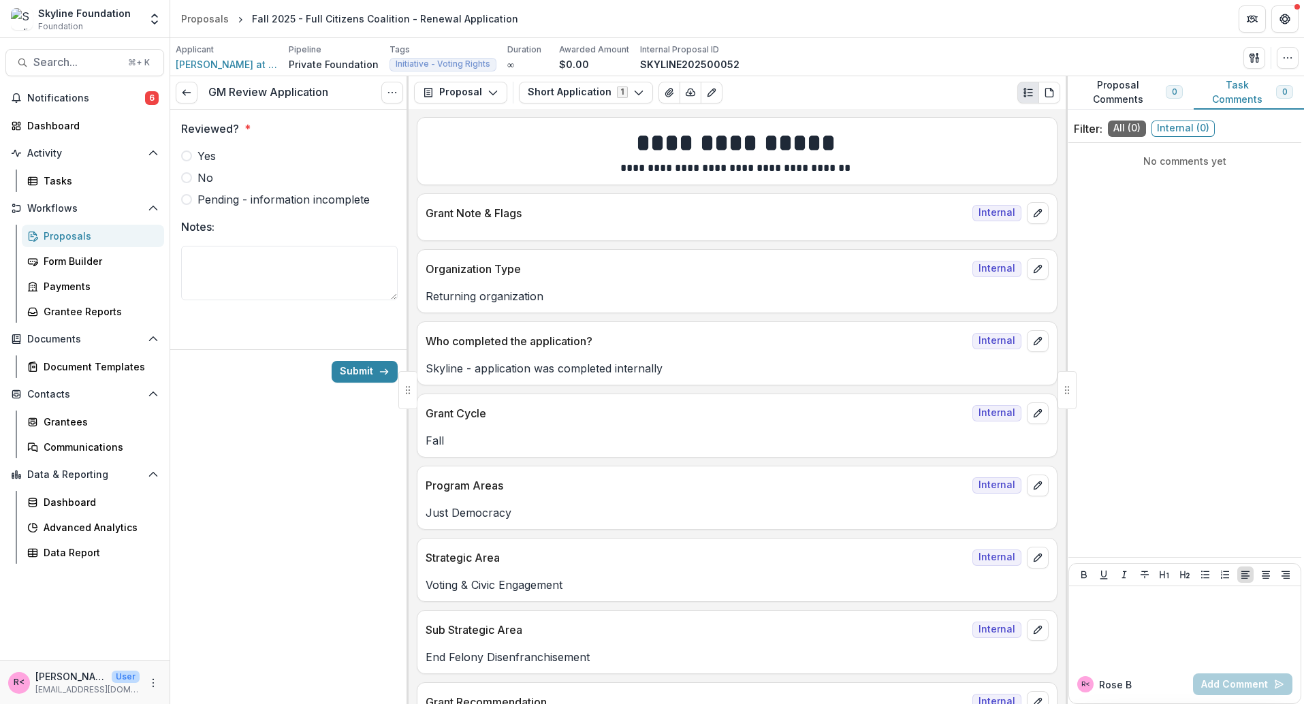
click at [273, 171] on label "No" at bounding box center [289, 178] width 217 height 16
click at [219, 150] on label "Yes" at bounding box center [289, 156] width 217 height 16
click at [357, 372] on button "Submit" at bounding box center [365, 372] width 66 height 22
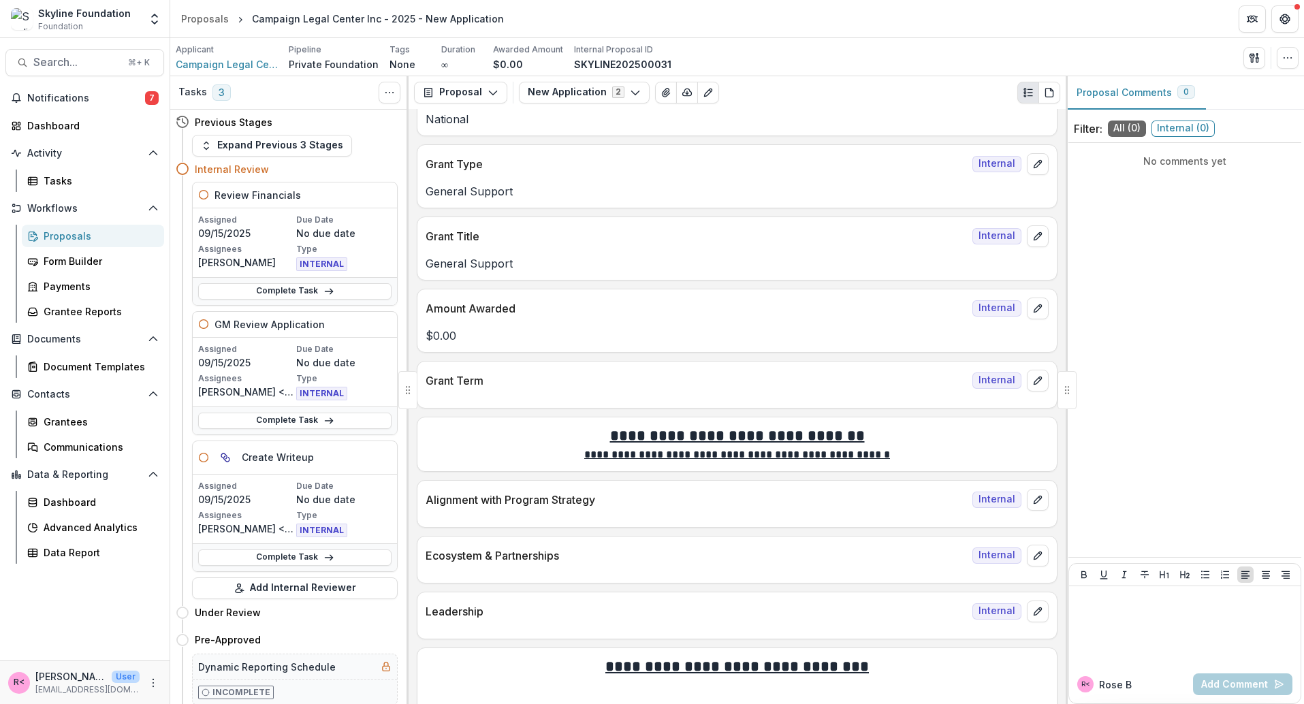
scroll to position [942, 0]
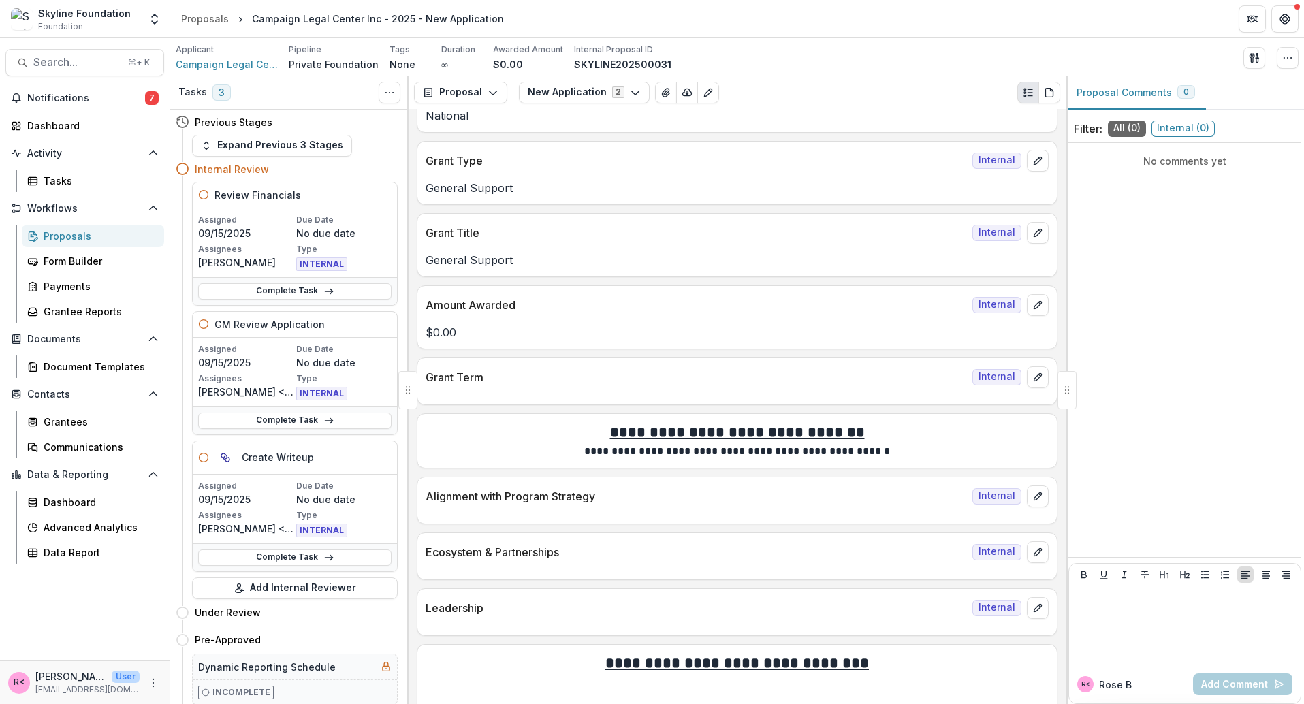
click at [1045, 303] on div "Amount Awarded Internal" at bounding box center [736, 301] width 639 height 30
click at [1036, 300] on icon "edit" at bounding box center [1037, 305] width 11 height 11
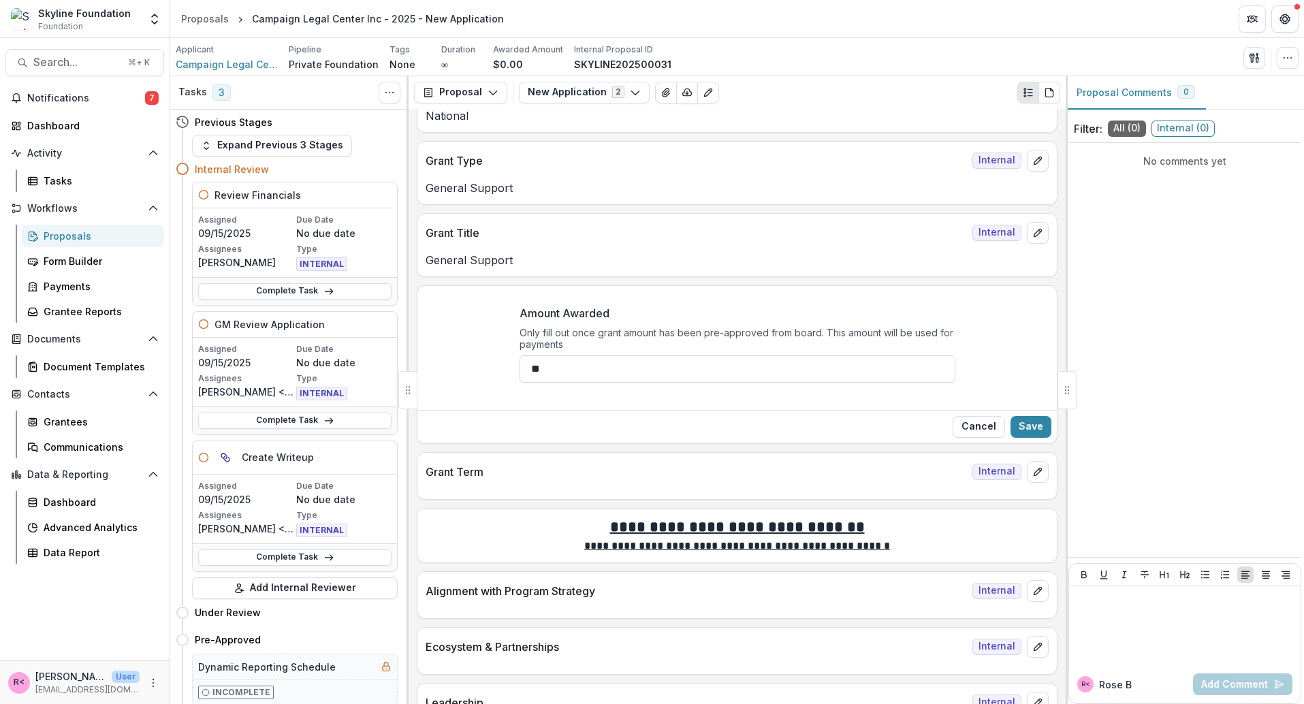
click at [562, 361] on input "**" at bounding box center [738, 368] width 436 height 27
type input "*"
type input "**"
click at [1018, 416] on button "Save" at bounding box center [1030, 427] width 41 height 22
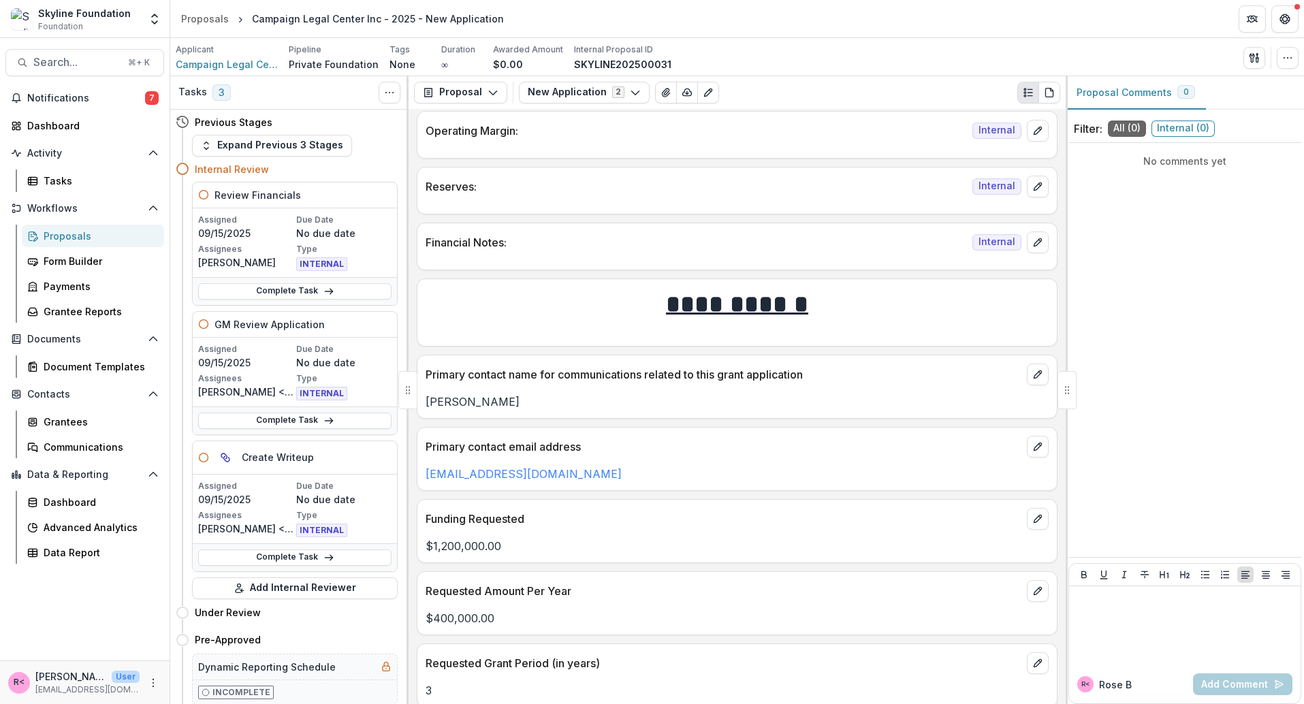
scroll to position [2343, 0]
click at [1022, 353] on div "Primary contact name for communications related to this grant application" at bounding box center [736, 368] width 639 height 30
click at [1034, 361] on button "edit" at bounding box center [1038, 372] width 22 height 22
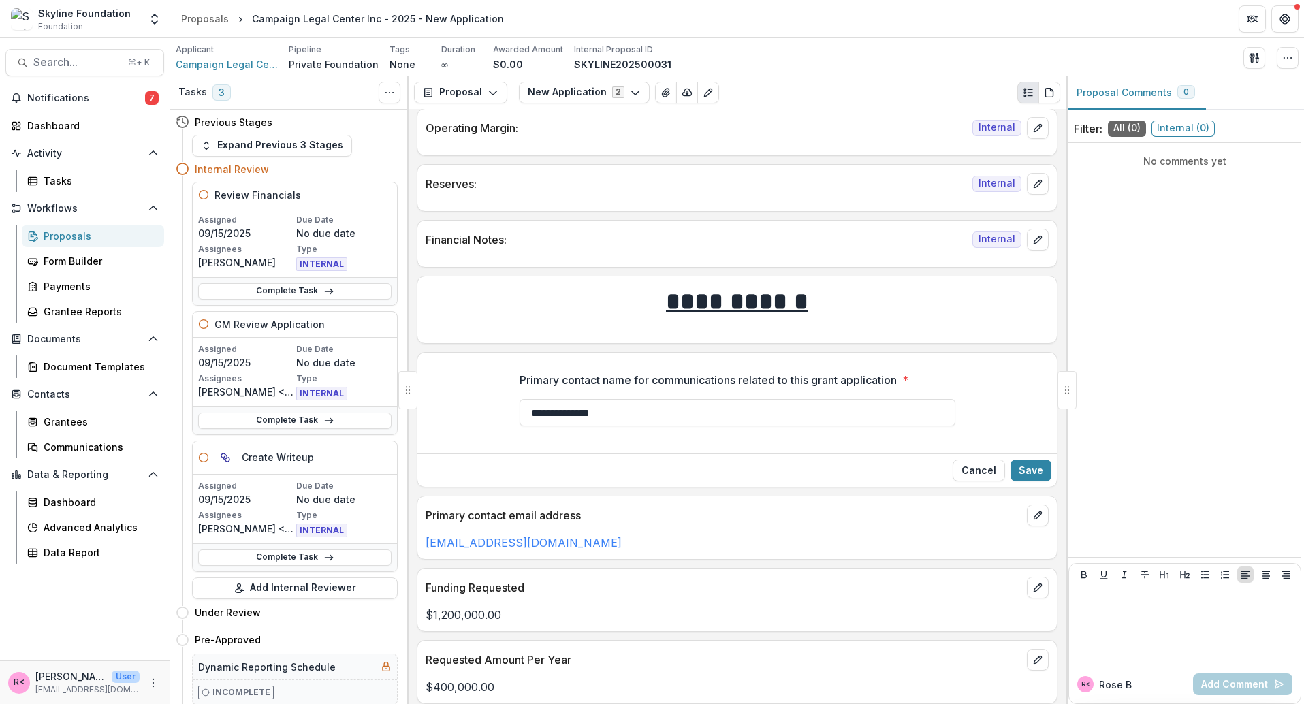
drag, startPoint x: 566, startPoint y: 388, endPoint x: 495, endPoint y: 383, distance: 71.0
click at [495, 383] on div "**********" at bounding box center [736, 404] width 639 height 87
click at [581, 399] on input "*******" at bounding box center [738, 412] width 436 height 27
paste input "*******"
type input "**********"
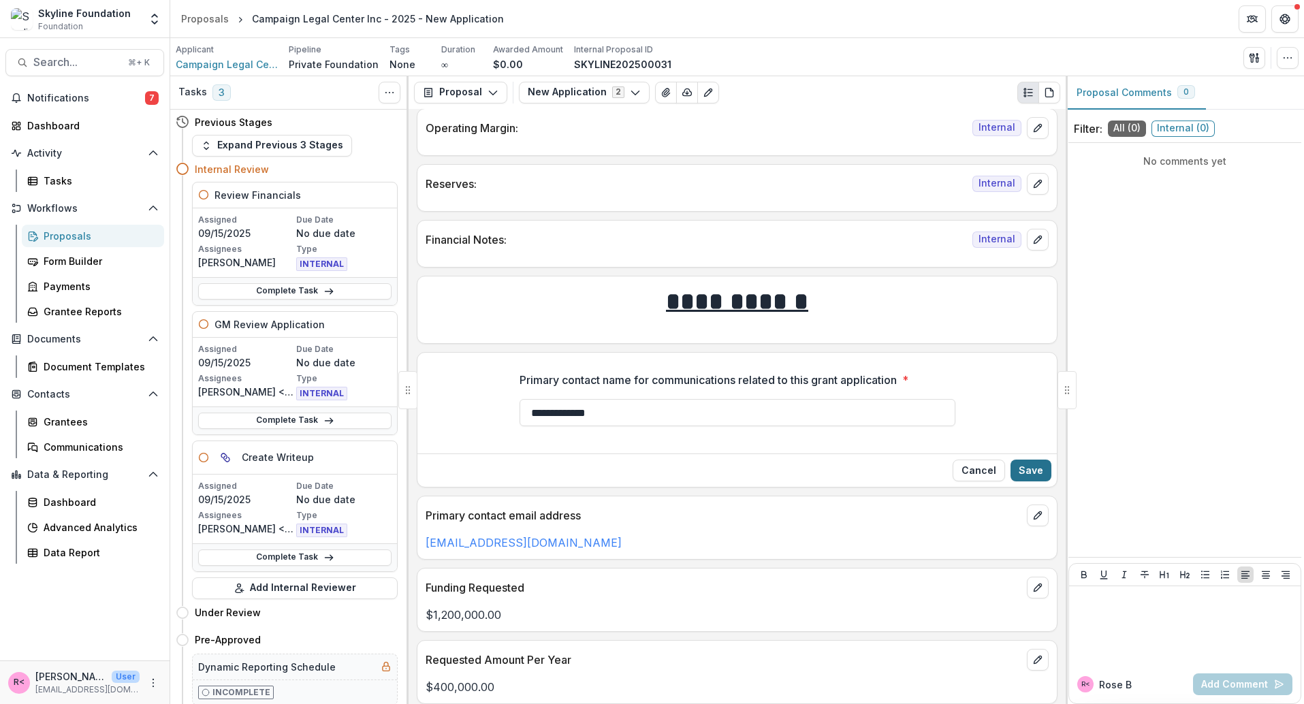
click at [1021, 460] on button "Save" at bounding box center [1030, 471] width 41 height 22
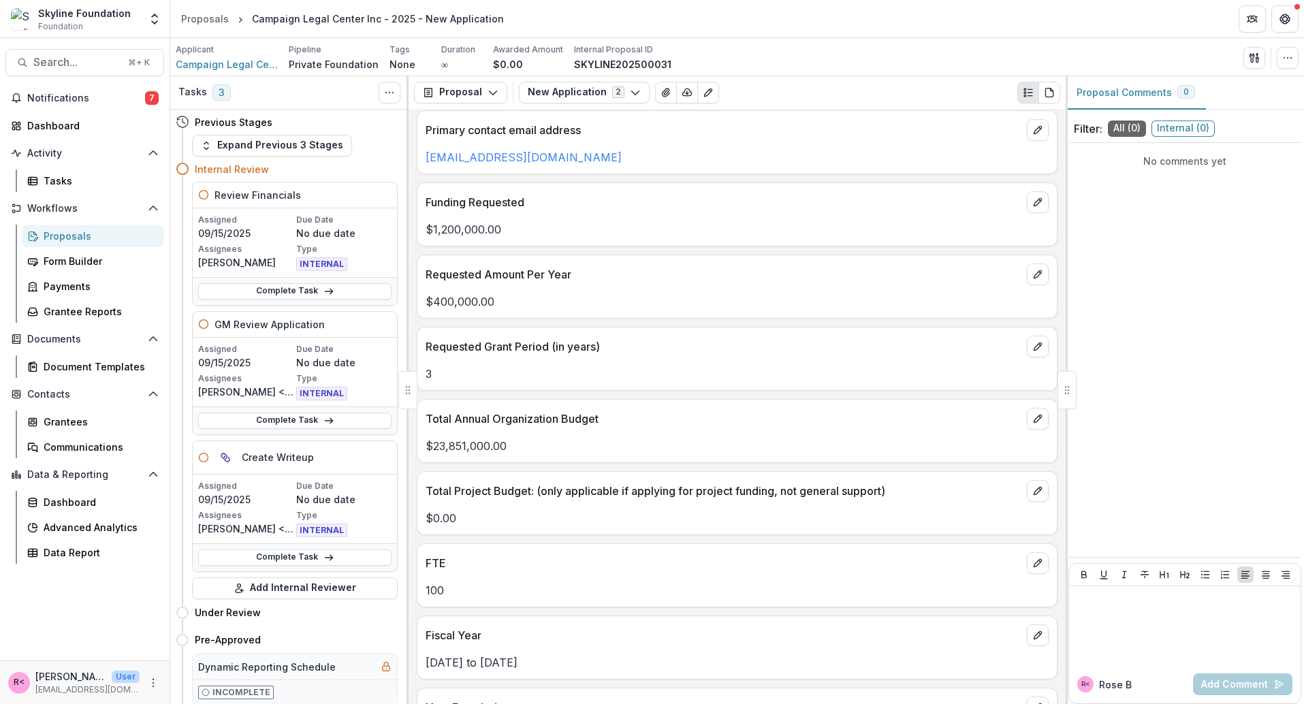
scroll to position [2035, 0]
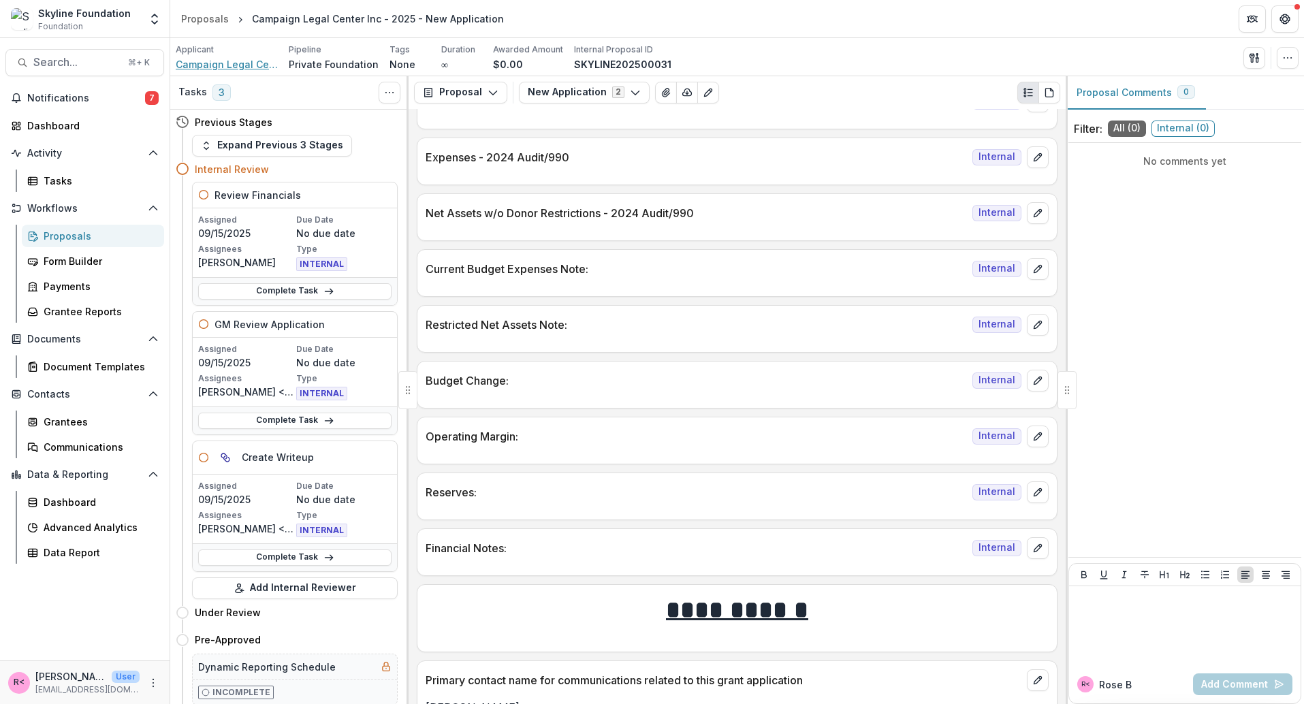
click at [257, 65] on span "Campaign Legal Center Inc" at bounding box center [227, 64] width 102 height 14
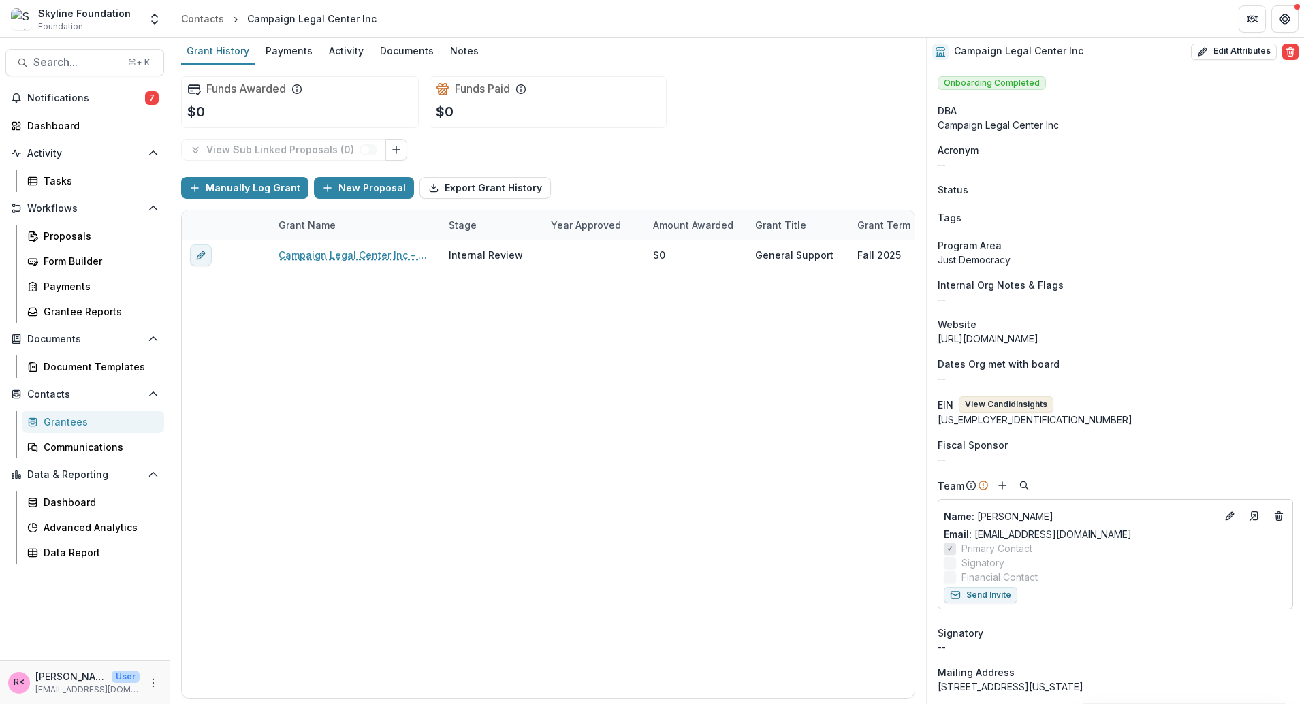
click at [973, 407] on button "View Candid Insights" at bounding box center [1006, 404] width 95 height 16
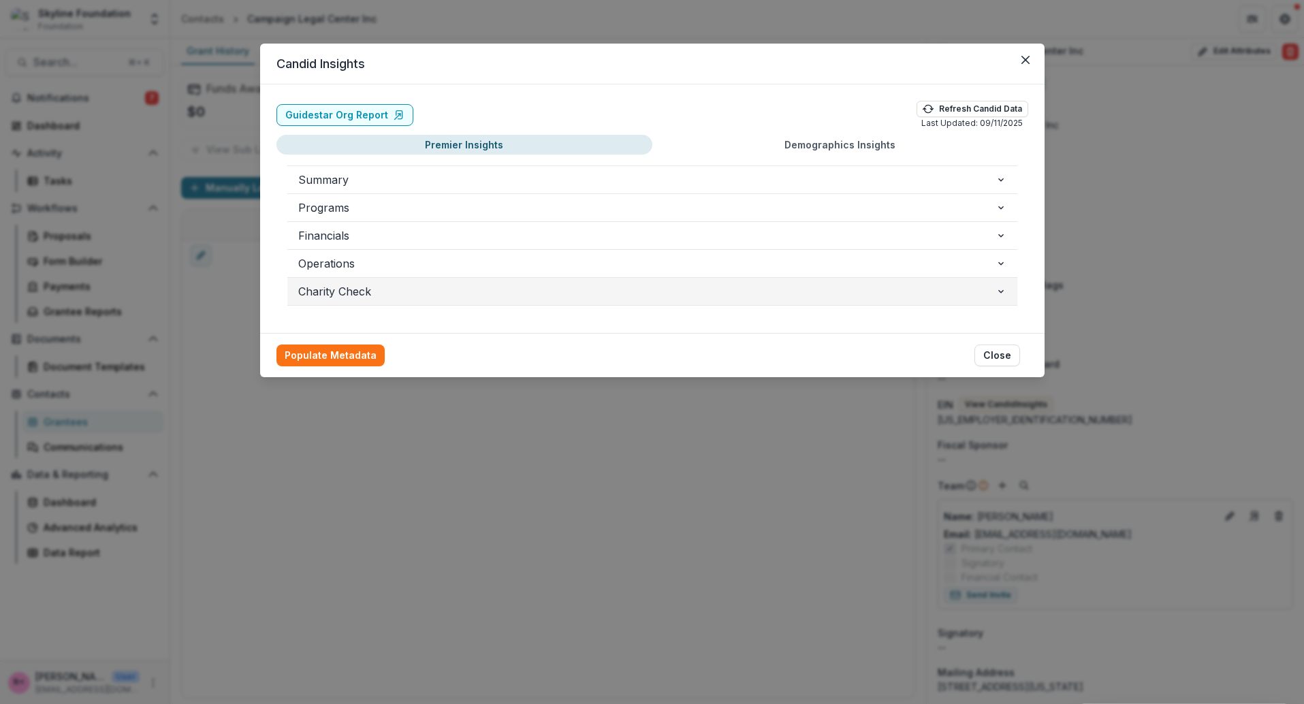
click at [372, 287] on span "Charity Check" at bounding box center [646, 291] width 697 height 16
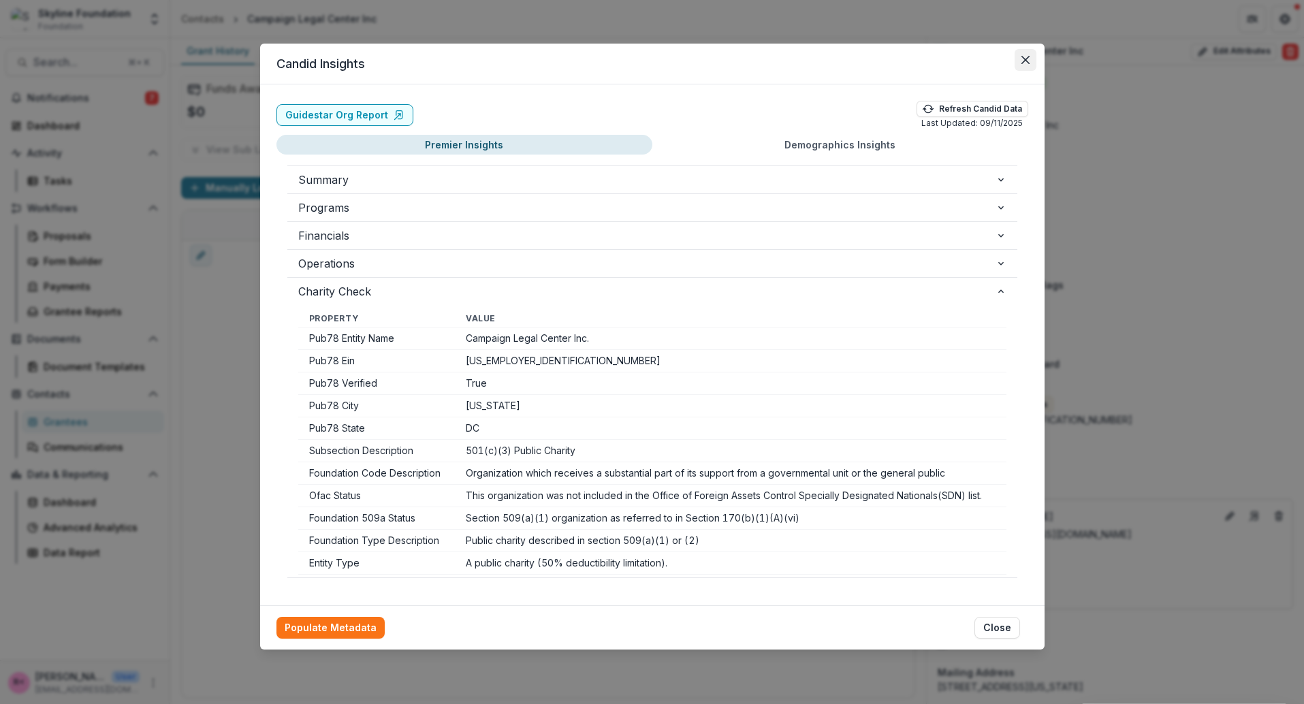
click at [1024, 54] on button "Close" at bounding box center [1026, 60] width 22 height 22
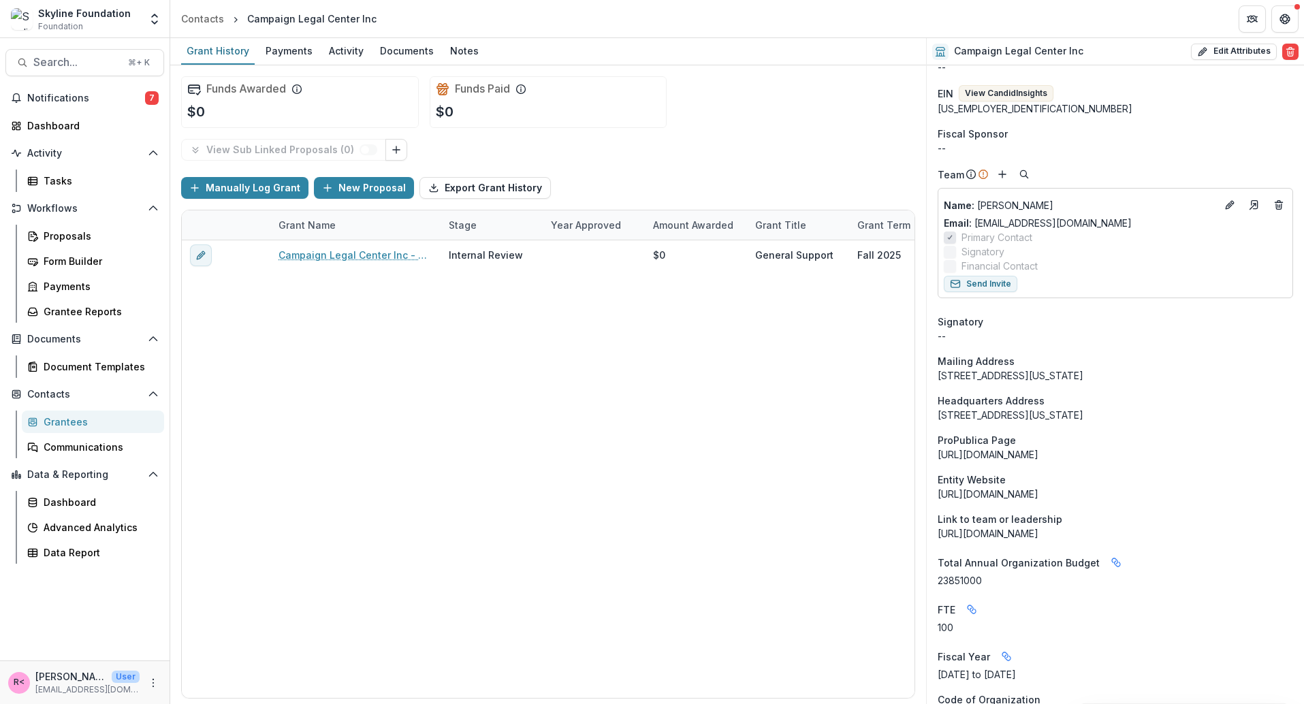
scroll to position [272, 0]
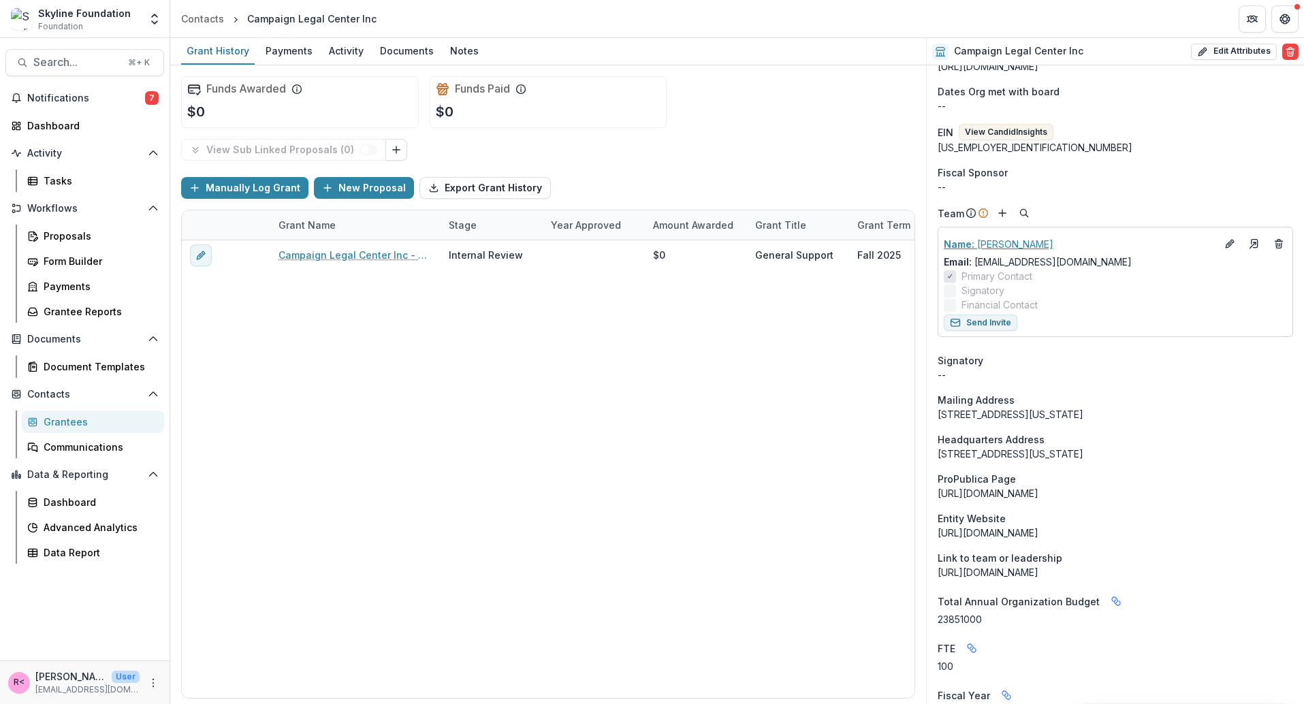
drag, startPoint x: 1156, startPoint y: 264, endPoint x: 942, endPoint y: 241, distance: 215.1
click at [944, 241] on div "Name : [PERSON_NAME] Email: [EMAIL_ADDRESS][DOMAIN_NAME] Primary Contact Signat…" at bounding box center [1115, 272] width 343 height 79
copy div "Name : [PERSON_NAME] Email: [EMAIL_ADDRESS][DOMAIN_NAME]"
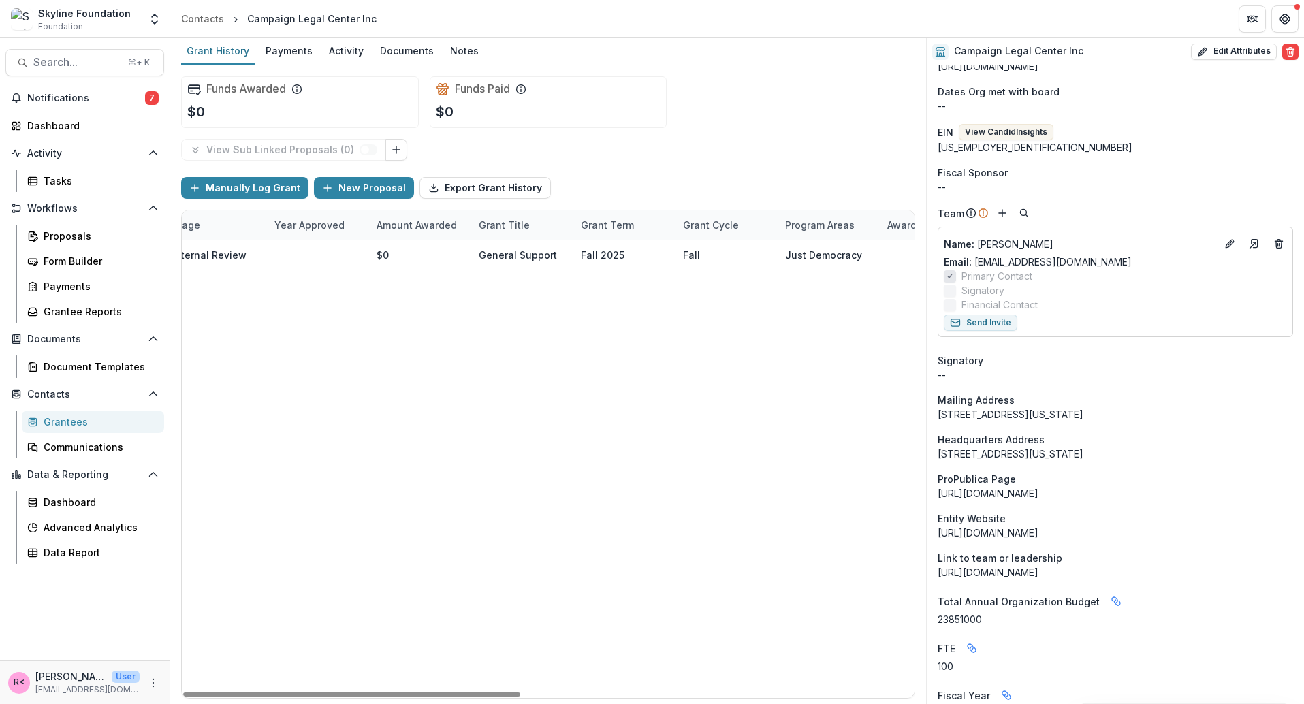
scroll to position [0, 0]
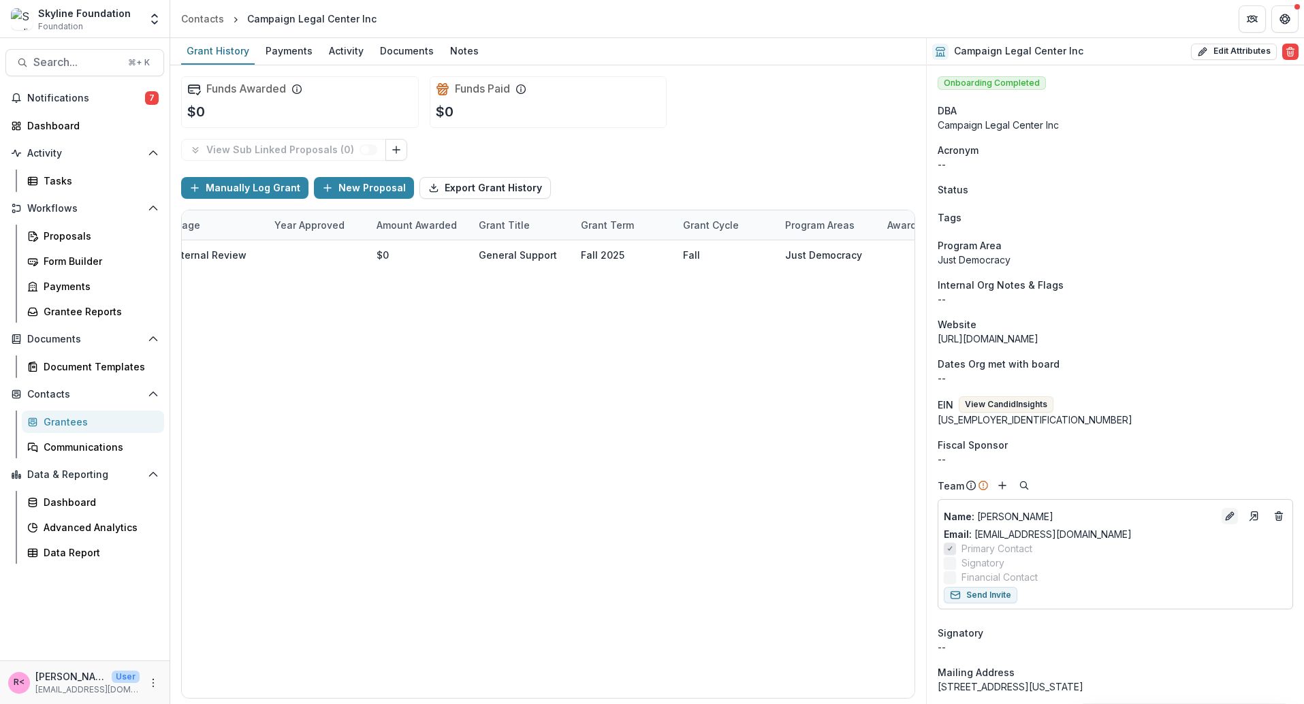
click at [1226, 519] on icon "Edit" at bounding box center [1229, 517] width 6 height 6
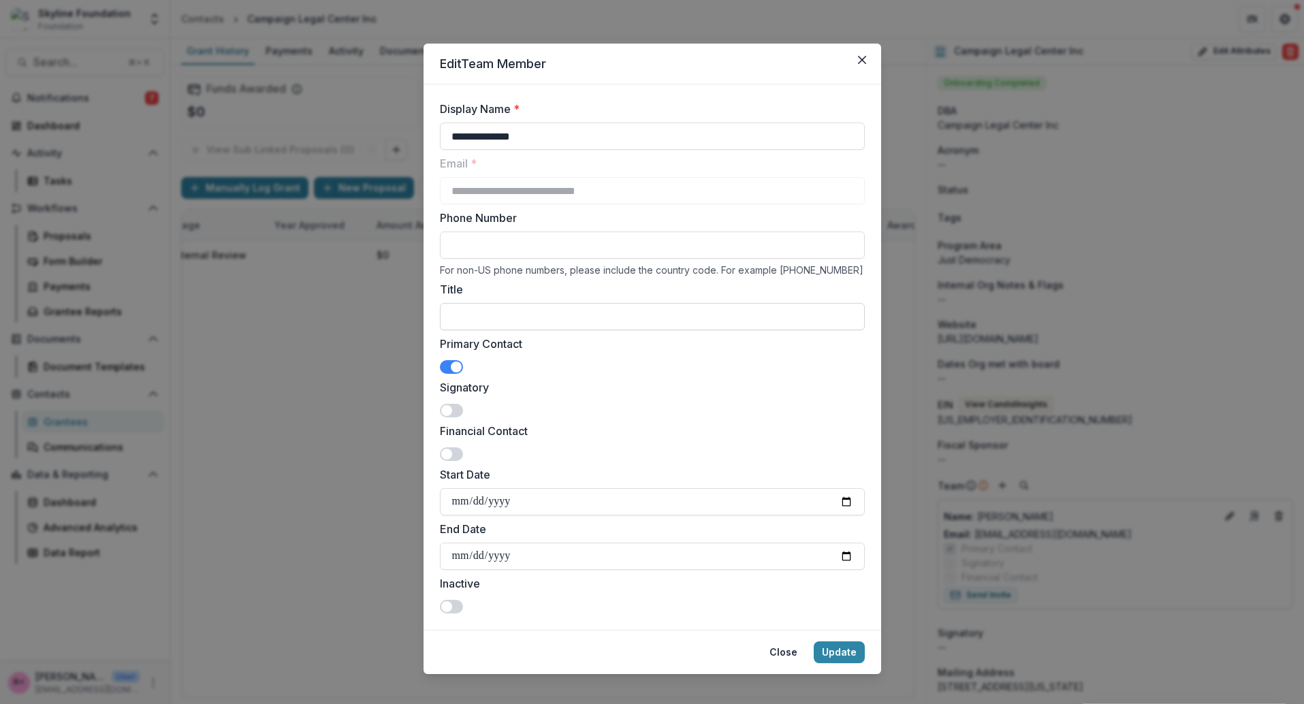
click at [473, 306] on input "Title" at bounding box center [652, 316] width 425 height 27
paste input "**********"
click at [498, 319] on input "**********" at bounding box center [652, 316] width 425 height 27
type input "**********"
drag, startPoint x: 485, startPoint y: 137, endPoint x: 411, endPoint y: 129, distance: 75.3
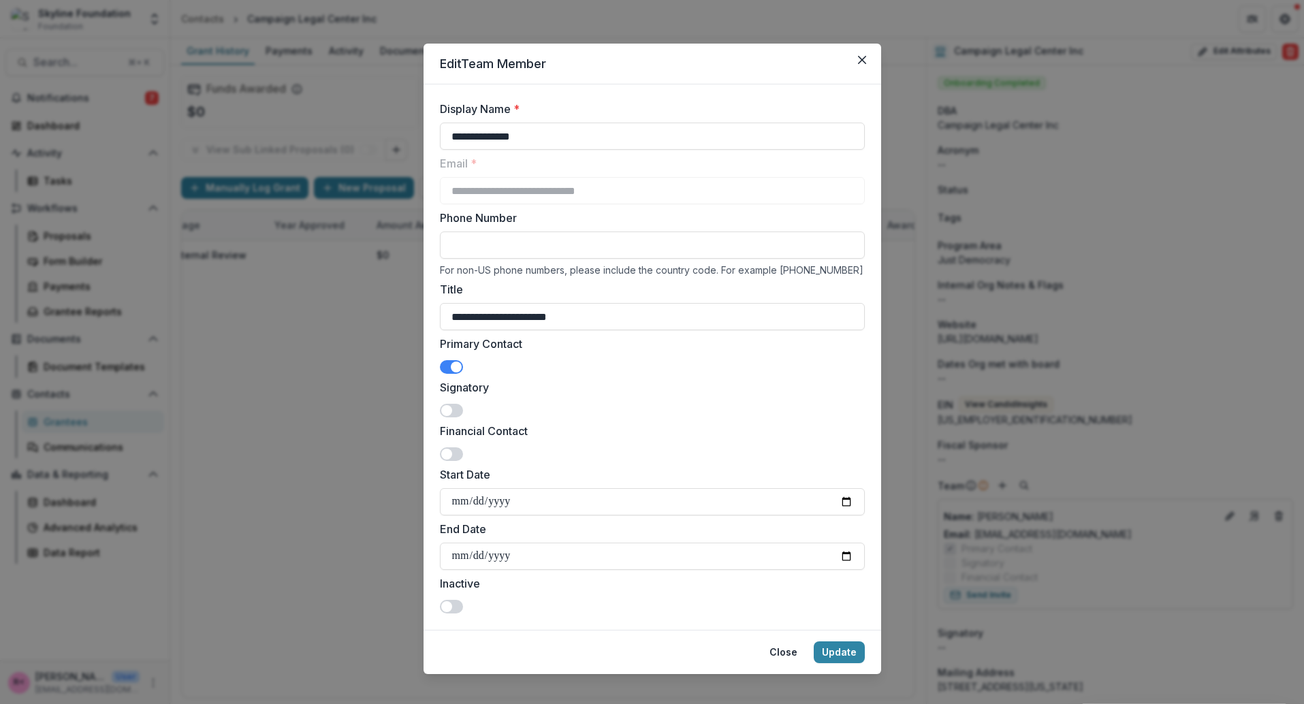
click at [411, 129] on div "**********" at bounding box center [652, 352] width 1304 height 704
click at [514, 139] on input "*******" at bounding box center [652, 136] width 425 height 27
paste input "*******"
type input "**********"
click at [837, 657] on button "Update" at bounding box center [839, 652] width 51 height 22
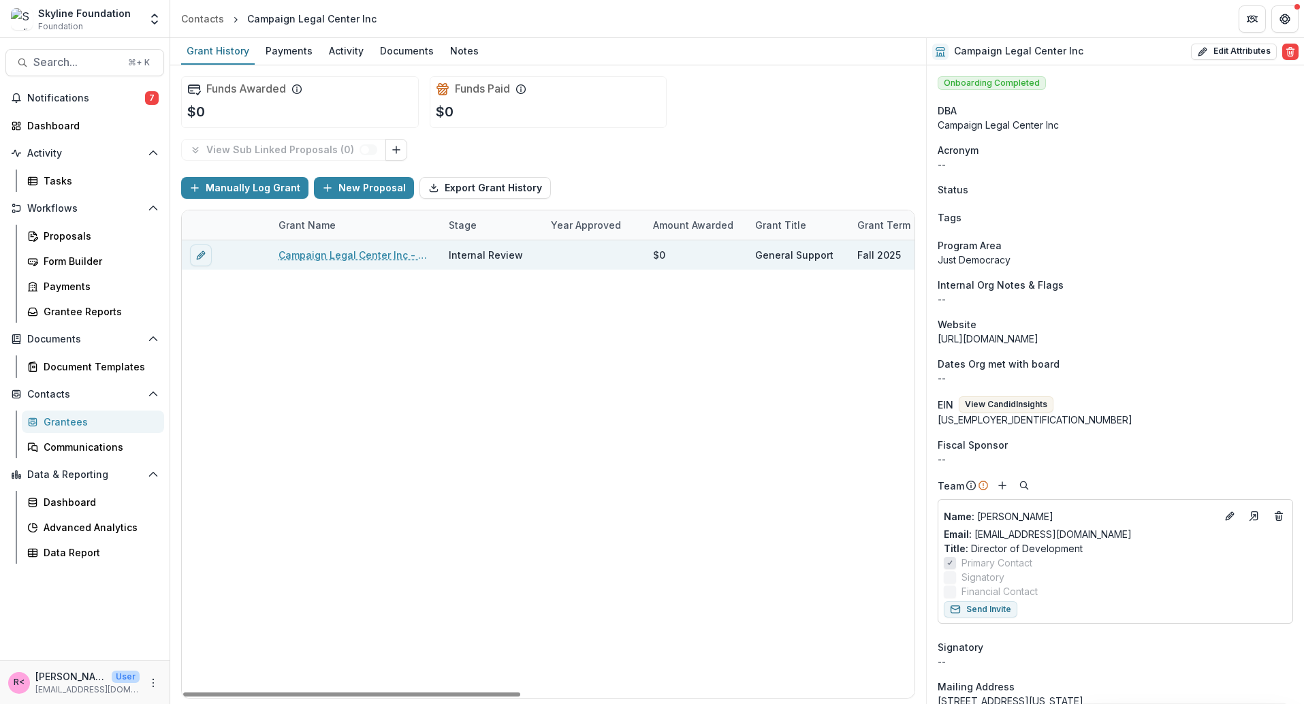
click at [343, 256] on link "Campaign Legal Center Inc - 2025 - New Application" at bounding box center [355, 255] width 154 height 14
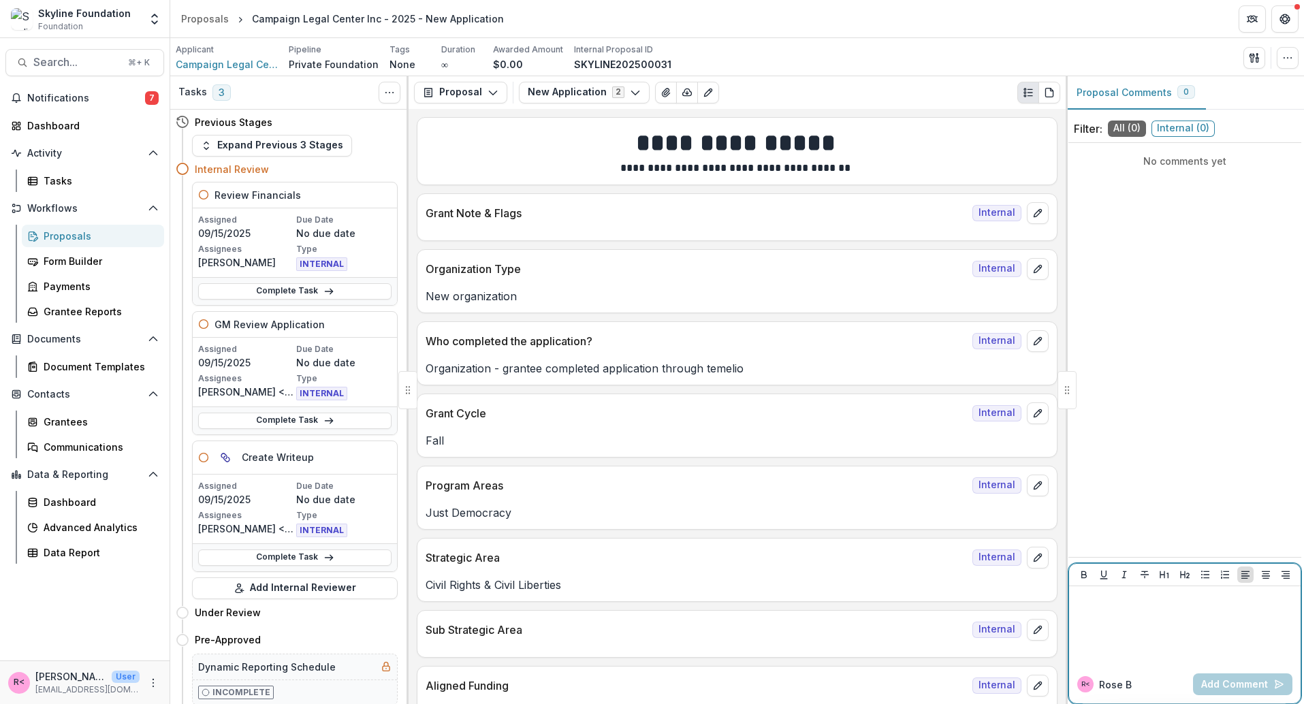
click at [1125, 611] on div at bounding box center [1184, 626] width 221 height 68
click at [1155, 616] on link "**********" at bounding box center [1166, 614] width 63 height 10
click at [1249, 607] on p "**********" at bounding box center [1184, 607] width 221 height 30
click at [1256, 671] on button "Add Comment" at bounding box center [1242, 684] width 99 height 22
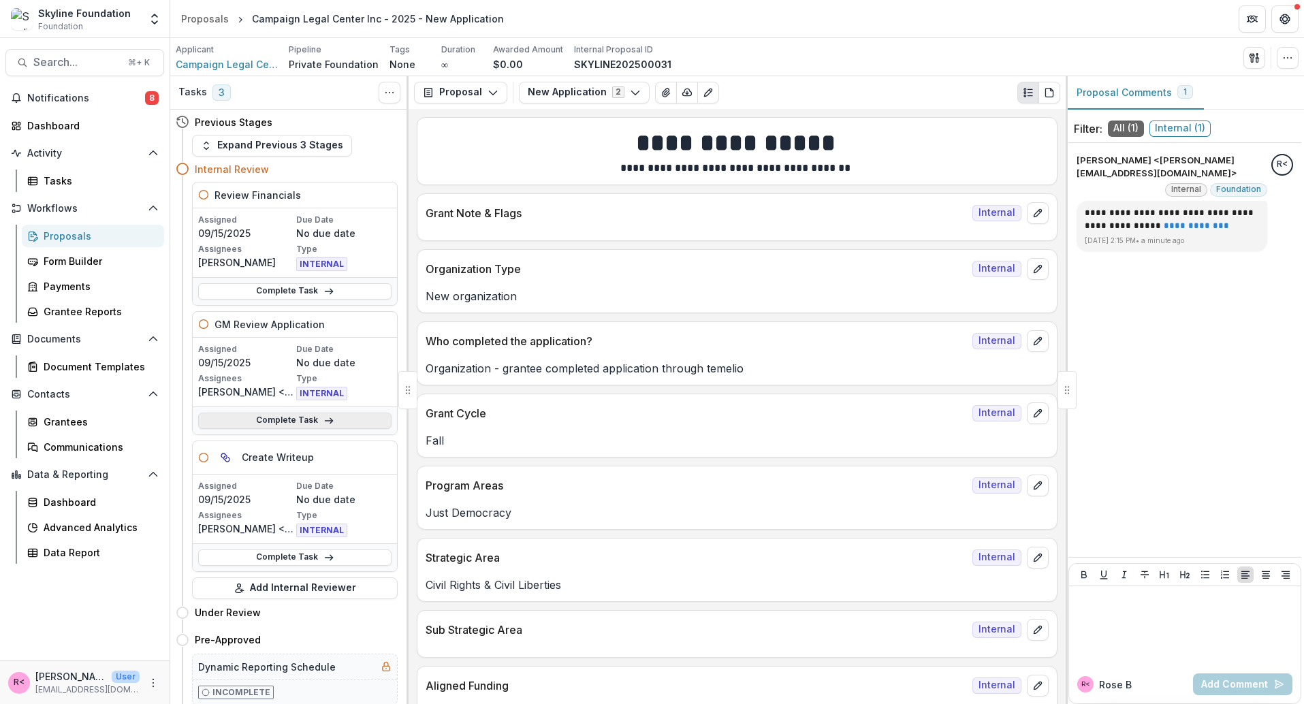
click at [289, 413] on link "Complete Task" at bounding box center [294, 421] width 193 height 16
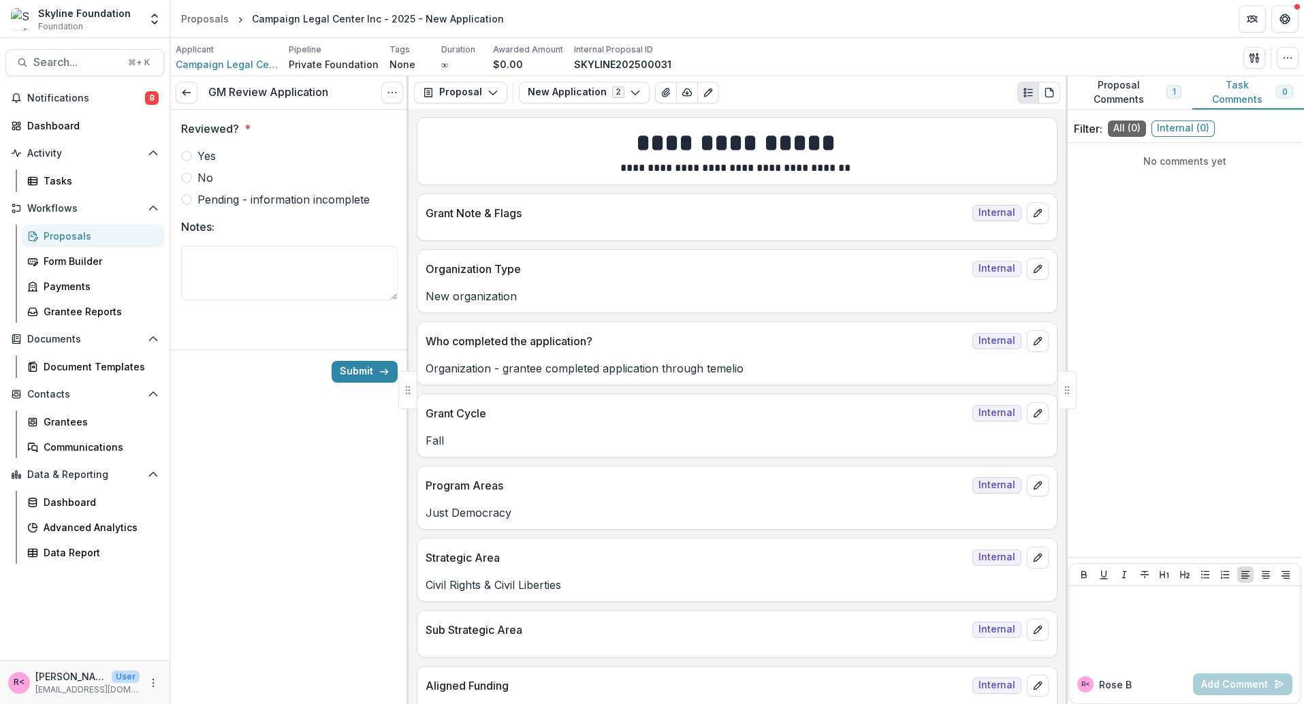
click at [193, 200] on label "Pending - information incomplete" at bounding box center [289, 199] width 217 height 16
click at [360, 369] on button "Submit" at bounding box center [365, 372] width 66 height 22
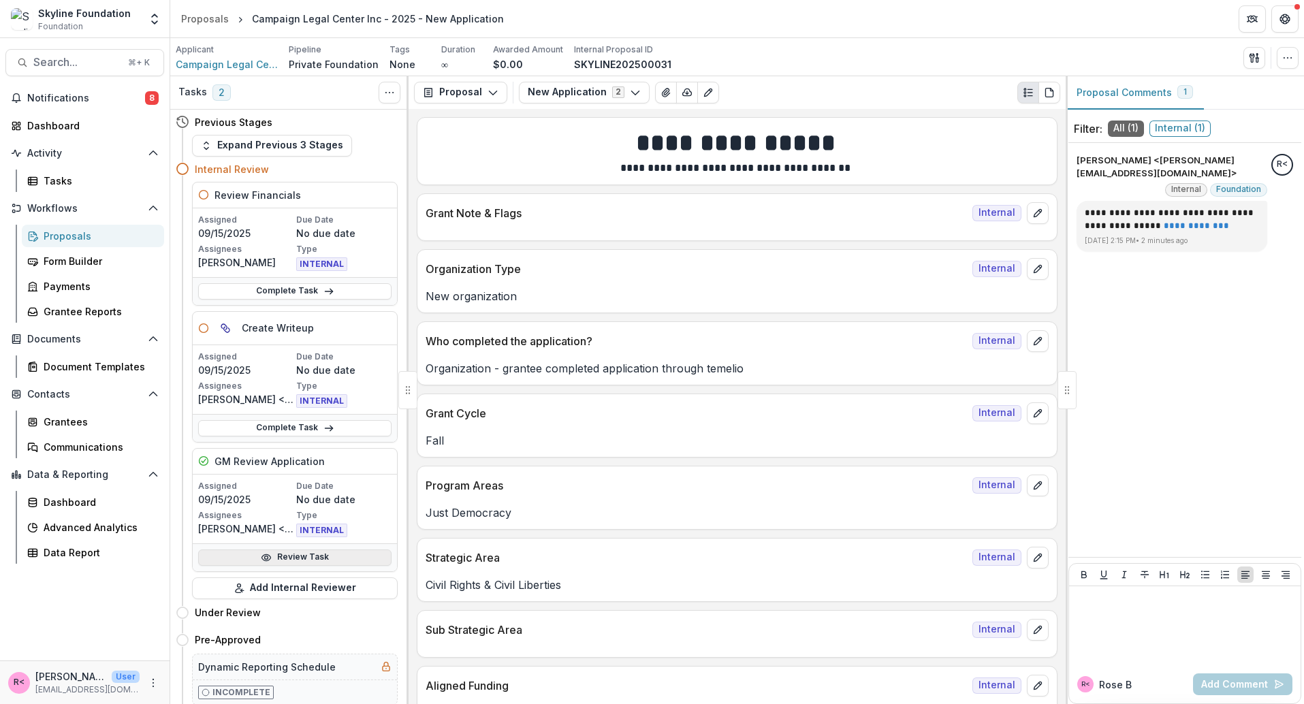
click at [298, 553] on link "Review Task" at bounding box center [294, 558] width 193 height 16
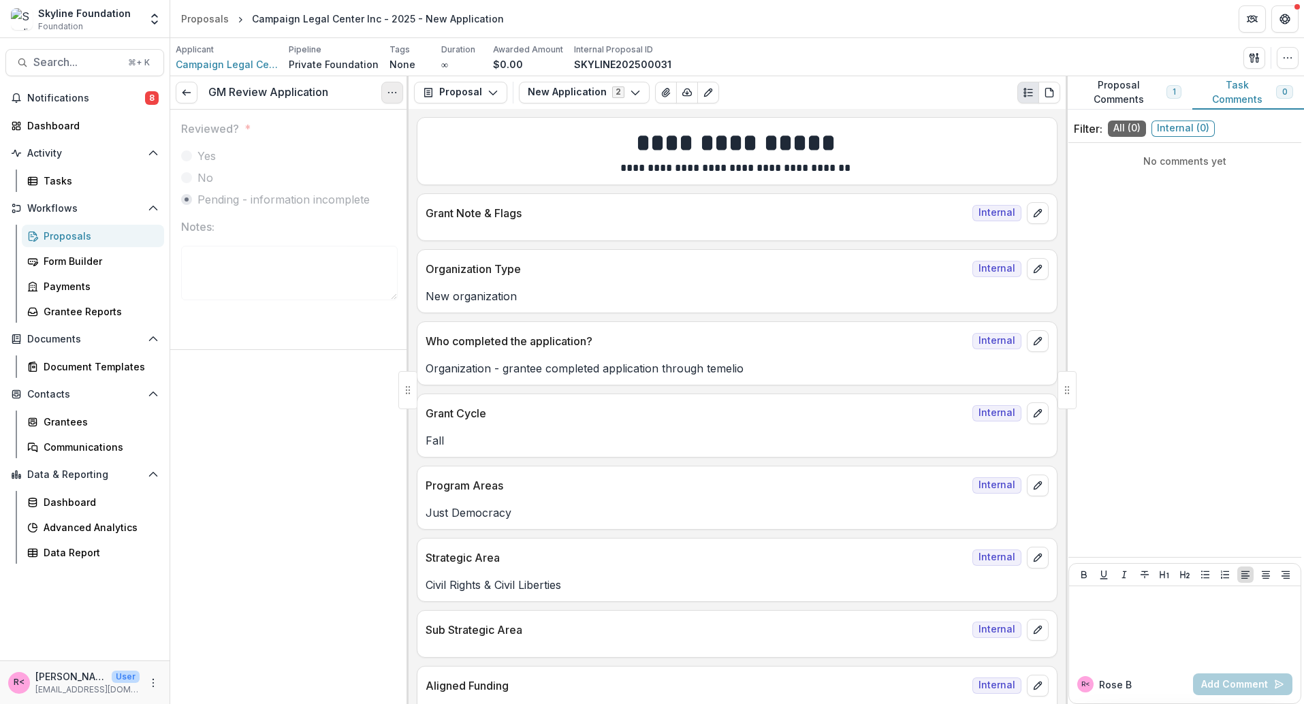
click at [387, 91] on icon "Options" at bounding box center [392, 92] width 11 height 11
click at [347, 146] on button "Reopen Task" at bounding box center [327, 152] width 146 height 22
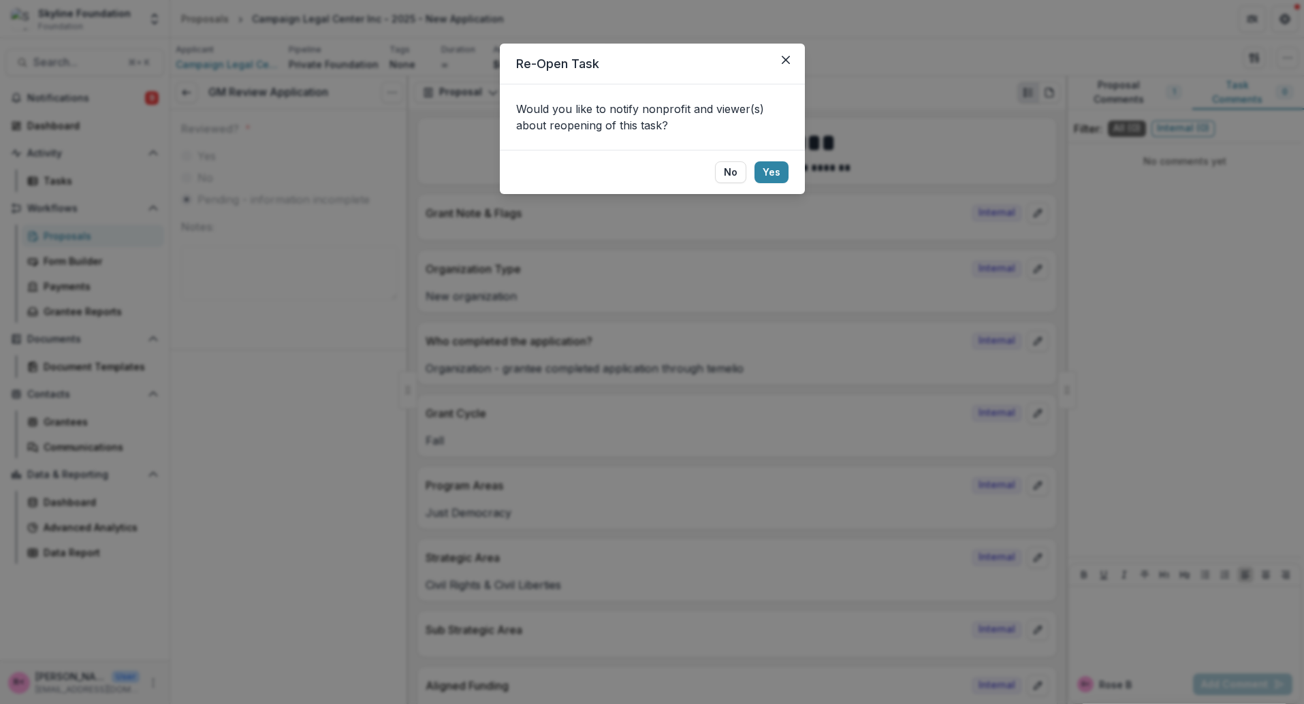
click at [793, 175] on footer "No Yes" at bounding box center [652, 172] width 305 height 44
click at [771, 174] on button "Yes" at bounding box center [771, 172] width 34 height 22
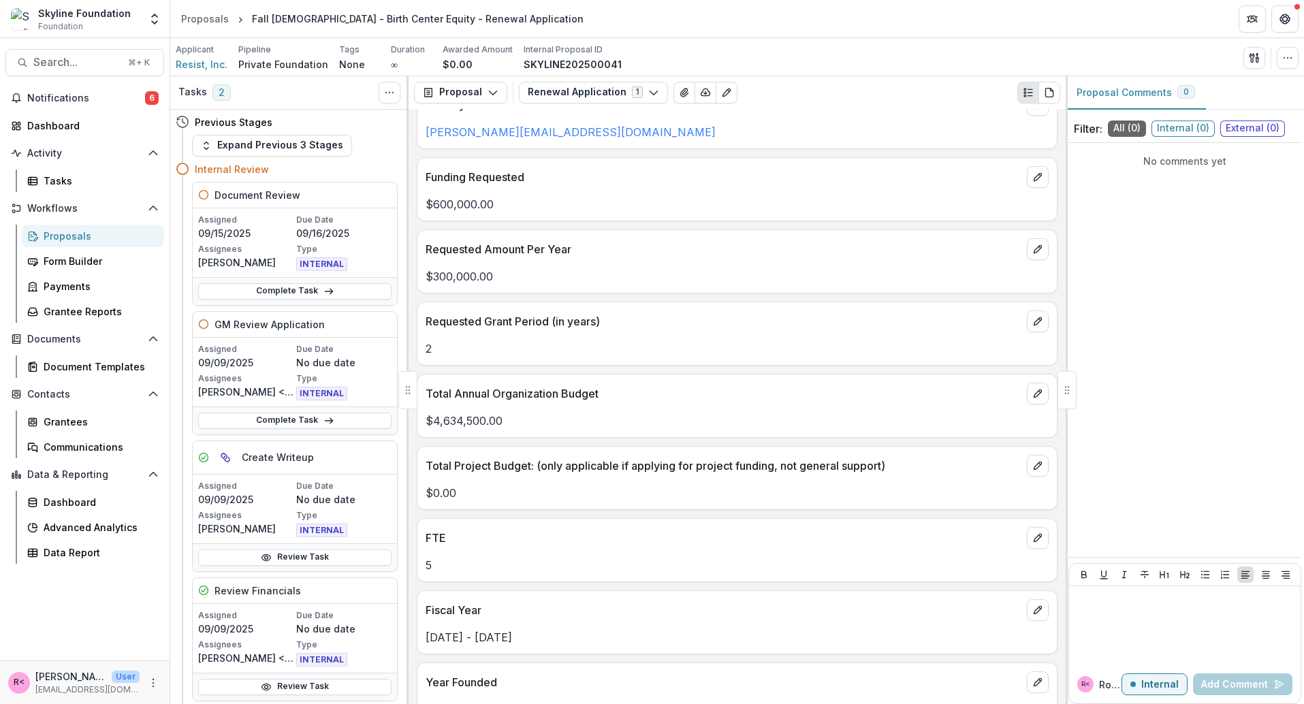
scroll to position [2620, 0]
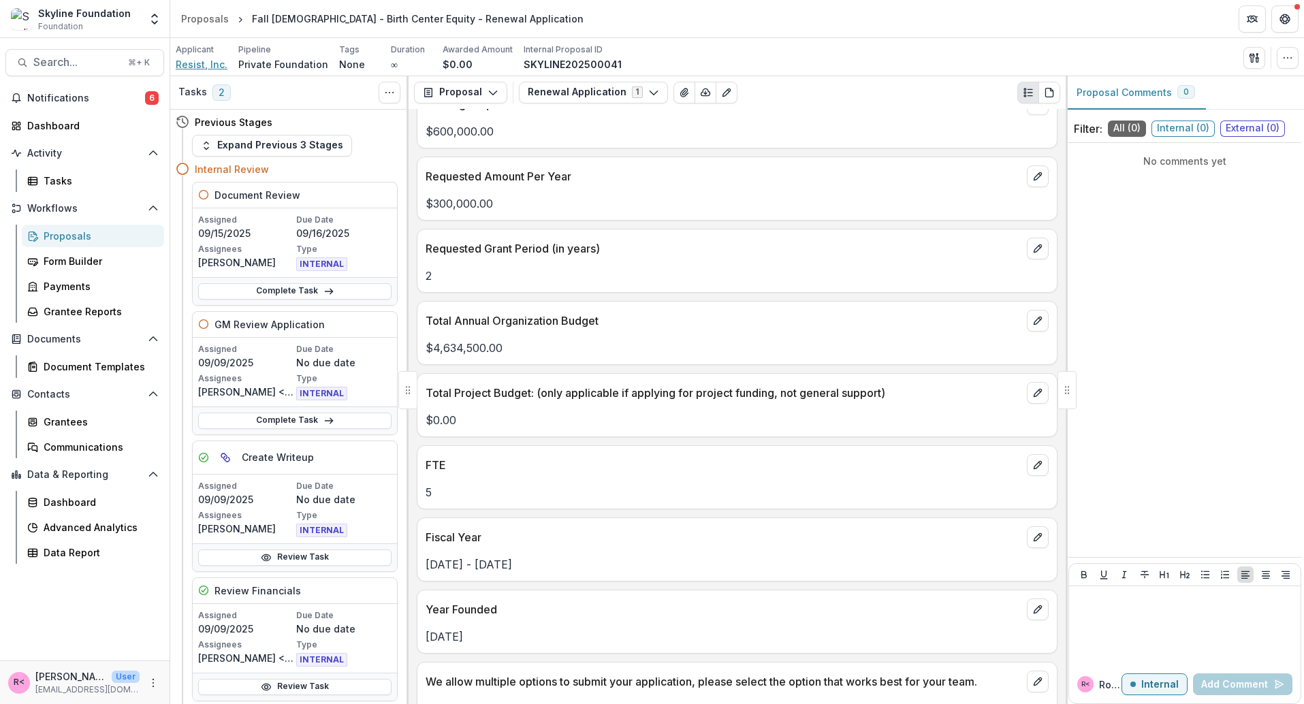
click at [194, 68] on span "Resist, Inc." at bounding box center [202, 64] width 52 height 14
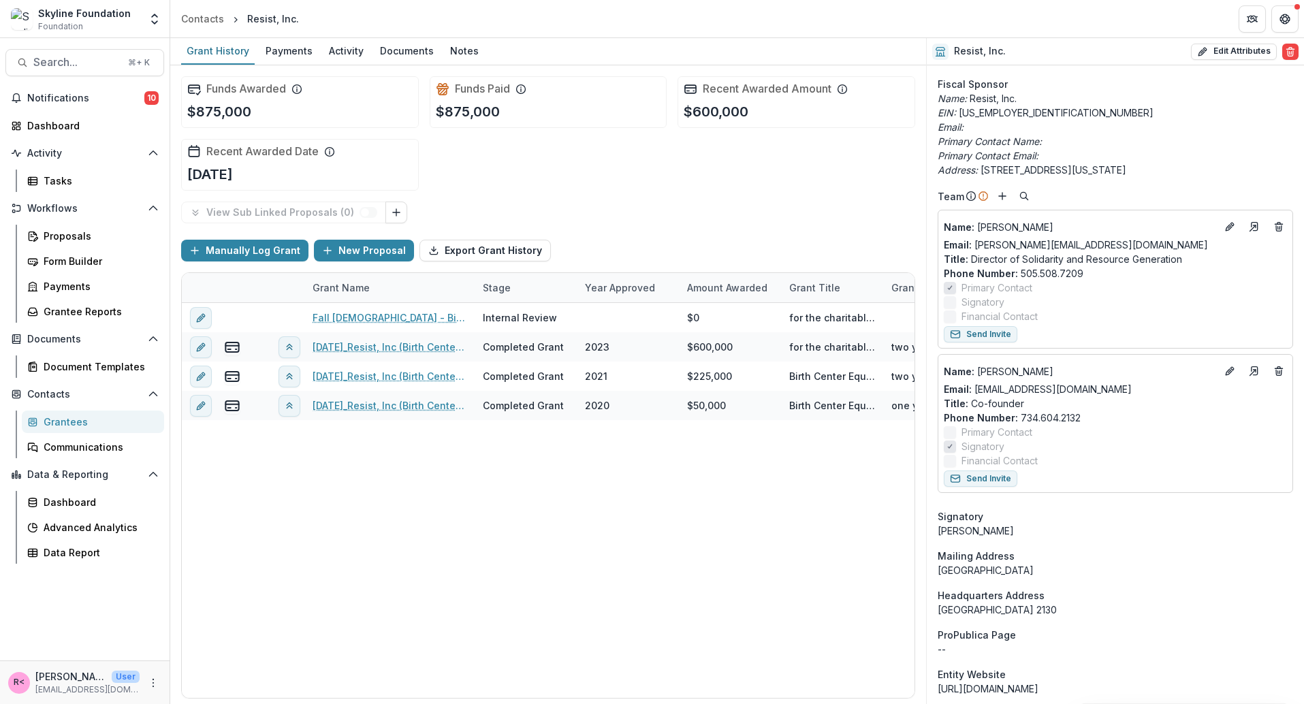
scroll to position [434, 0]
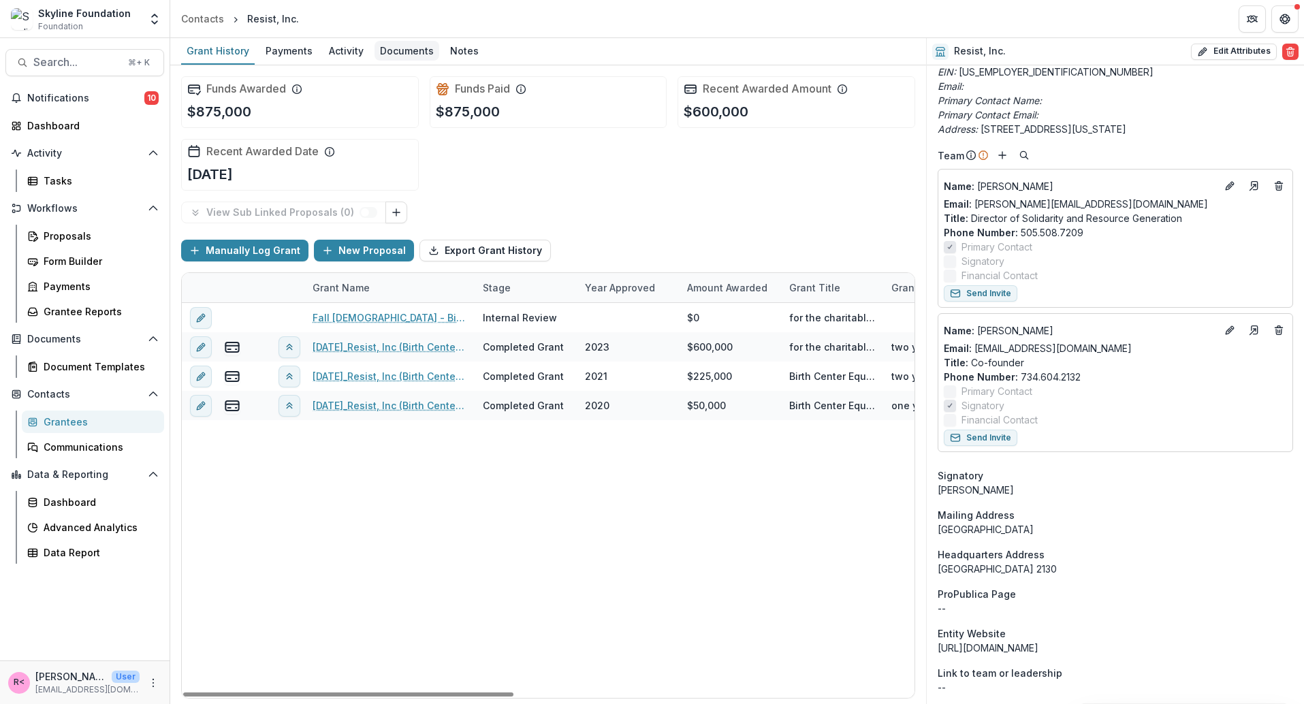
click at [402, 50] on div "Documents" at bounding box center [407, 51] width 65 height 20
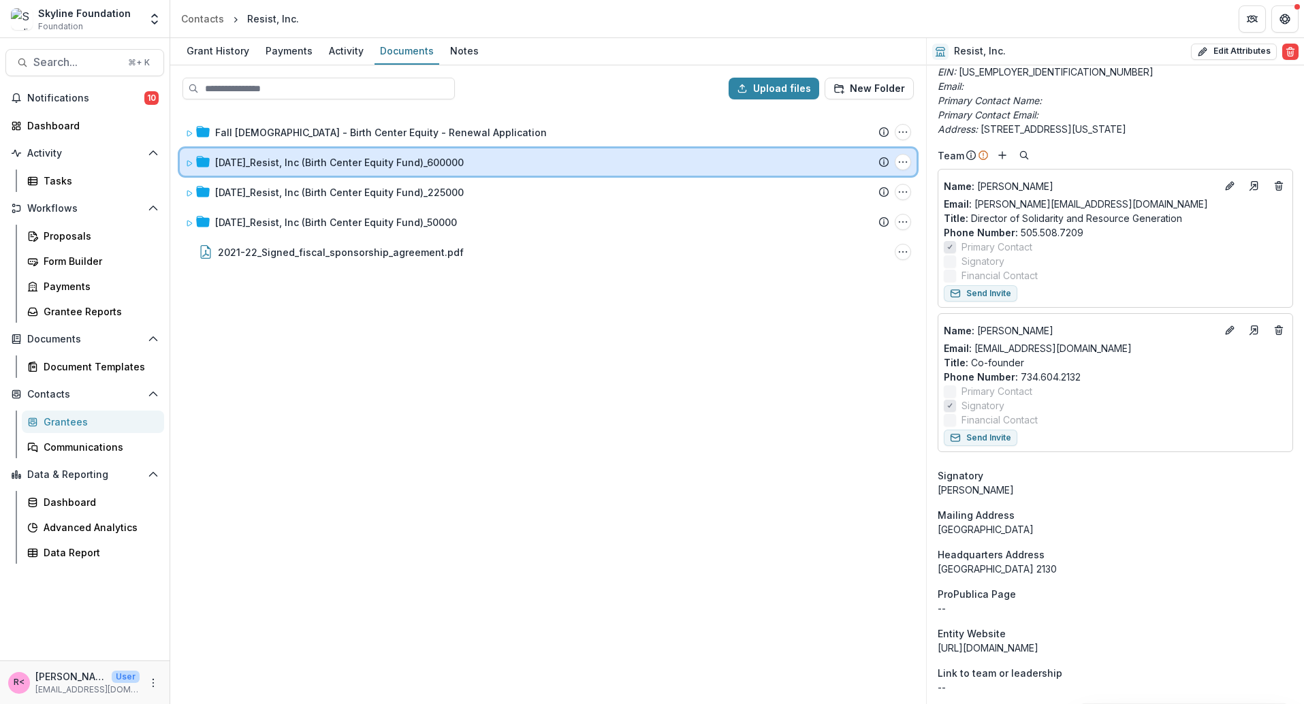
click at [193, 159] on div at bounding box center [197, 162] width 25 height 14
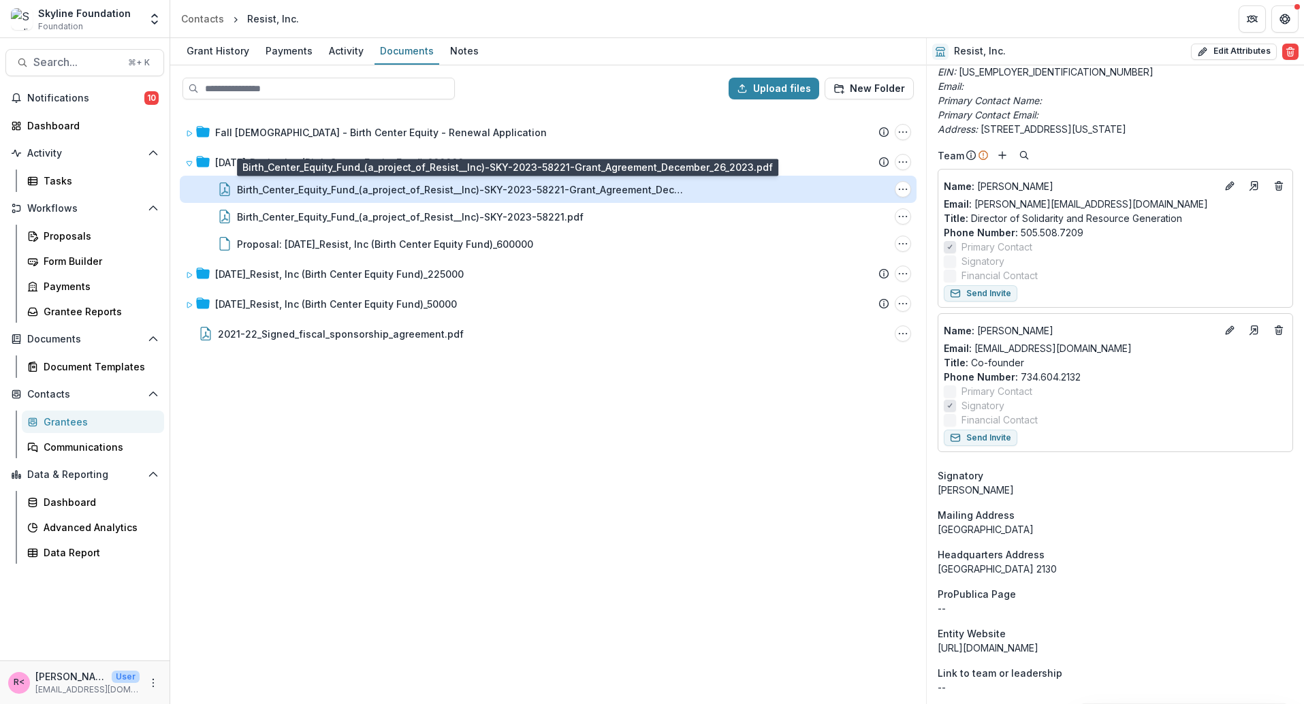
click at [479, 193] on div "Birth_Center_Equity_Fund_(a_project_of_Resist__Inc)-SKY-2023-58221-Grant_Agreem…" at bounding box center [461, 189] width 449 height 14
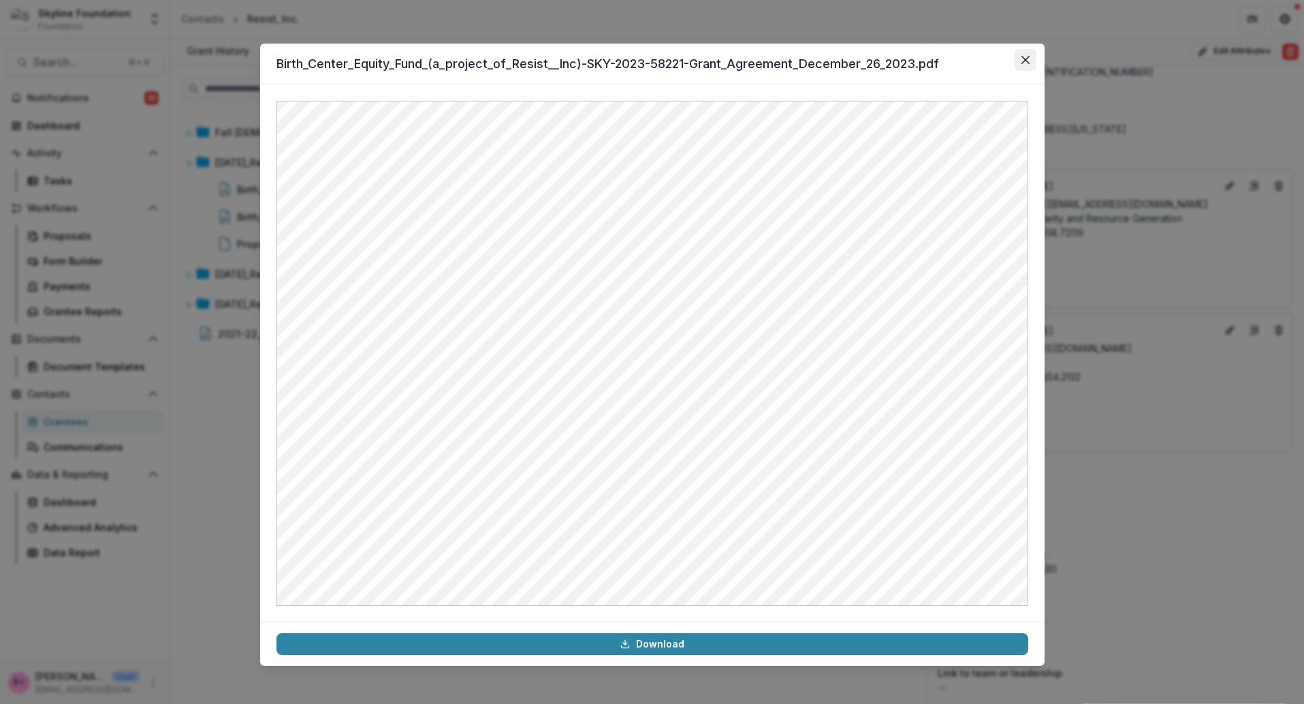
click at [1024, 50] on button "Close" at bounding box center [1026, 60] width 22 height 22
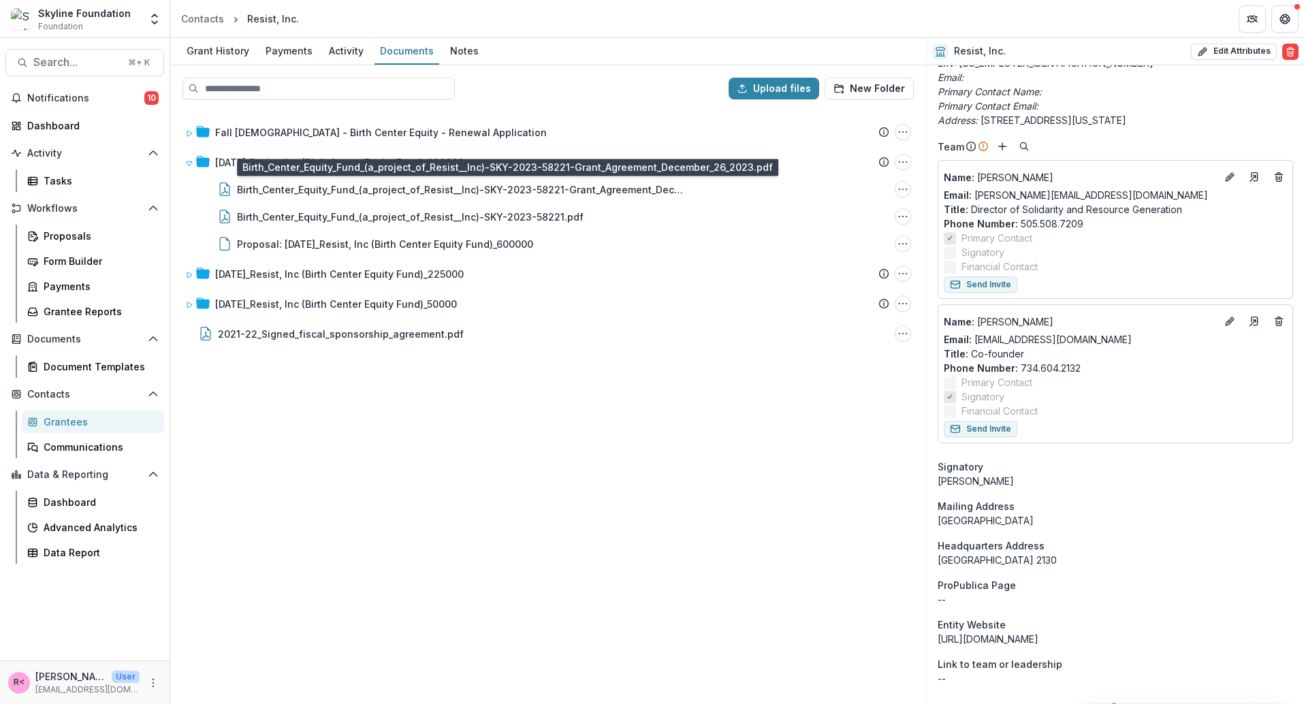
scroll to position [443, 0]
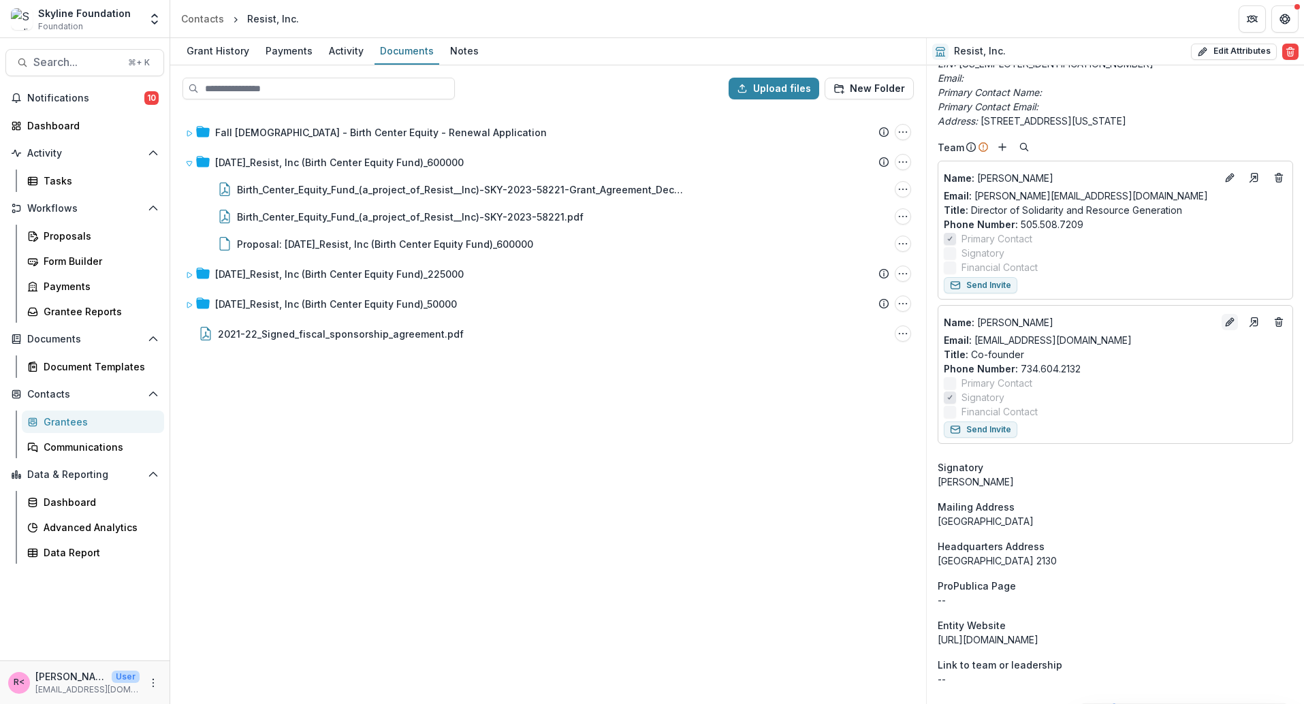
click at [1226, 324] on icon "Edit" at bounding box center [1229, 323] width 6 height 6
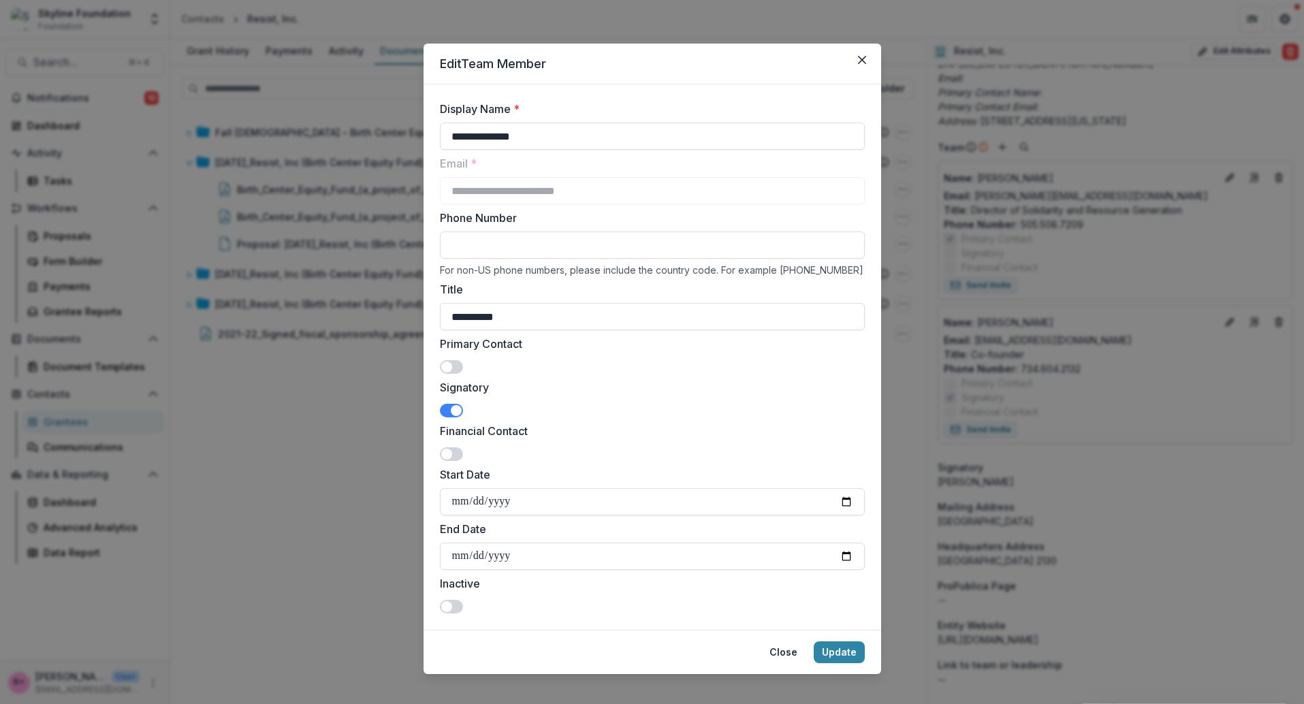
click at [445, 408] on span at bounding box center [451, 411] width 23 height 14
click at [836, 660] on button "Update" at bounding box center [839, 652] width 51 height 22
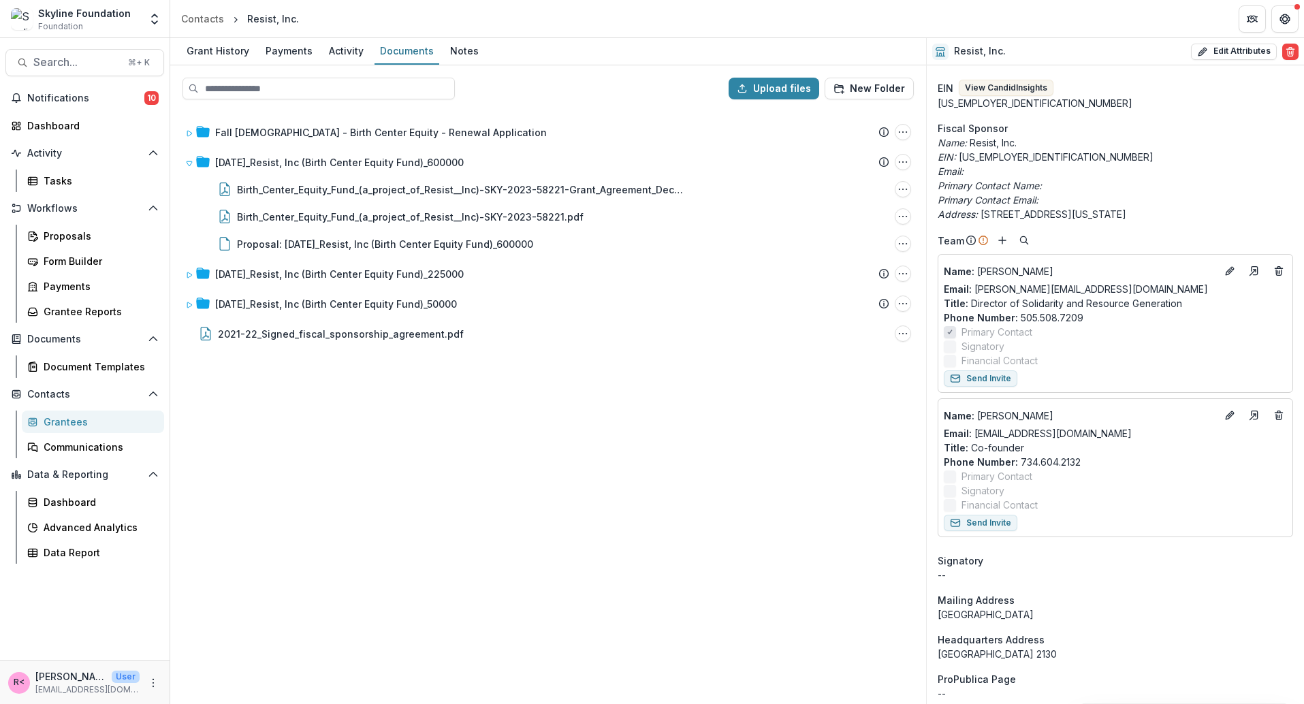
scroll to position [218, 0]
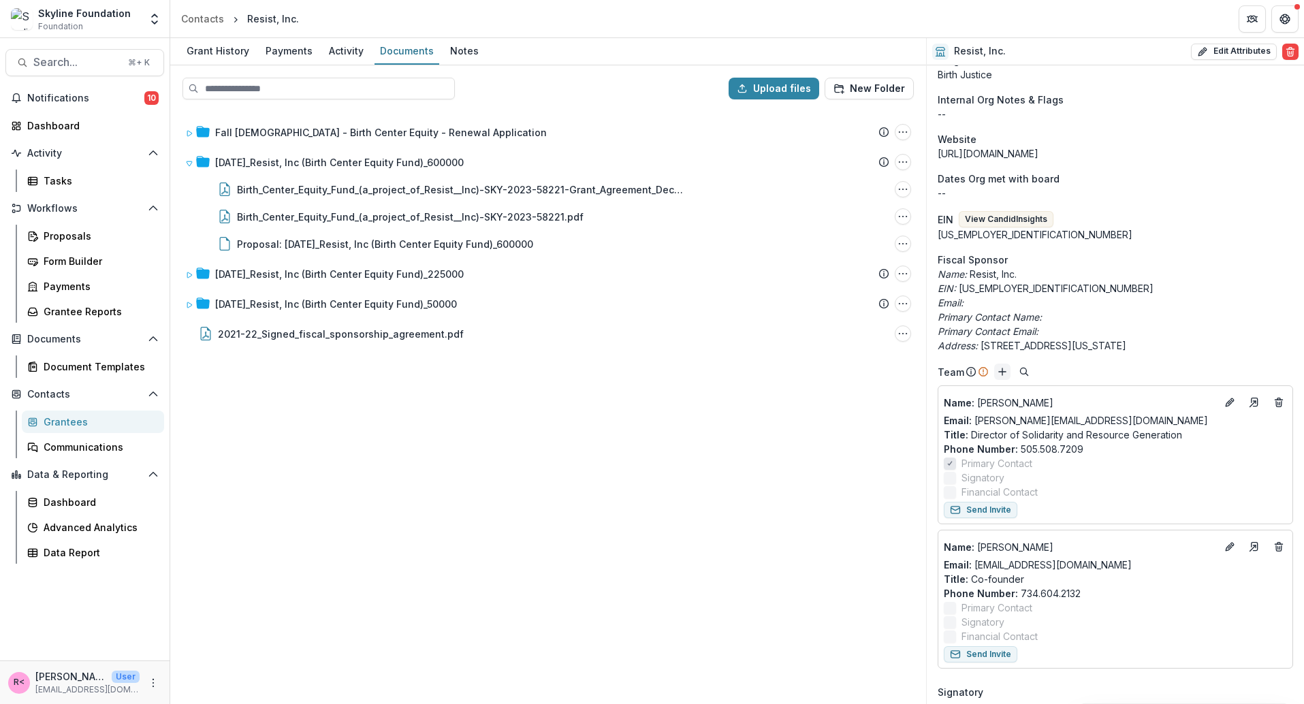
click at [1002, 370] on line "Add" at bounding box center [1002, 371] width 0 height 7
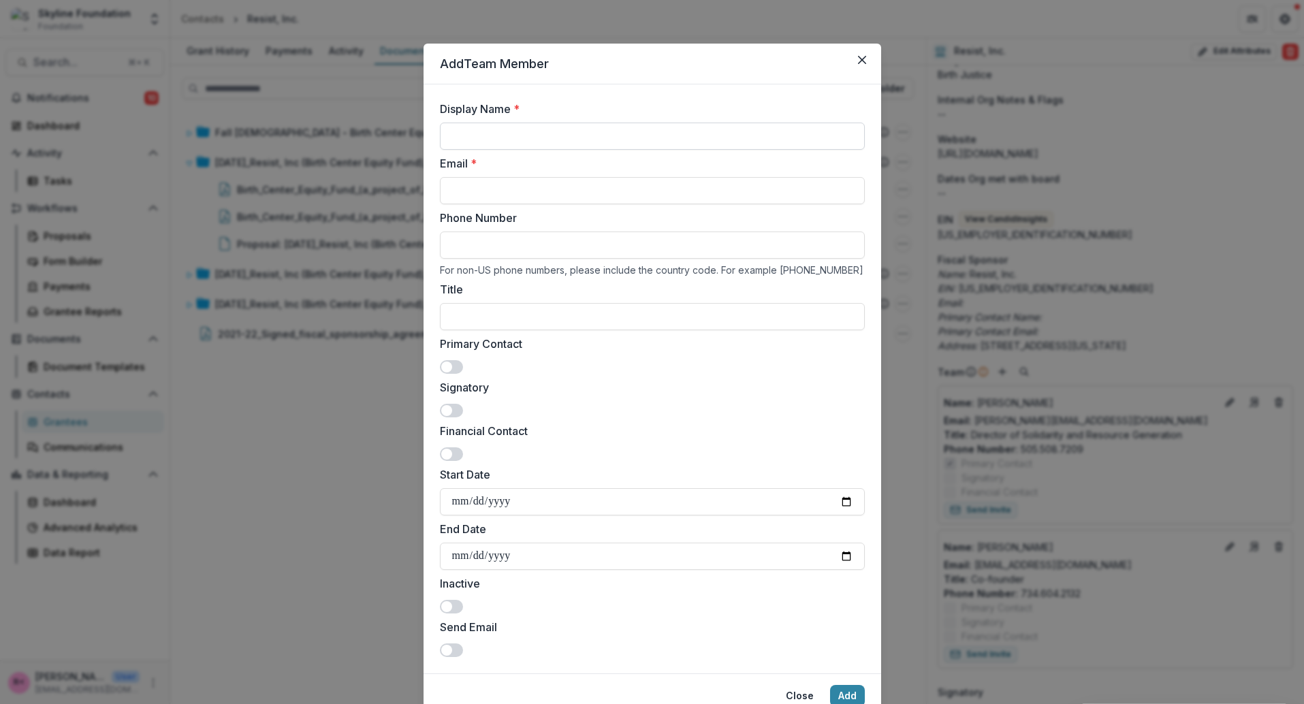
click at [483, 138] on input "Display Name *" at bounding box center [652, 136] width 425 height 27
paste input "**********"
drag, startPoint x: 547, startPoint y: 136, endPoint x: 667, endPoint y: 138, distance: 119.9
click at [667, 138] on input "**********" at bounding box center [652, 136] width 425 height 27
type input "**********"
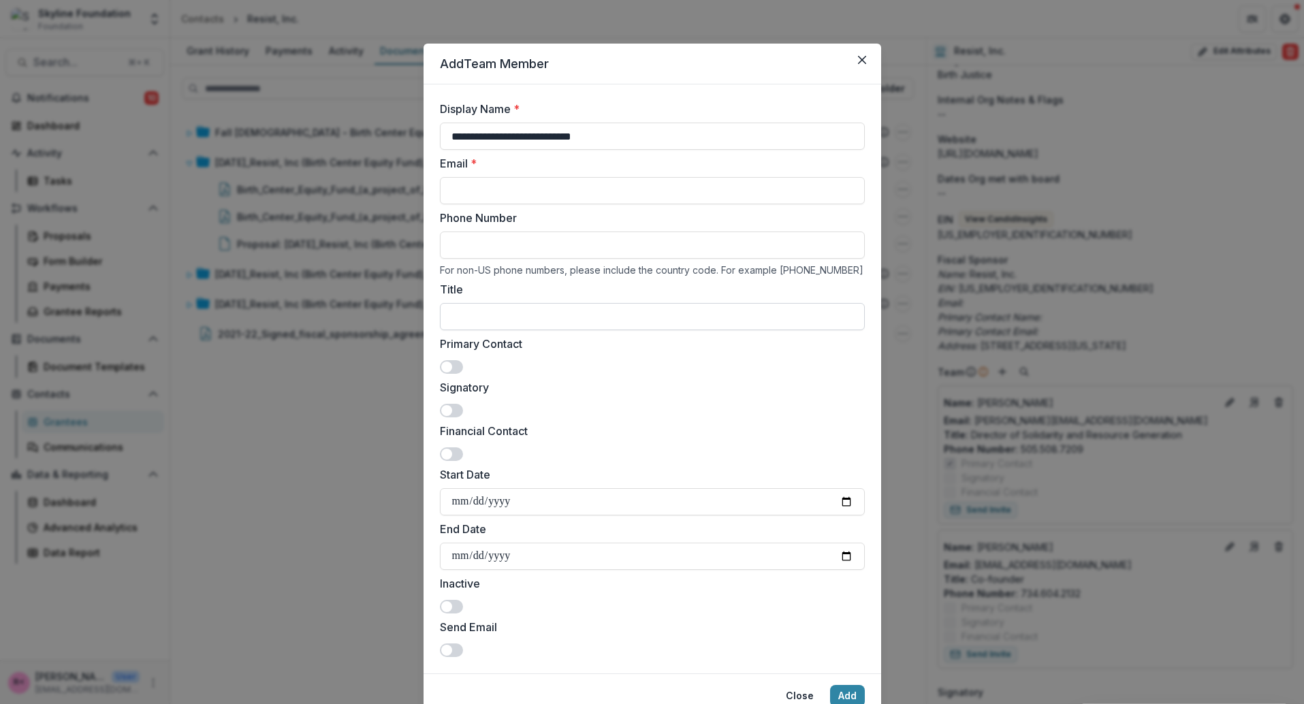
click at [482, 308] on input "Title" at bounding box center [652, 316] width 425 height 27
paste input "**********"
type input "**********"
drag, startPoint x: 631, startPoint y: 138, endPoint x: 546, endPoint y: 127, distance: 85.1
click at [546, 127] on input "**********" at bounding box center [652, 136] width 425 height 27
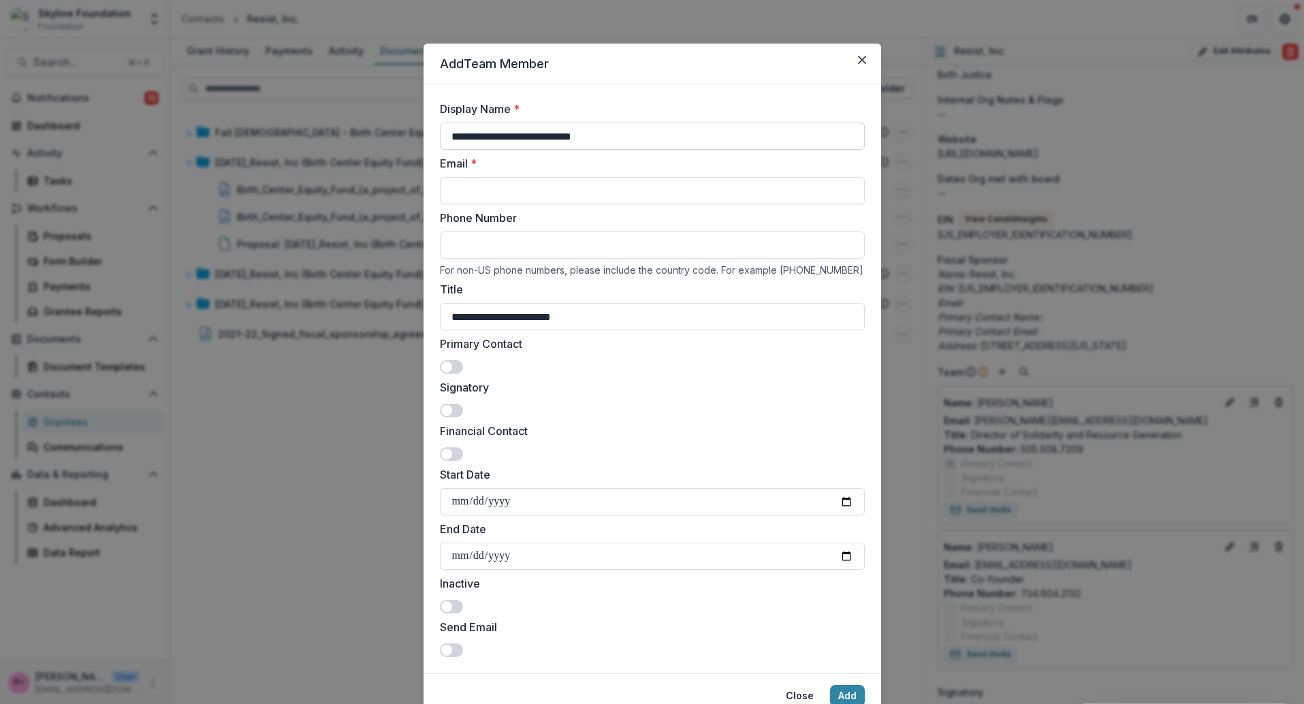
click at [603, 142] on input "**********" at bounding box center [652, 136] width 425 height 27
drag, startPoint x: 633, startPoint y: 140, endPoint x: 544, endPoint y: 136, distance: 88.6
click at [544, 136] on input "**********" at bounding box center [652, 136] width 425 height 27
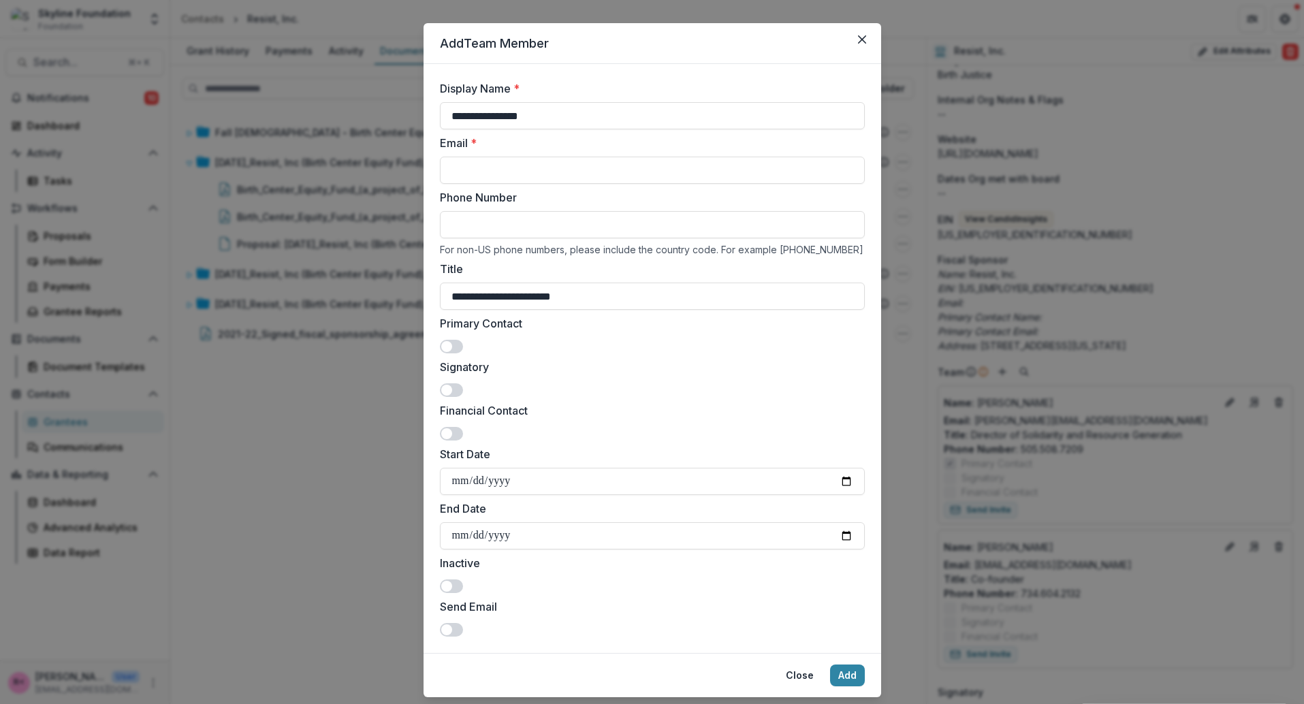
type input "**********"
click at [447, 389] on span at bounding box center [446, 390] width 11 height 11
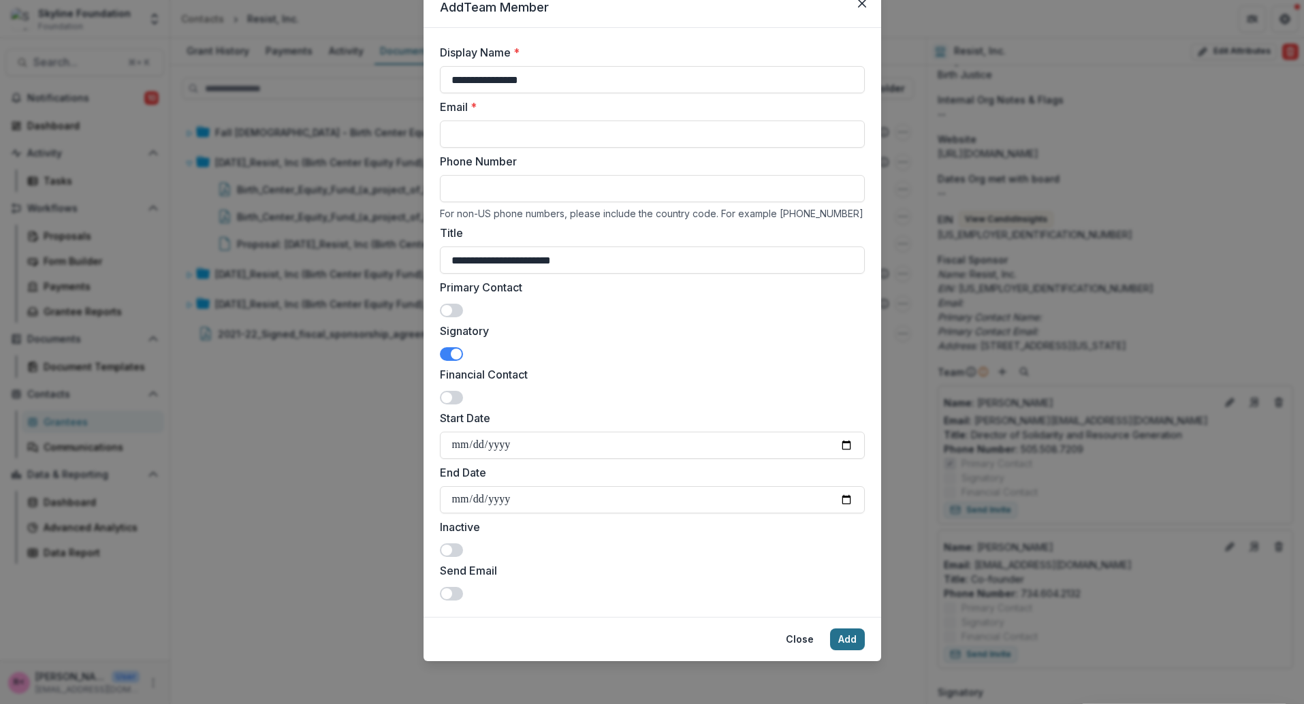
click at [840, 641] on button "Add" at bounding box center [847, 639] width 35 height 22
paste input "**********"
type input "**********"
click at [513, 263] on input "**********" at bounding box center [652, 259] width 425 height 27
type input "**********"
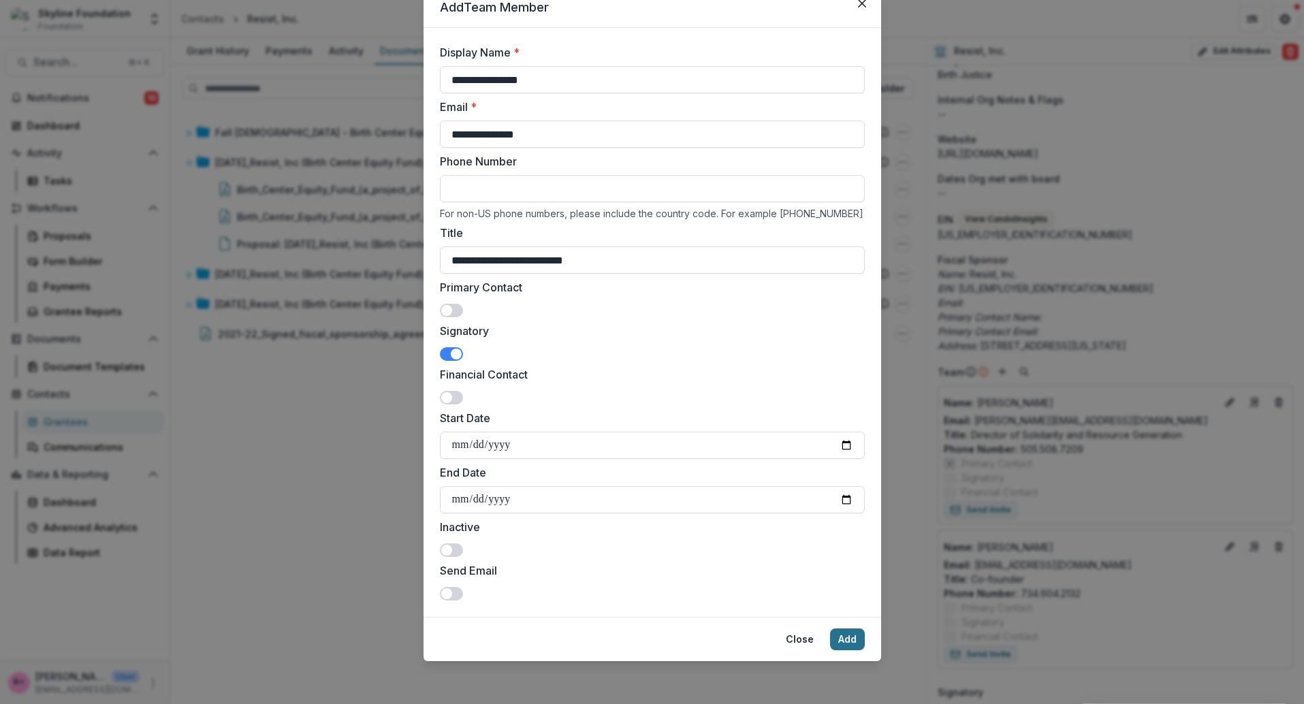
click at [853, 642] on button "Add" at bounding box center [847, 639] width 35 height 22
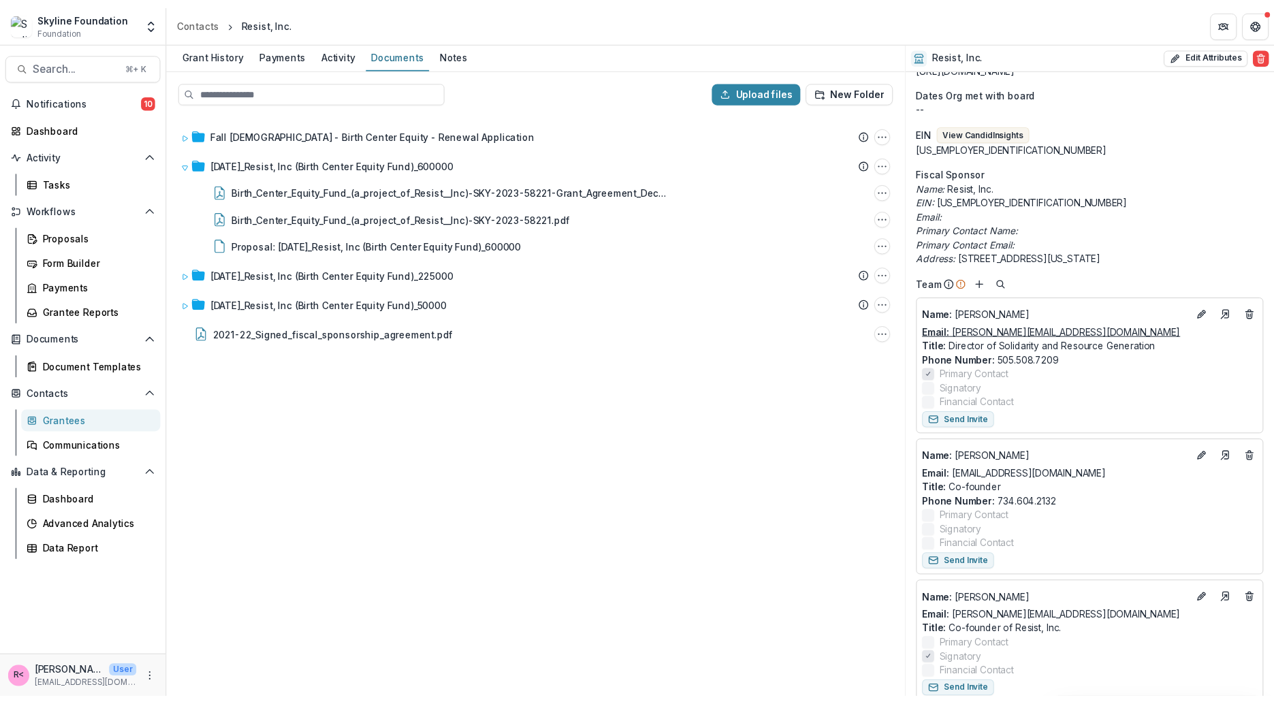
scroll to position [304, 0]
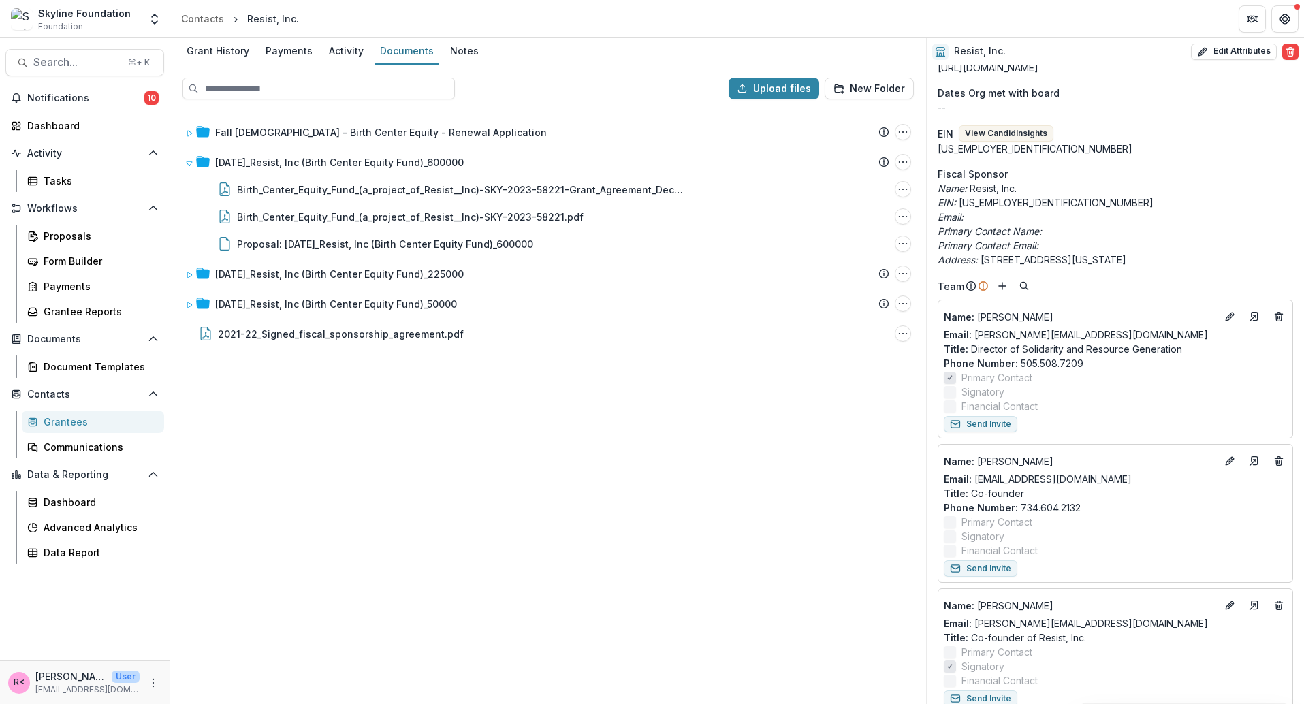
drag, startPoint x: 985, startPoint y: 185, endPoint x: 1138, endPoint y: 255, distance: 168.8
click at [1138, 255] on div "Name: Resist, Inc. EIN: [US_EMPLOYER_IDENTIFICATION_NUMBER] Email: Primary Cont…" at bounding box center [1115, 224] width 355 height 86
click at [1179, 257] on p "Address: [STREET_ADDRESS][US_STATE]" at bounding box center [1115, 260] width 355 height 14
drag, startPoint x: 1185, startPoint y: 260, endPoint x: 945, endPoint y: 169, distance: 257.1
click at [945, 169] on aside "Fiscal Sponsor Name: Resist, Inc. EIN: [US_EMPLOYER_IDENTIFICATION_NUMBER] Emai…" at bounding box center [1115, 217] width 355 height 100
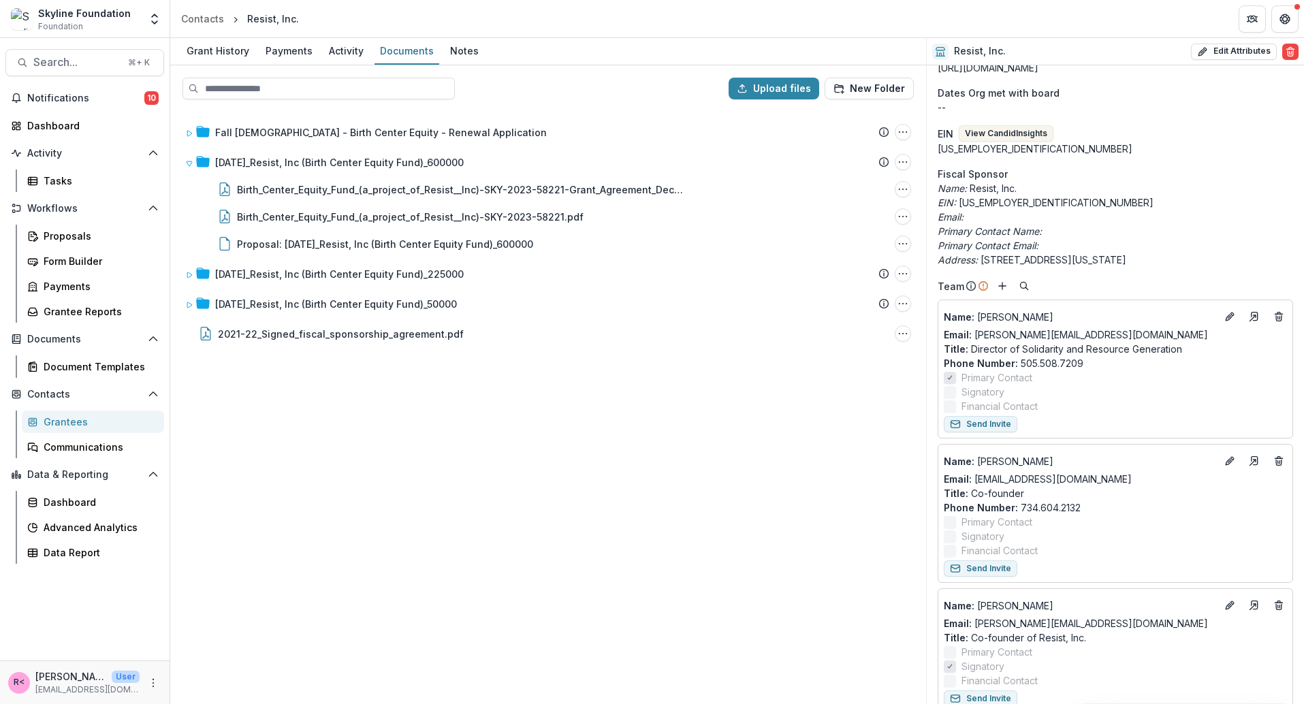
click at [978, 200] on p "EIN: [US_EMPLOYER_IDENTIFICATION_NUMBER]" at bounding box center [1115, 202] width 355 height 14
drag, startPoint x: 1022, startPoint y: 185, endPoint x: 969, endPoint y: 185, distance: 53.1
click at [969, 185] on p "Name: Resist, Inc." at bounding box center [1115, 188] width 355 height 14
copy p "Resist, Inc."
copy p "Name : [PERSON_NAME]"
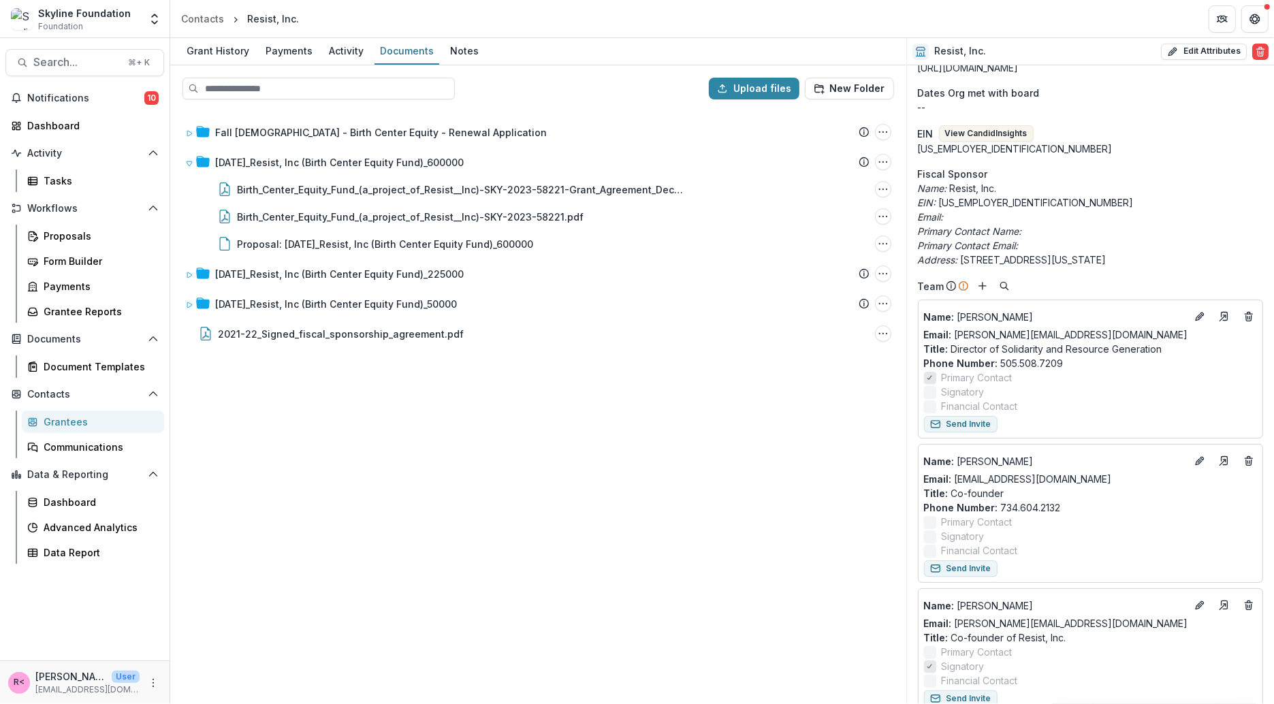
click at [735, 435] on div "Fall 2025 - Birth Center Equity - Renewal Application Submission Temelio Propos…" at bounding box center [538, 406] width 733 height 592
click at [228, 52] on div "Grant History" at bounding box center [218, 51] width 74 height 20
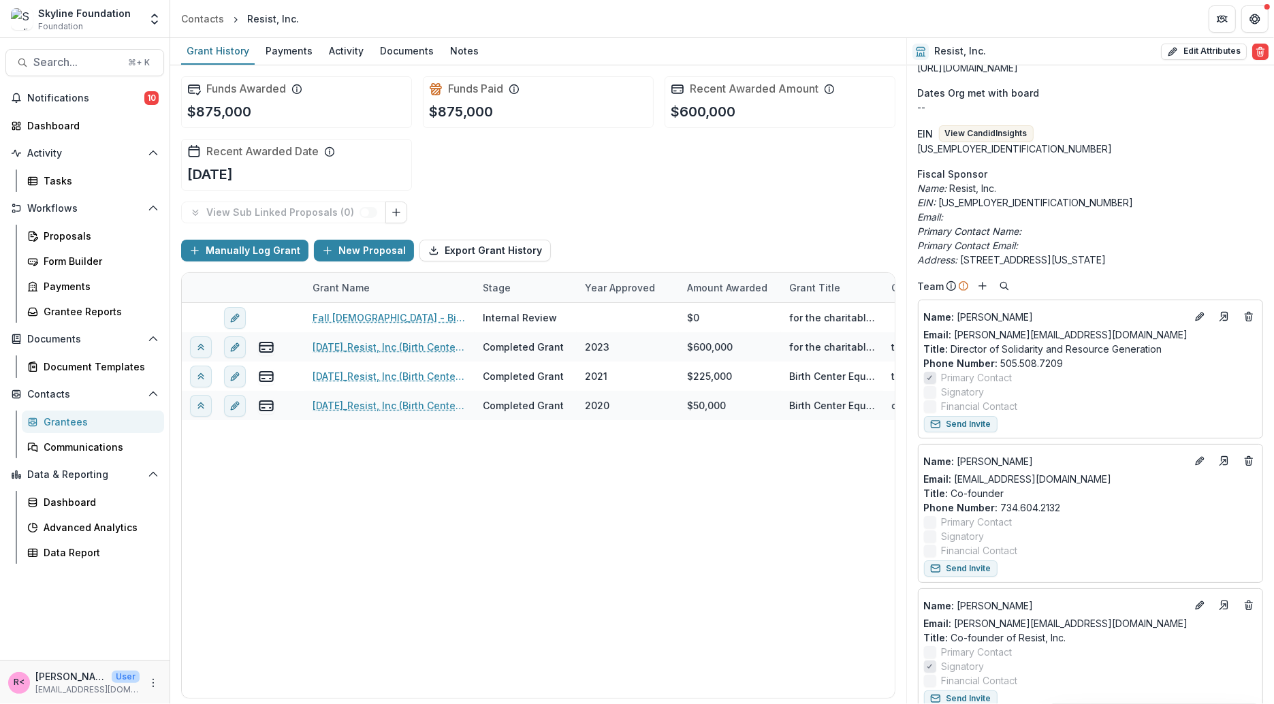
click at [354, 315] on link "Fall 2025 - Birth Center Equity - Renewal Application" at bounding box center [390, 317] width 154 height 14
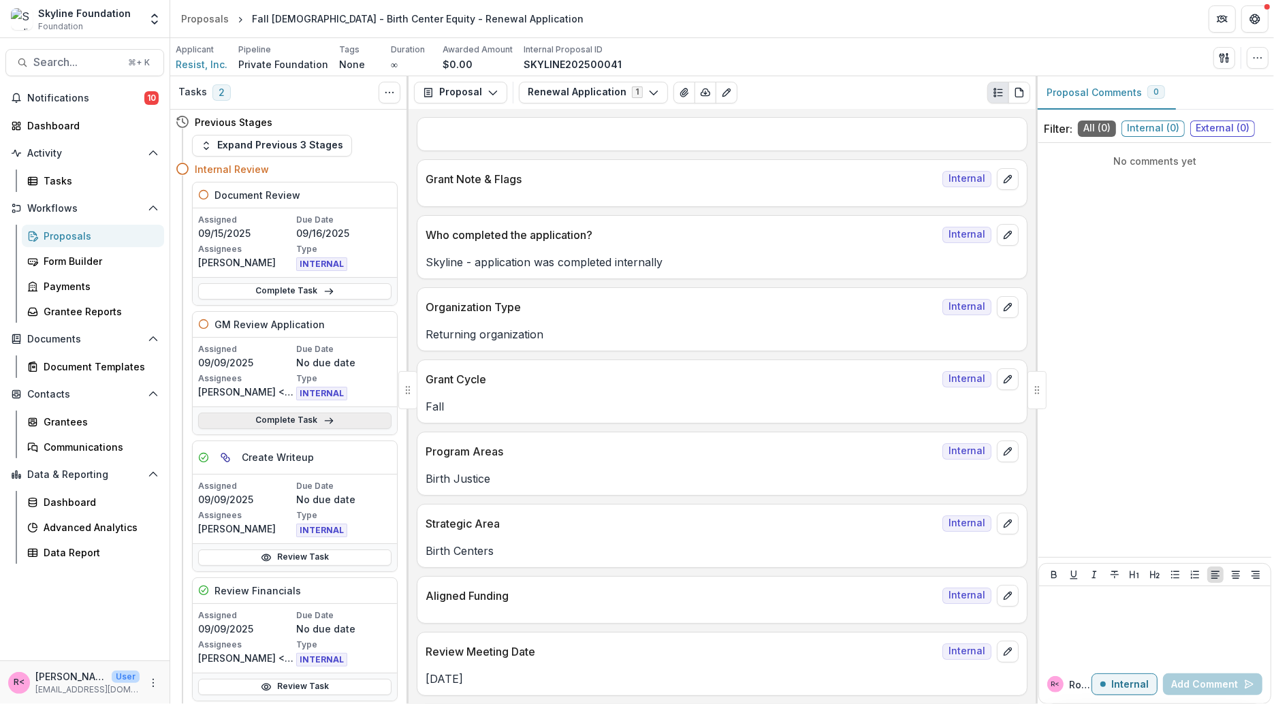
click at [308, 413] on link "Complete Task" at bounding box center [294, 421] width 193 height 16
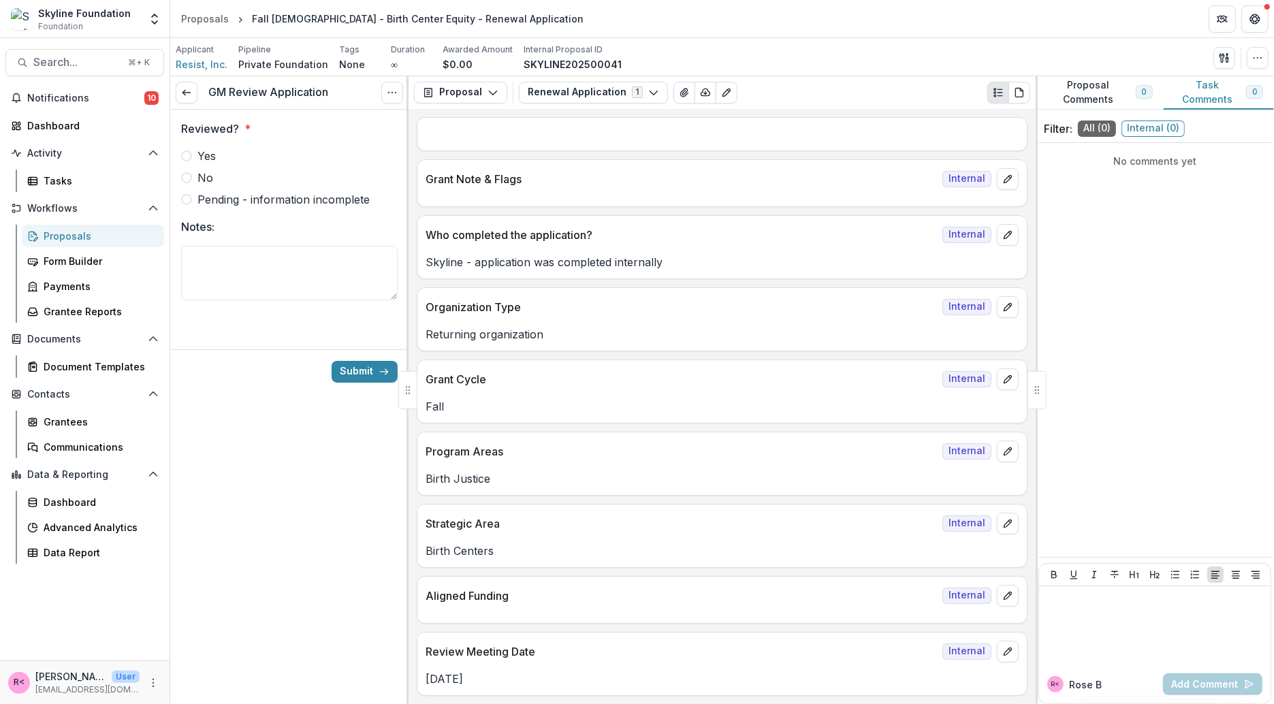
click at [249, 150] on label "Yes" at bounding box center [289, 156] width 217 height 16
click at [360, 370] on button "Submit" at bounding box center [365, 372] width 66 height 22
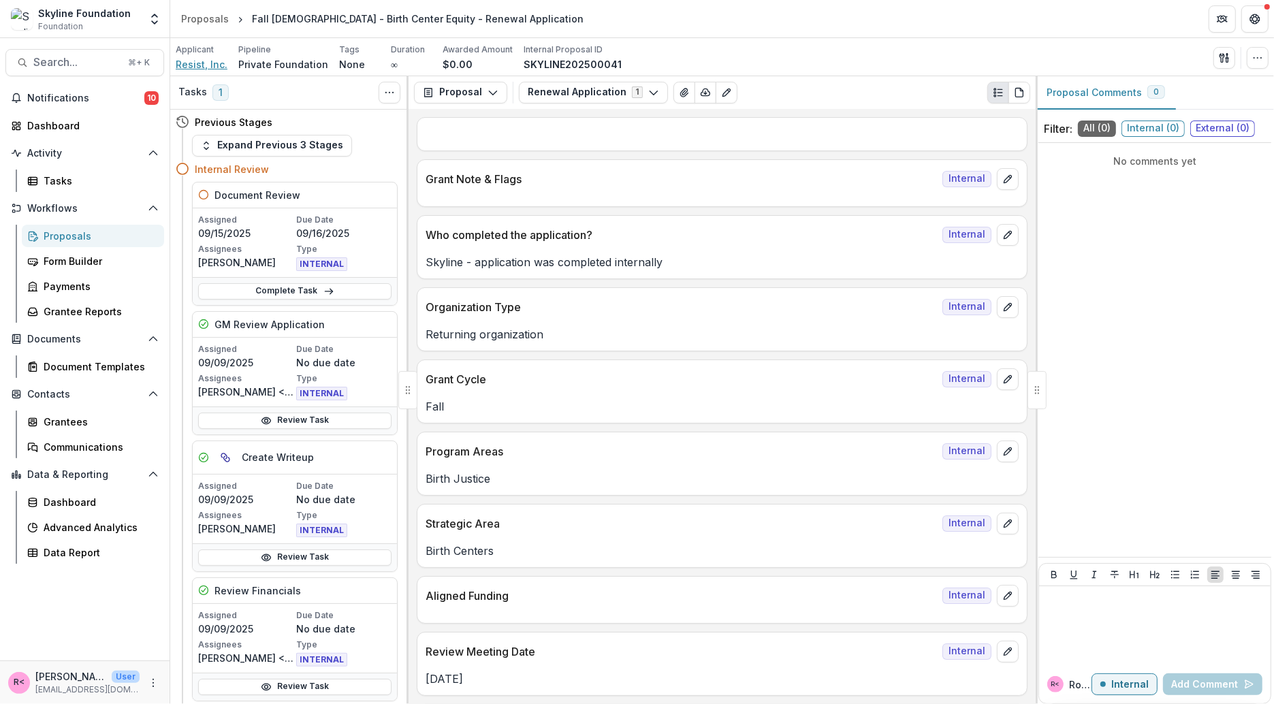
click at [208, 68] on span "Resist, Inc." at bounding box center [202, 64] width 52 height 14
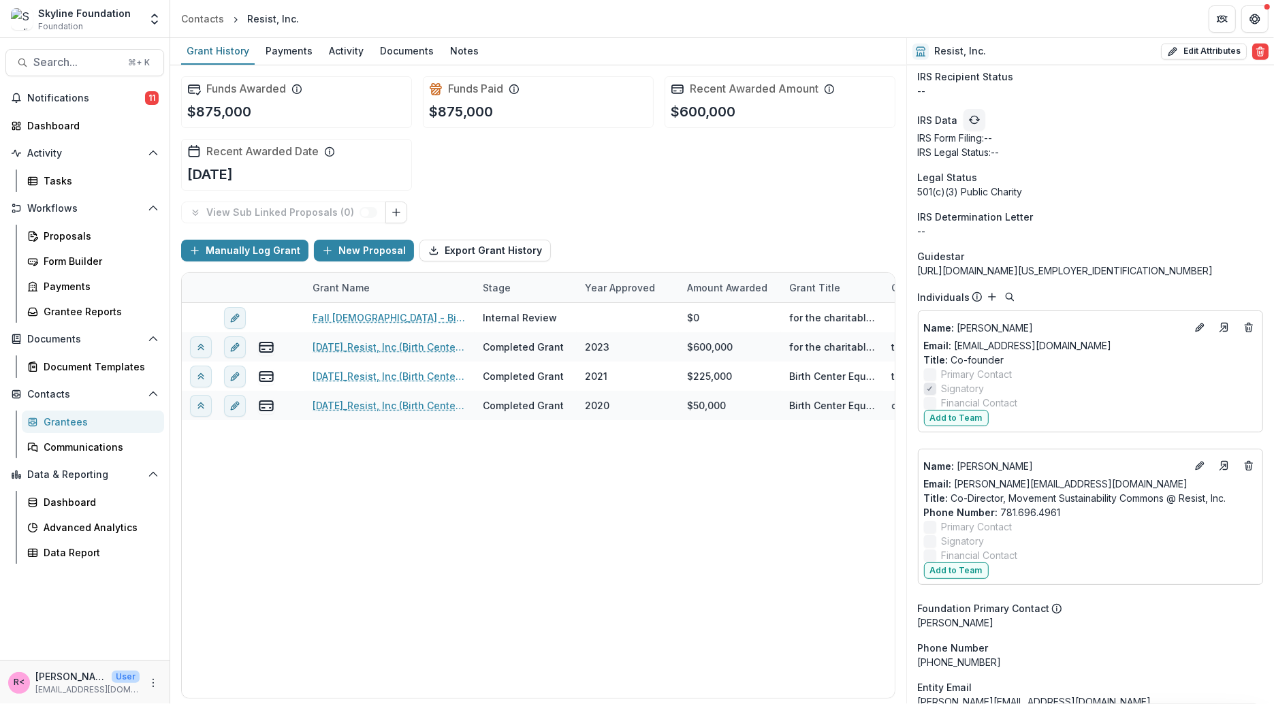
scroll to position [1574, 0]
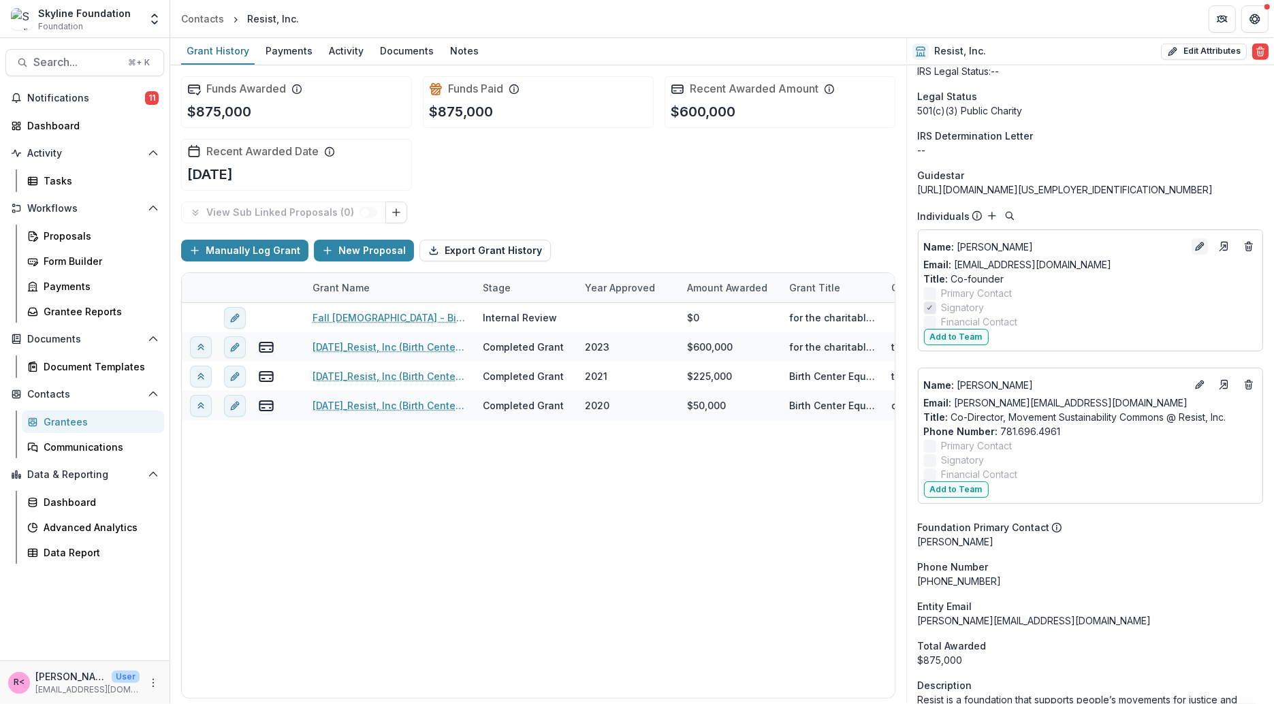
click at [1194, 245] on icon "Edit" at bounding box center [1199, 246] width 11 height 11
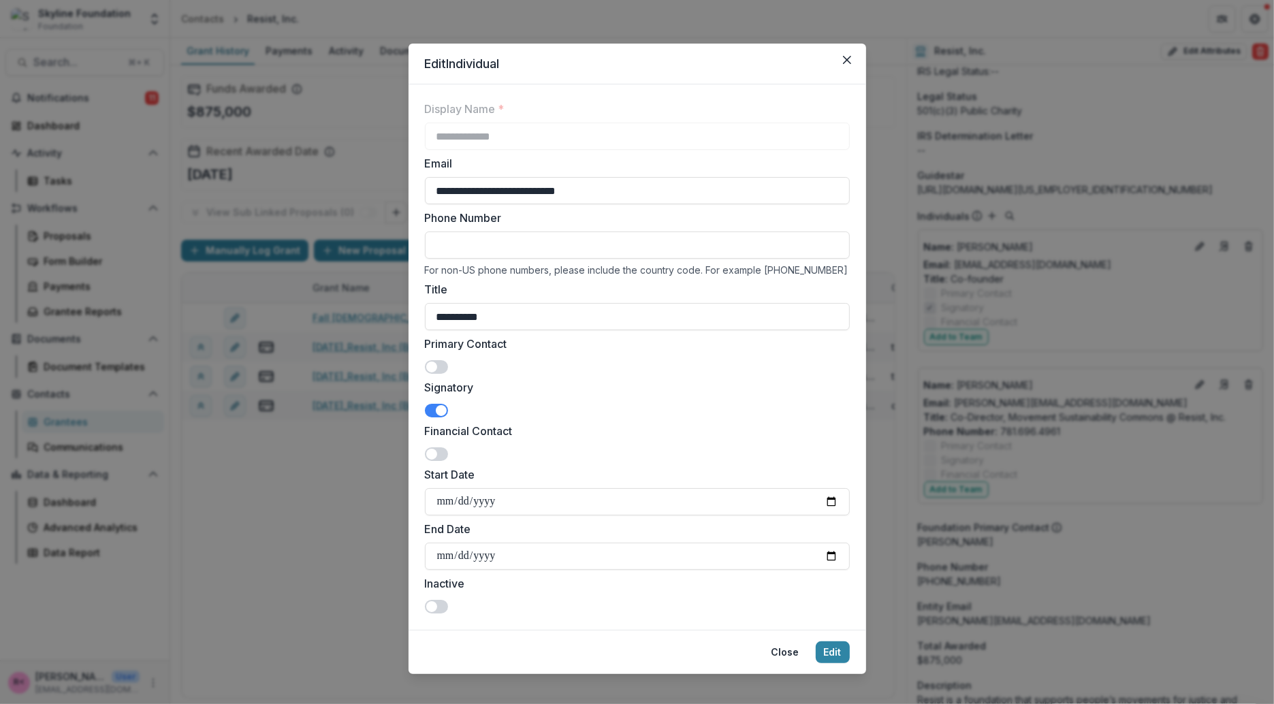
click at [430, 410] on span at bounding box center [436, 411] width 23 height 14
click at [836, 654] on button "Edit" at bounding box center [833, 652] width 34 height 22
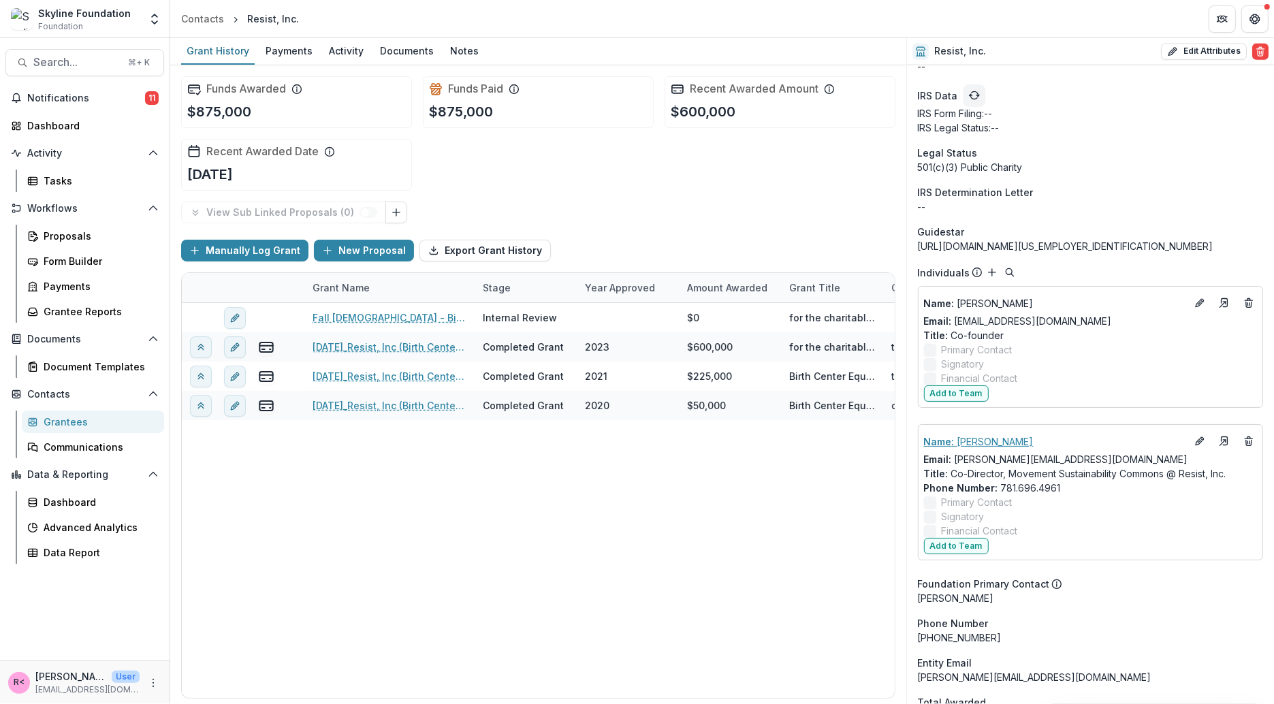
scroll to position [1613, 0]
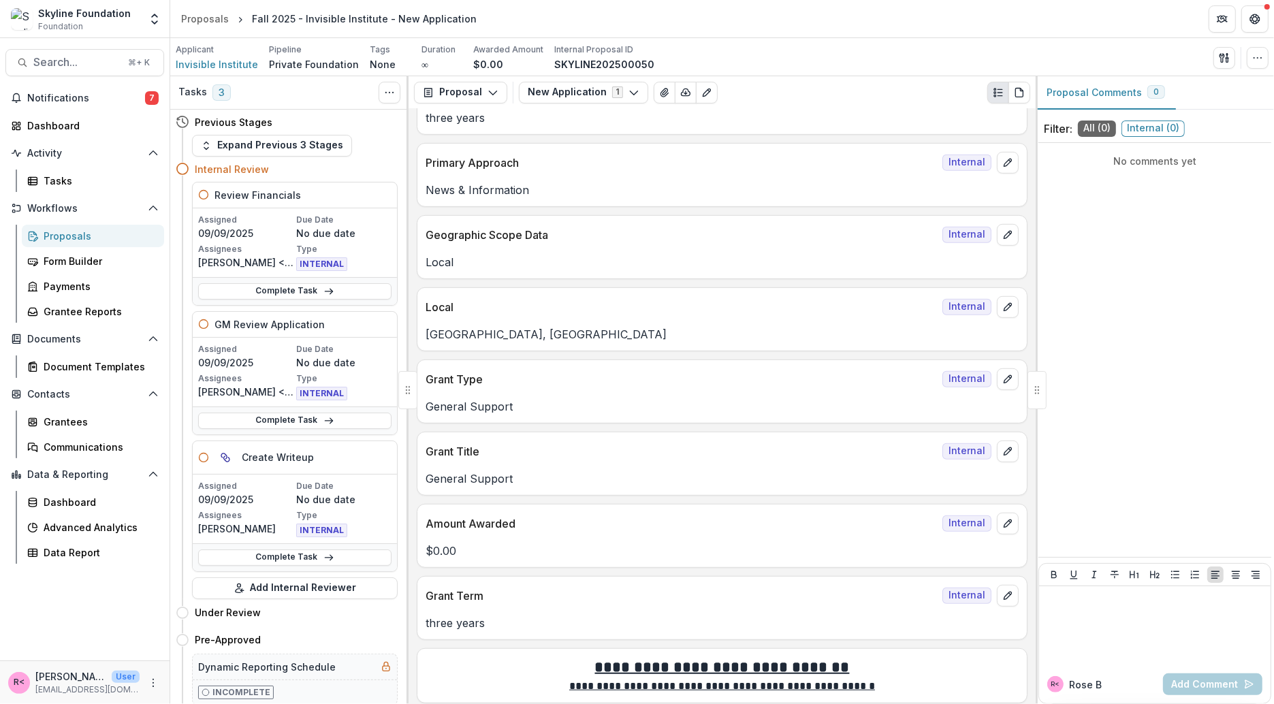
scroll to position [782, 0]
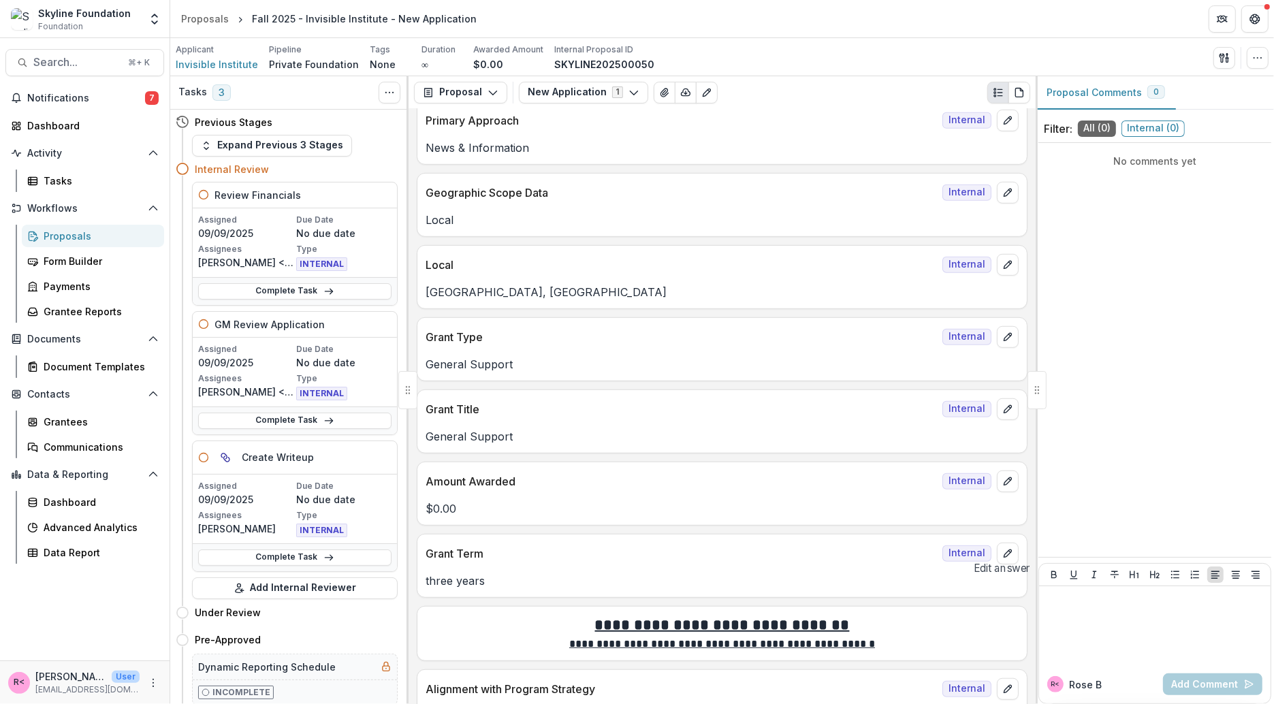
click at [1017, 545] on div "Grant Term Internal" at bounding box center [721, 550] width 609 height 30
click at [1002, 548] on icon "edit" at bounding box center [1007, 553] width 11 height 11
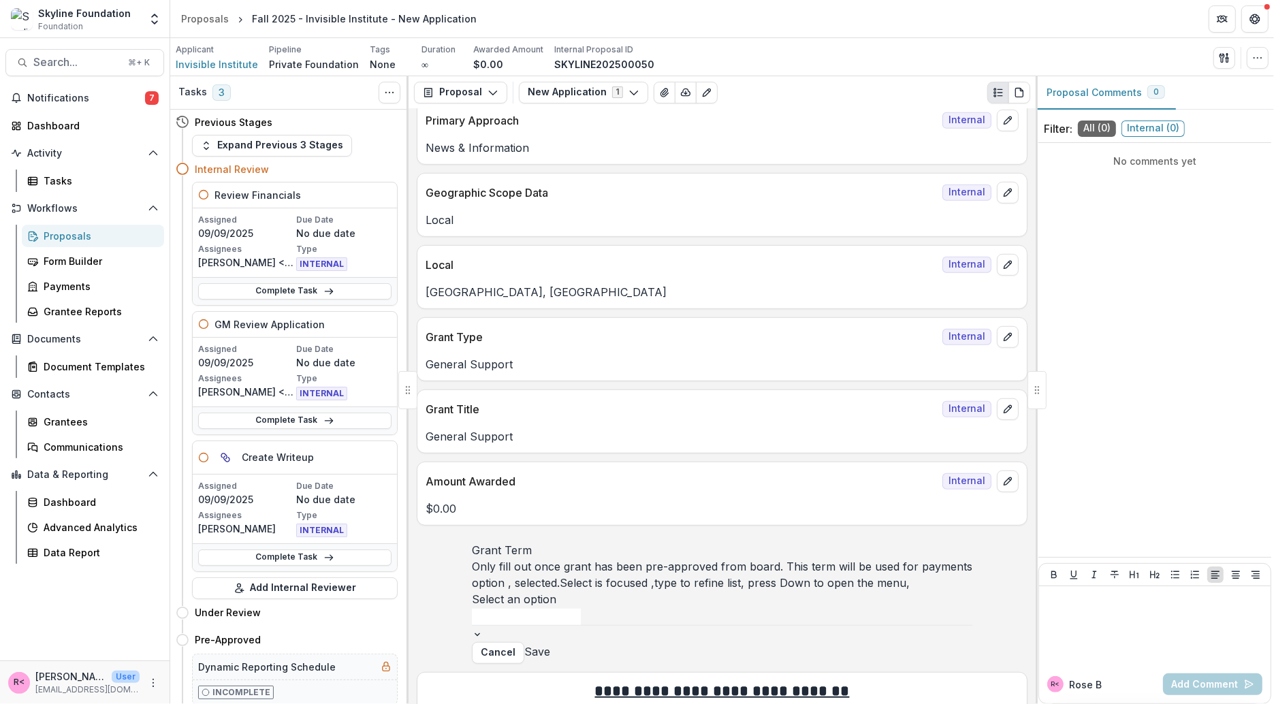
click at [550, 653] on button "Save" at bounding box center [537, 651] width 26 height 16
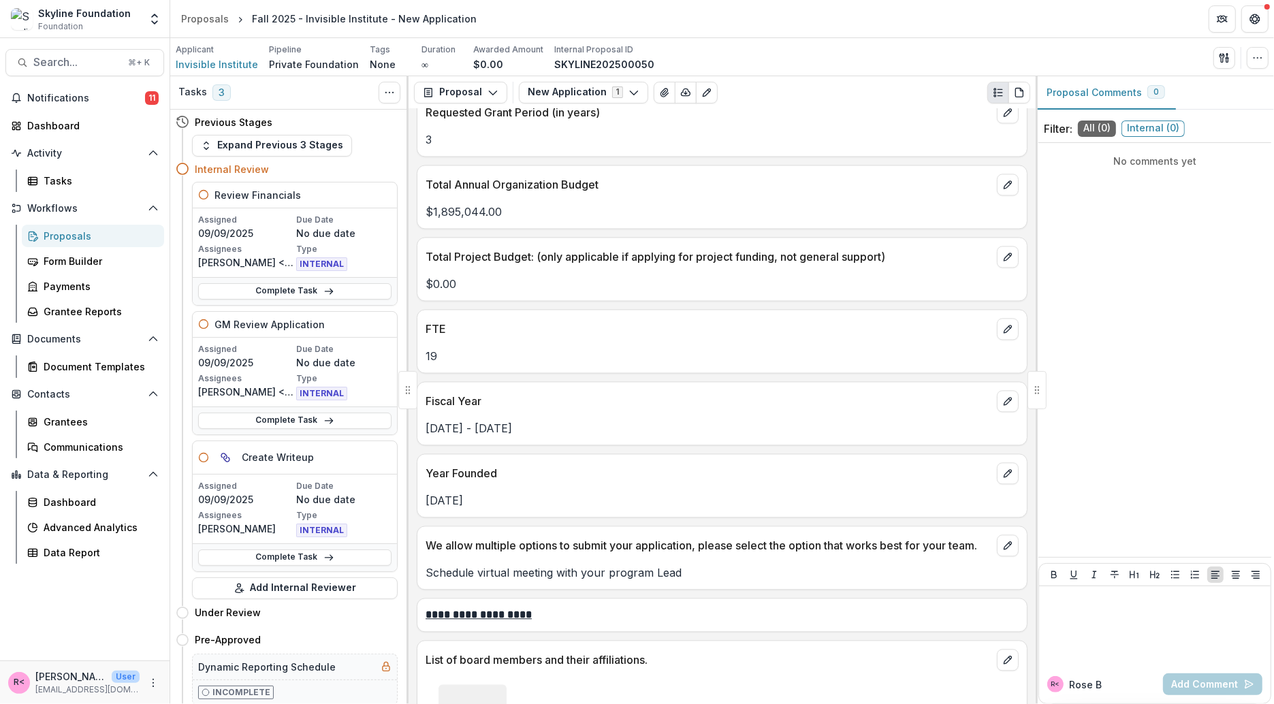
scroll to position [2971, 0]
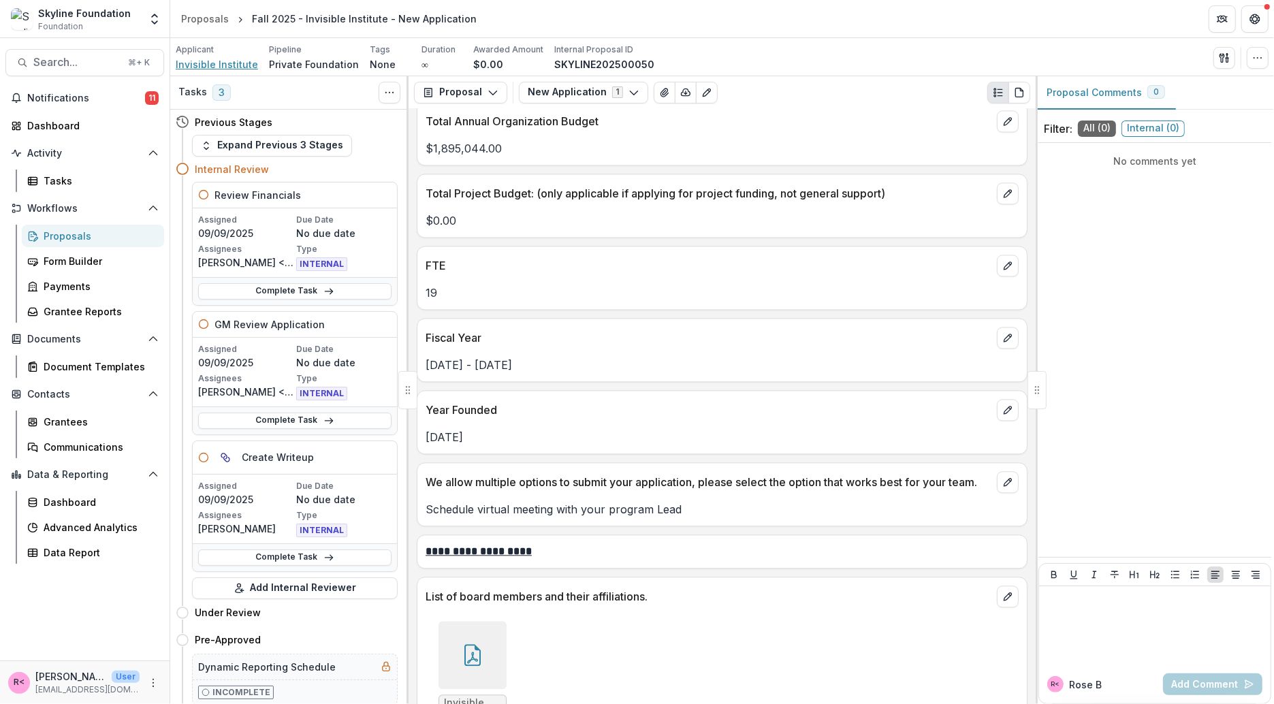
click at [236, 62] on span "Invisible Institute" at bounding box center [217, 64] width 82 height 14
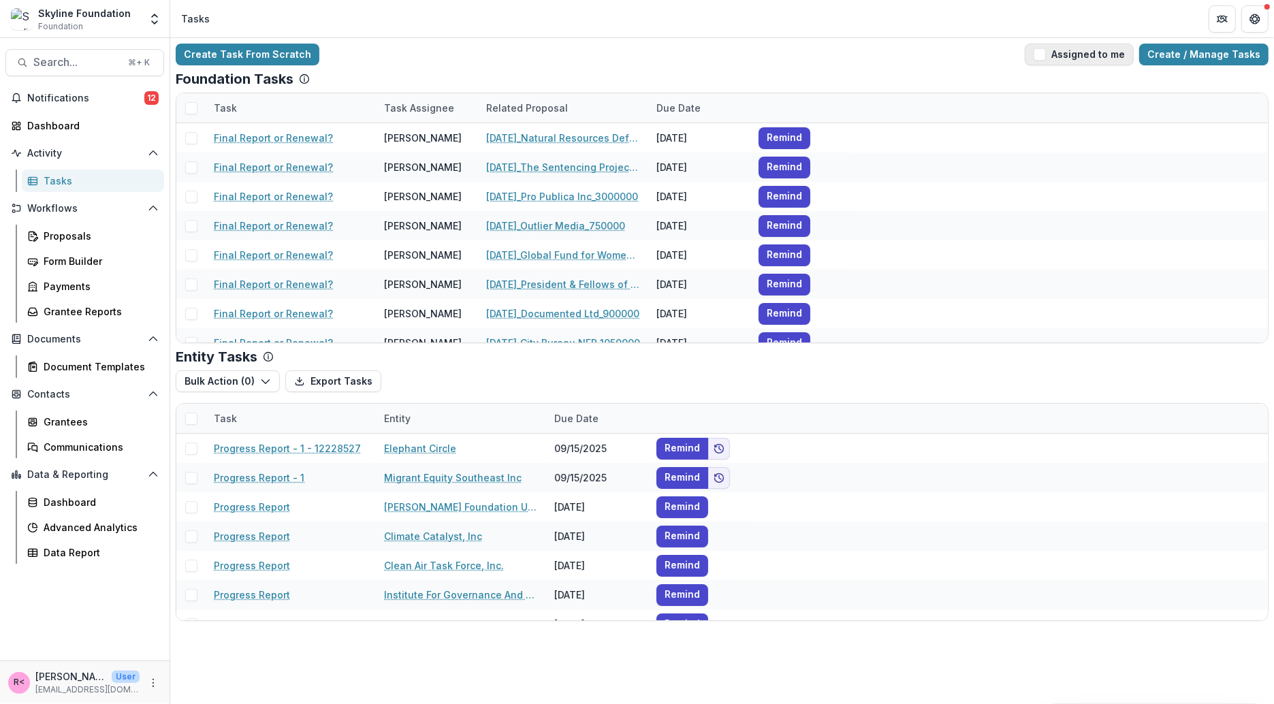
click at [1046, 55] on span "button" at bounding box center [1040, 54] width 12 height 12
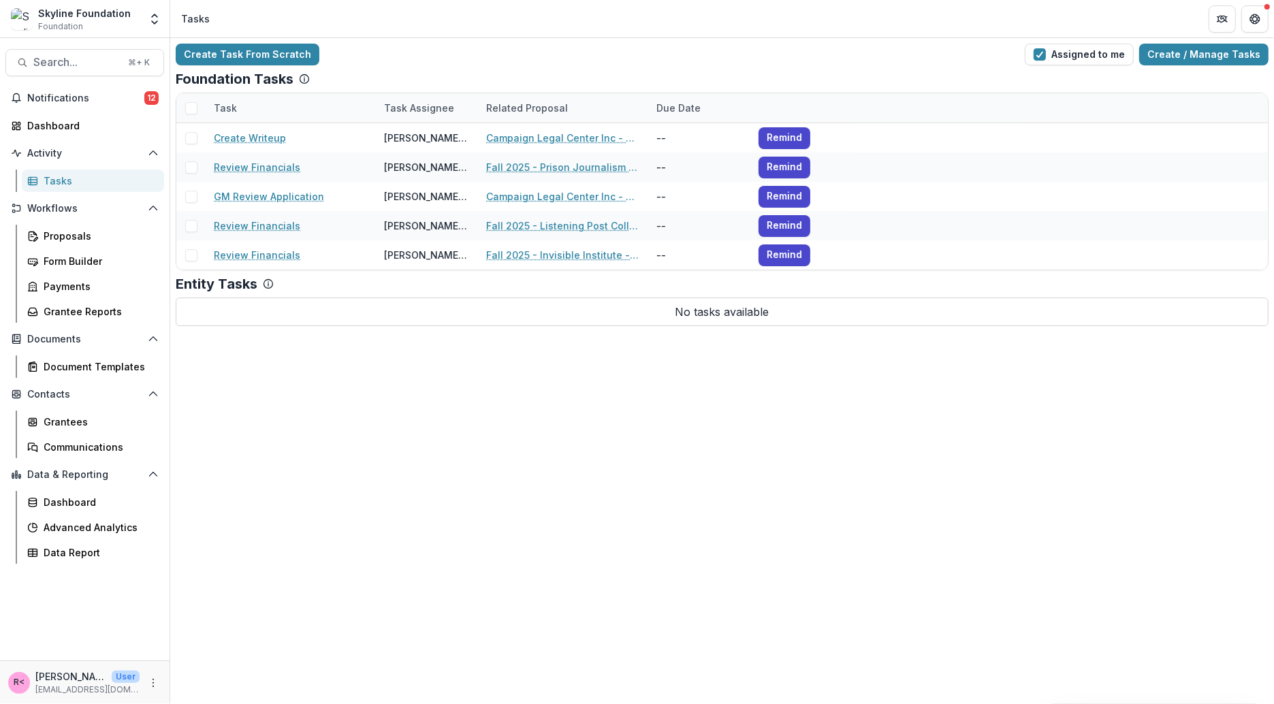
click at [525, 475] on div "Create Task From Scratch Assigned to me Create / Manage Tasks Foundation Tasks …" at bounding box center [722, 371] width 1104 height 666
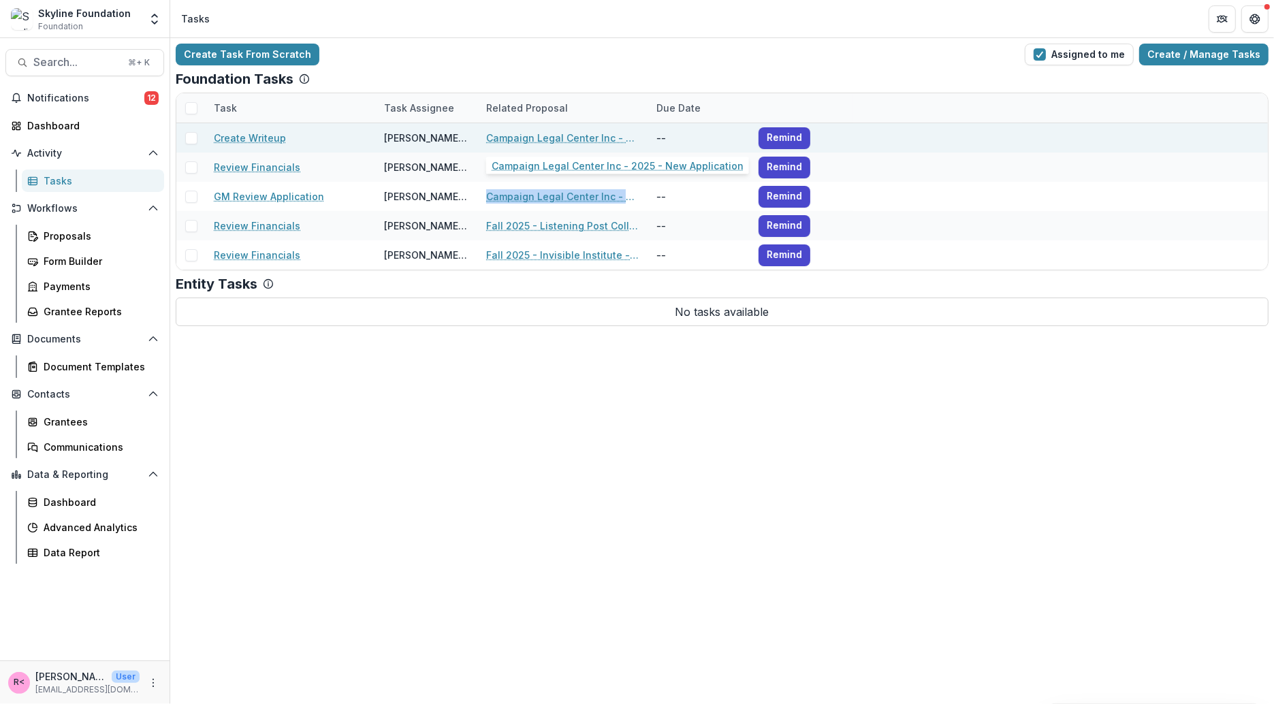
click at [564, 139] on link "Campaign Legal Center Inc - 2025 - New Application" at bounding box center [563, 138] width 154 height 14
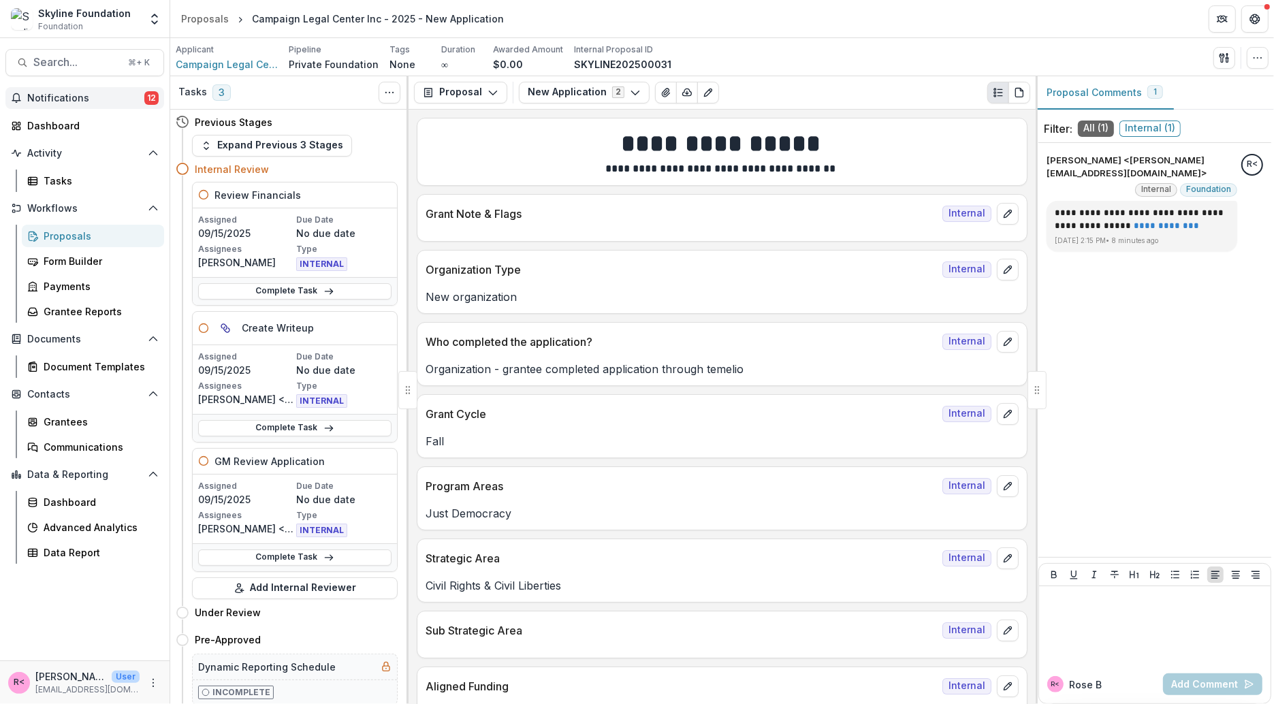
click at [108, 93] on span "Notifications" at bounding box center [85, 99] width 117 height 12
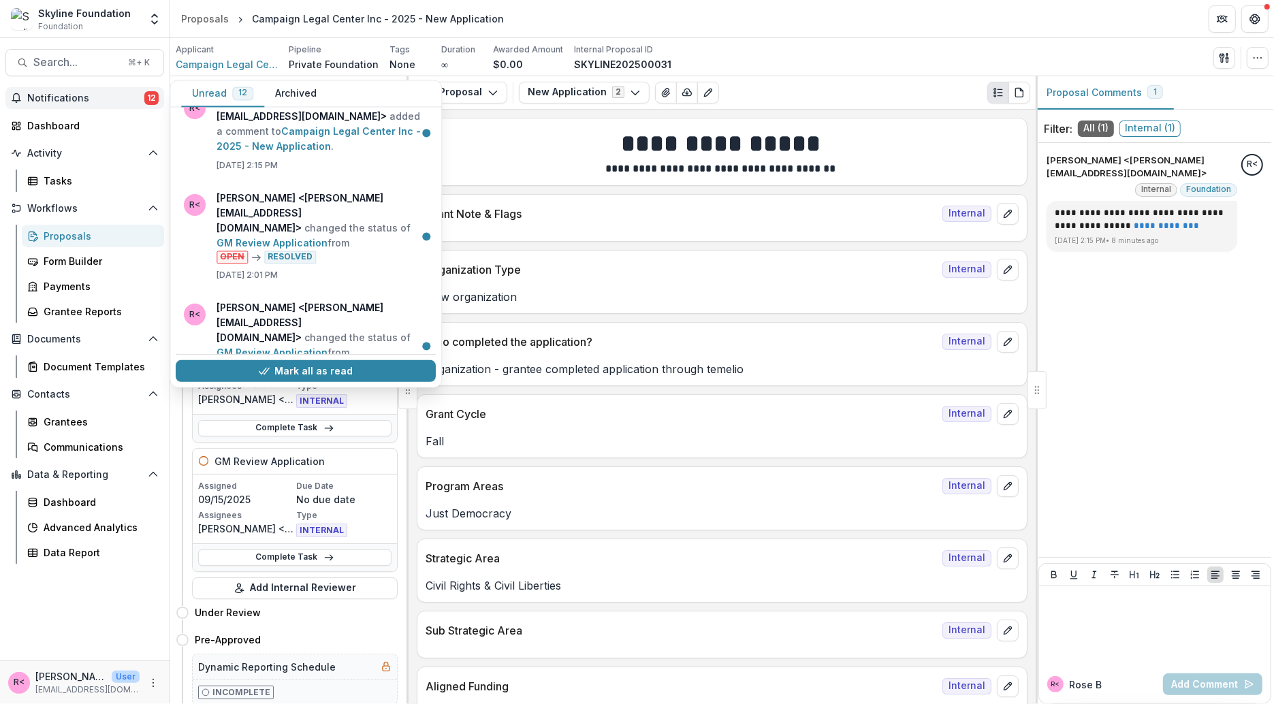
scroll to position [876, 0]
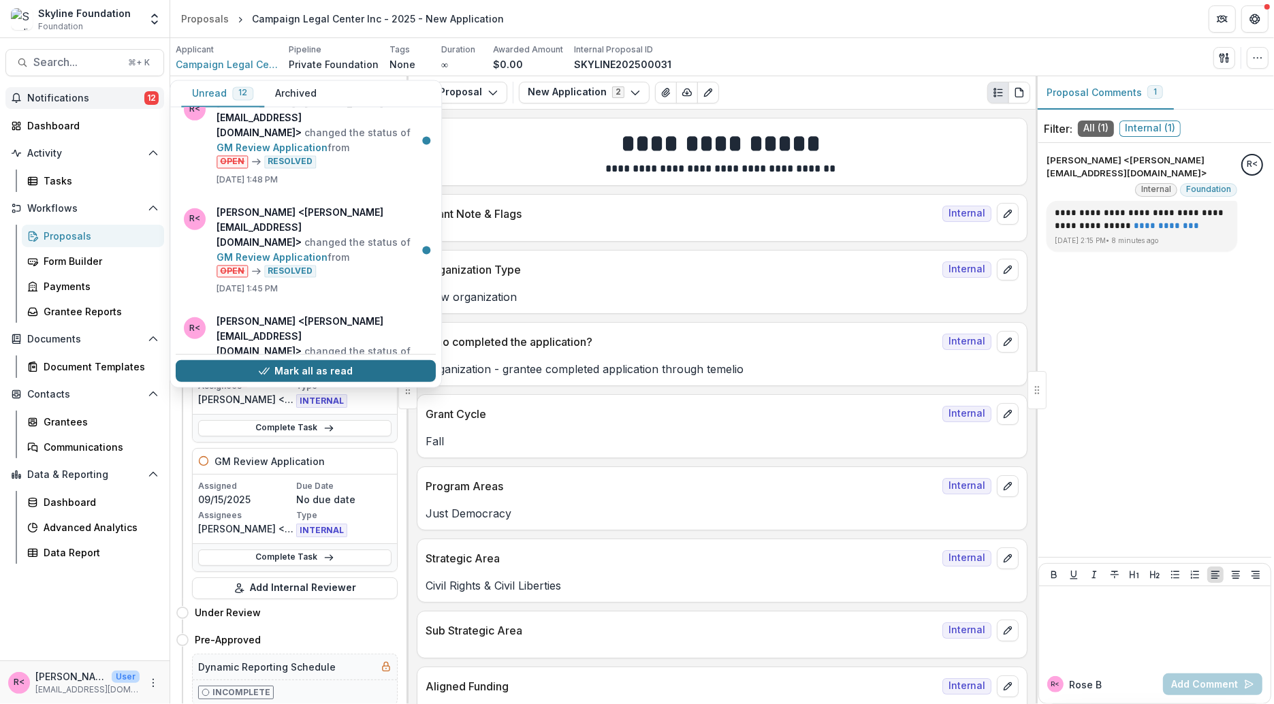
click at [315, 369] on button "Mark all as read" at bounding box center [306, 371] width 260 height 22
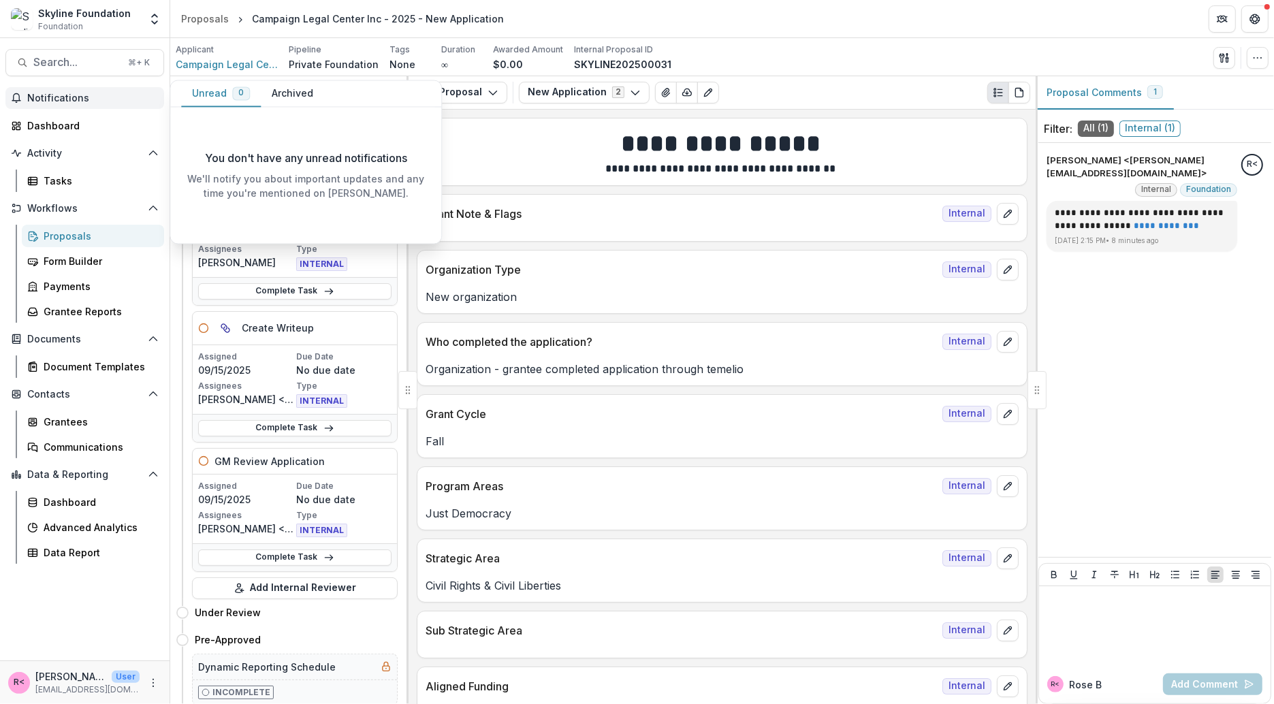
scroll to position [0, 0]
click at [292, 100] on button "Archived" at bounding box center [292, 94] width 63 height 27
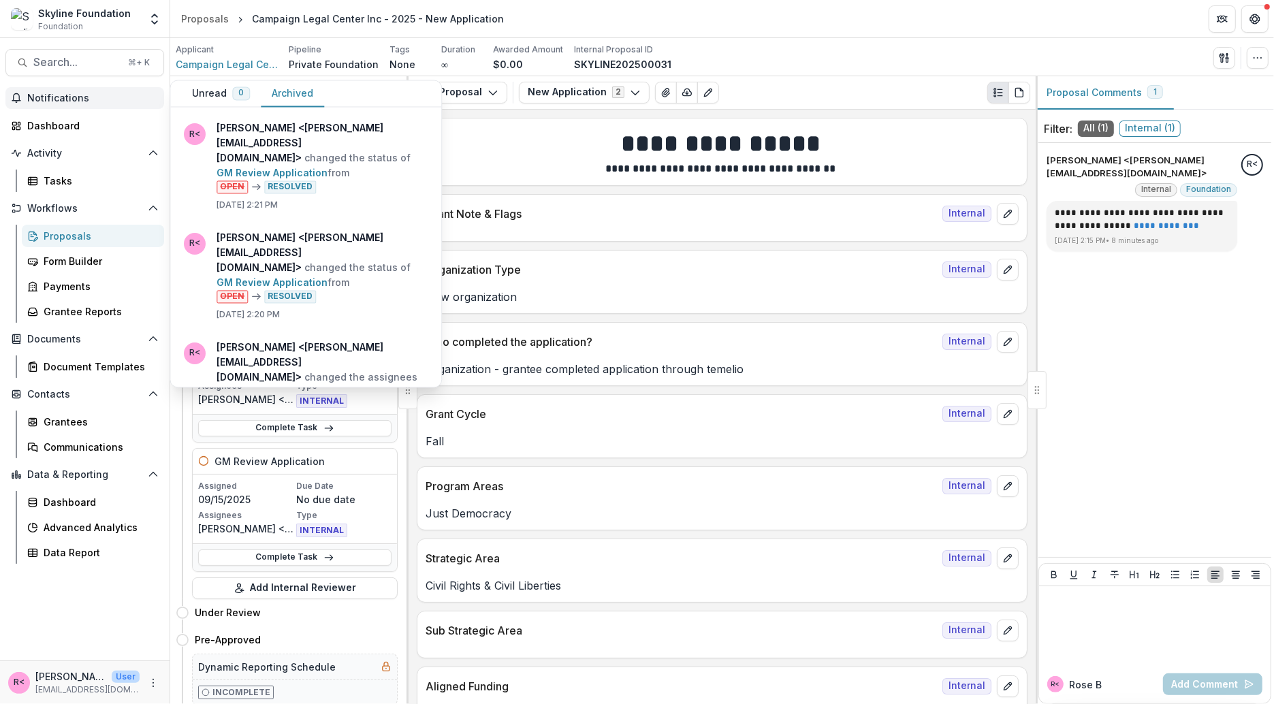
click at [229, 91] on button "Unread 0" at bounding box center [221, 94] width 80 height 27
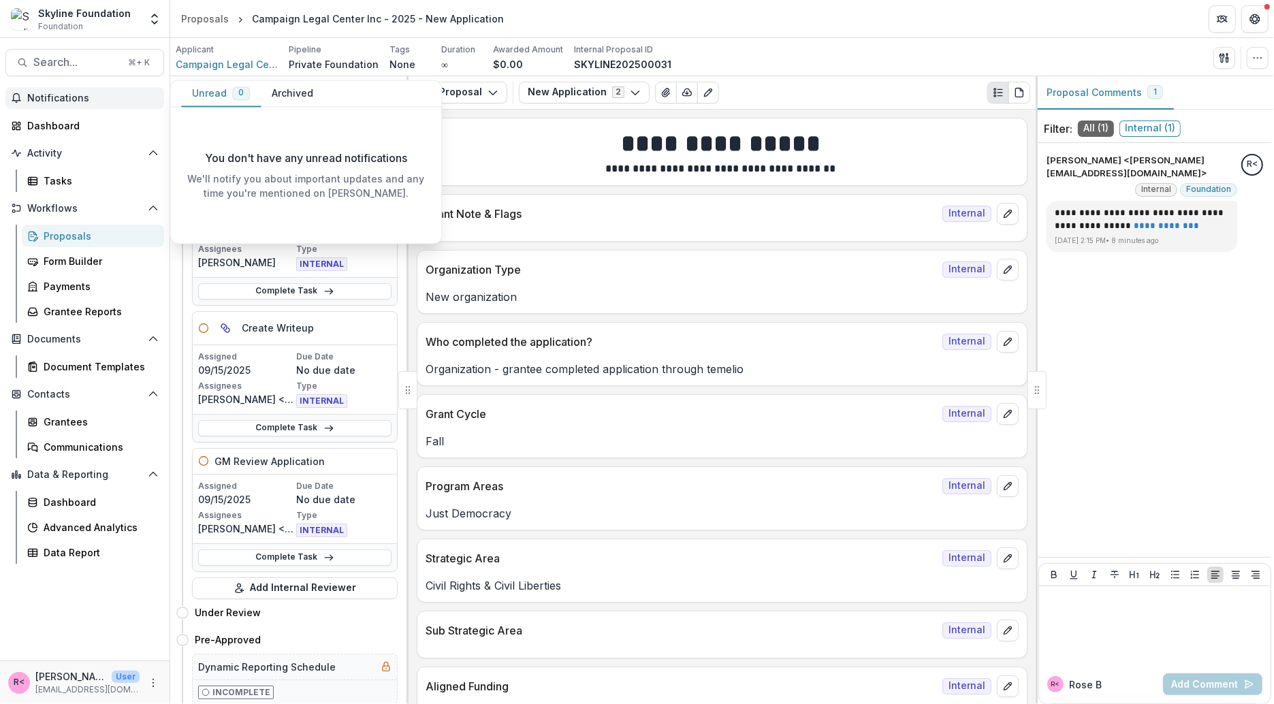
click at [92, 93] on span "Notifications" at bounding box center [92, 99] width 131 height 12
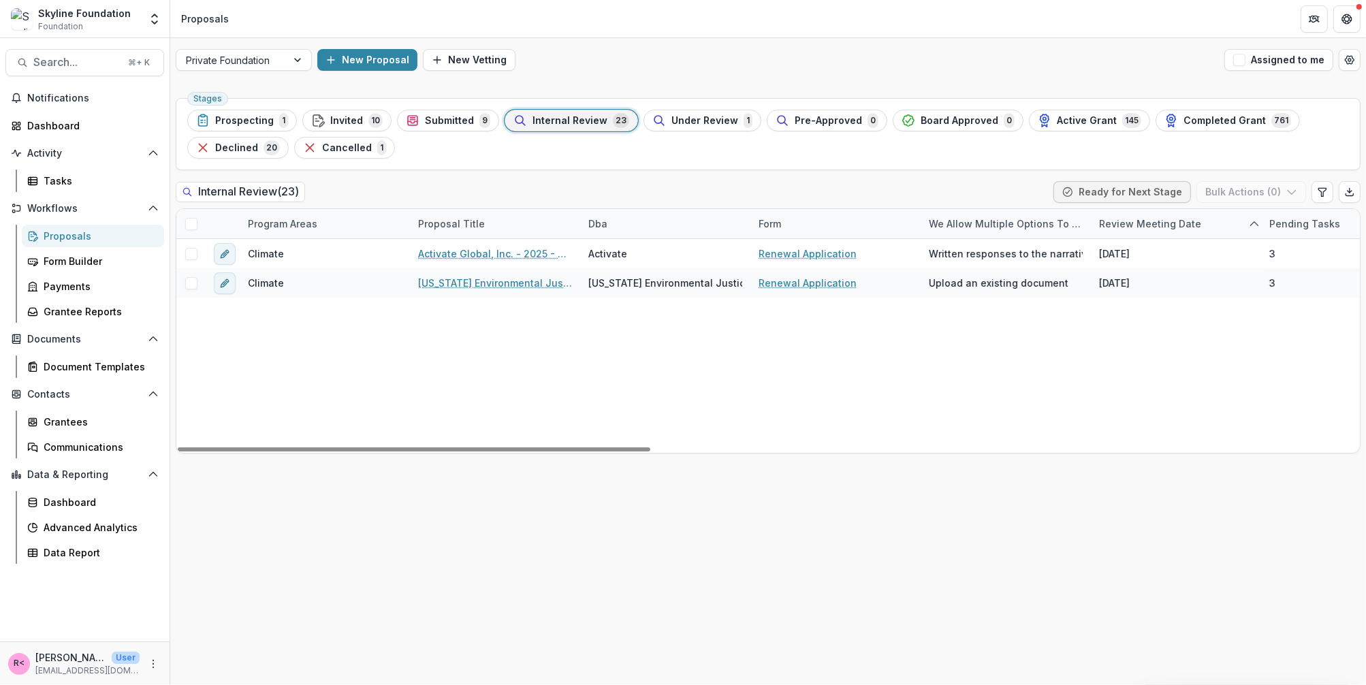
click at [540, 118] on span "Internal Review" at bounding box center [569, 121] width 75 height 12
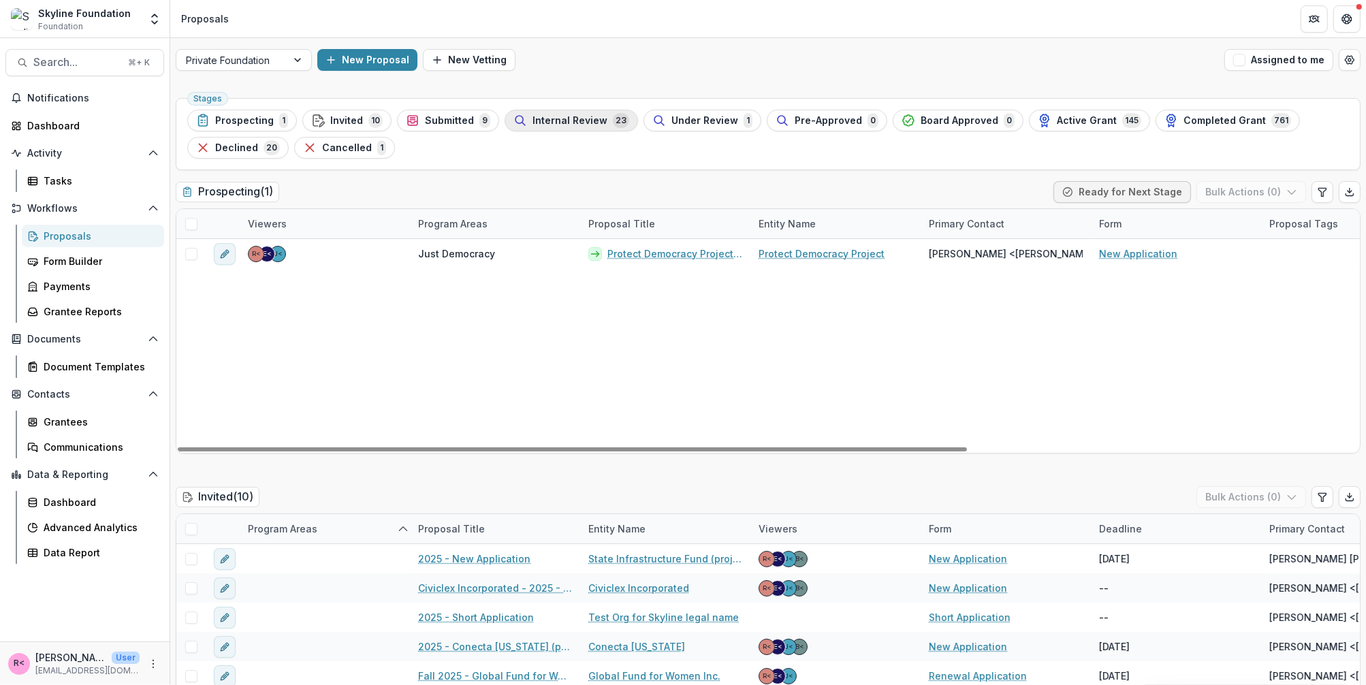
click at [584, 118] on span "Internal Review" at bounding box center [569, 121] width 75 height 12
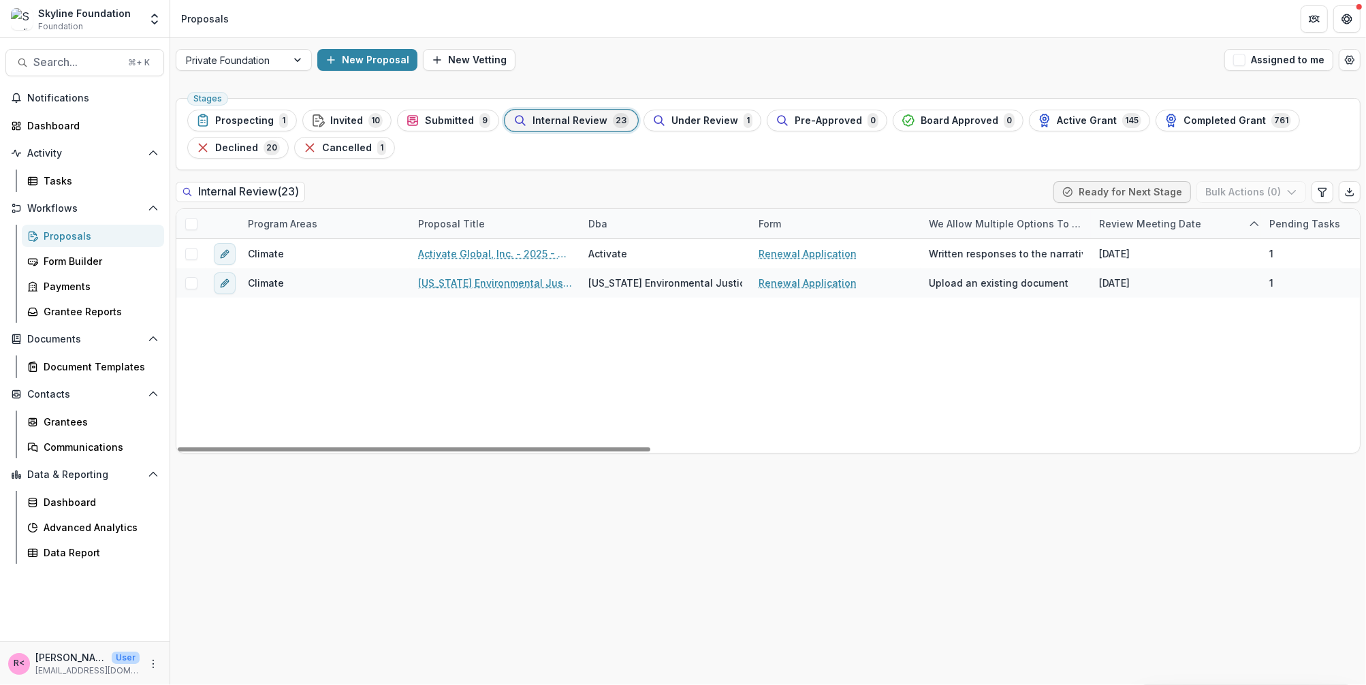
click at [301, 219] on div "Program Areas" at bounding box center [283, 224] width 86 height 14
click at [341, 261] on input "*******" at bounding box center [323, 253] width 163 height 22
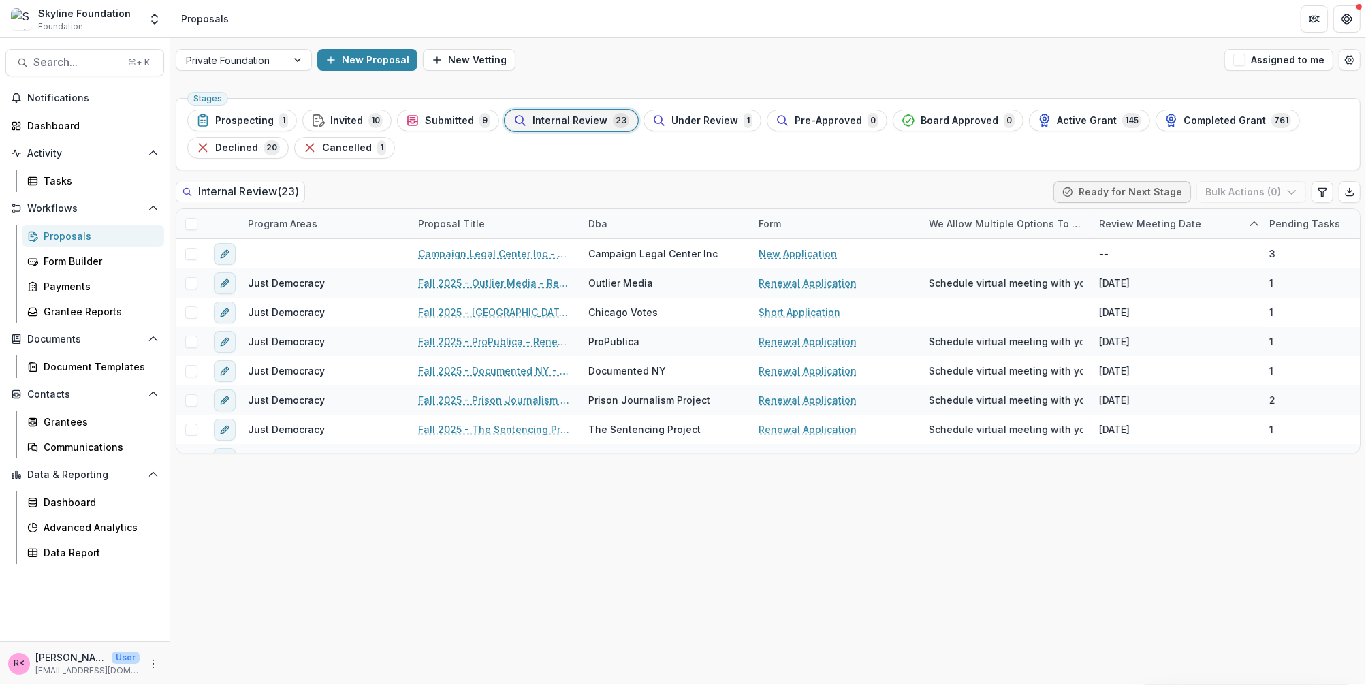
click at [588, 187] on div "Internal Review ( 23 ) Ready for Next Stage Bulk Actions ( 0 )" at bounding box center [768, 194] width 1185 height 27
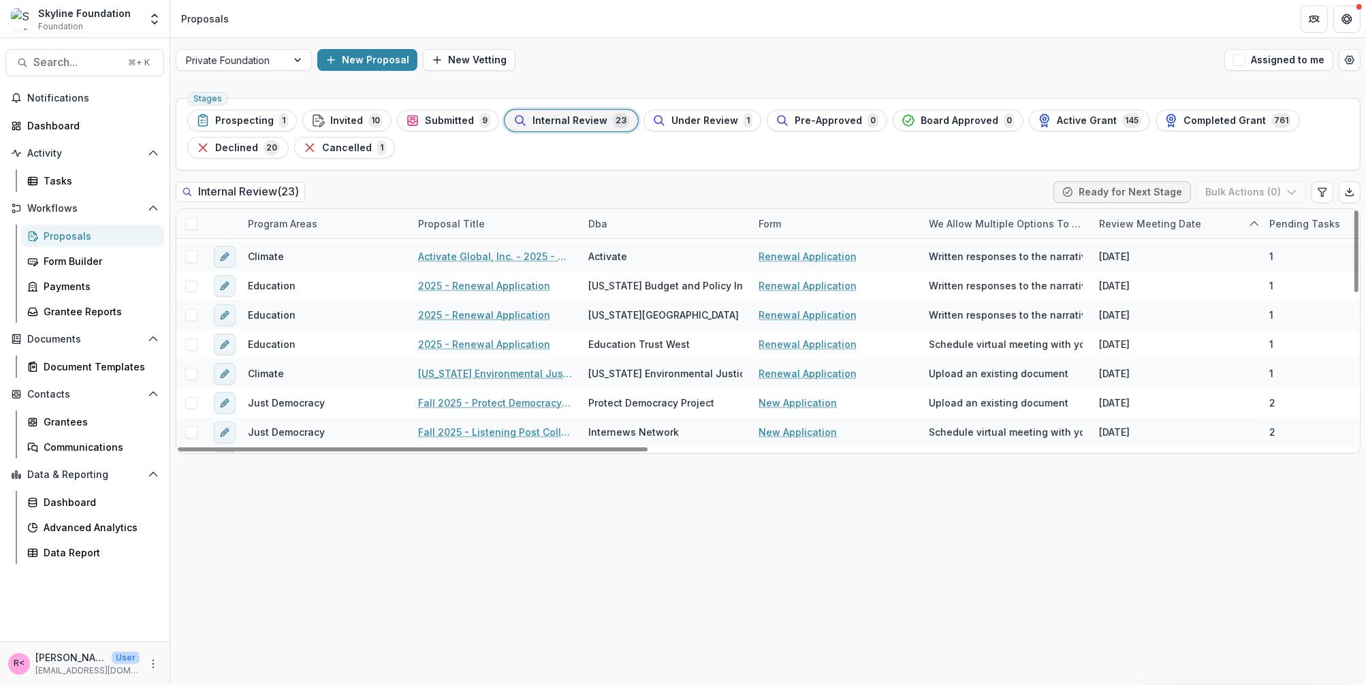
scroll to position [458, 0]
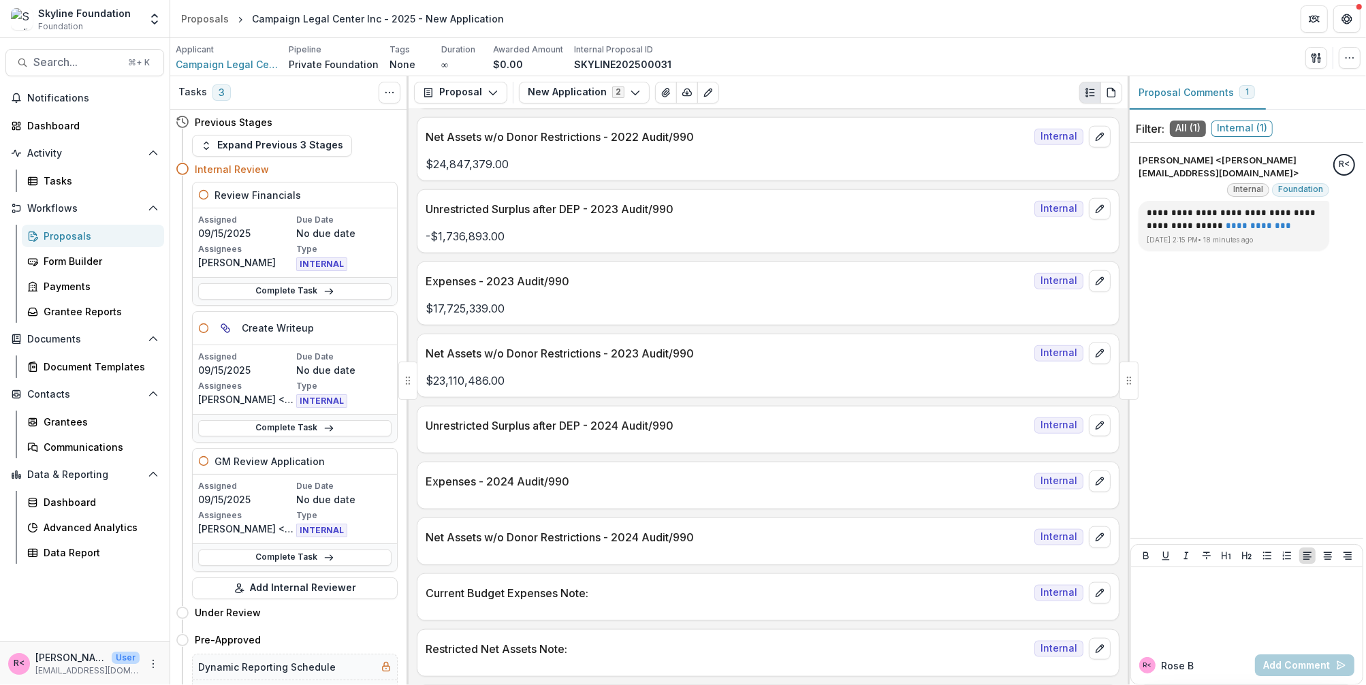
scroll to position [1395, 0]
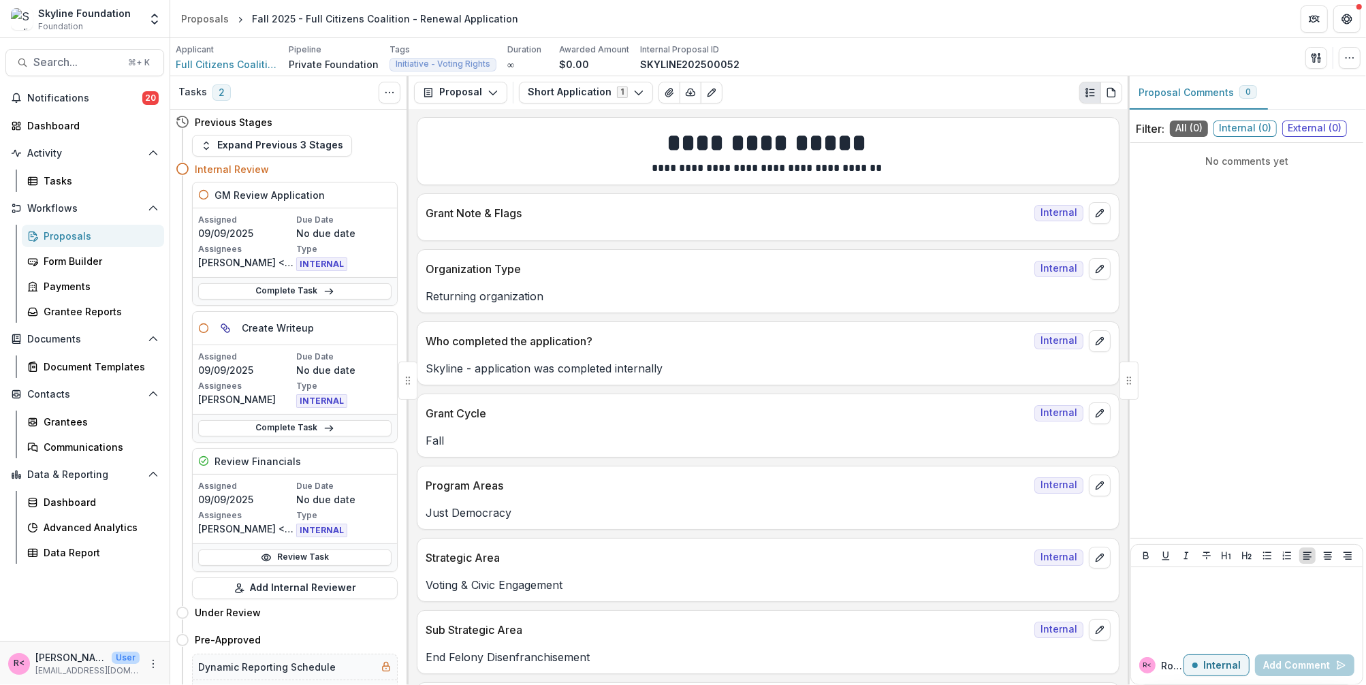
scroll to position [2325, 0]
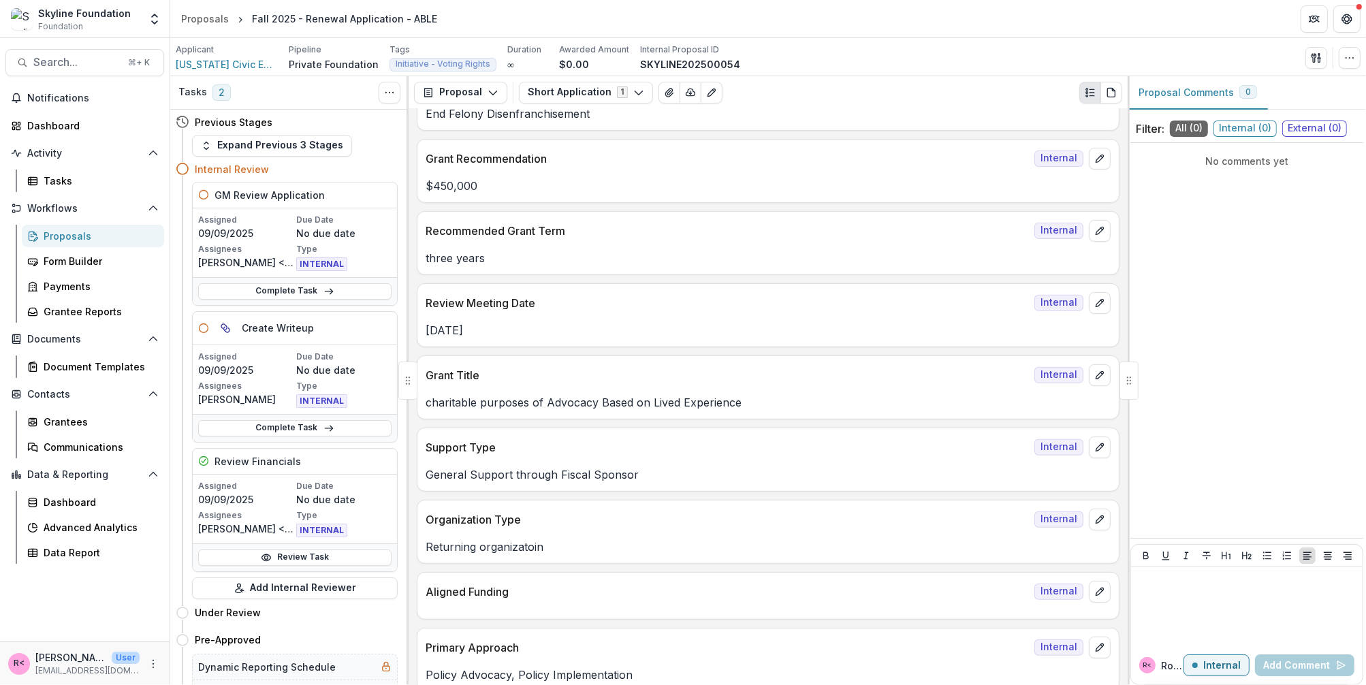
scroll to position [263, 0]
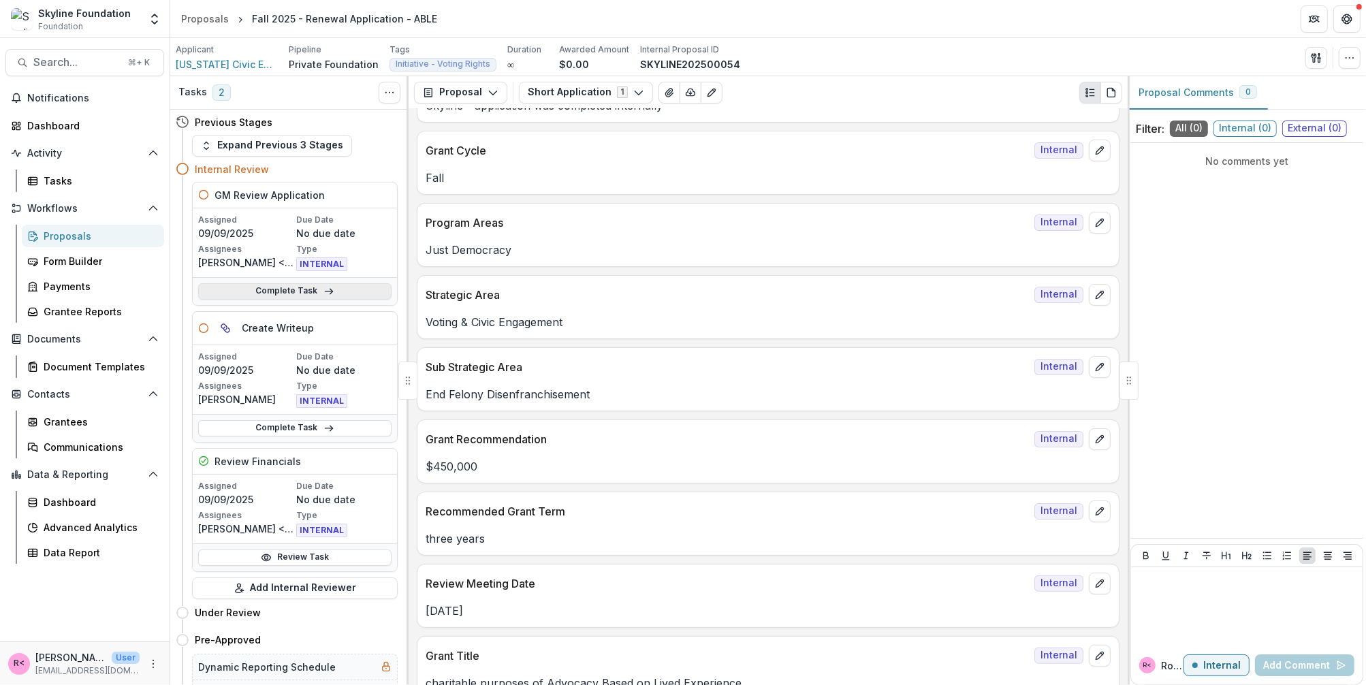
click at [327, 287] on icon at bounding box center [328, 291] width 11 height 11
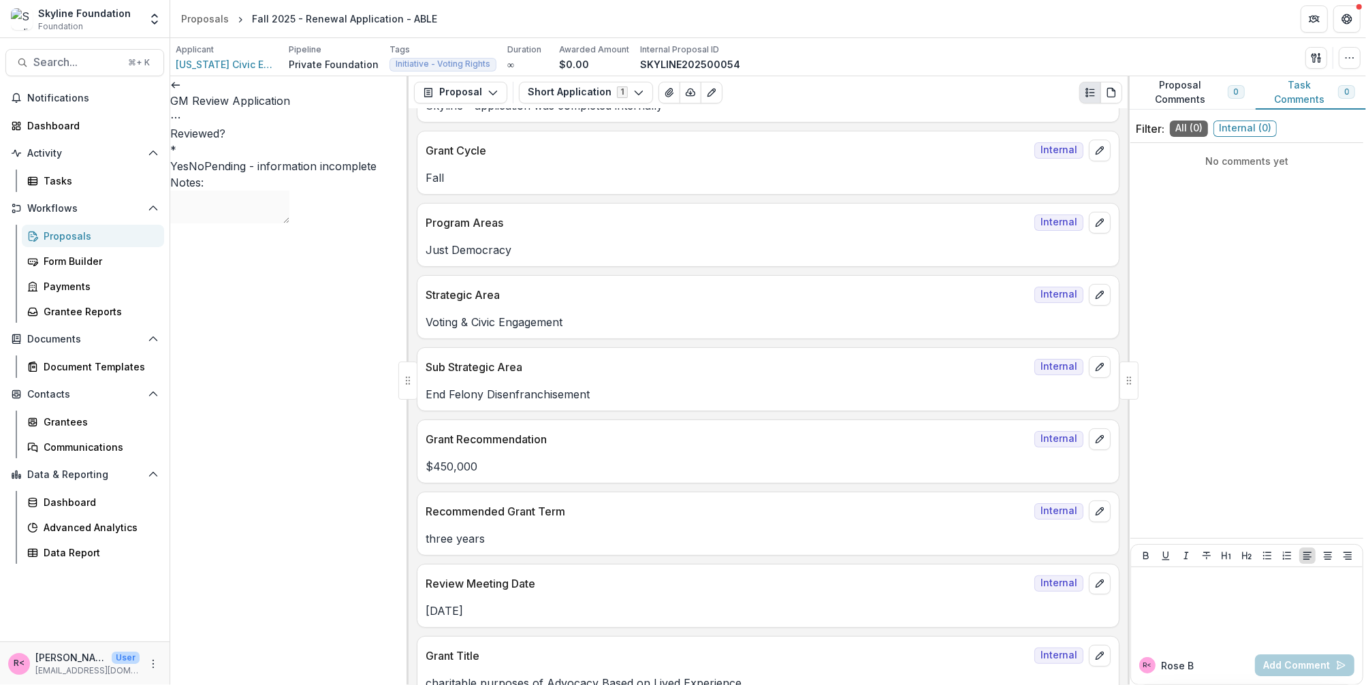
click at [394, 74] on div "Applicant Kentucky Civic Engagement Table Pipeline Private Foundation Tags Init…" at bounding box center [768, 57] width 1196 height 38
click at [181, 112] on icon "Options" at bounding box center [175, 117] width 11 height 11
click at [345, 148] on button "Reopen Task" at bounding box center [327, 152] width 146 height 22
click at [223, 244] on button "Submit" at bounding box center [196, 235] width 52 height 16
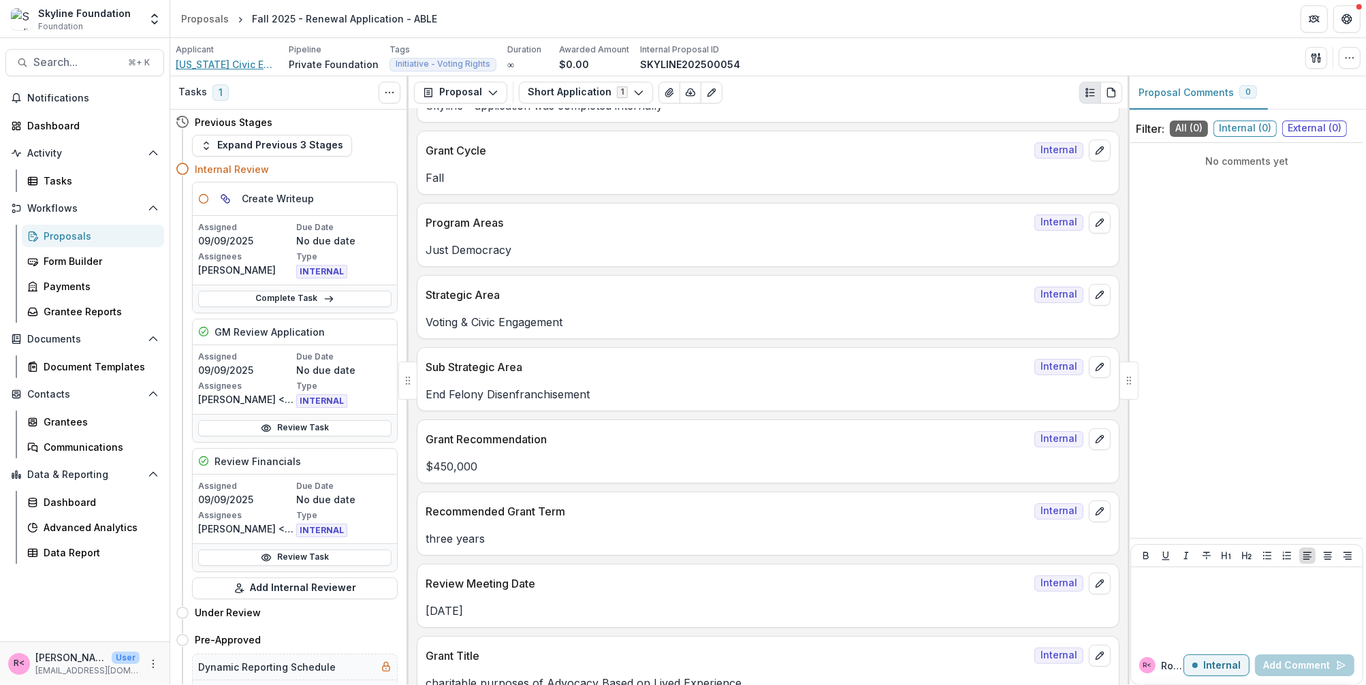
click at [244, 63] on span "Kentucky Civic Engagement Table" at bounding box center [227, 64] width 102 height 14
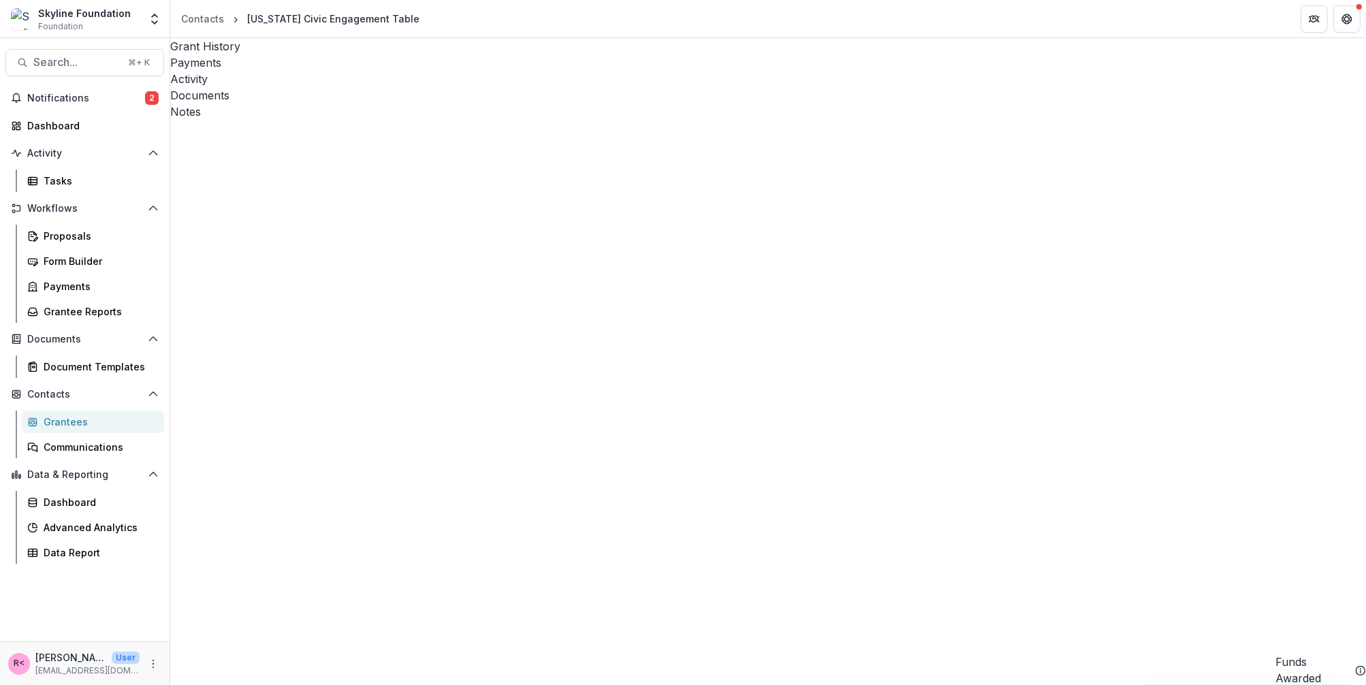
scroll to position [925, 0]
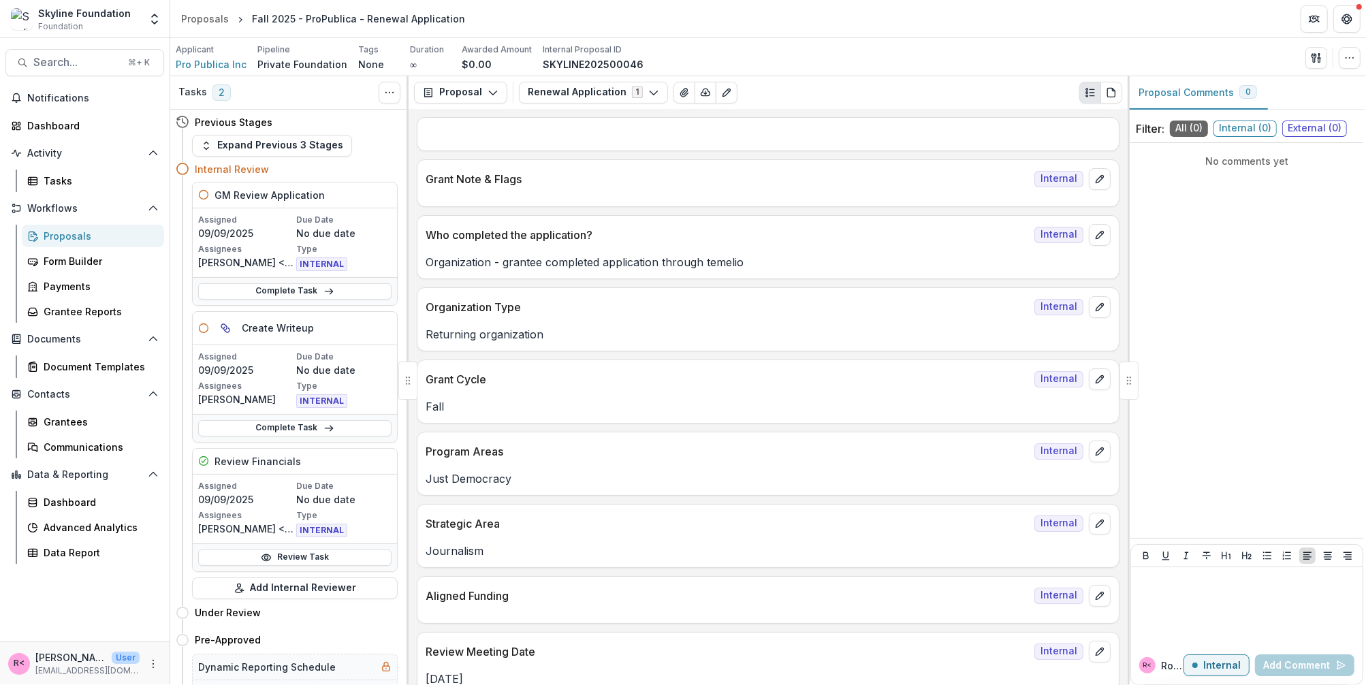
click at [789, 20] on header "Proposals Fall 2025 - ProPublica - Renewal Application" at bounding box center [768, 18] width 1196 height 37
